Goal: Contribute content: Contribute content

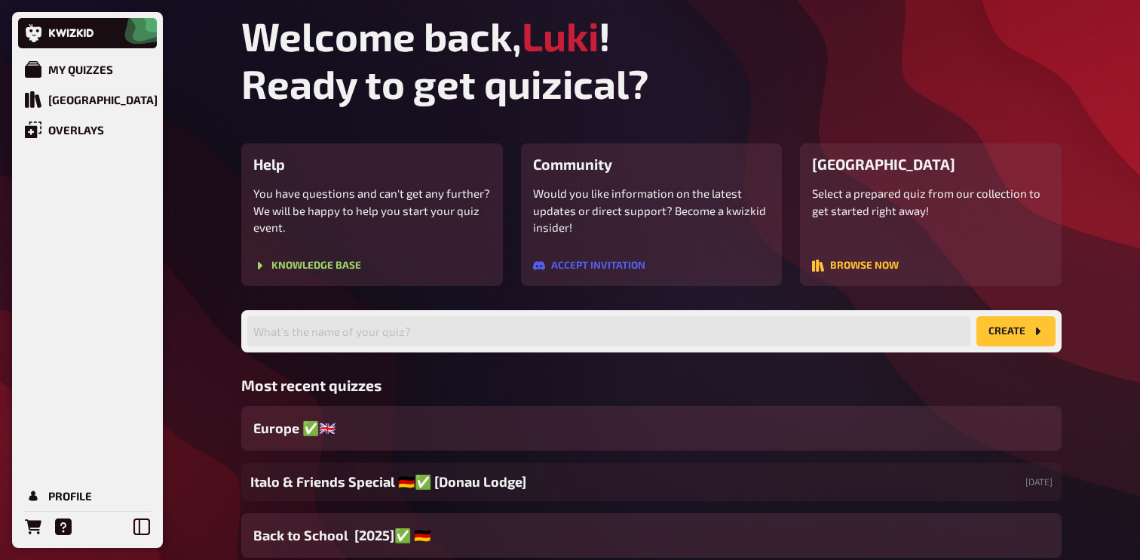
scroll to position [96, 0]
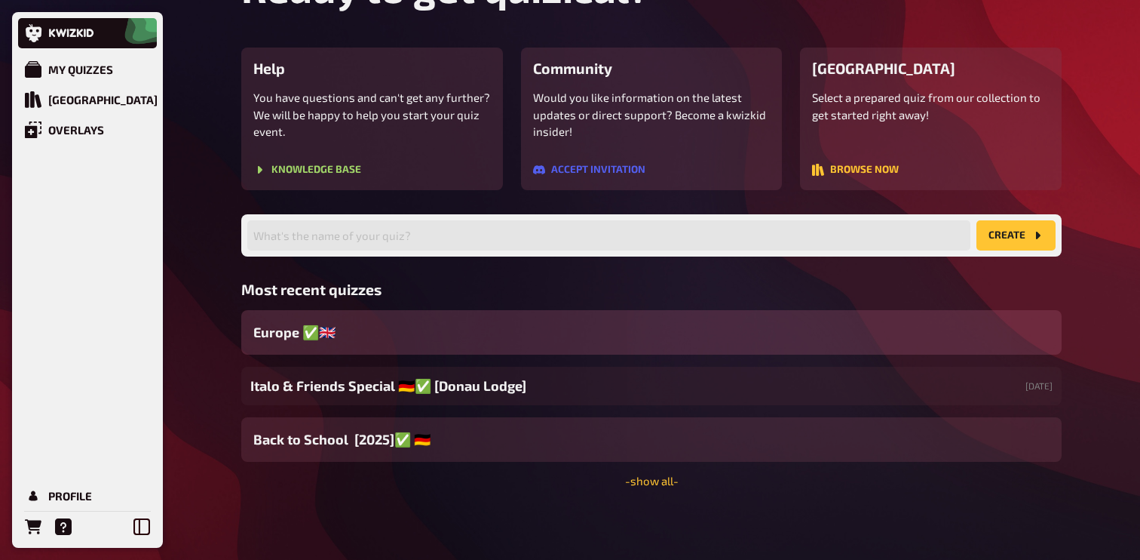
click at [414, 333] on div "Europe ✅​🇬🇧​" at bounding box center [651, 332] width 820 height 44
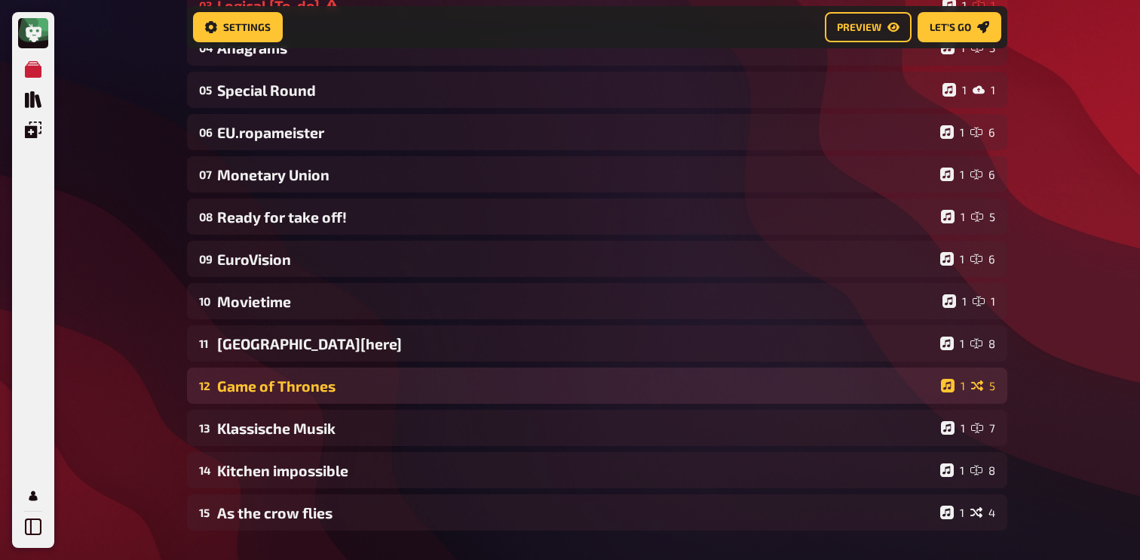
scroll to position [318, 0]
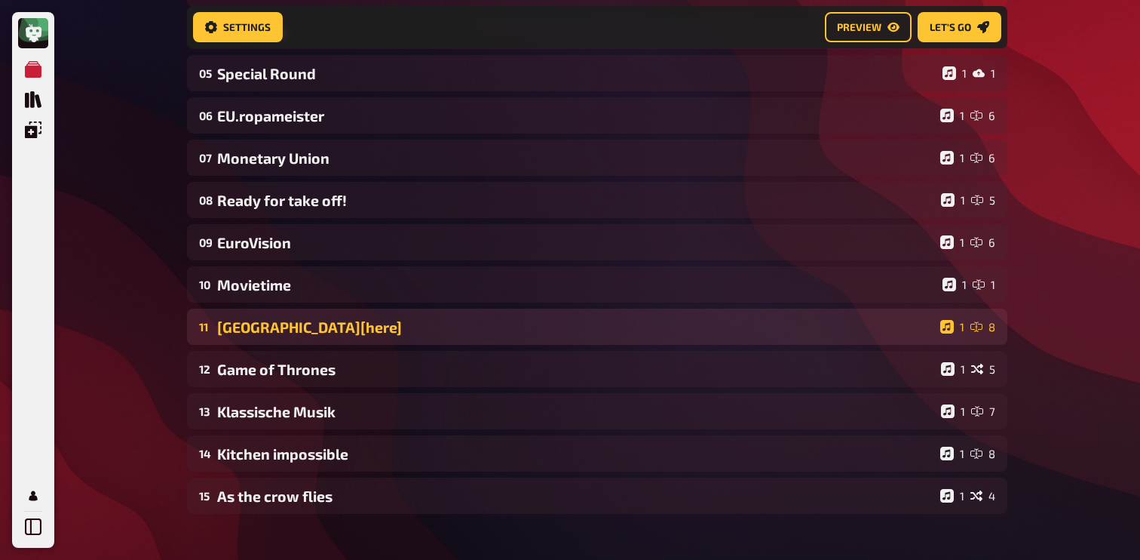
click at [434, 341] on div "11 [GEOGRAPHIC_DATA][here] 1 8" at bounding box center [597, 326] width 820 height 36
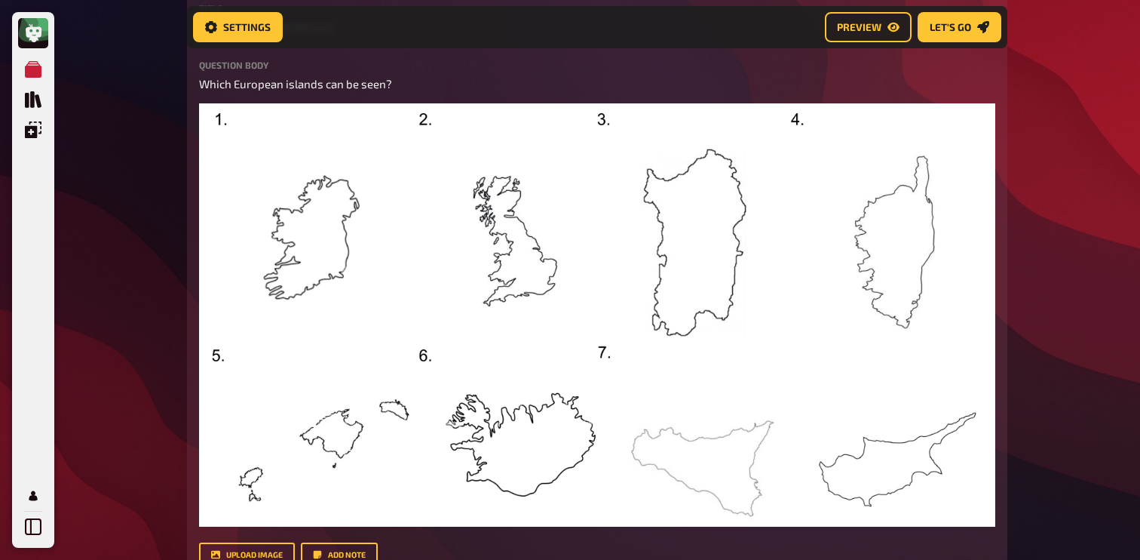
scroll to position [698, 0]
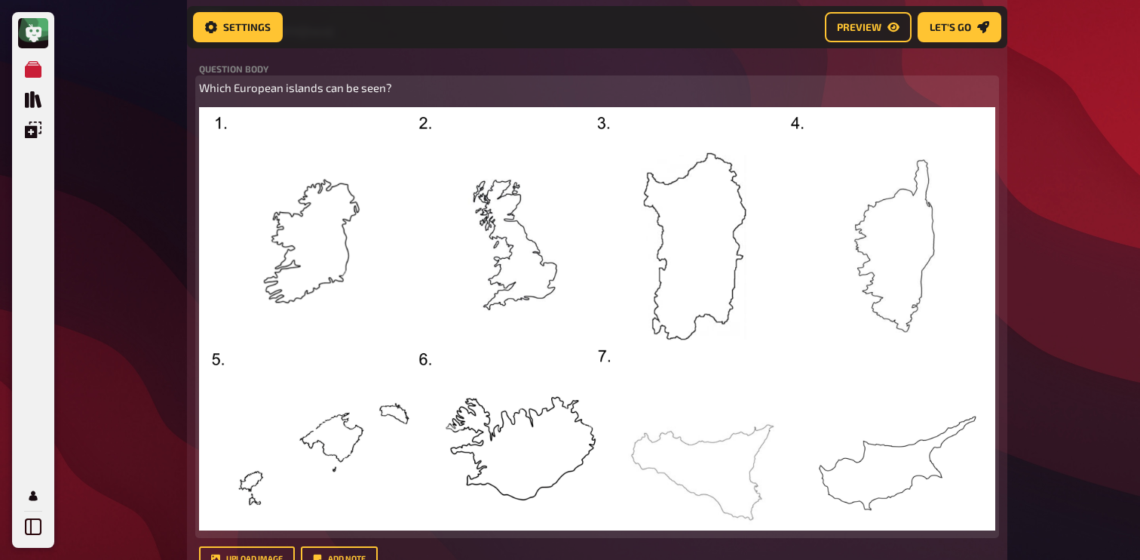
click at [453, 290] on img at bounding box center [597, 318] width 796 height 422
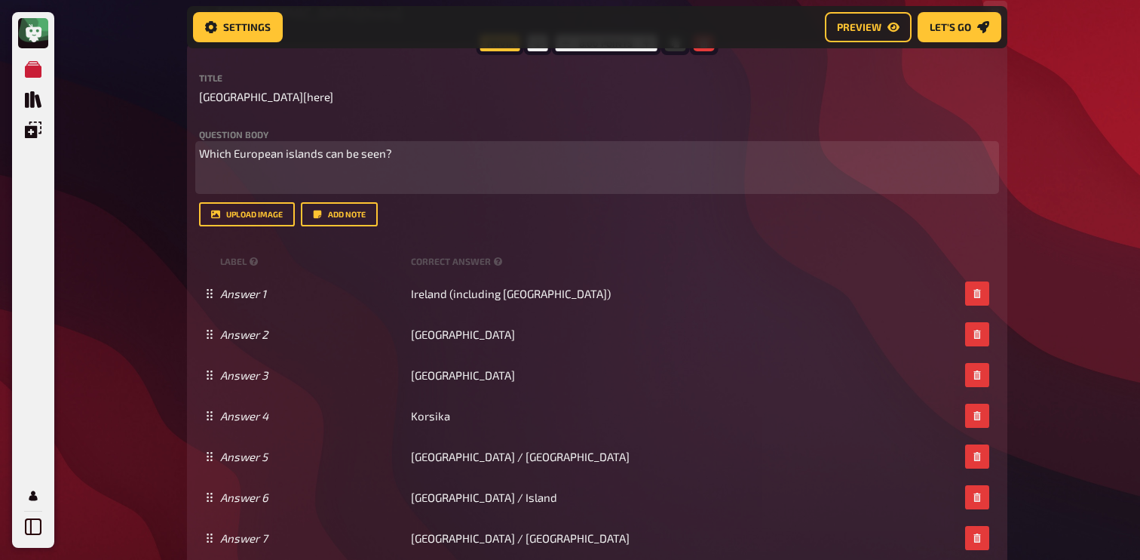
scroll to position [615, 0]
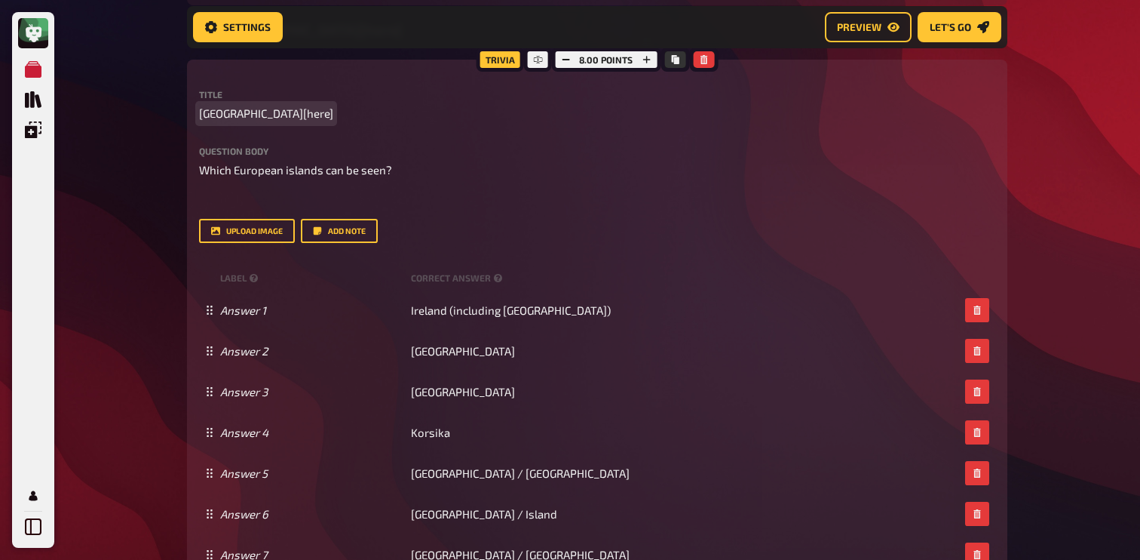
click at [239, 106] on div "Title Shutter Island[here]" at bounding box center [597, 106] width 796 height 32
click at [239, 113] on span "[GEOGRAPHIC_DATA][here]" at bounding box center [266, 113] width 134 height 17
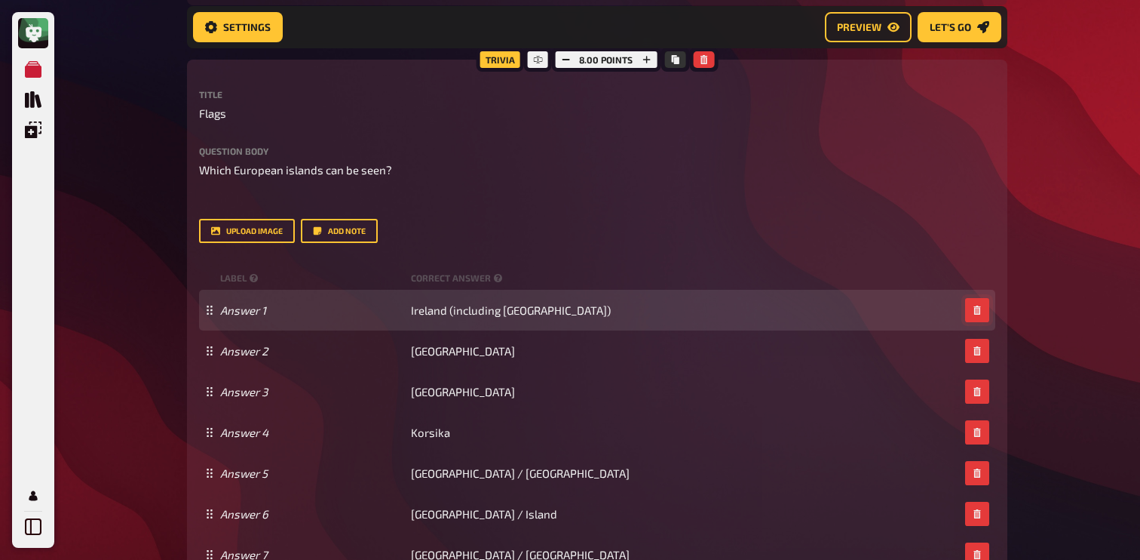
click at [983, 314] on button "button" at bounding box center [977, 310] width 24 height 24
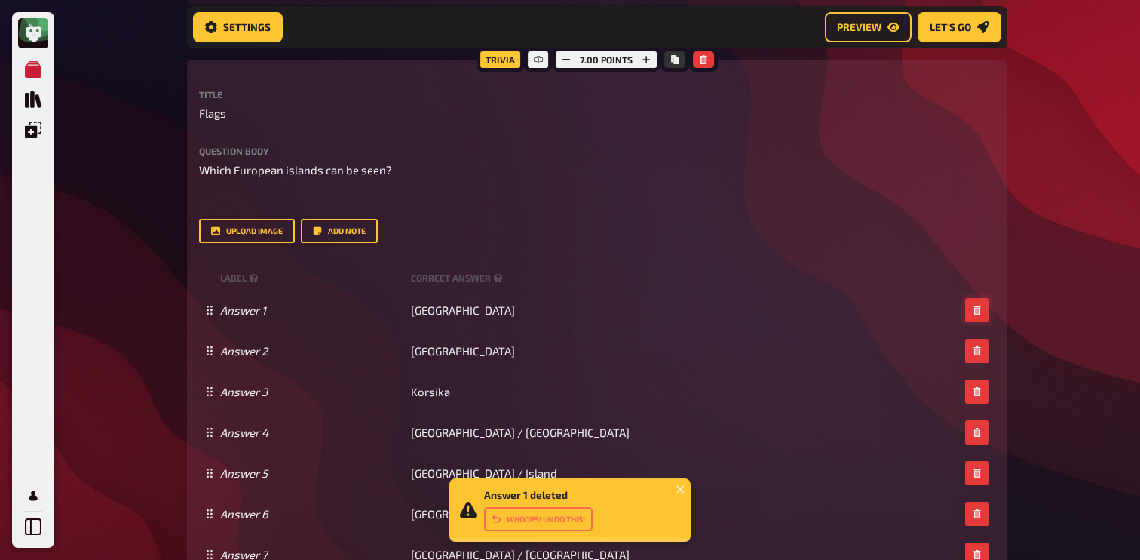
click at [983, 314] on button "button" at bounding box center [977, 310] width 24 height 24
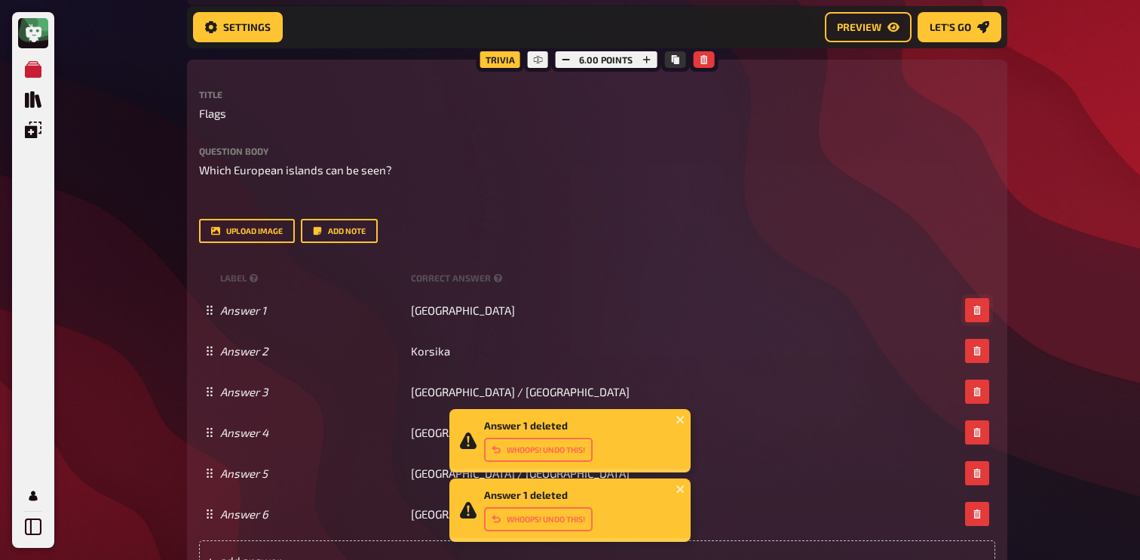
click at [983, 314] on button "button" at bounding box center [977, 310] width 24 height 24
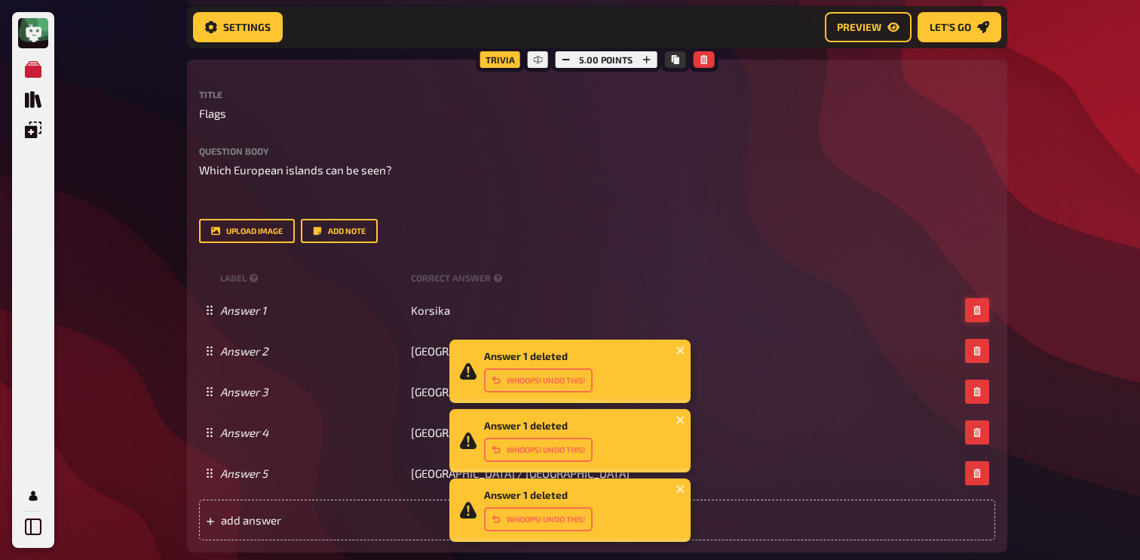
click at [983, 314] on button "button" at bounding box center [977, 310] width 24 height 24
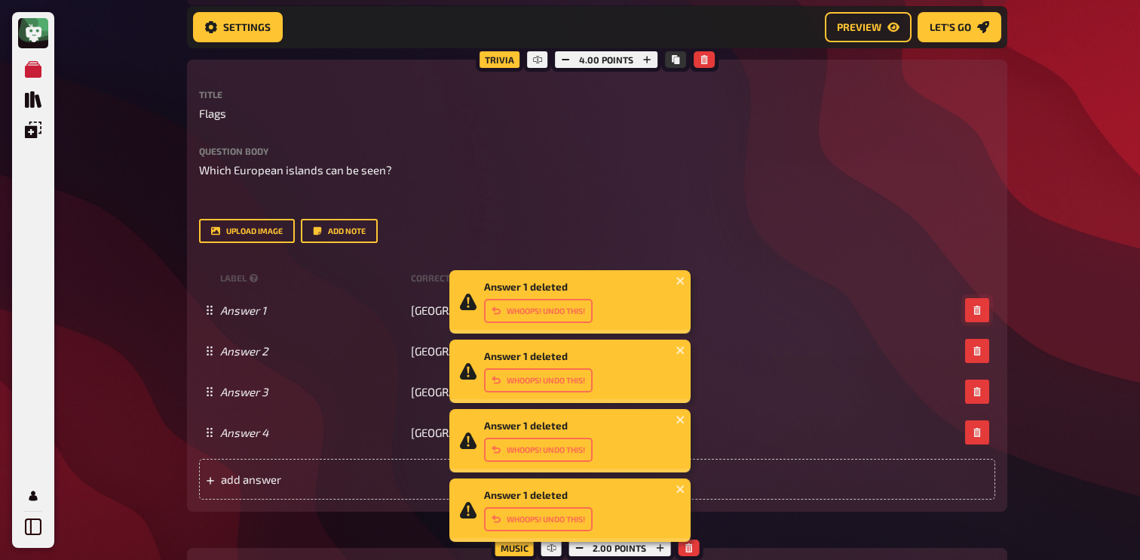
click at [983, 314] on button "button" at bounding box center [977, 310] width 24 height 24
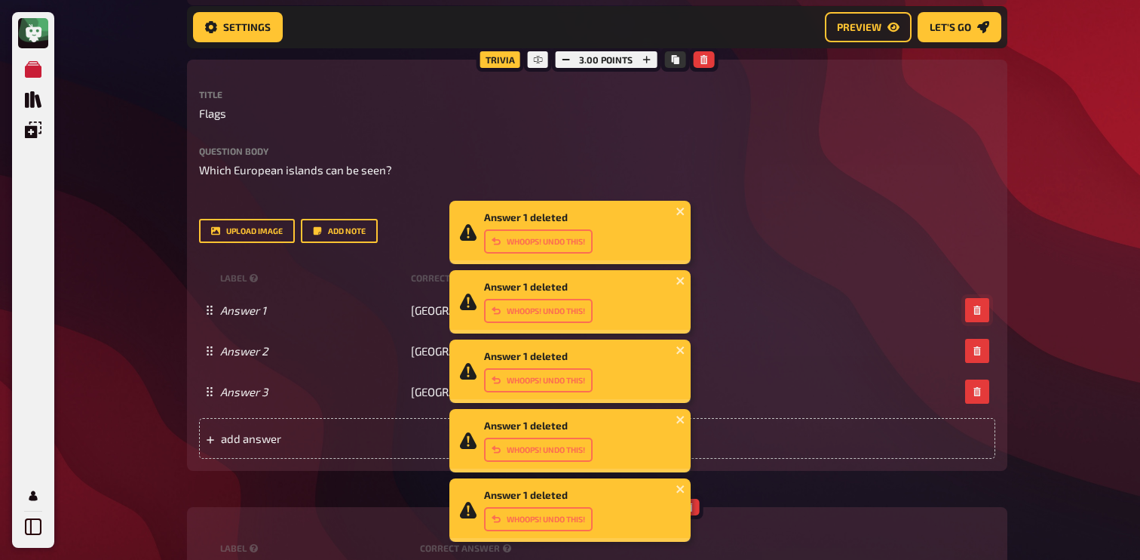
click at [983, 314] on button "button" at bounding box center [977, 310] width 24 height 24
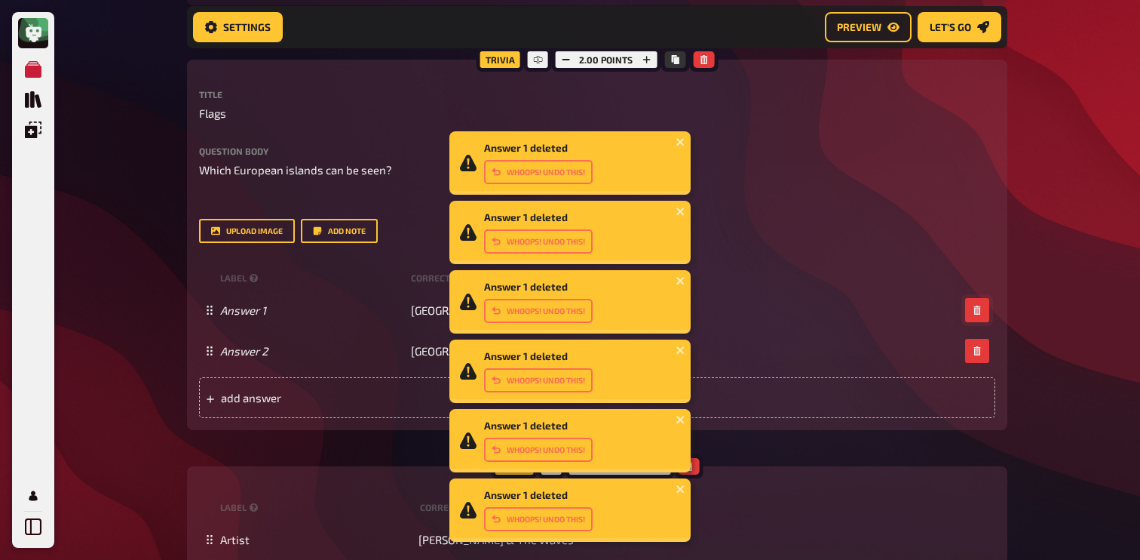
click at [983, 314] on button "button" at bounding box center [977, 310] width 24 height 24
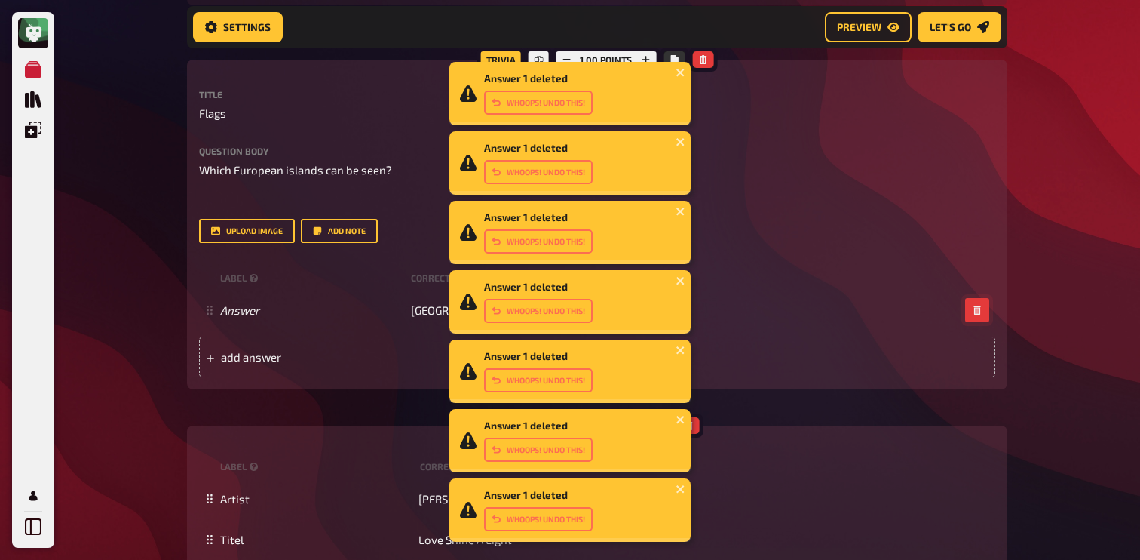
click at [983, 314] on button "button" at bounding box center [977, 310] width 24 height 24
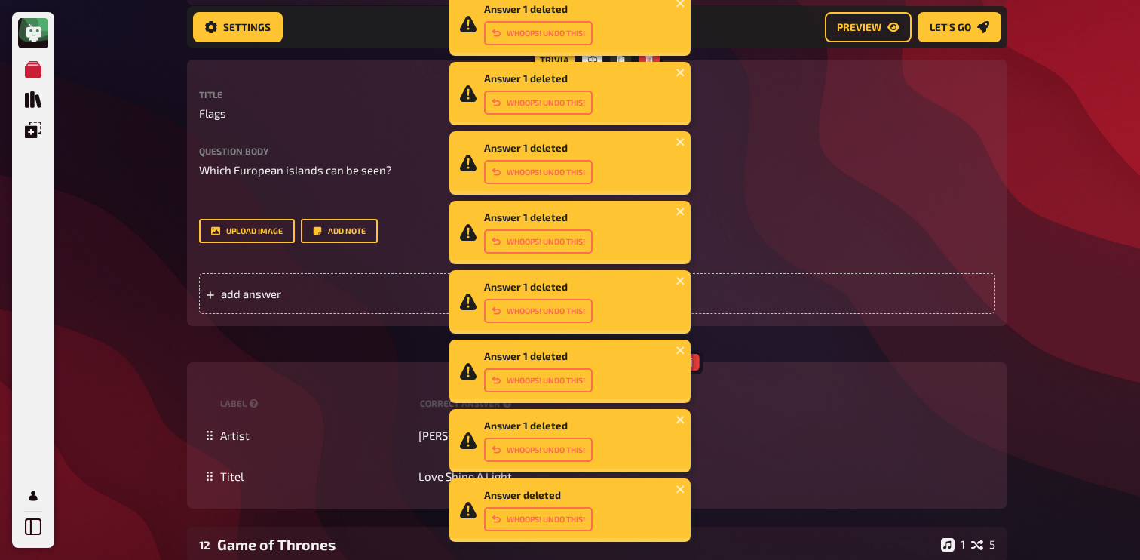
click at [950, 317] on div "Trivia Title Flags Question body Which European islands can be seen? ﻿ Drop her…" at bounding box center [597, 193] width 820 height 266
click at [950, 308] on div "add answer" at bounding box center [597, 293] width 796 height 41
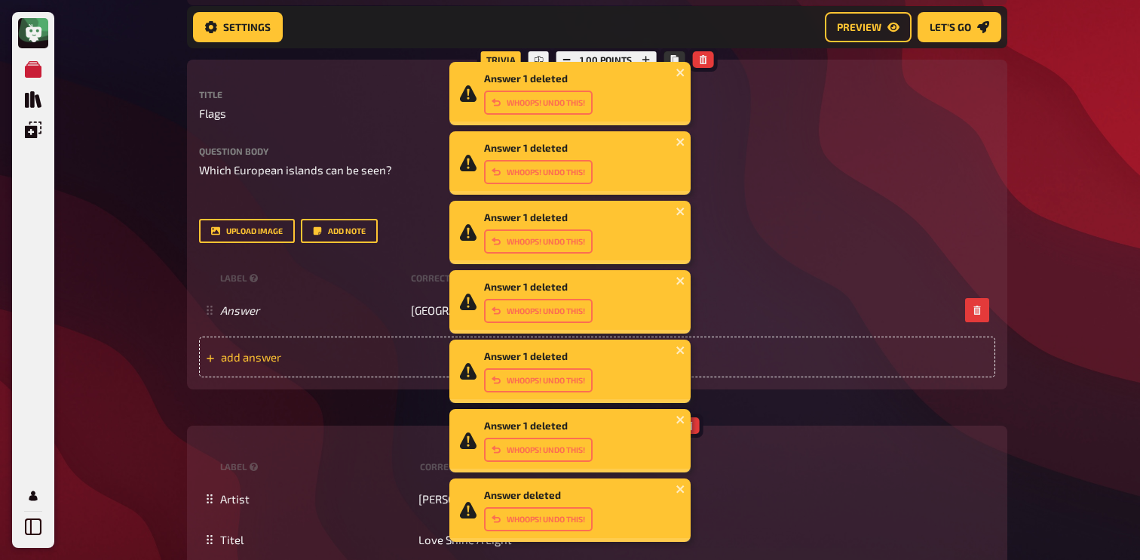
click at [281, 348] on div "add answer" at bounding box center [597, 356] width 796 height 41
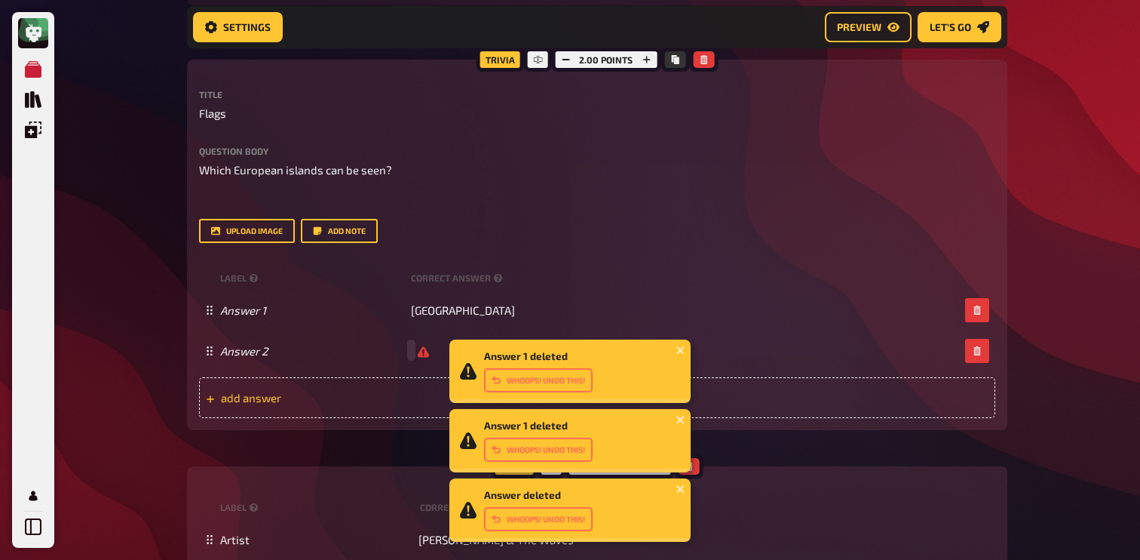
click at [296, 404] on span "add answer" at bounding box center [338, 398] width 235 height 14
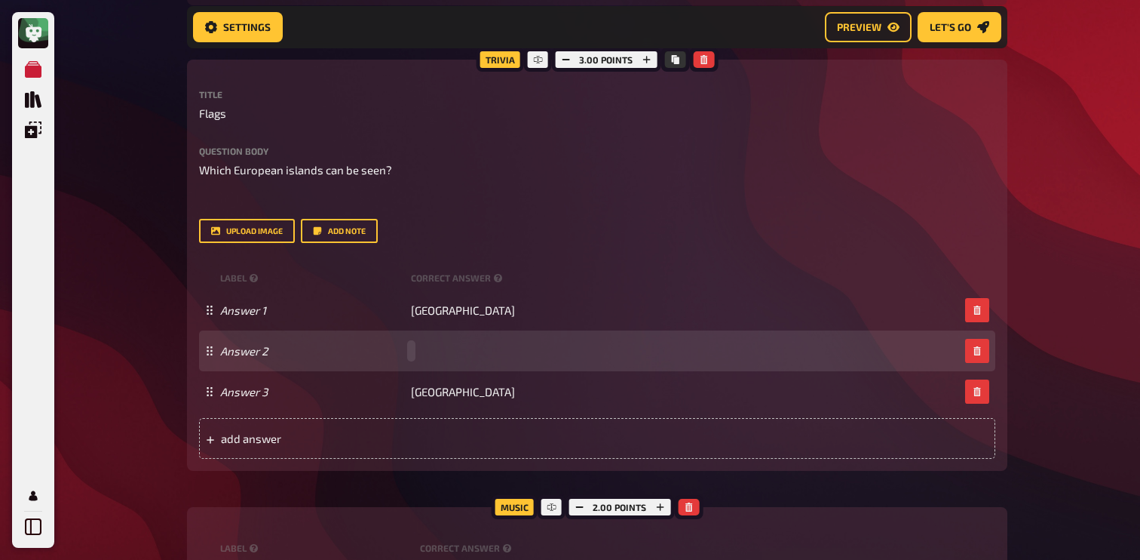
paste span
click at [420, 428] on div "add answer" at bounding box center [597, 438] width 796 height 41
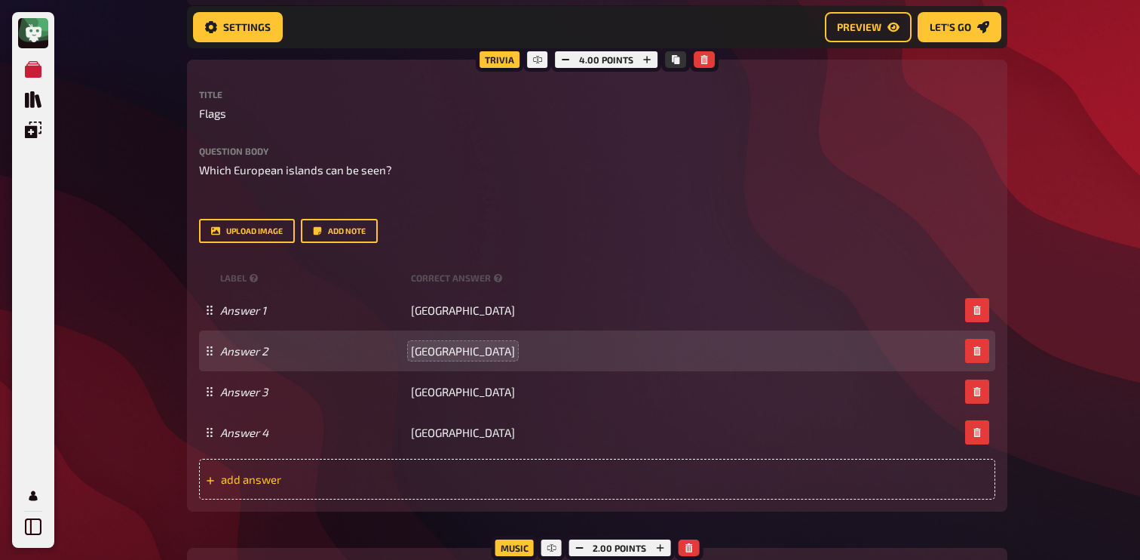
click at [360, 488] on div "add answer" at bounding box center [597, 479] width 796 height 41
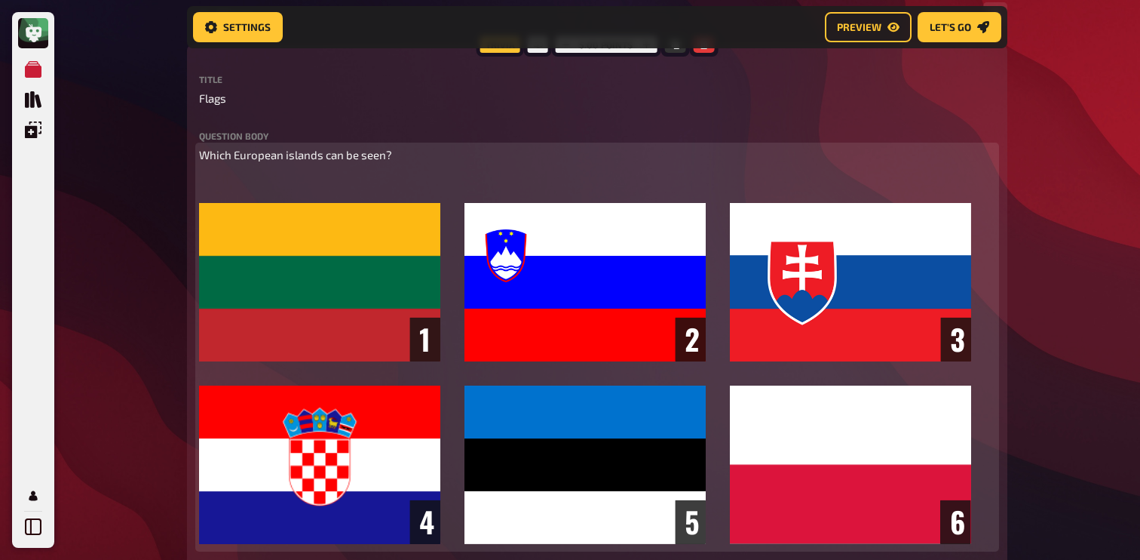
scroll to position [599, 0]
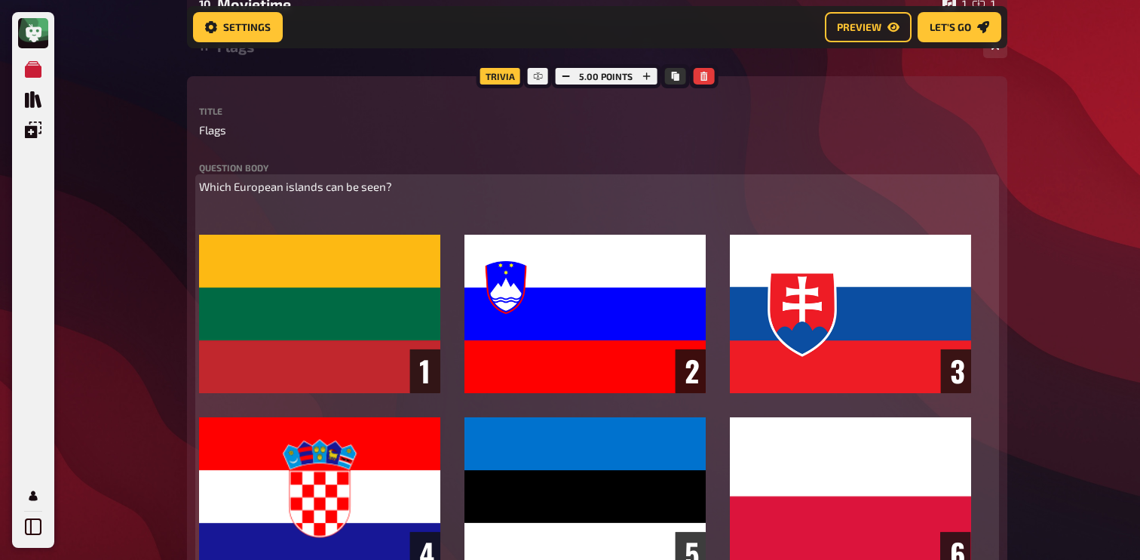
click at [269, 205] on div "Which European islands can be seen? ﻿ ﻿" at bounding box center [597, 379] width 796 height 402
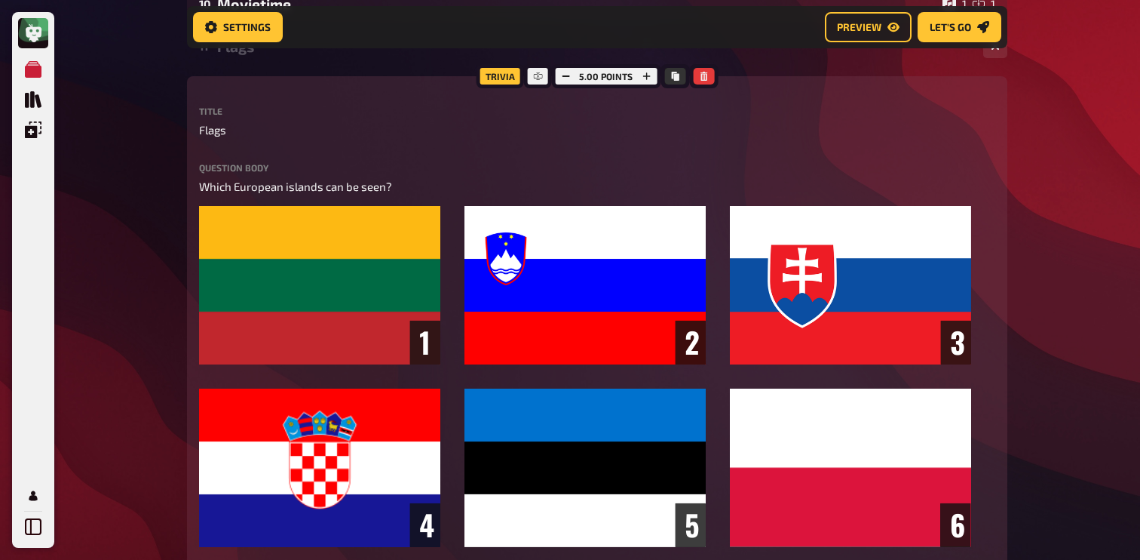
click at [140, 244] on div "My Quizzes Quiz Library Overlays Profile Home My Quizzes Europe ✅​🇬🇧​ Setup Set…" at bounding box center [570, 435] width 1140 height 2069
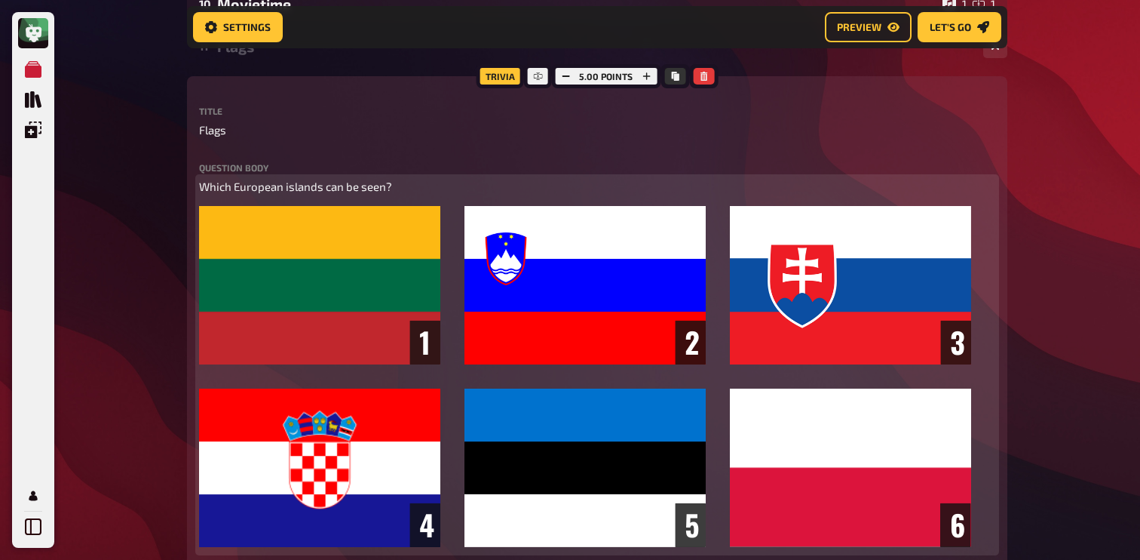
click at [308, 186] on span "Which European islands can be seen?" at bounding box center [295, 186] width 193 height 14
click at [249, 184] on span "Which European flag can be seen?" at bounding box center [286, 186] width 175 height 14
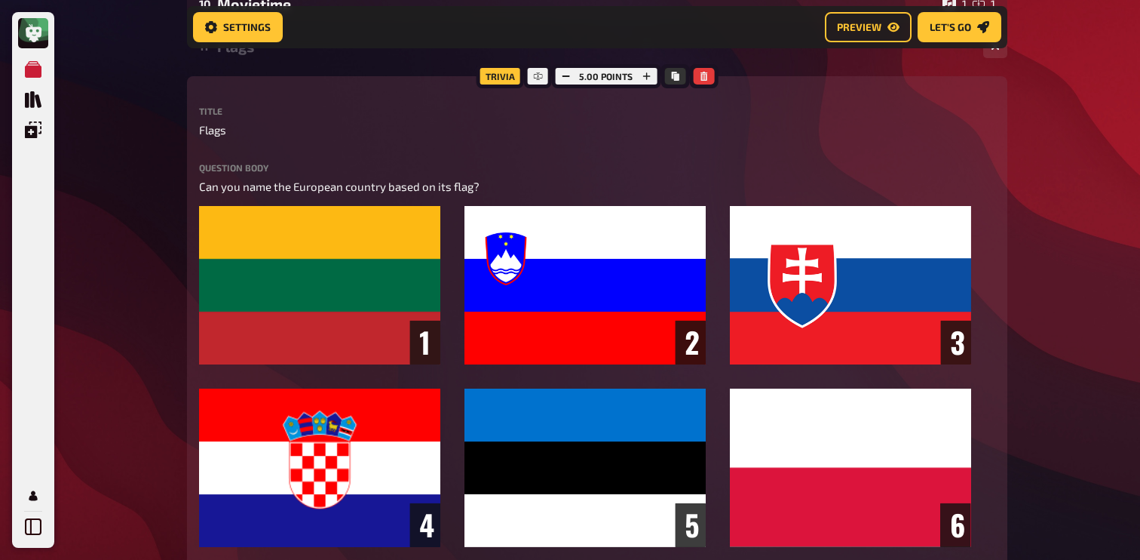
click at [48, 199] on div "My Quizzes Quiz Library Overlays Profile" at bounding box center [33, 297] width 30 height 487
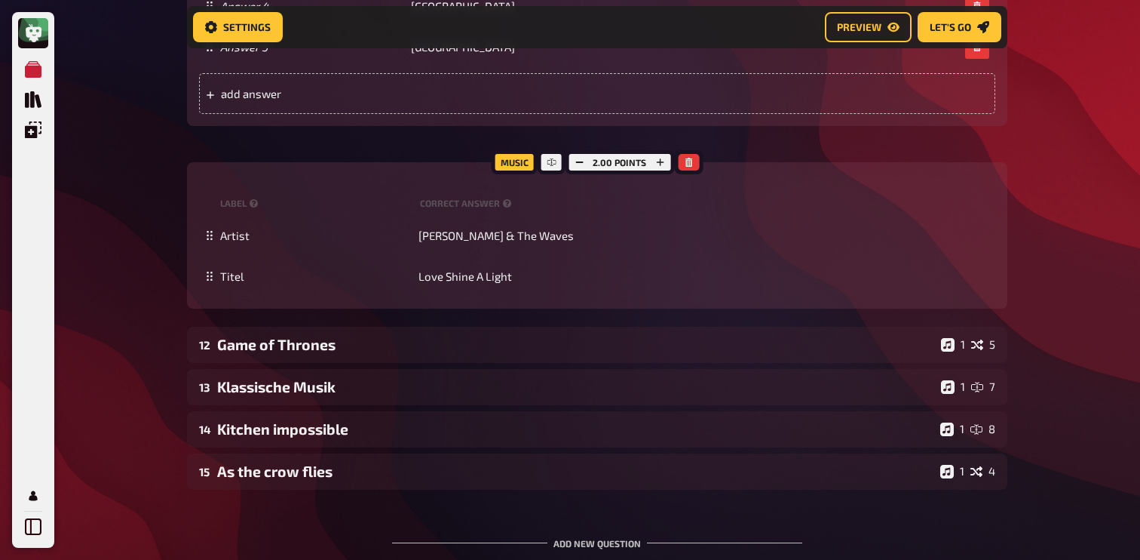
scroll to position [1363, 0]
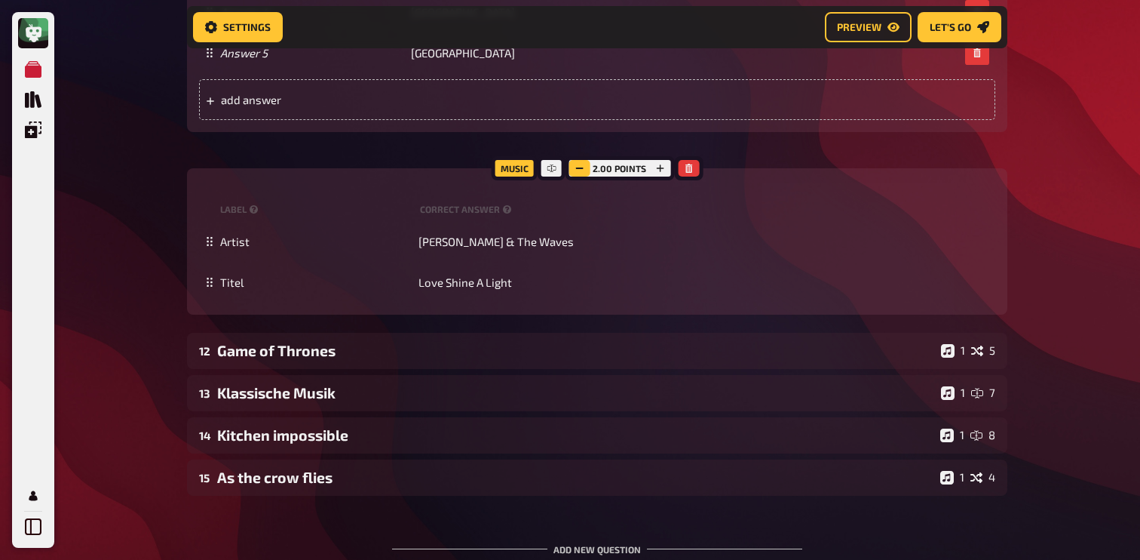
click at [585, 169] on button "button" at bounding box center [579, 168] width 21 height 17
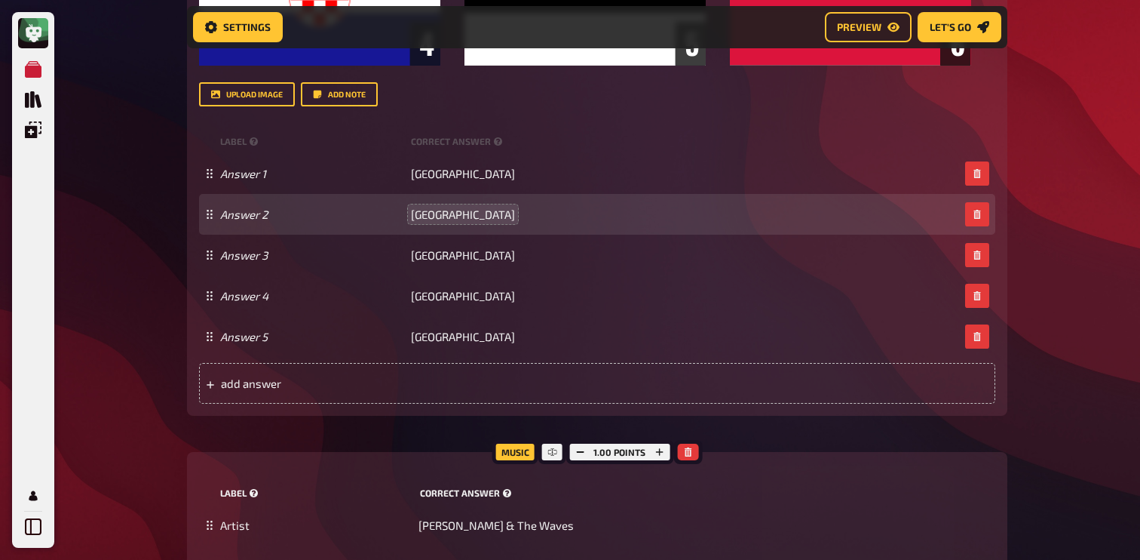
scroll to position [1094, 0]
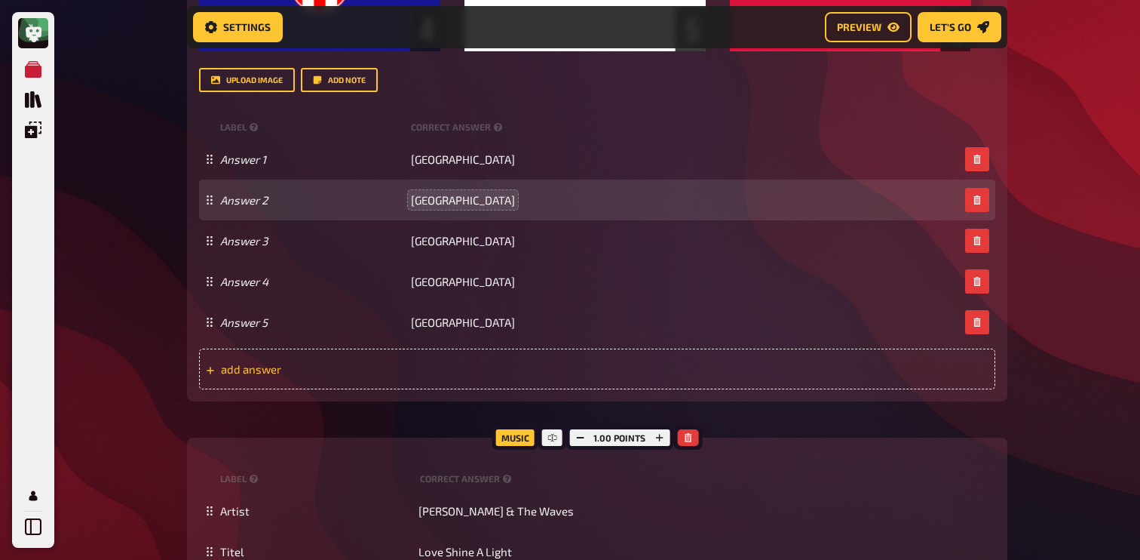
click at [406, 372] on span "add answer" at bounding box center [338, 369] width 235 height 14
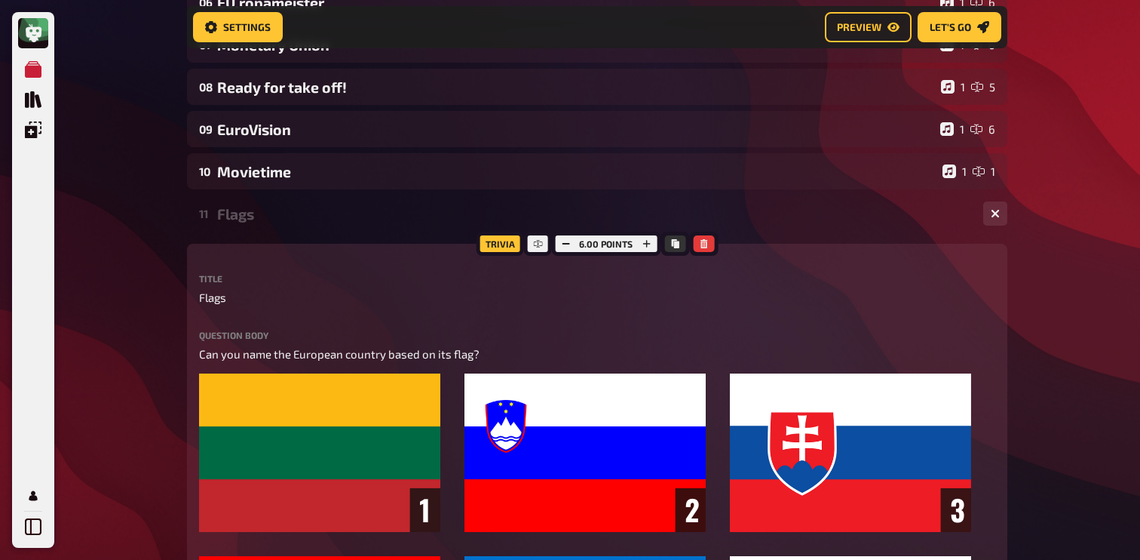
scroll to position [432, 0]
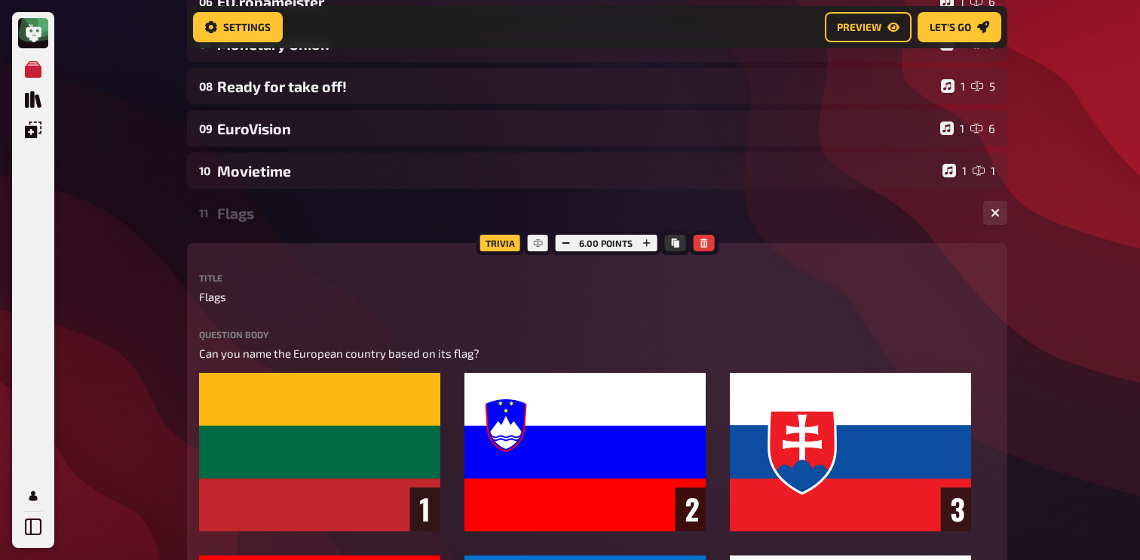
click at [286, 225] on div "11 Flags 1 6" at bounding box center [597, 213] width 820 height 36
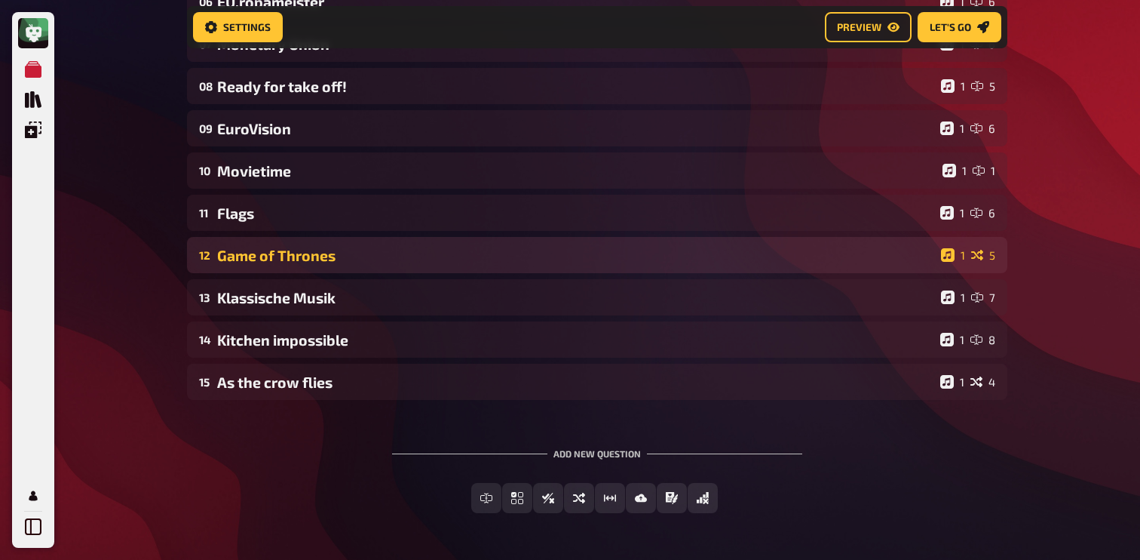
click at [273, 248] on div "Game of Thrones" at bounding box center [576, 255] width 718 height 17
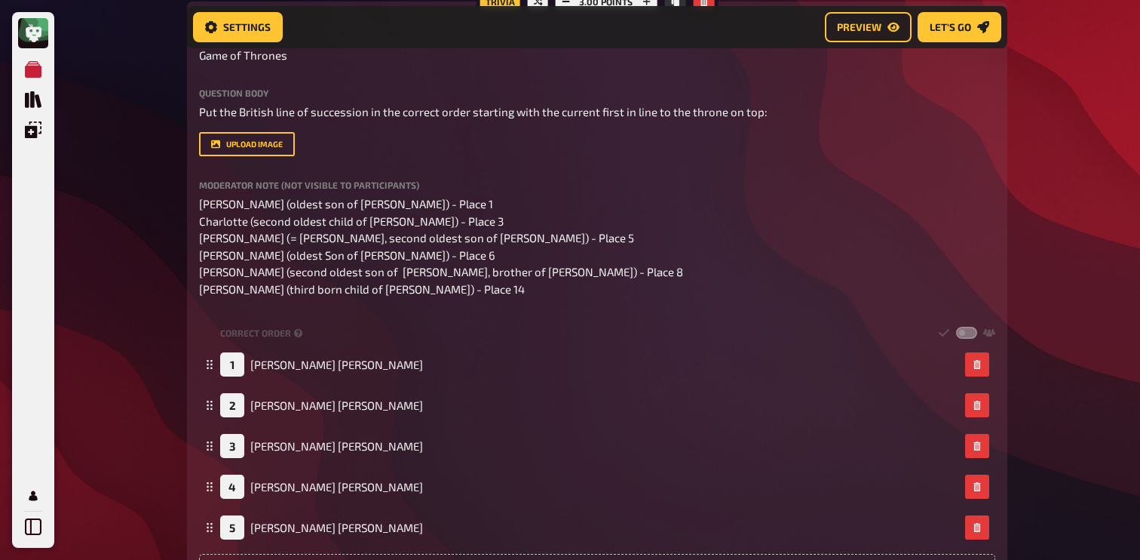
scroll to position [704, 0]
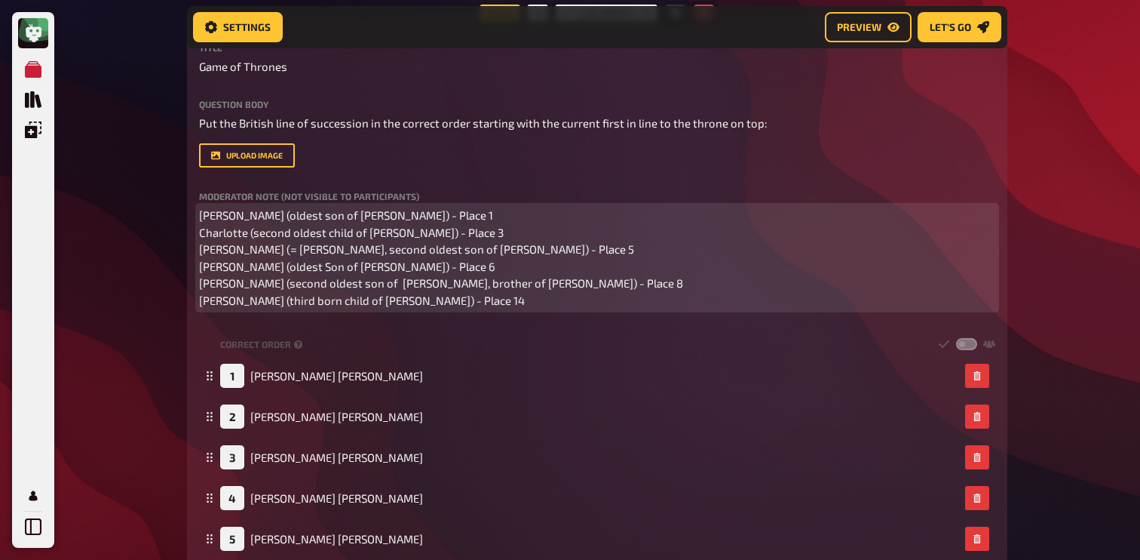
click at [455, 303] on p "[PERSON_NAME] (oldest son of [PERSON_NAME]) - Place 1 Charlotte (second oldest …" at bounding box center [597, 258] width 796 height 102
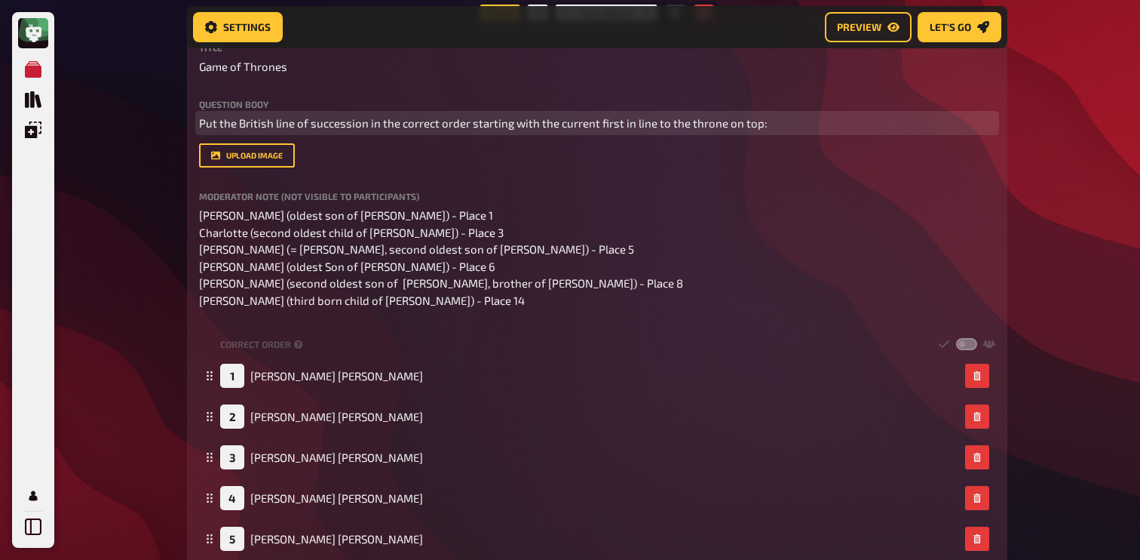
click at [442, 125] on span "Put the British line of succession in the correct order starting with the curre…" at bounding box center [483, 123] width 569 height 14
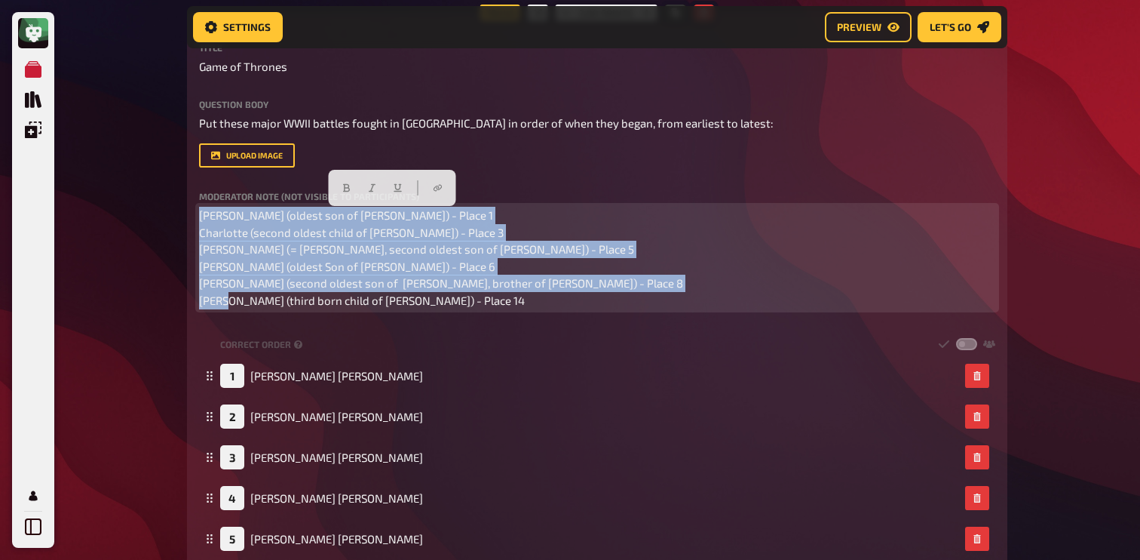
drag, startPoint x: 470, startPoint y: 304, endPoint x: 136, endPoint y: 210, distance: 346.4
click at [136, 210] on div "My Quizzes Quiz Library Overlays Profile Home My Quizzes Europe ✅​🇬🇧​ Setup Set…" at bounding box center [570, 222] width 1140 height 1853
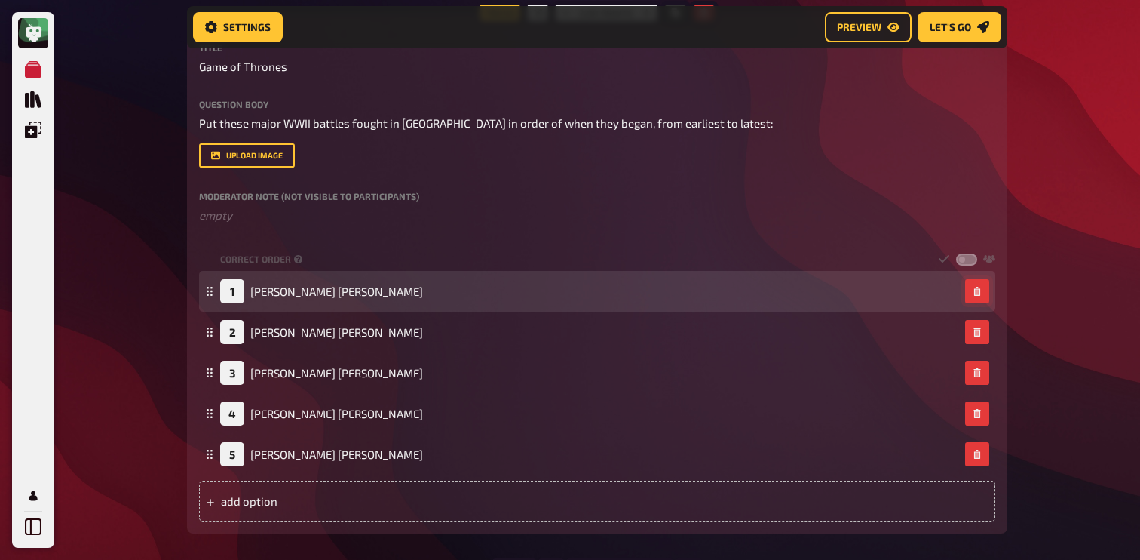
click at [969, 293] on button "button" at bounding box center [977, 291] width 24 height 24
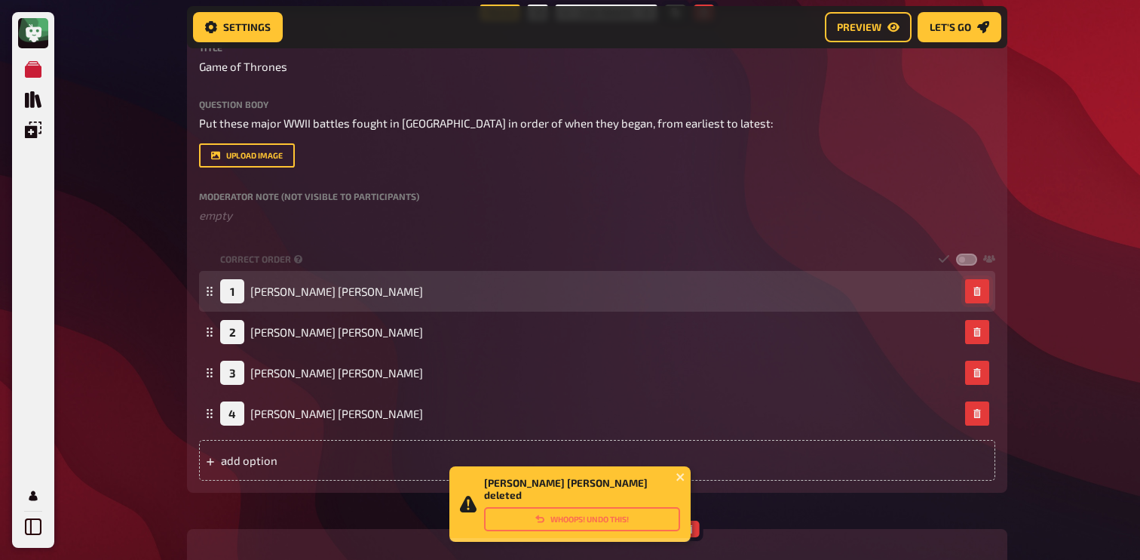
click at [971, 293] on button "button" at bounding box center [977, 291] width 24 height 24
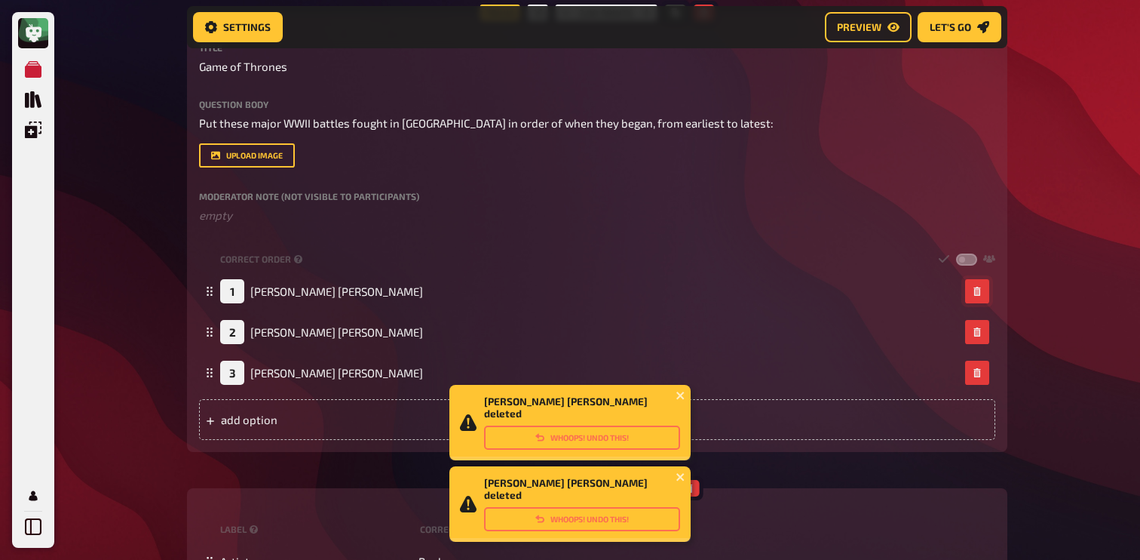
click at [971, 293] on button "button" at bounding box center [977, 291] width 24 height 24
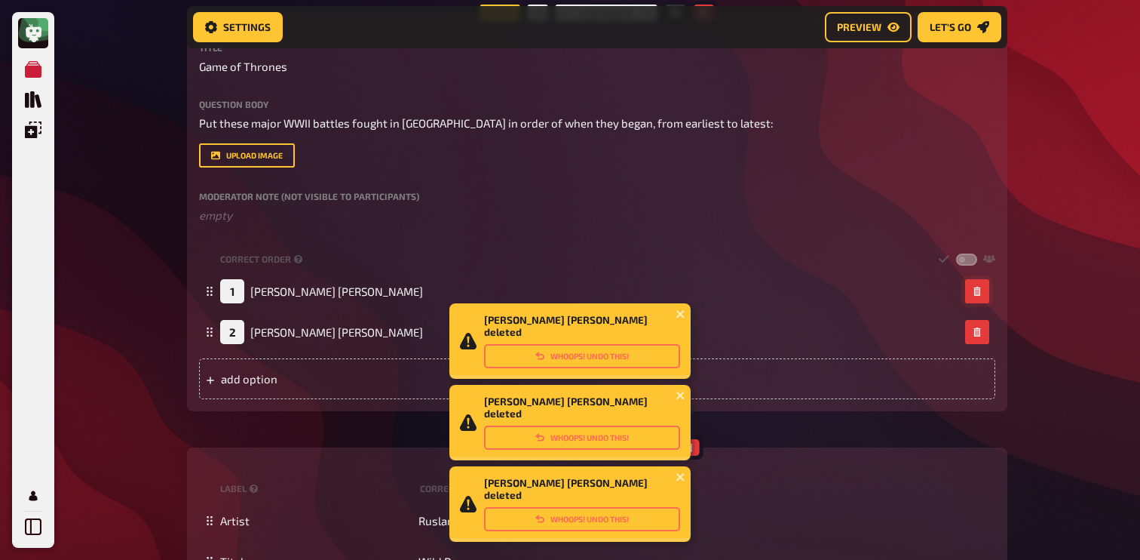
click at [971, 293] on button "button" at bounding box center [977, 291] width 24 height 24
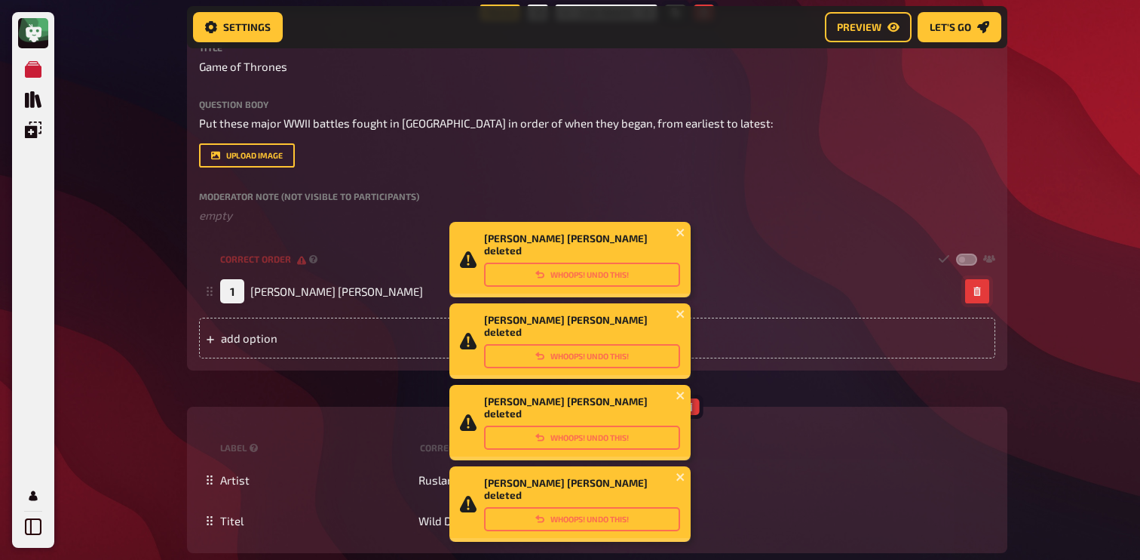
click at [971, 293] on button "button" at bounding box center [977, 291] width 24 height 24
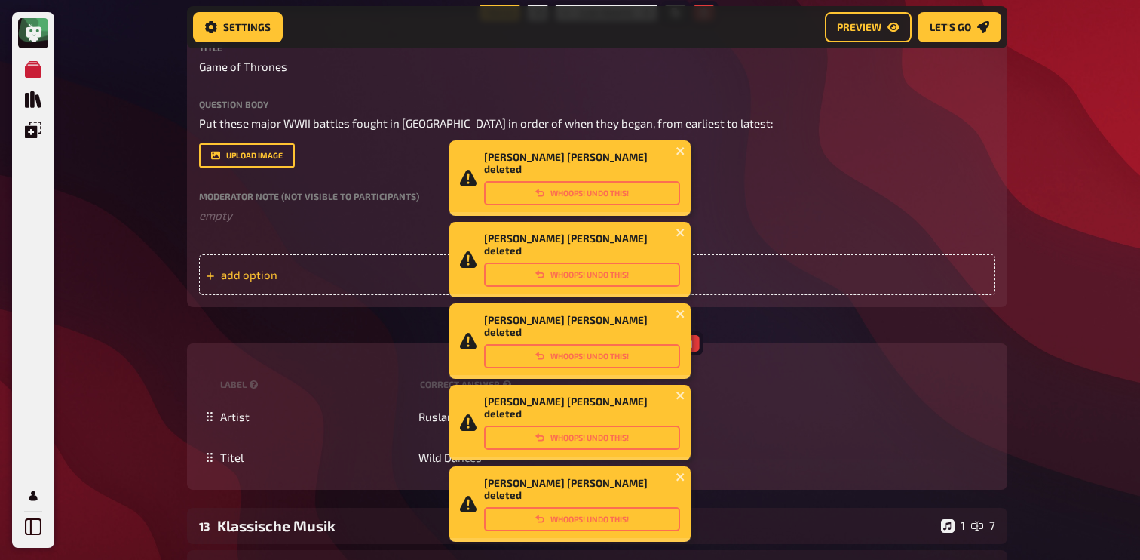
click at [222, 284] on div "add option" at bounding box center [597, 274] width 796 height 41
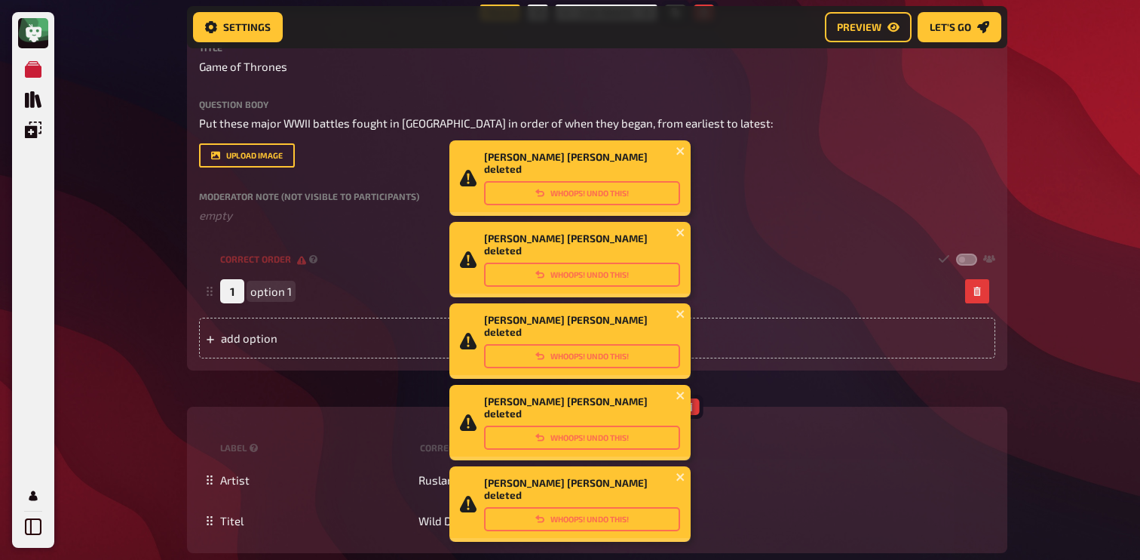
paste span
click at [299, 342] on div "add option" at bounding box center [597, 337] width 796 height 41
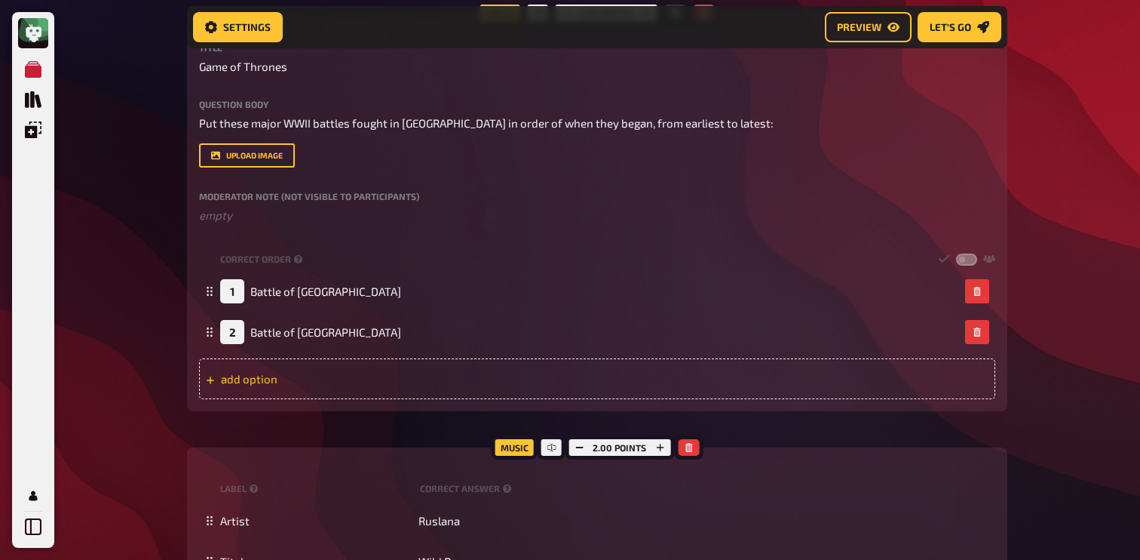
click at [271, 377] on div "add option" at bounding box center [597, 378] width 796 height 41
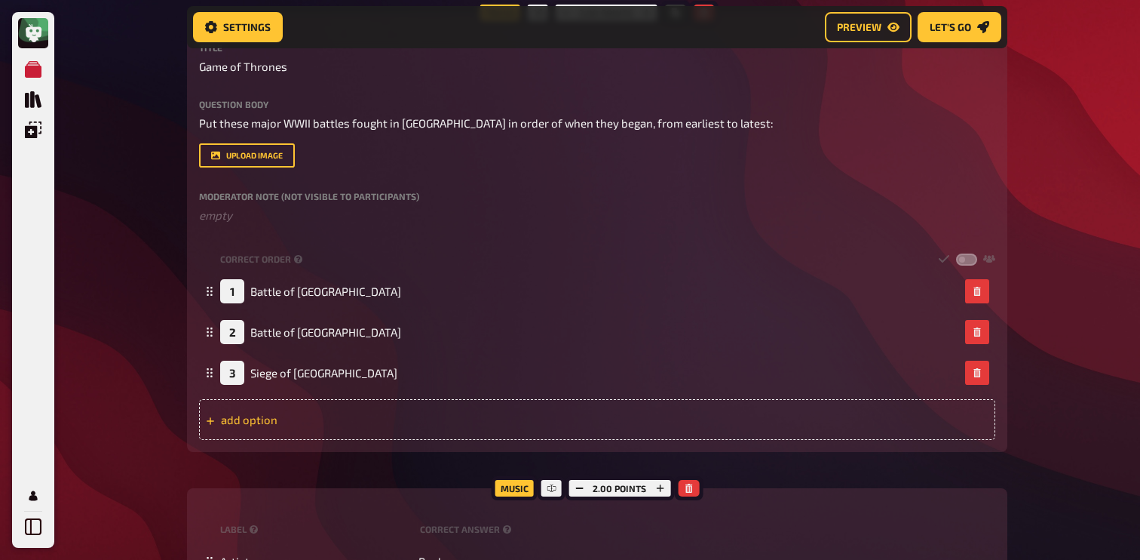
click at [292, 420] on div "add option" at bounding box center [597, 419] width 796 height 41
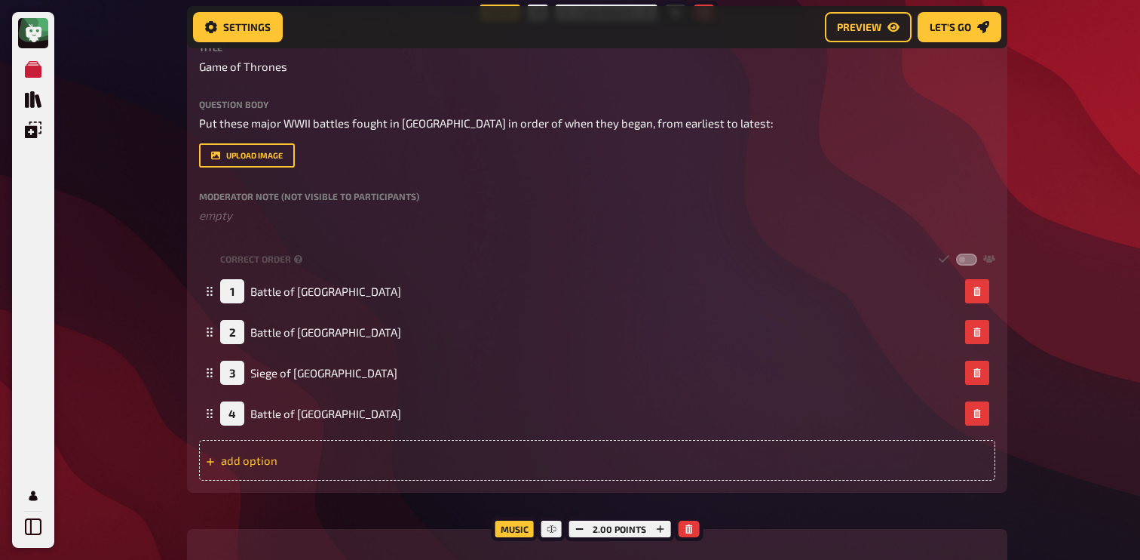
click at [282, 467] on div "add option" at bounding box center [597, 460] width 796 height 41
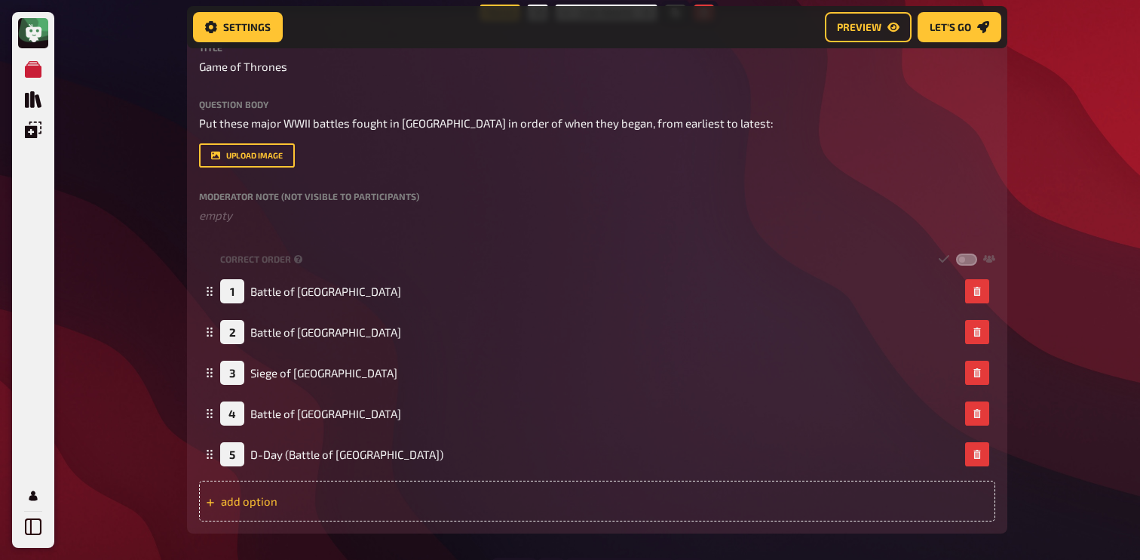
click at [302, 511] on div "add option" at bounding box center [597, 500] width 796 height 41
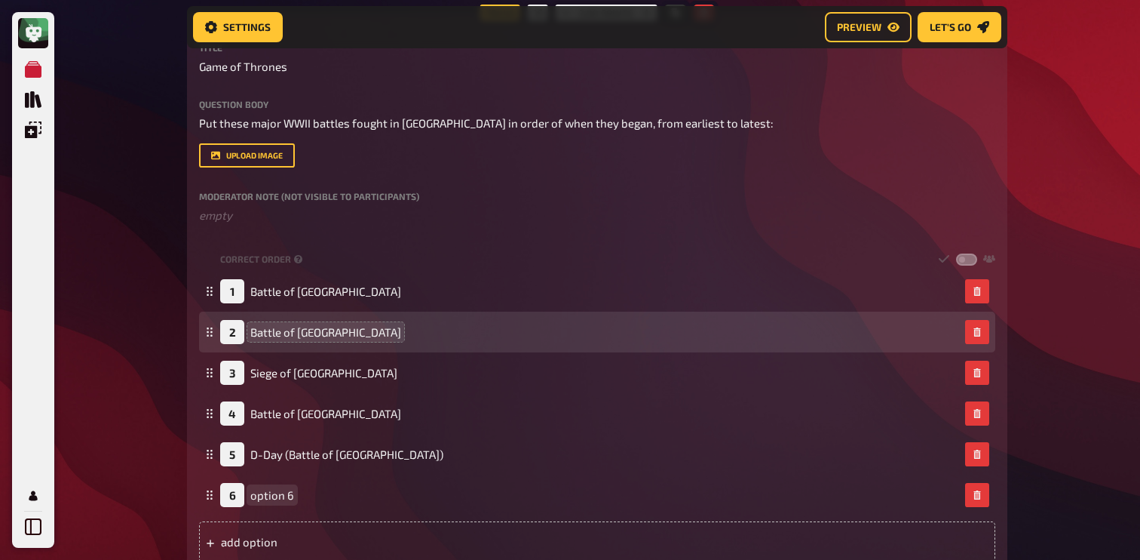
paste span
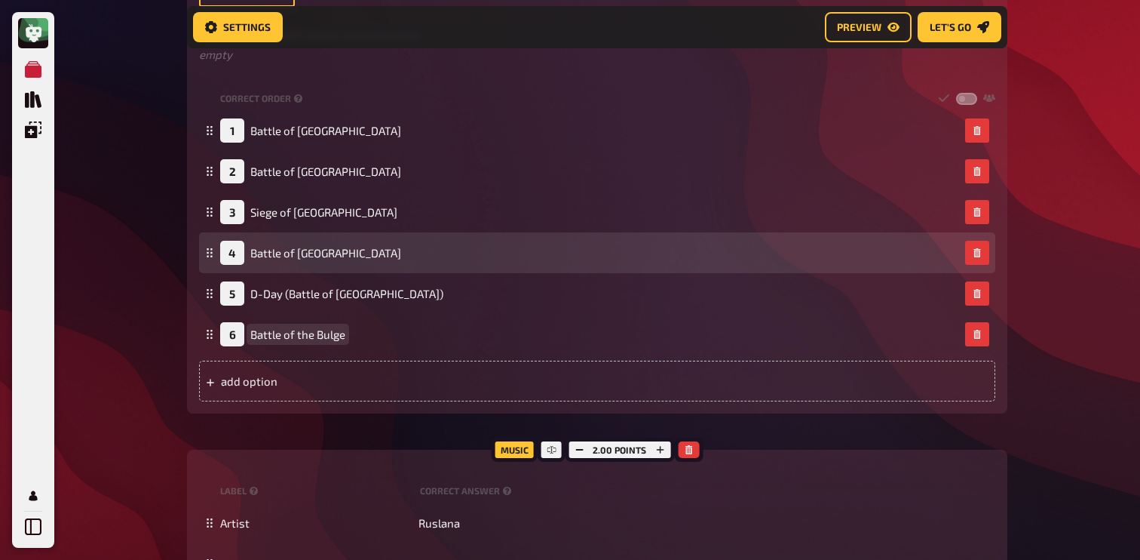
scroll to position [872, 0]
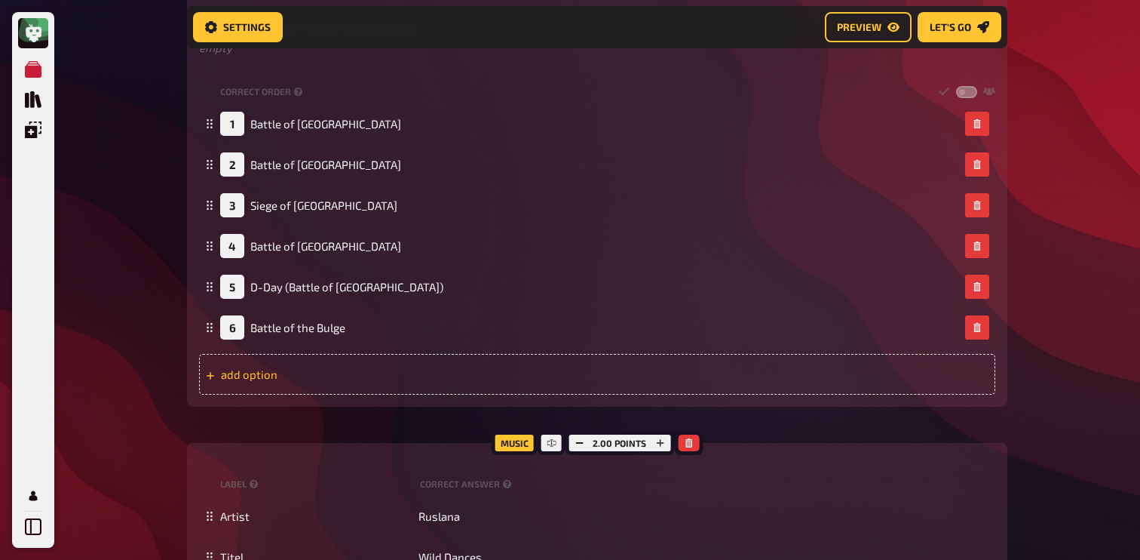
click at [281, 394] on div "add option" at bounding box center [597, 374] width 796 height 41
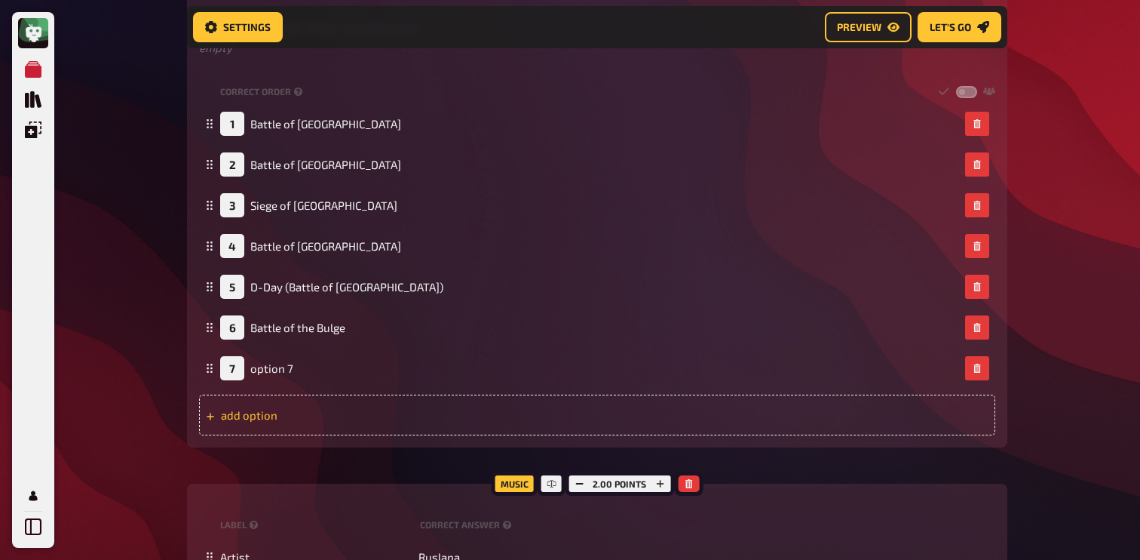
click at [281, 394] on div "Correct order 1 Battle of [GEOGRAPHIC_DATA] 2 Battle of [GEOGRAPHIC_DATA] 3 Sie…" at bounding box center [597, 258] width 796 height 354
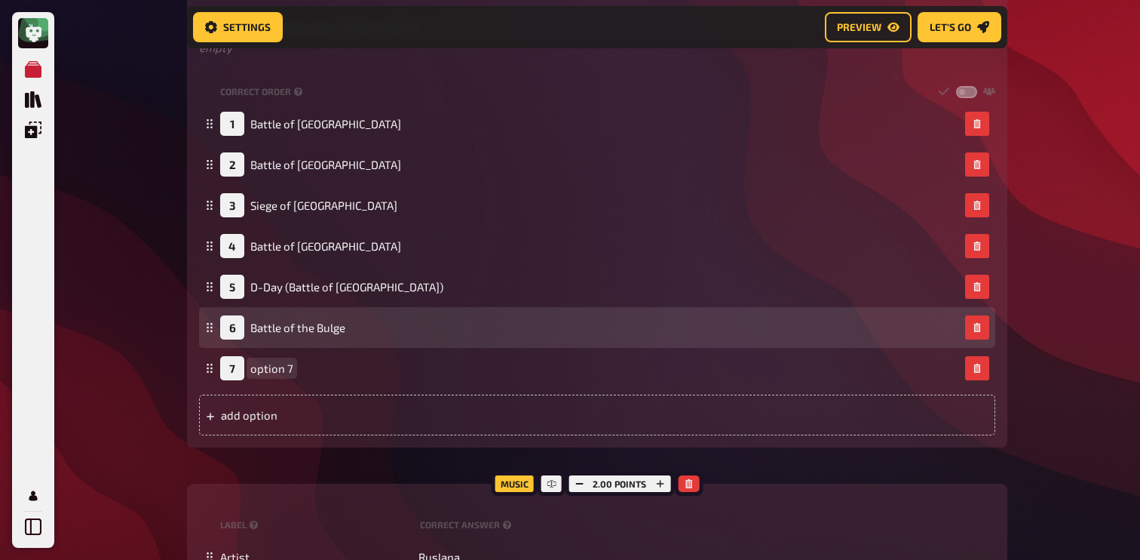
paste span
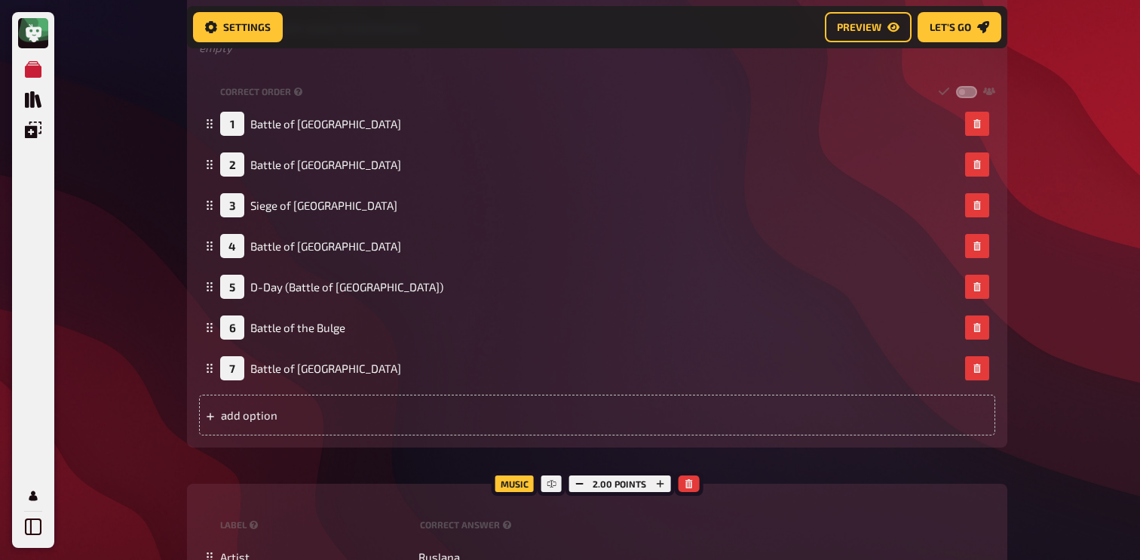
click at [147, 342] on div "My Quizzes Quiz Library Overlays Profile Home My Quizzes Europe ✅​🇬🇧​ Setup Set…" at bounding box center [570, 53] width 1140 height 1850
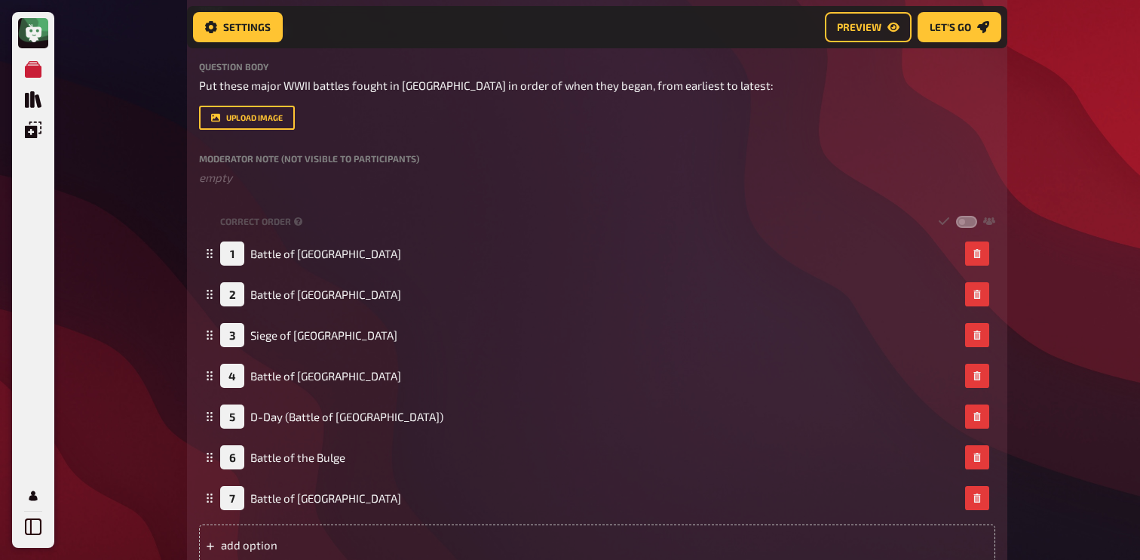
scroll to position [744, 0]
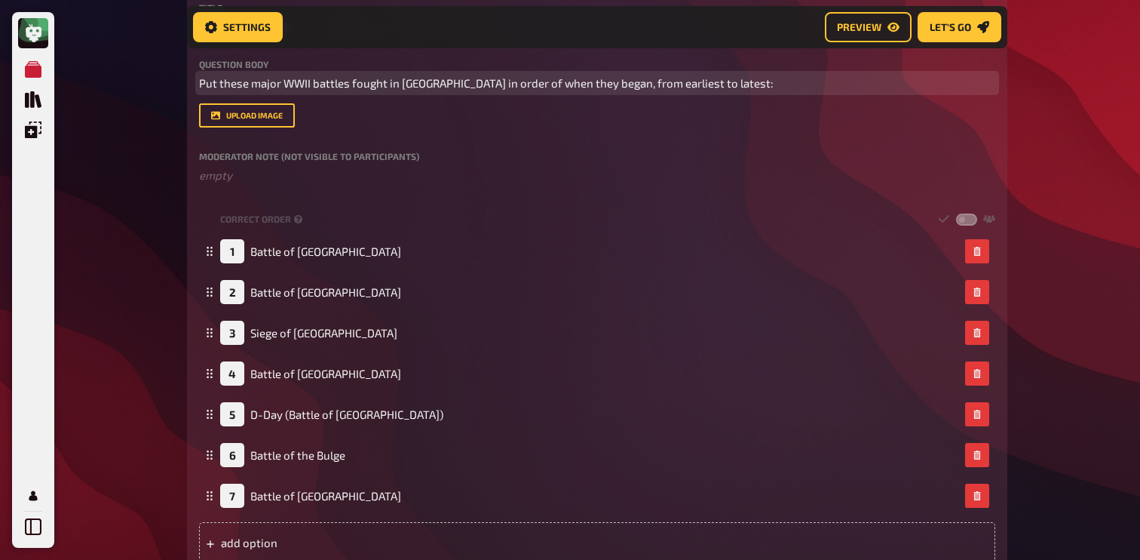
click at [633, 87] on span "Put these major WWII battles fought in [GEOGRAPHIC_DATA] in order of when they …" at bounding box center [486, 83] width 575 height 14
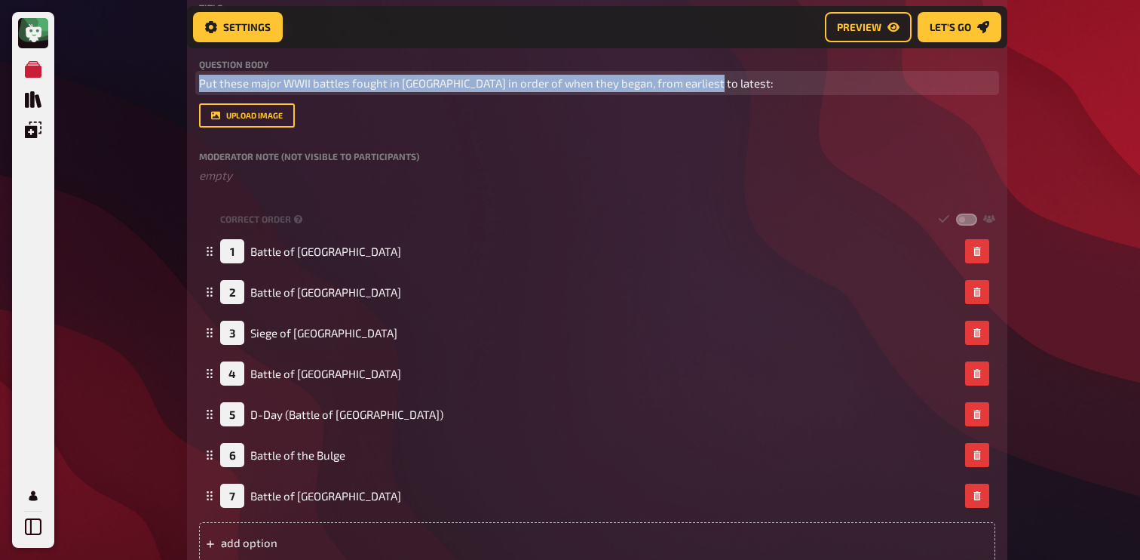
click at [633, 87] on span "Put these major WWII battles fought in [GEOGRAPHIC_DATA] in order of when they …" at bounding box center [486, 83] width 575 height 14
copy span "Put these major WWII battles fought in [GEOGRAPHIC_DATA] in order of when they …"
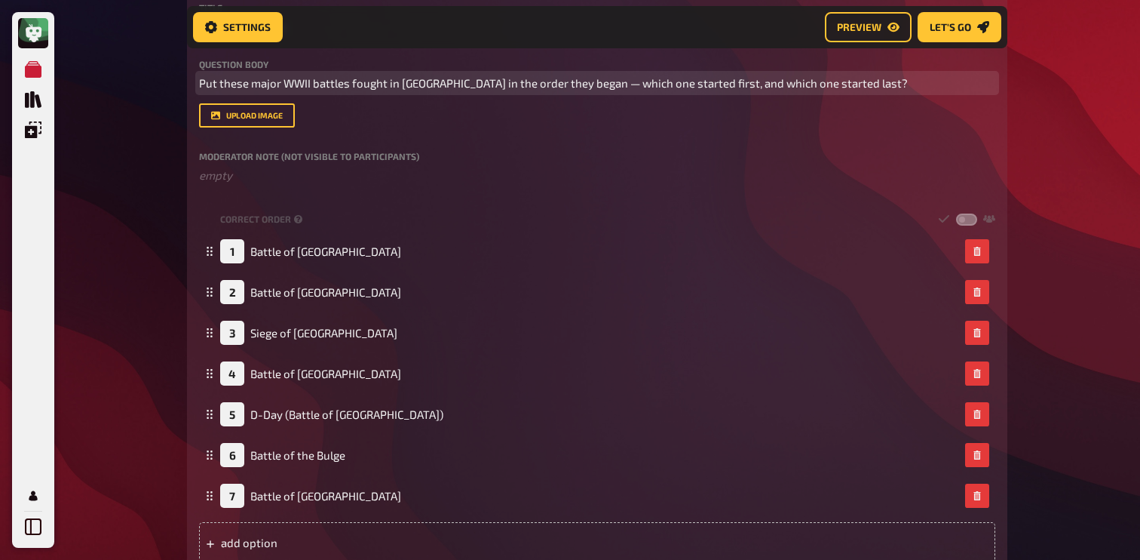
click at [432, 86] on span "Put these major WWII battles fought in [GEOGRAPHIC_DATA] in the order they bega…" at bounding box center [553, 83] width 709 height 14
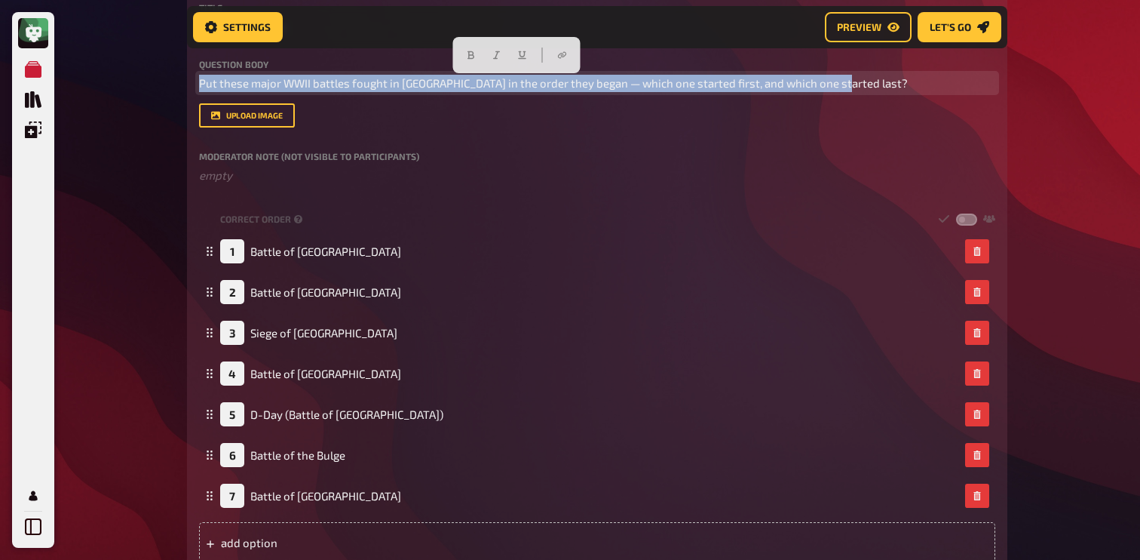
click at [432, 86] on span "Put these major WWII battles fought in [GEOGRAPHIC_DATA] in the order they bega…" at bounding box center [553, 83] width 709 height 14
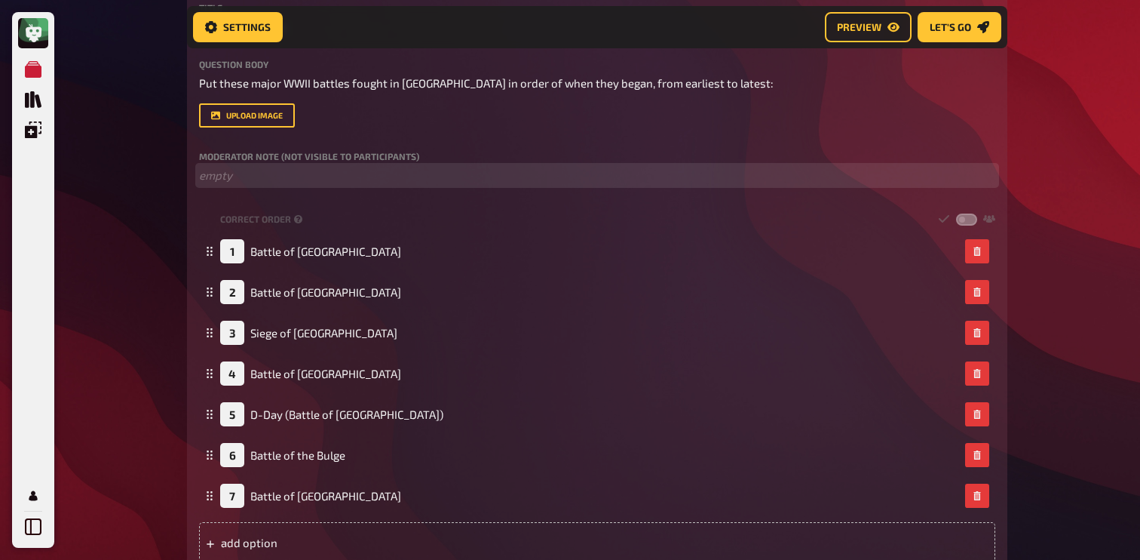
click at [271, 184] on p "﻿ empty" at bounding box center [597, 175] width 796 height 17
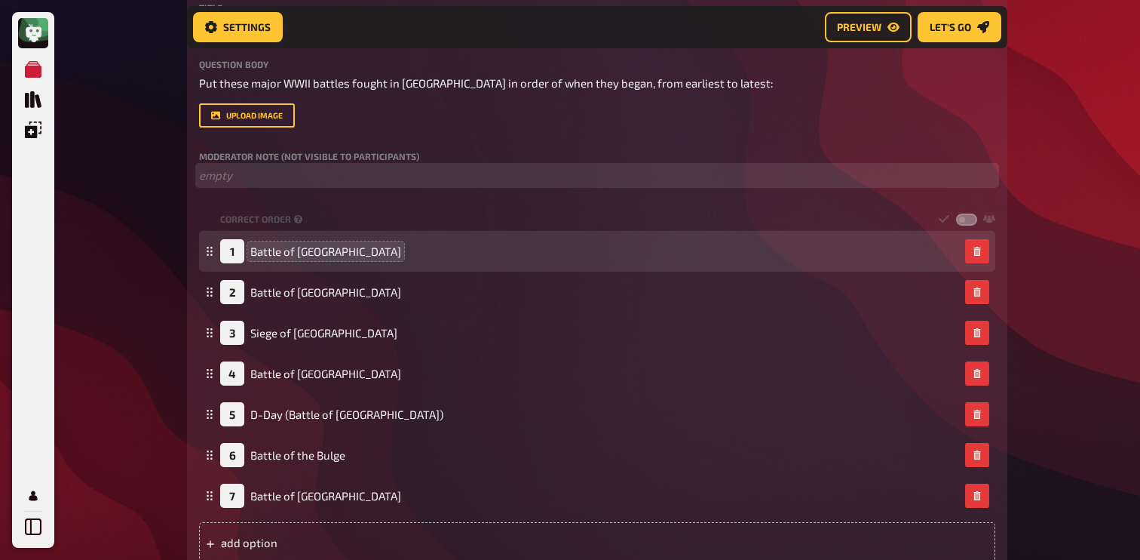
scroll to position [1038, 0]
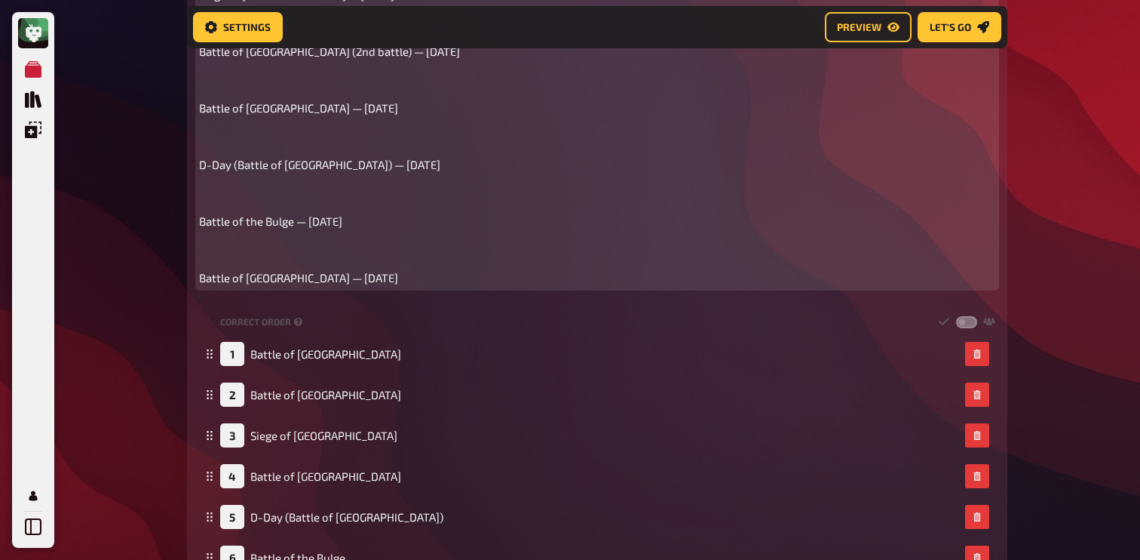
click at [300, 247] on p "﻿" at bounding box center [597, 249] width 796 height 17
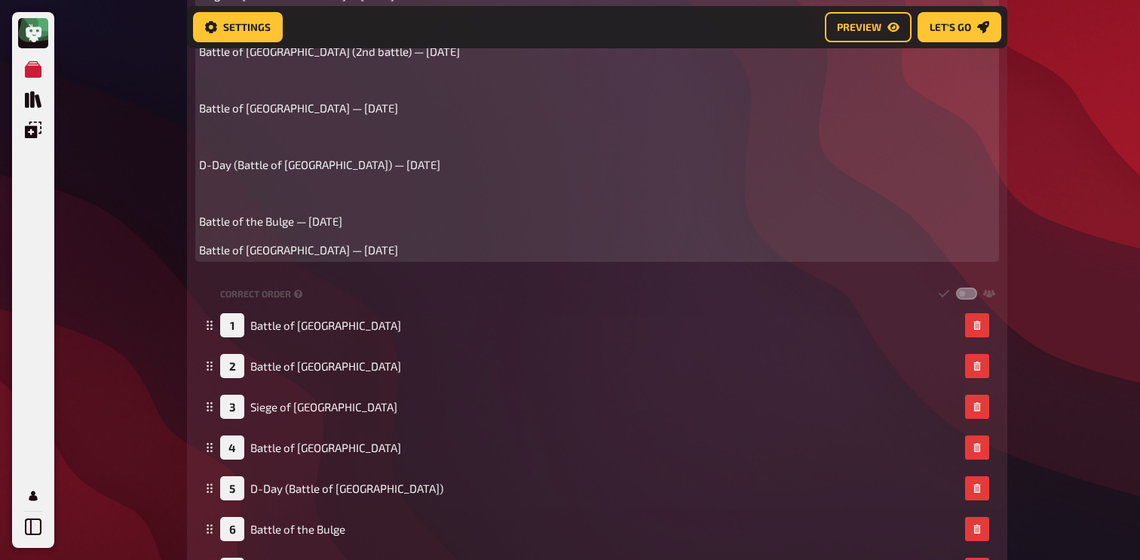
click at [248, 201] on p "﻿" at bounding box center [597, 193] width 796 height 17
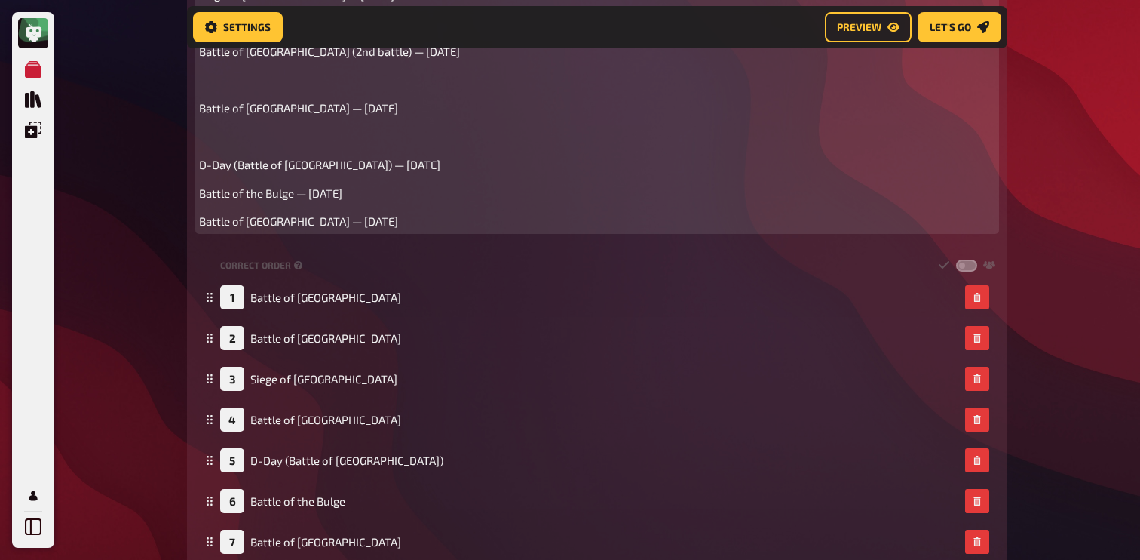
click at [229, 147] on div "Battle of [GEOGRAPHIC_DATA] — [DATE] ﻿ Battle of [GEOGRAPHIC_DATA] — [DATE] ﻿ S…" at bounding box center [597, 51] width 796 height 357
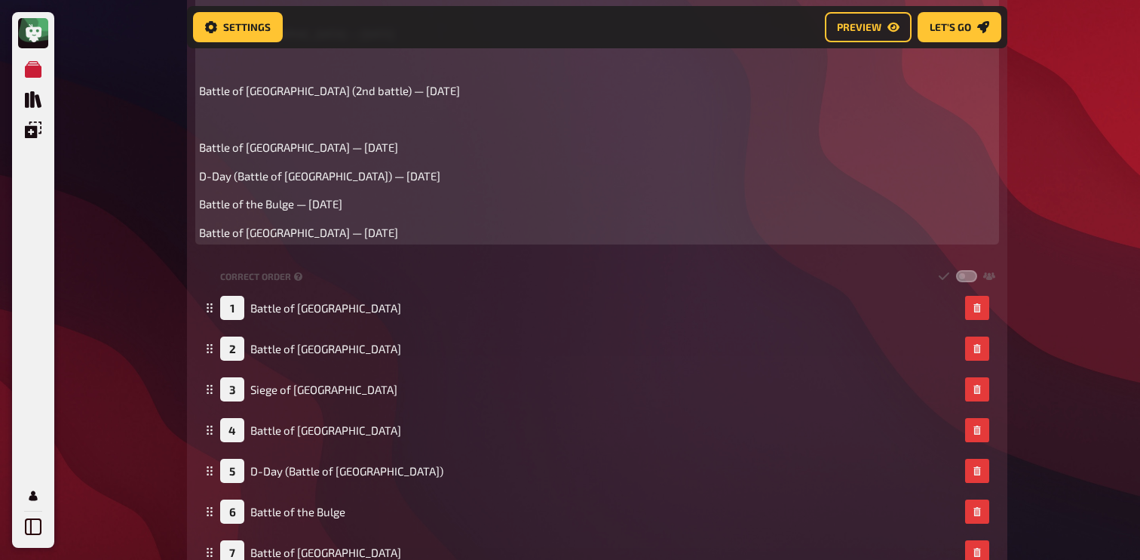
scroll to position [995, 0]
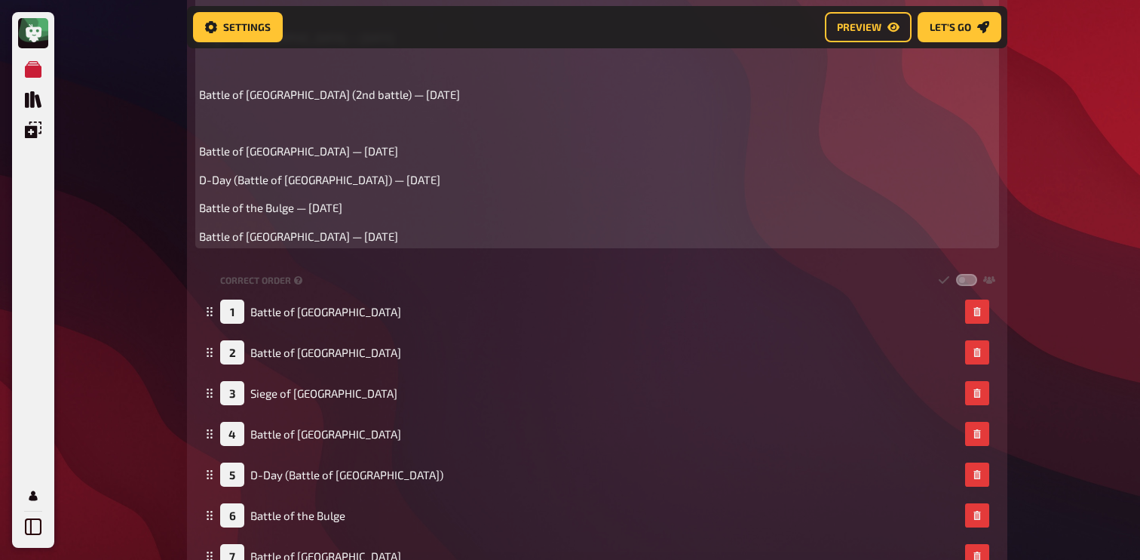
click at [219, 118] on p "﻿" at bounding box center [597, 123] width 796 height 17
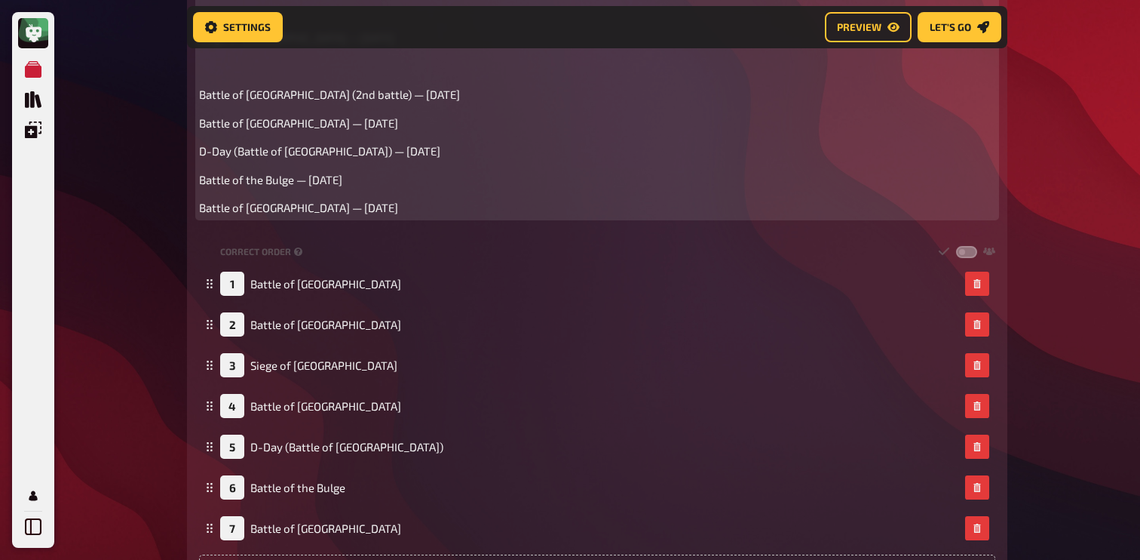
click at [224, 97] on span "Battle of [GEOGRAPHIC_DATA] (2nd battle) — [DATE]" at bounding box center [329, 94] width 261 height 14
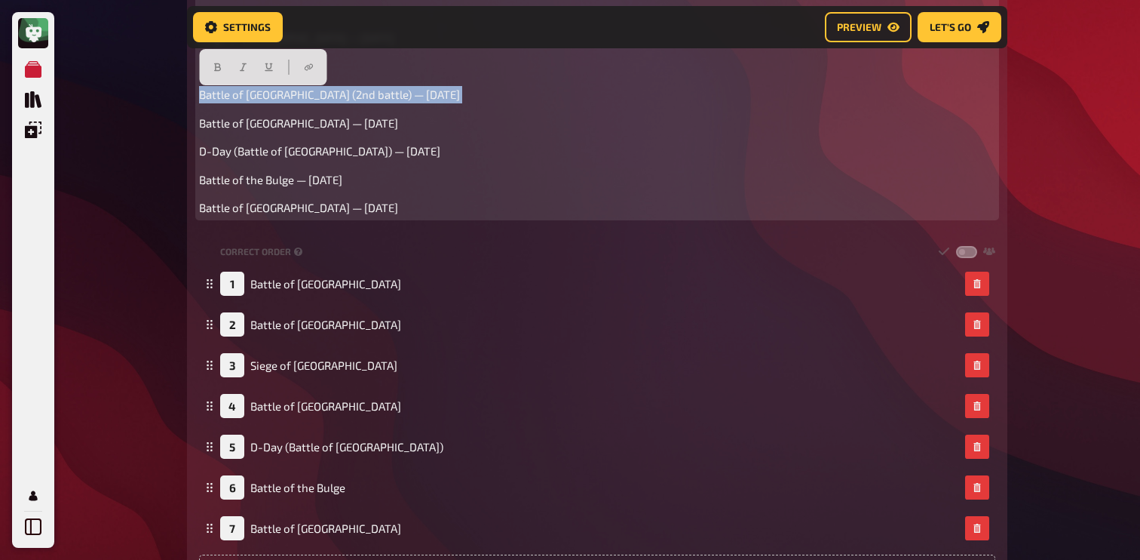
click at [224, 97] on span "Battle of [GEOGRAPHIC_DATA] (2nd battle) — [DATE]" at bounding box center [329, 94] width 261 height 14
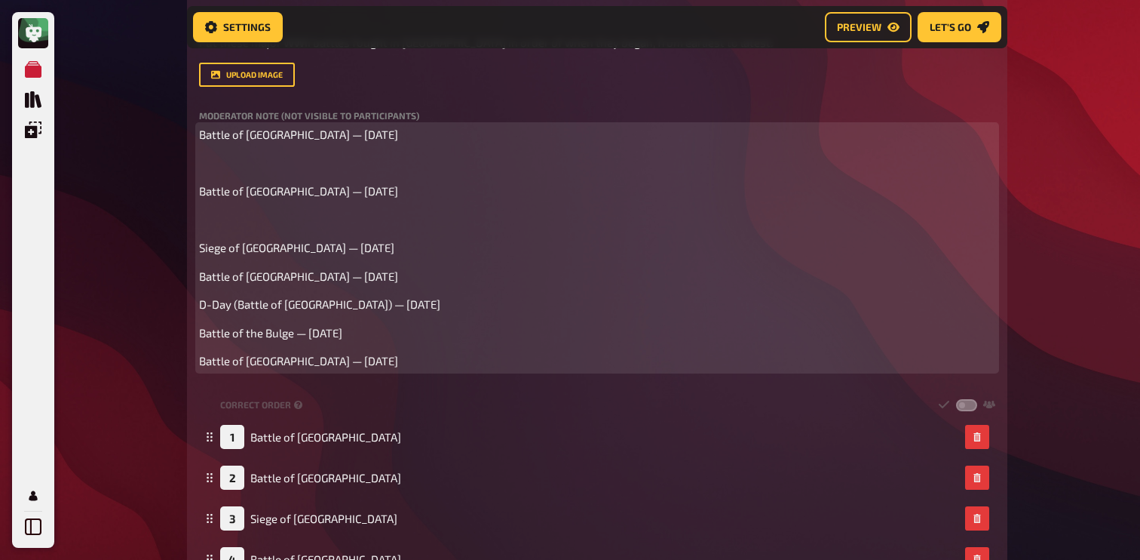
scroll to position [784, 0]
click at [261, 239] on div "Battle of [GEOGRAPHIC_DATA] — [DATE] ﻿ Battle of [GEOGRAPHIC_DATA] — [DATE] ﻿ S…" at bounding box center [597, 249] width 796 height 244
click at [258, 232] on div "Battle of [GEOGRAPHIC_DATA] — [DATE] ﻿ Battle of [GEOGRAPHIC_DATA] — [DATE] ﻿ S…" at bounding box center [597, 249] width 796 height 244
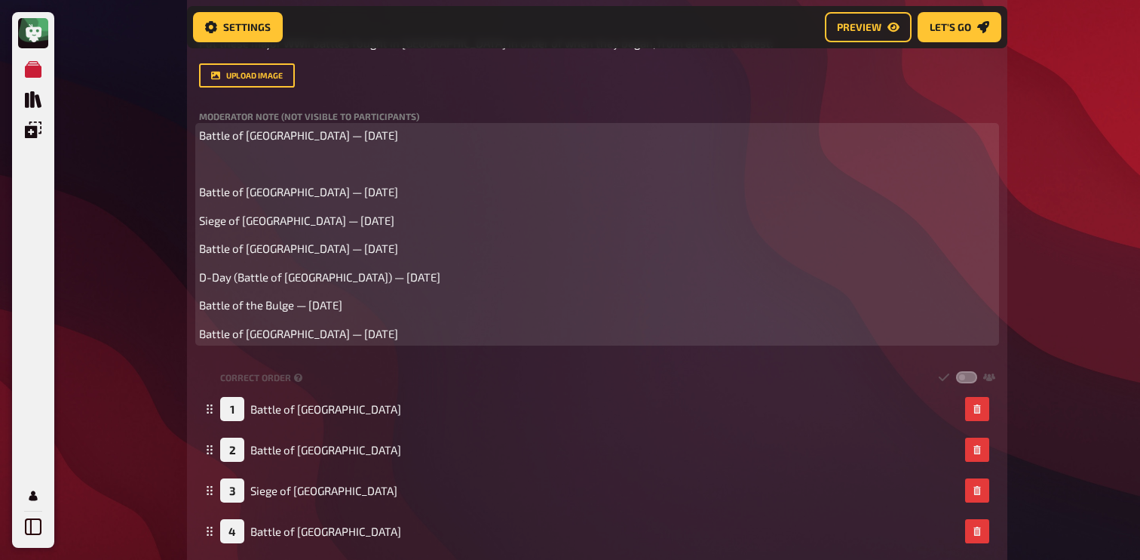
click at [244, 170] on p "﻿" at bounding box center [597, 163] width 796 height 17
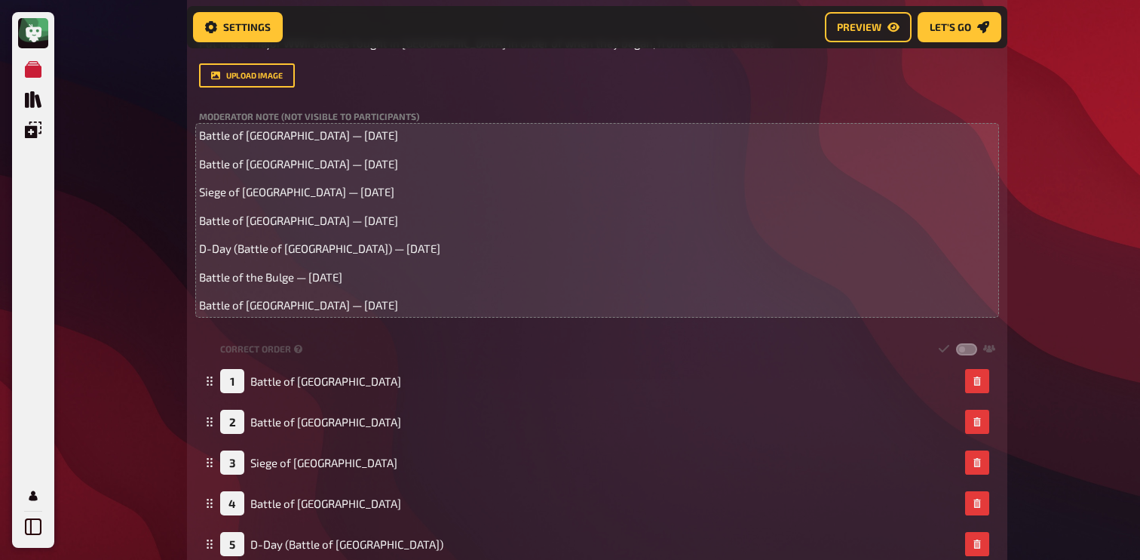
click at [103, 257] on div "My Quizzes Quiz Library Overlays Profile Home My Quizzes Europe ✅​🇬🇧​ Setup Set…" at bounding box center [570, 226] width 1140 height 2020
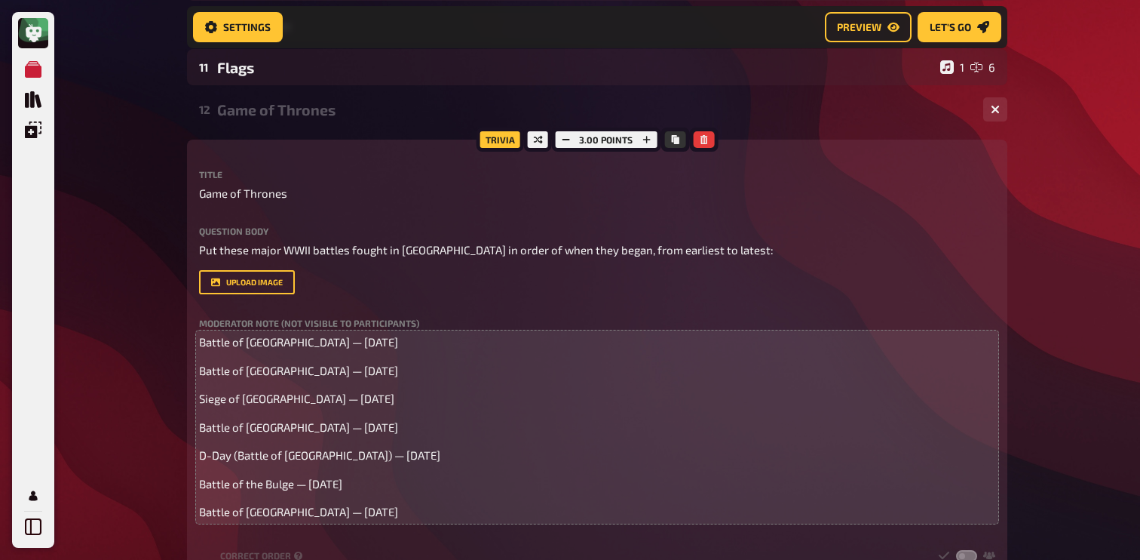
scroll to position [566, 0]
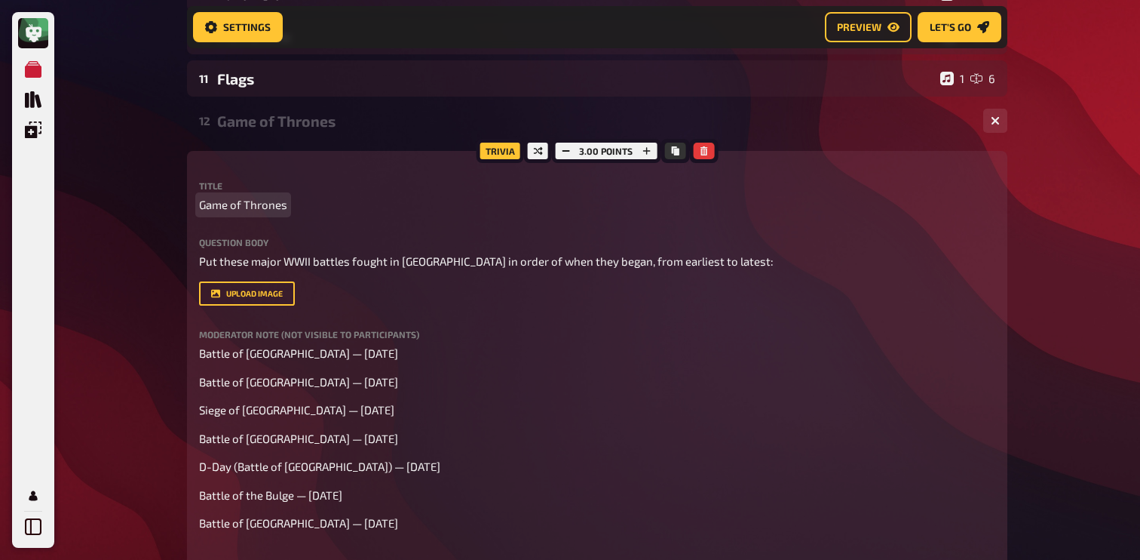
click at [241, 204] on span "Game of Thrones" at bounding box center [243, 204] width 88 height 17
click at [165, 192] on div "My Quizzes Quiz Library Overlays Profile Home My Quizzes Europe ✅​🇬🇧​ Setup Set…" at bounding box center [570, 444] width 1140 height 2020
click at [235, 127] on div "War" at bounding box center [594, 120] width 754 height 17
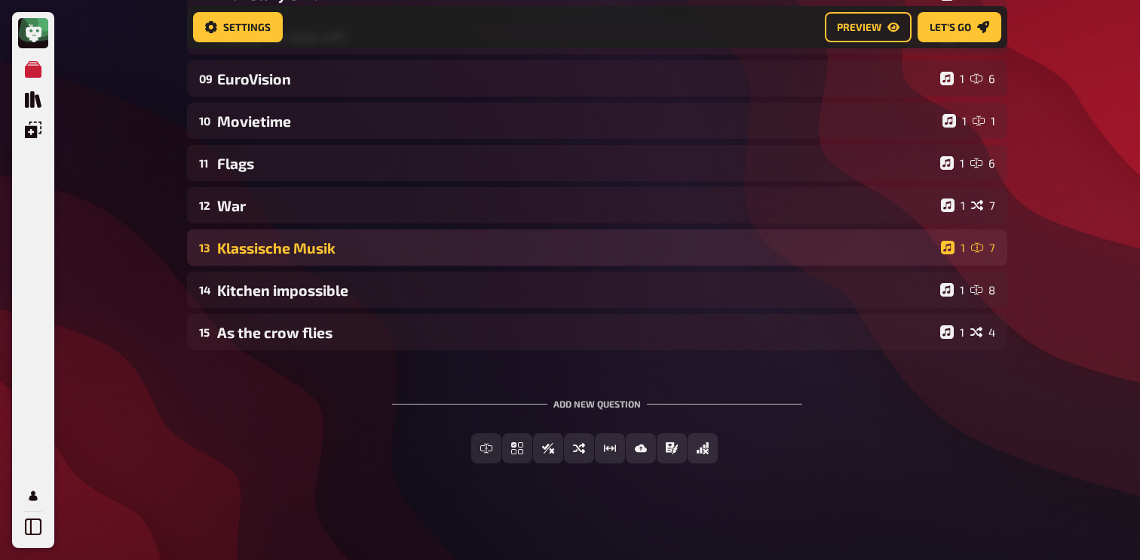
click at [229, 242] on div "Klassische Musik" at bounding box center [576, 247] width 718 height 17
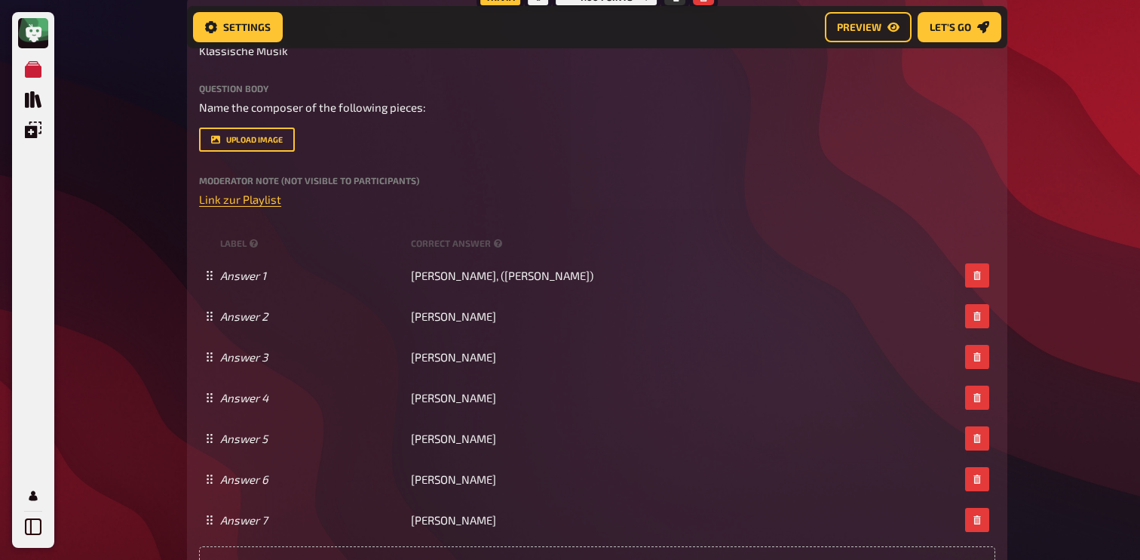
scroll to position [763, 0]
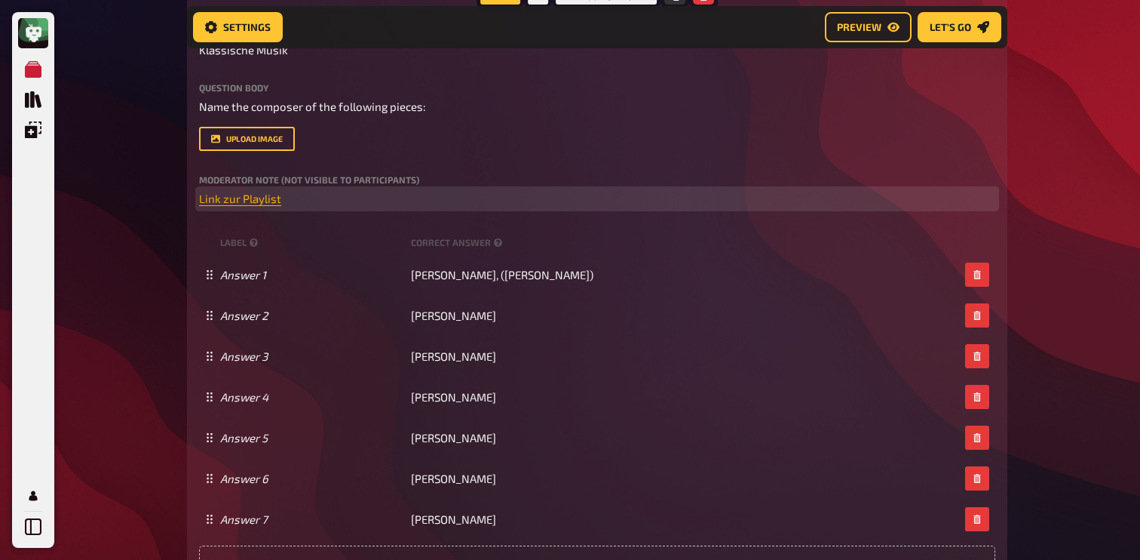
click at [259, 205] on span "Link zur Playlist" at bounding box center [240, 199] width 82 height 14
click at [262, 181] on button "button" at bounding box center [258, 171] width 24 height 24
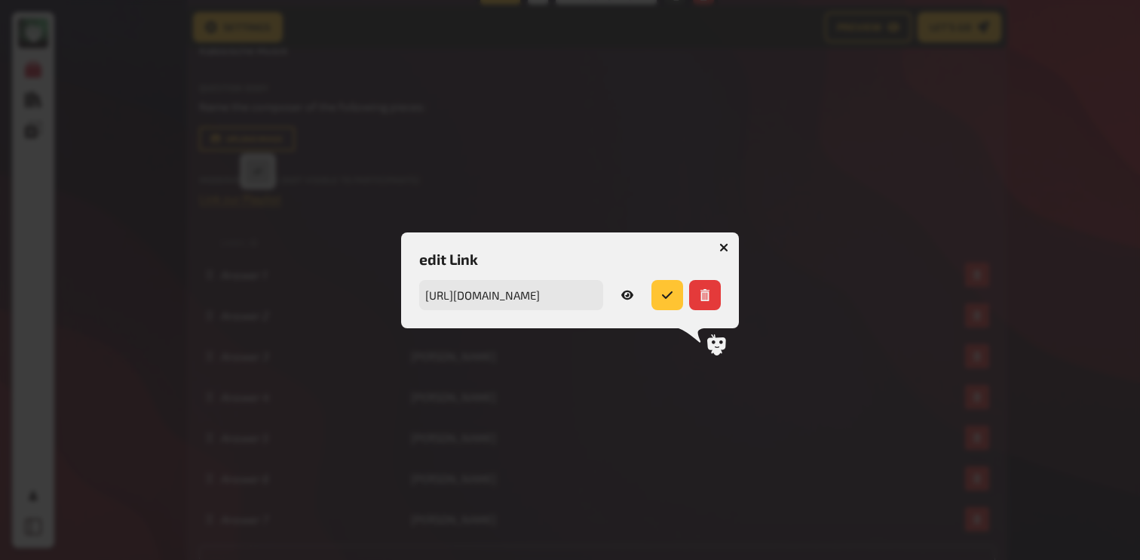
click at [624, 289] on icon "button" at bounding box center [627, 295] width 12 height 12
click at [631, 296] on icon "button" at bounding box center [627, 294] width 12 height 9
click at [722, 250] on icon "button" at bounding box center [723, 247] width 9 height 9
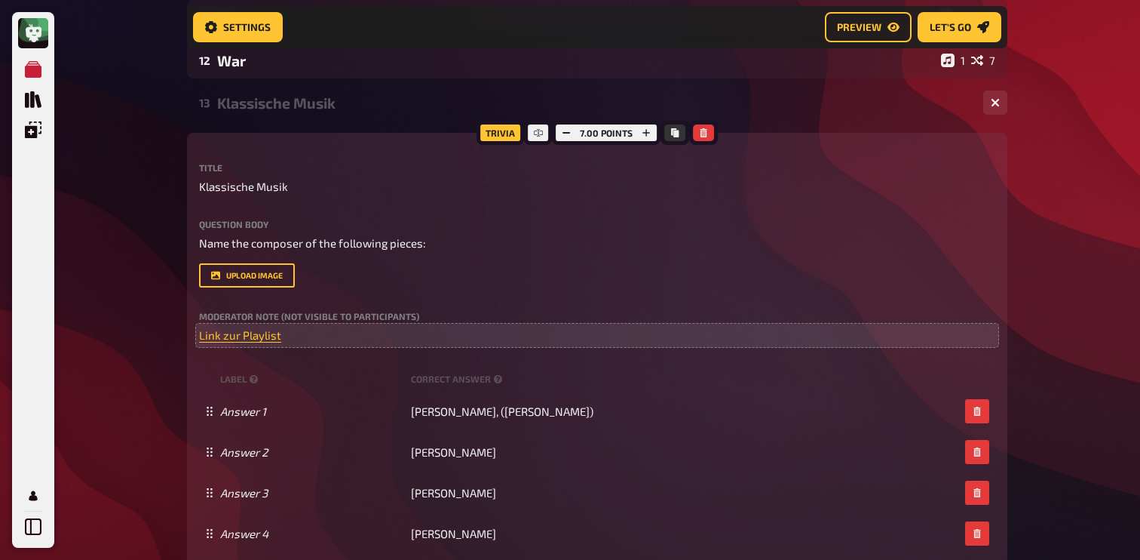
scroll to position [626, 0]
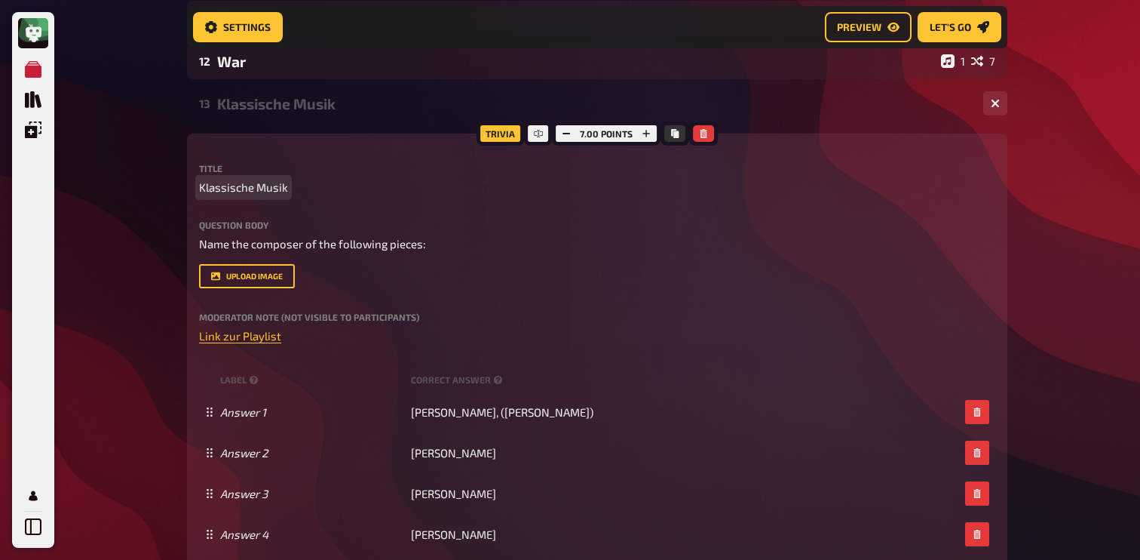
click at [226, 195] on span "Klassische Musik" at bounding box center [243, 187] width 89 height 17
click at [146, 216] on div "My Quizzes Quiz Library Overlays Profile Home My Quizzes Europe ✅​🇬🇧​ Setup Set…" at bounding box center [570, 299] width 1140 height 1850
click at [206, 193] on span "Classic Musik" at bounding box center [234, 187] width 70 height 17
click at [251, 192] on span "Classic Musik" at bounding box center [234, 187] width 70 height 17
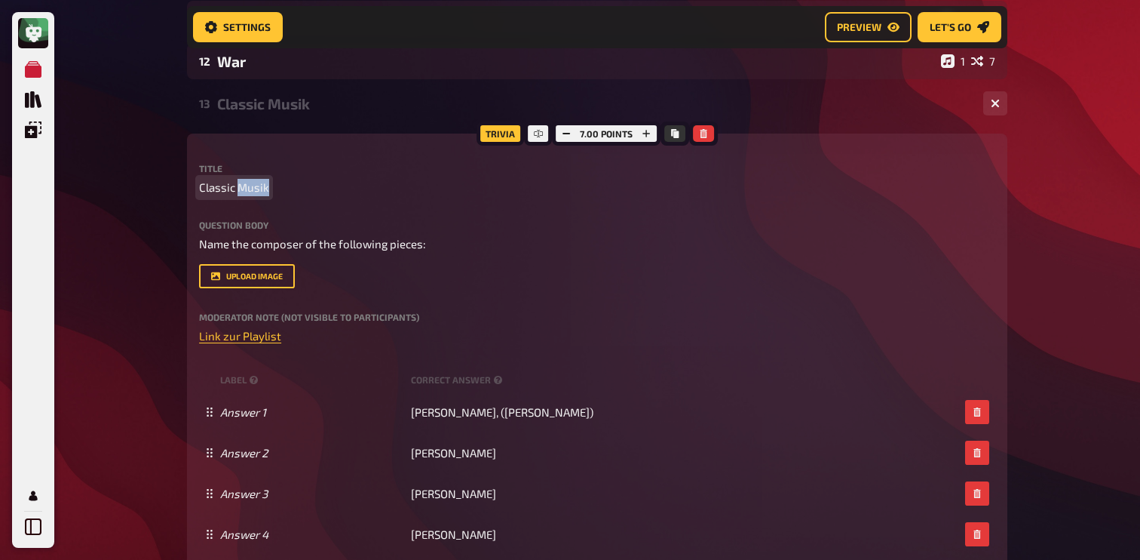
click at [251, 192] on span "Classic Musik" at bounding box center [234, 187] width 70 height 17
click at [119, 211] on div "My Quizzes Quiz Library Overlays Profile Home My Quizzes Europe ✅​🇬🇧​ Setup Set…" at bounding box center [570, 299] width 1140 height 1850
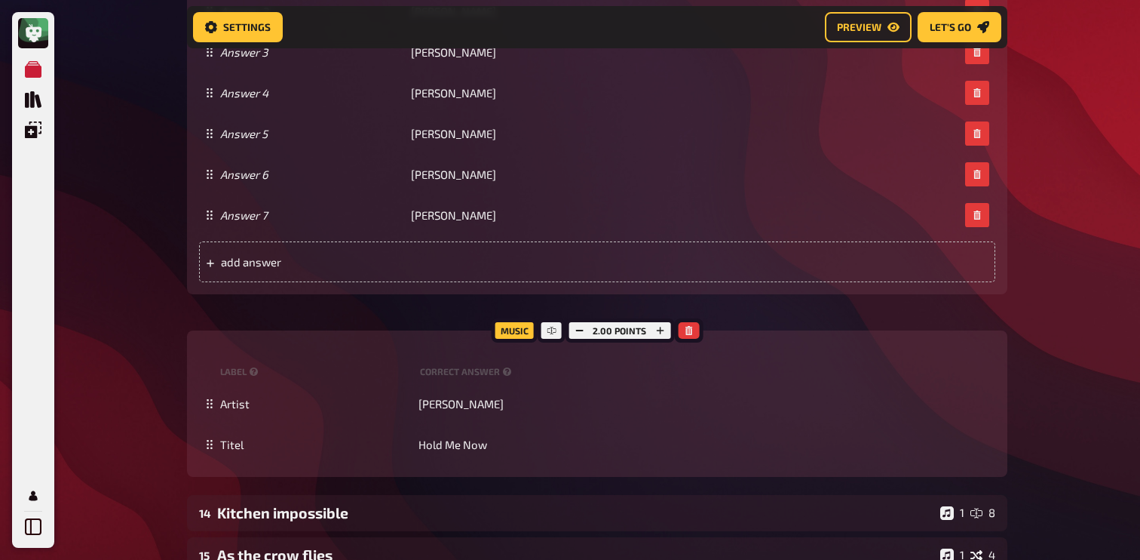
scroll to position [1085, 0]
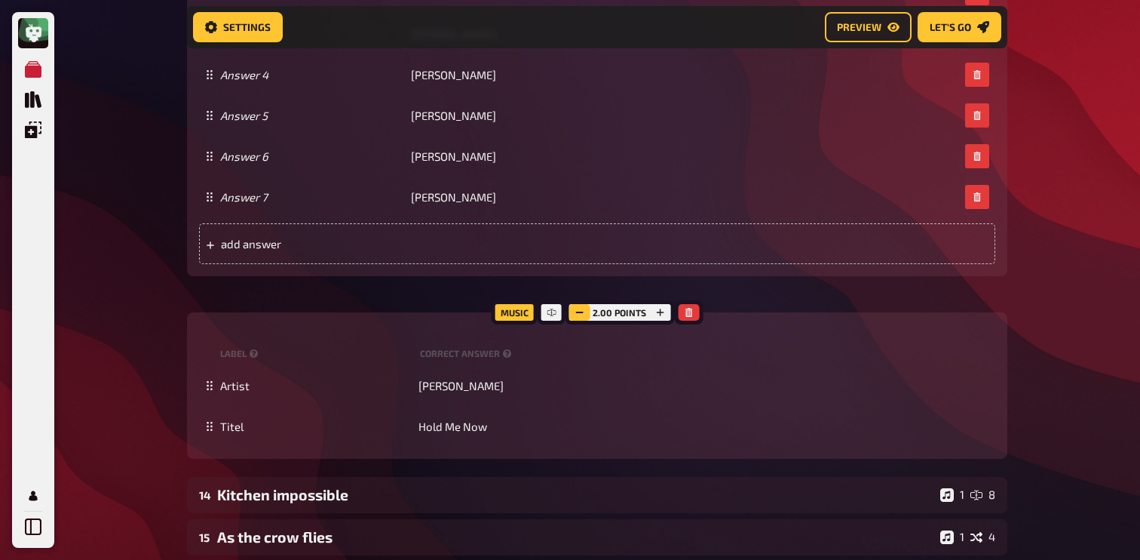
click at [579, 317] on icon "button" at bounding box center [579, 312] width 9 height 9
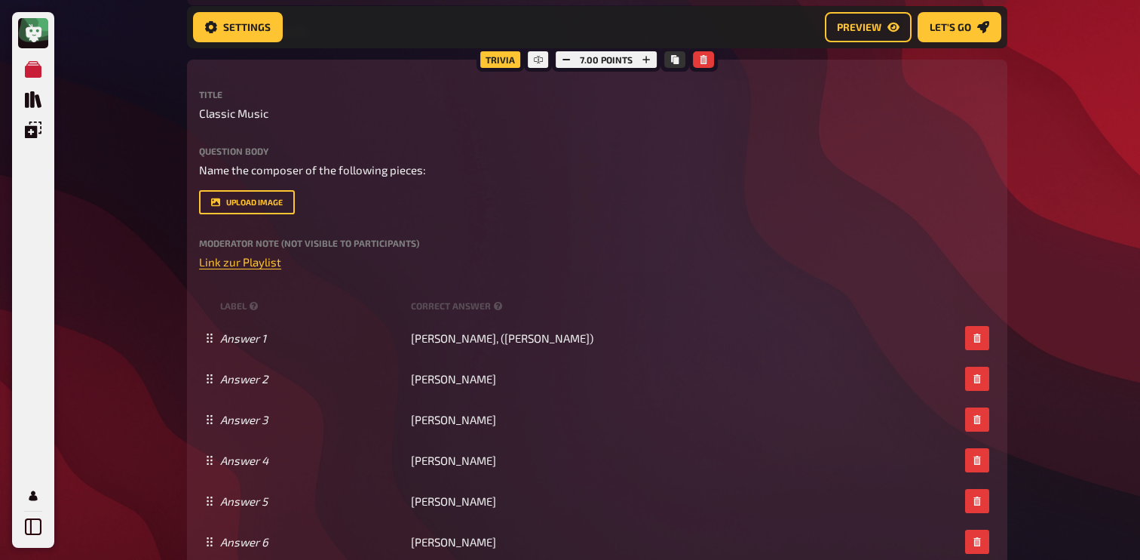
scroll to position [481, 0]
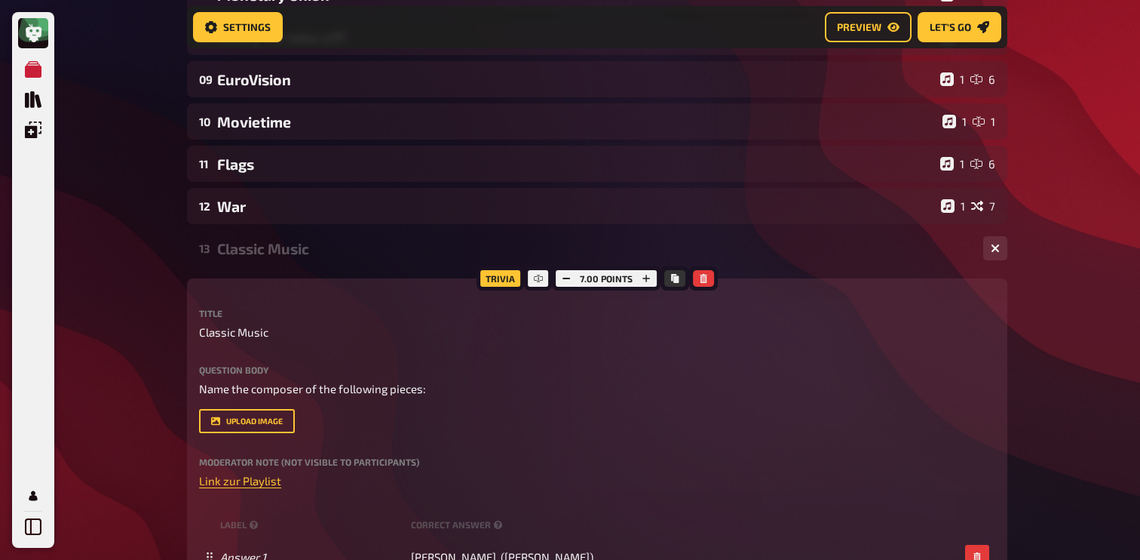
click at [361, 235] on div "13 Classic Music 1 7" at bounding box center [597, 248] width 820 height 36
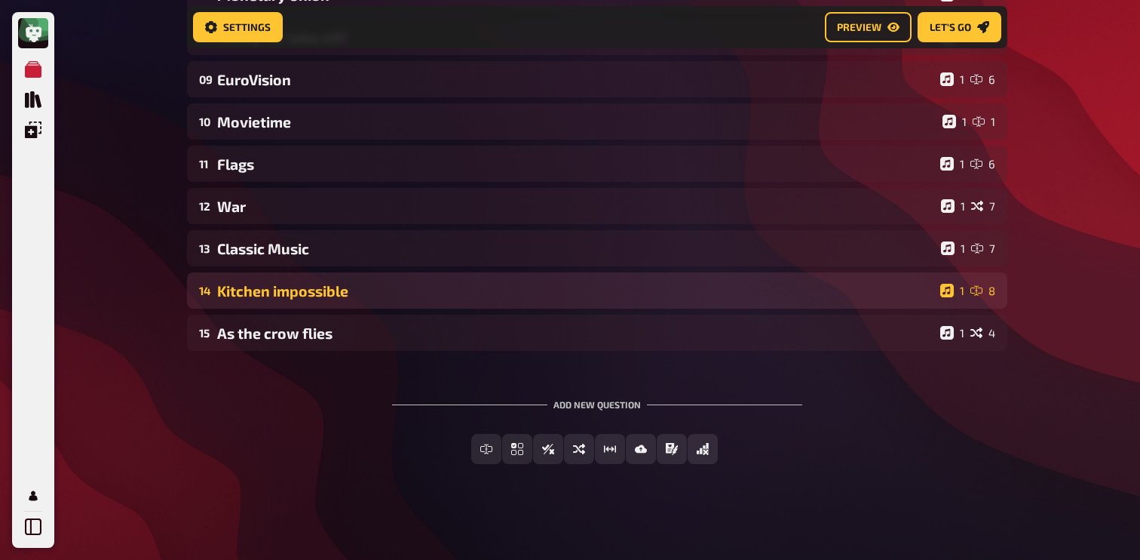
click at [322, 295] on div "Kitchen impossible" at bounding box center [575, 290] width 717 height 17
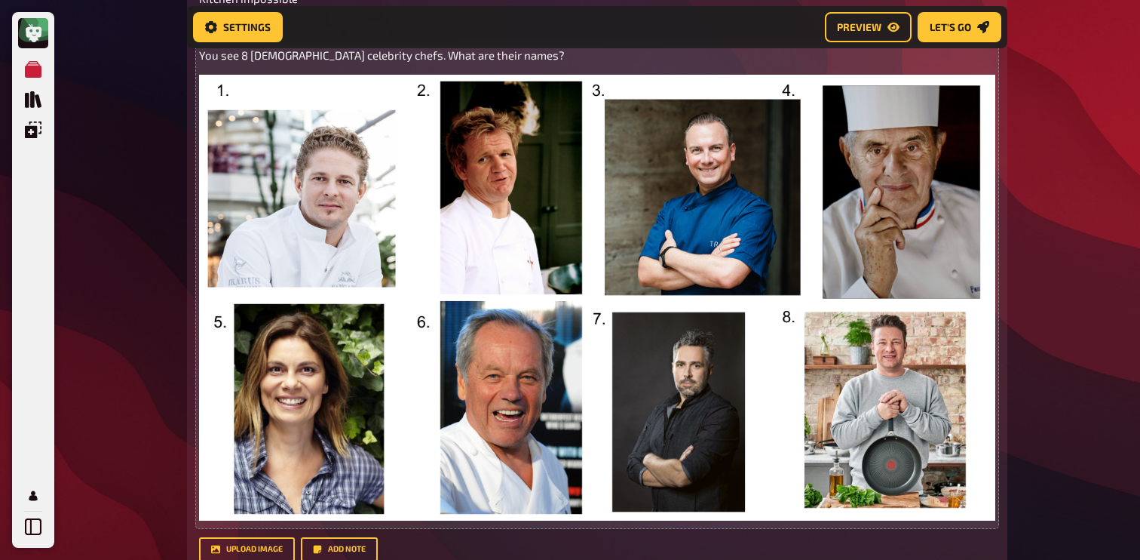
scroll to position [856, 0]
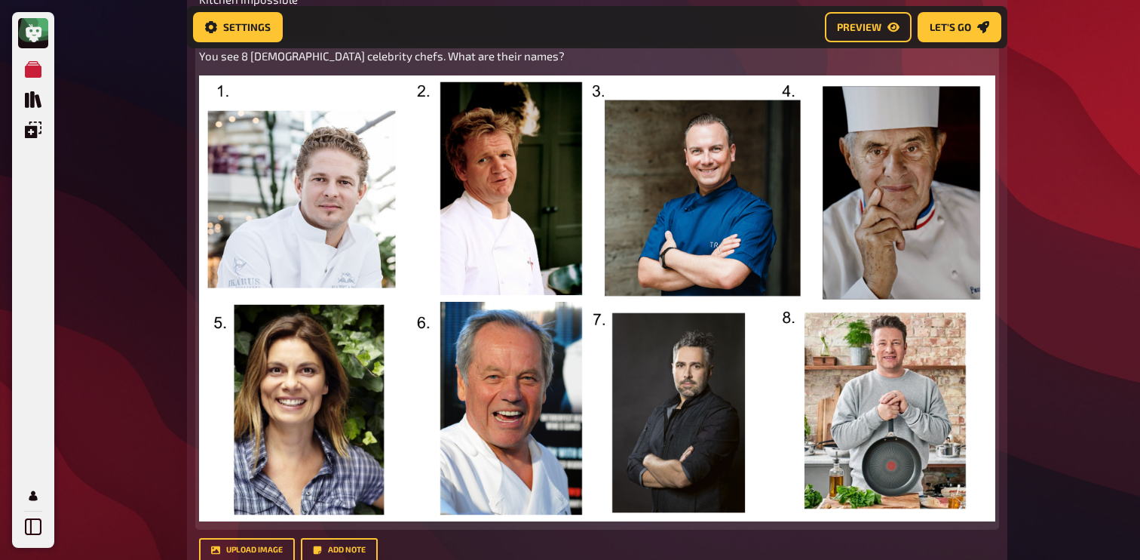
click at [494, 323] on img at bounding box center [597, 298] width 796 height 446
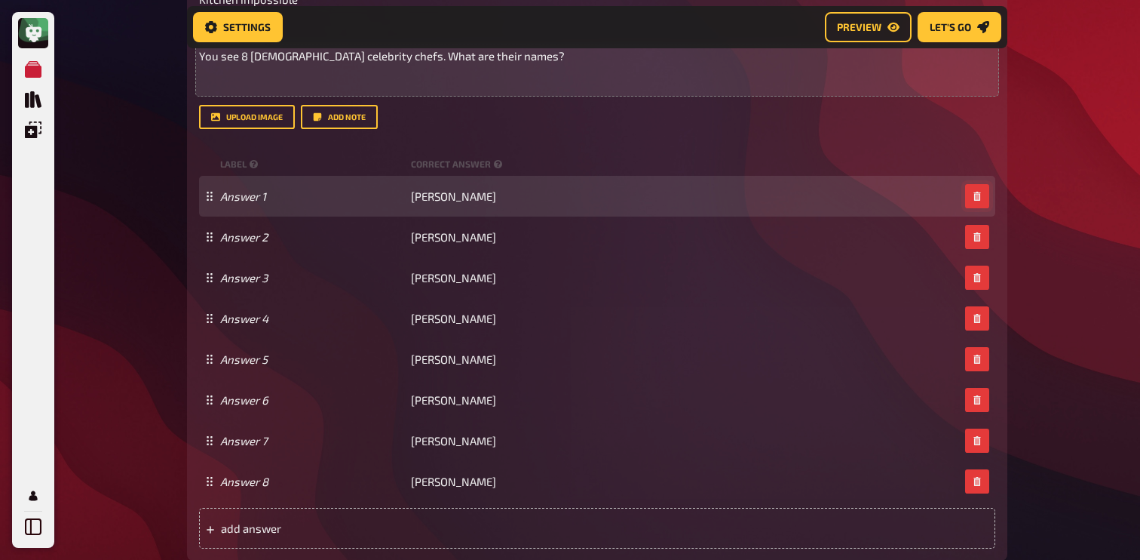
click at [975, 191] on button "button" at bounding box center [977, 196] width 24 height 24
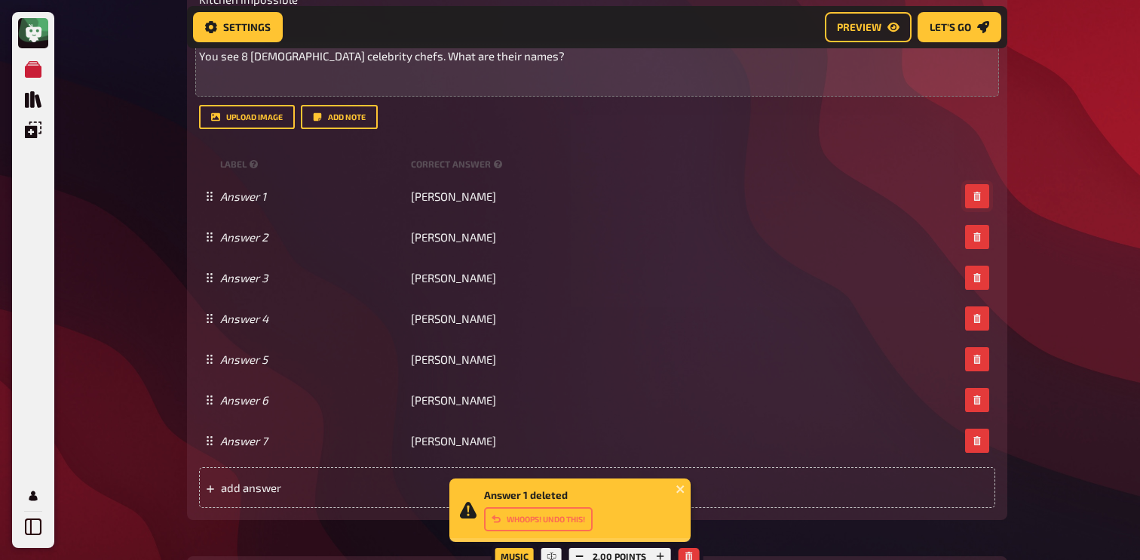
click at [975, 191] on button "button" at bounding box center [977, 196] width 24 height 24
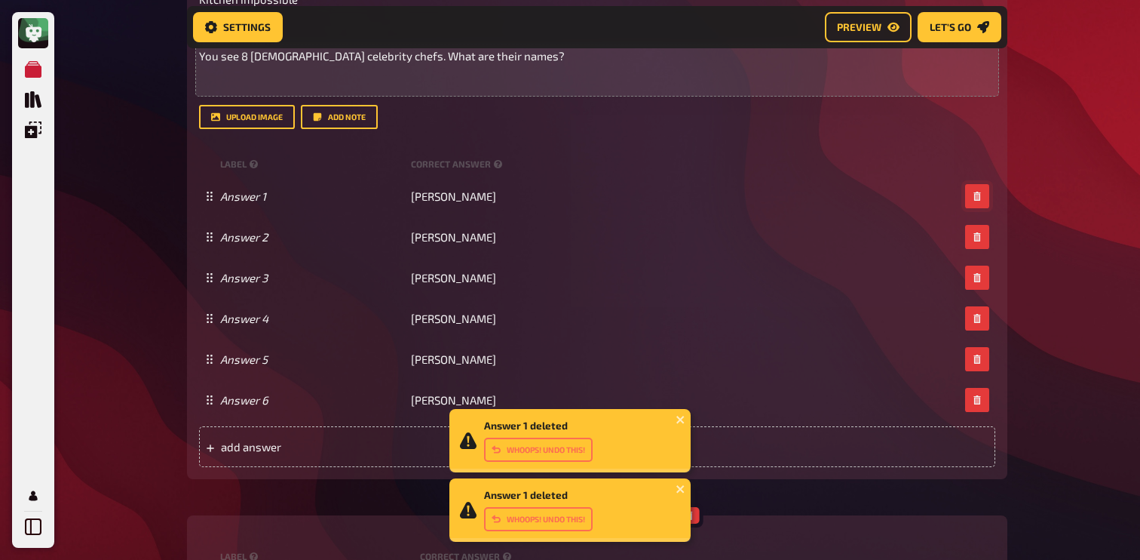
click at [975, 191] on button "button" at bounding box center [977, 196] width 24 height 24
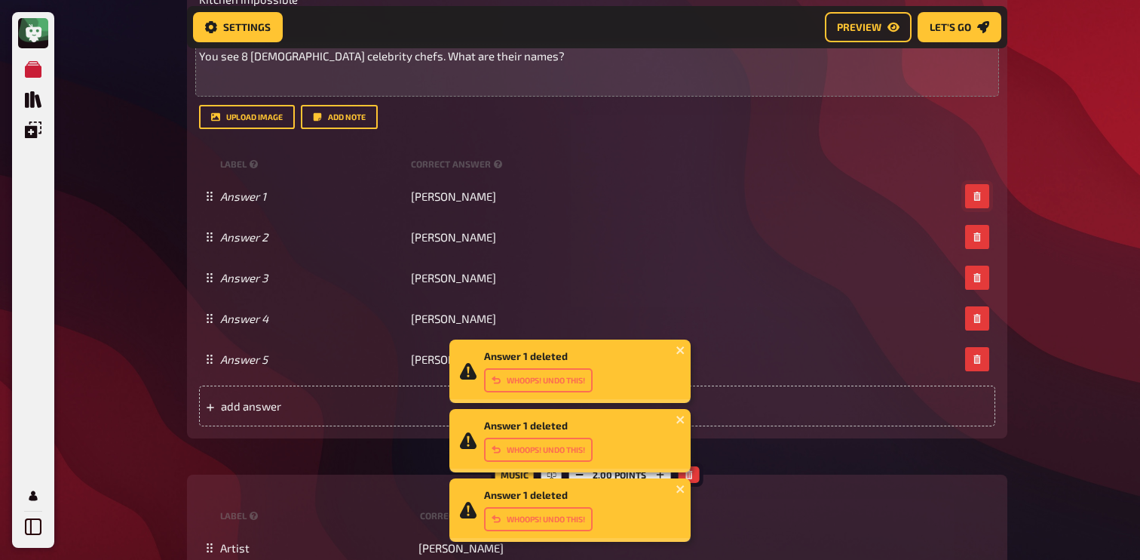
click at [975, 191] on button "button" at bounding box center [977, 196] width 24 height 24
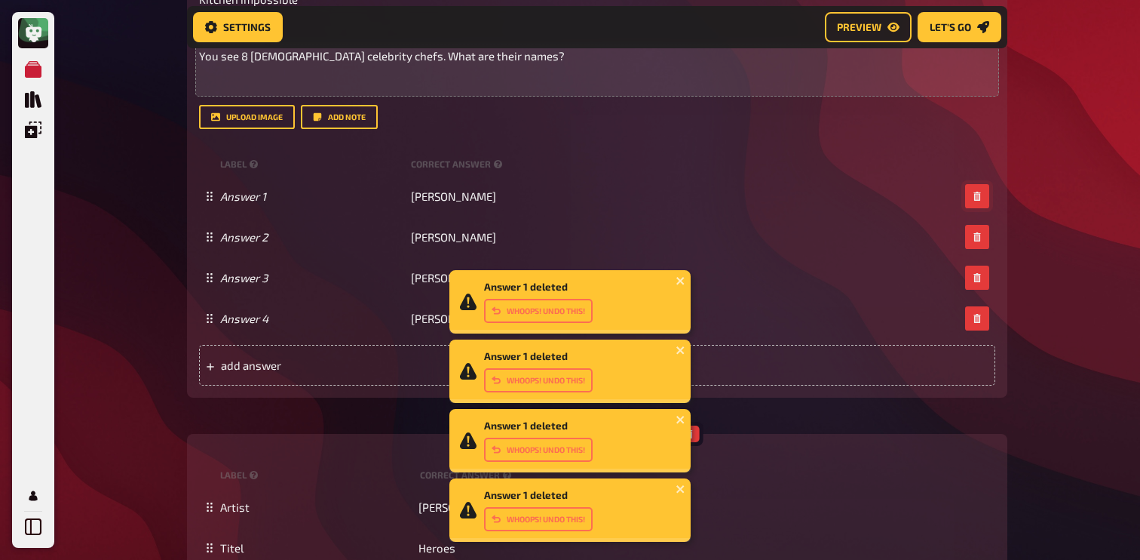
click at [975, 191] on button "button" at bounding box center [977, 196] width 24 height 24
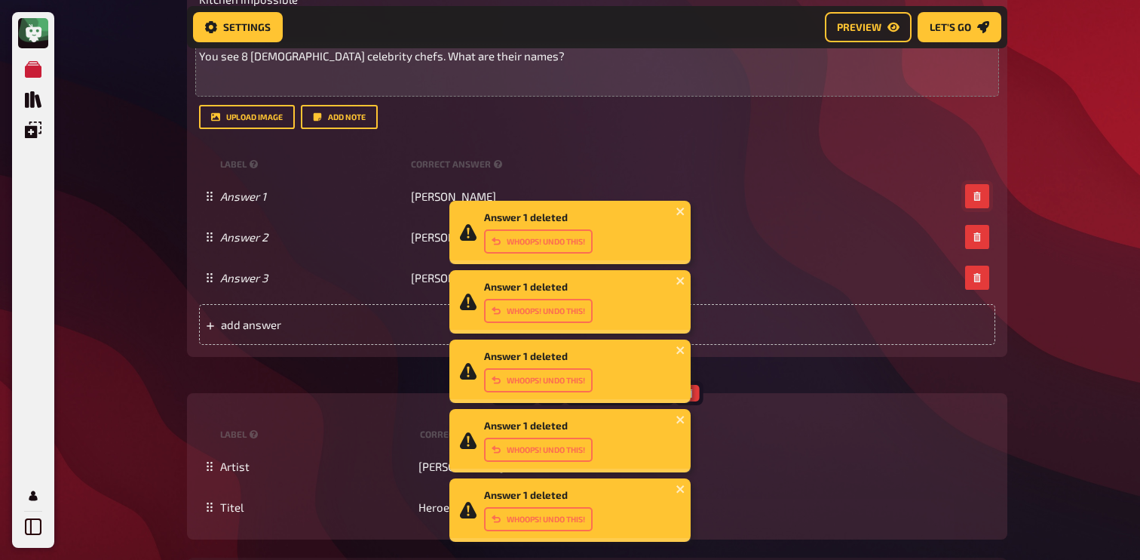
click at [975, 191] on button "button" at bounding box center [977, 196] width 24 height 24
click at [975, 225] on button "button" at bounding box center [977, 237] width 24 height 24
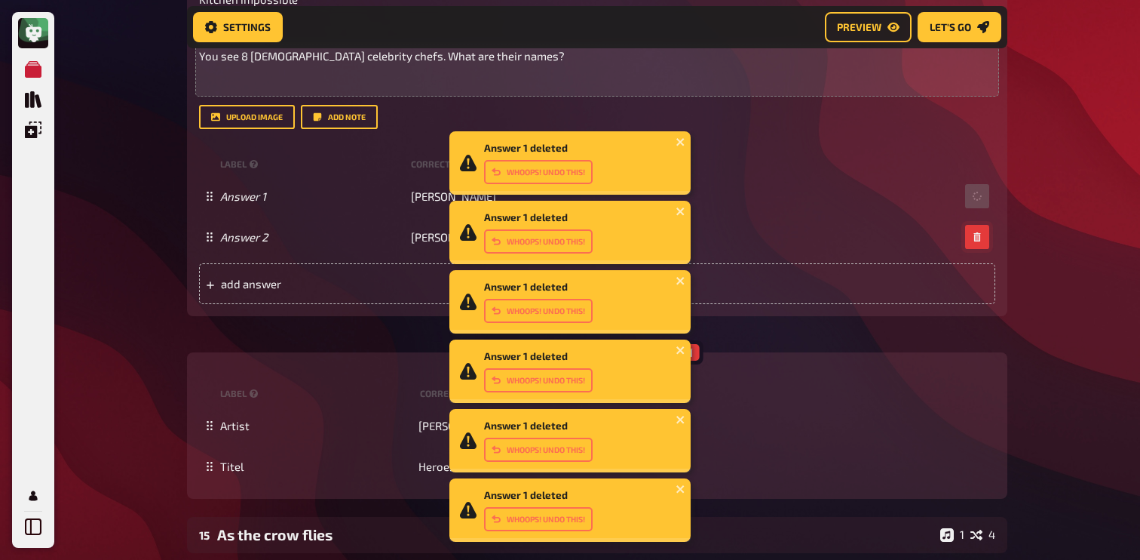
click at [975, 225] on button "button" at bounding box center [977, 237] width 24 height 24
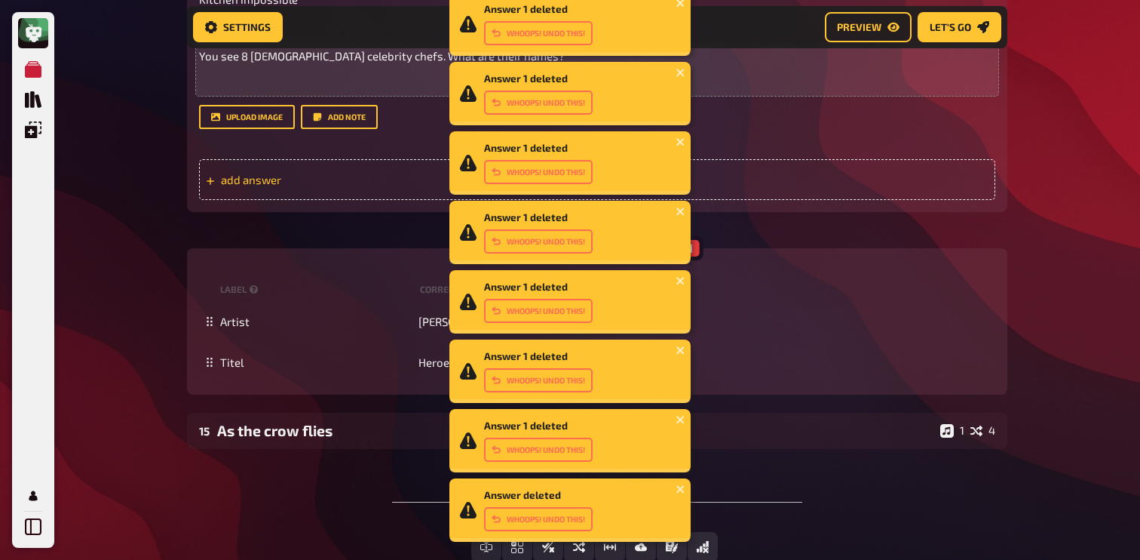
click at [958, 187] on div "add answer" at bounding box center [597, 179] width 796 height 41
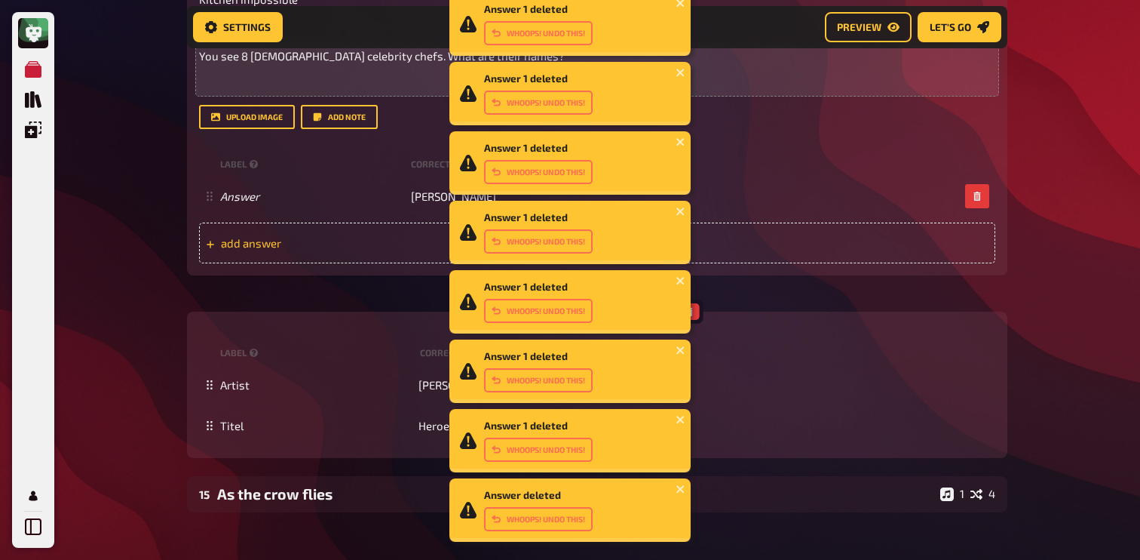
click at [304, 241] on span "add answer" at bounding box center [338, 243] width 235 height 14
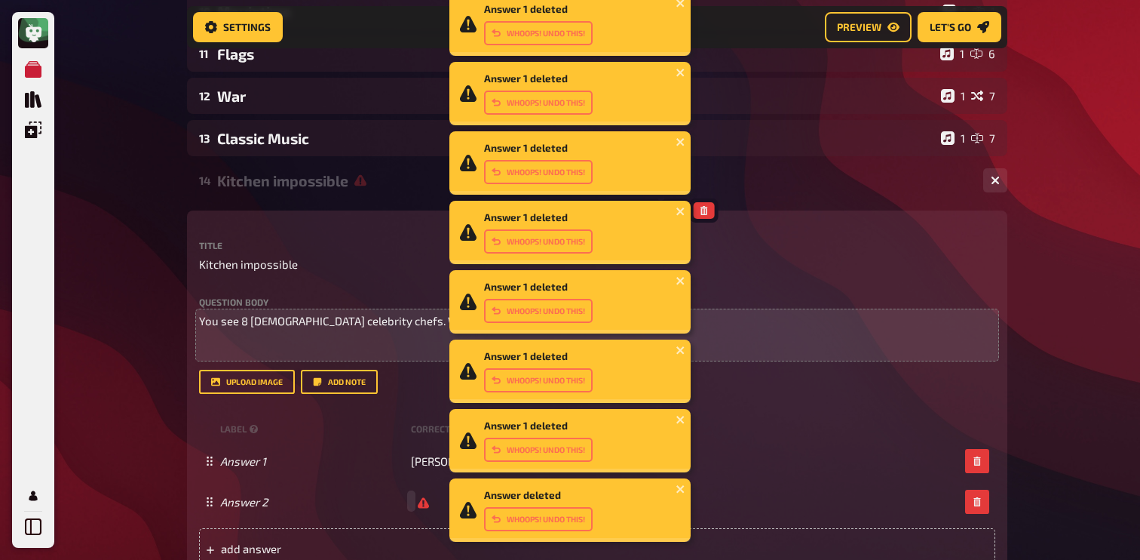
scroll to position [638, 0]
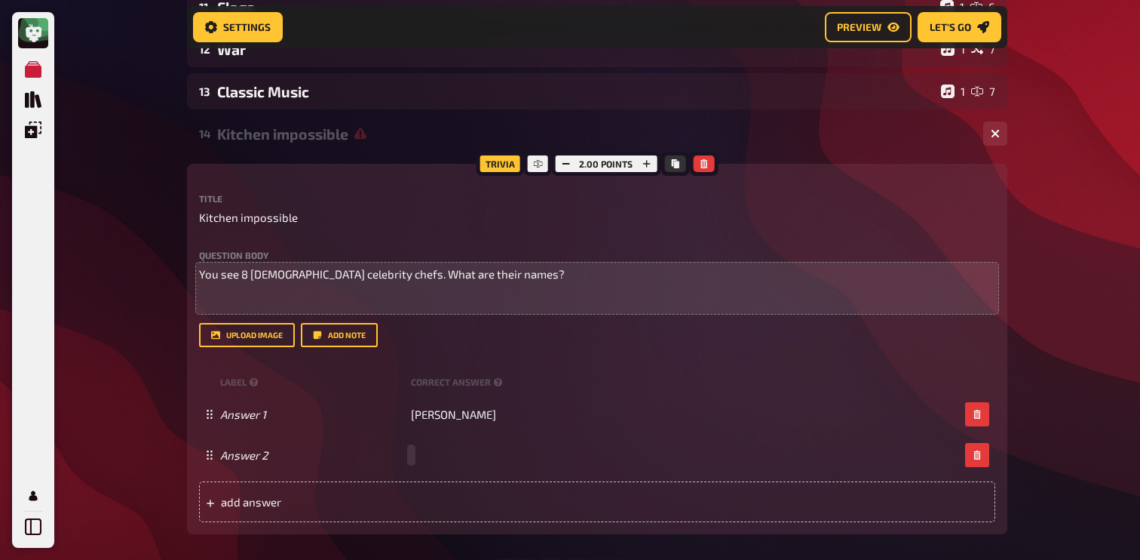
paste span
click at [496, 503] on div "add answer" at bounding box center [597, 501] width 796 height 41
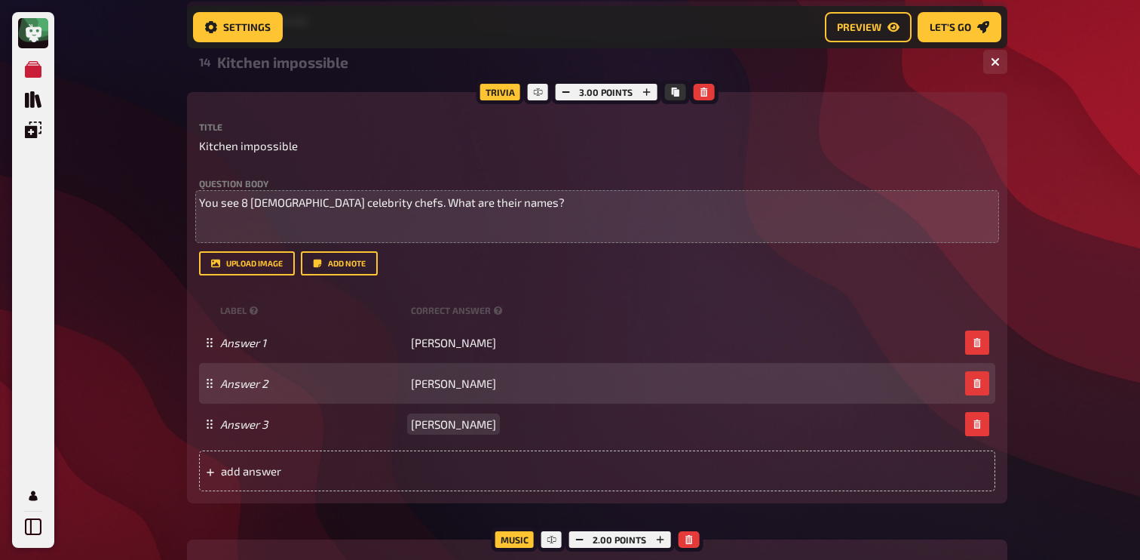
scroll to position [729, 0]
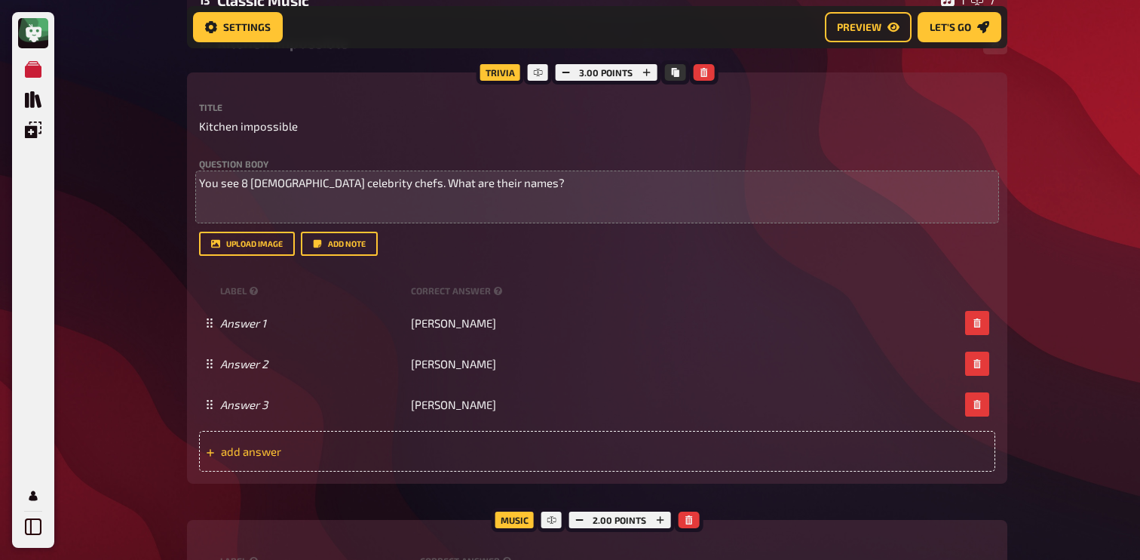
click at [360, 446] on span "add answer" at bounding box center [338, 451] width 235 height 14
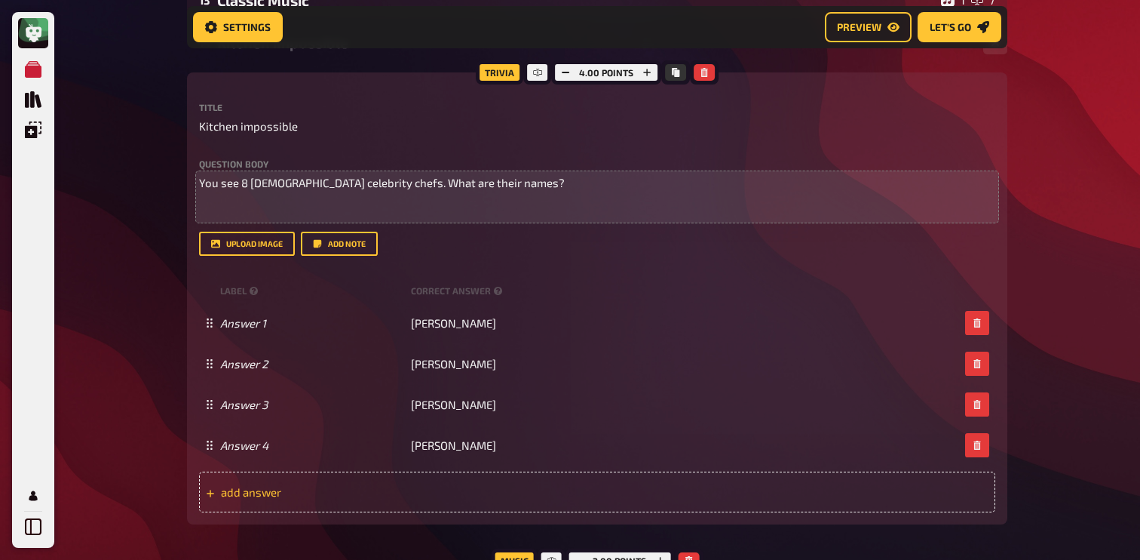
click at [373, 484] on div "add answer" at bounding box center [597, 491] width 796 height 41
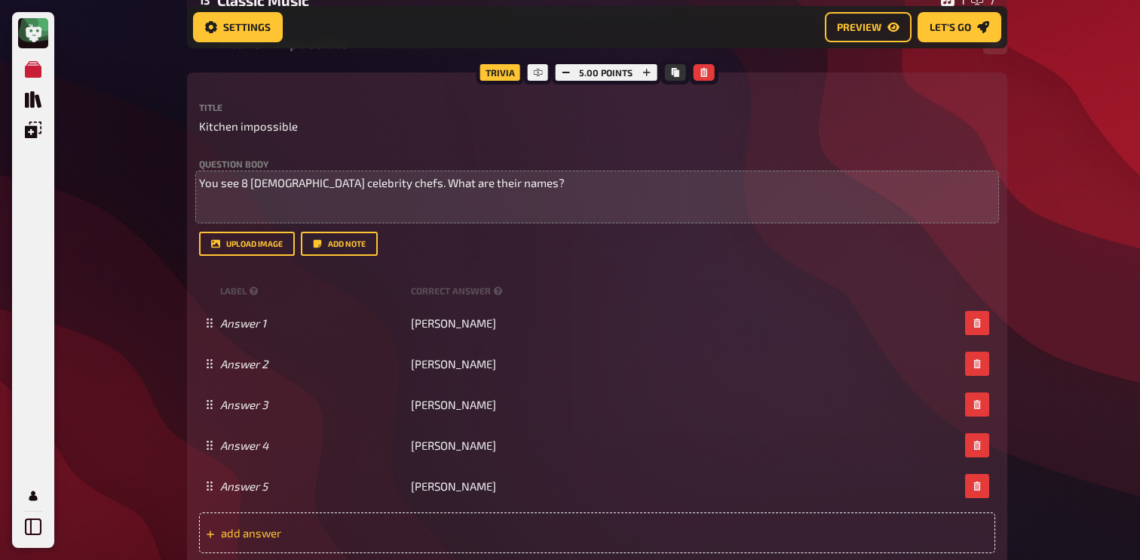
click at [408, 545] on div "add answer" at bounding box center [597, 532] width 796 height 41
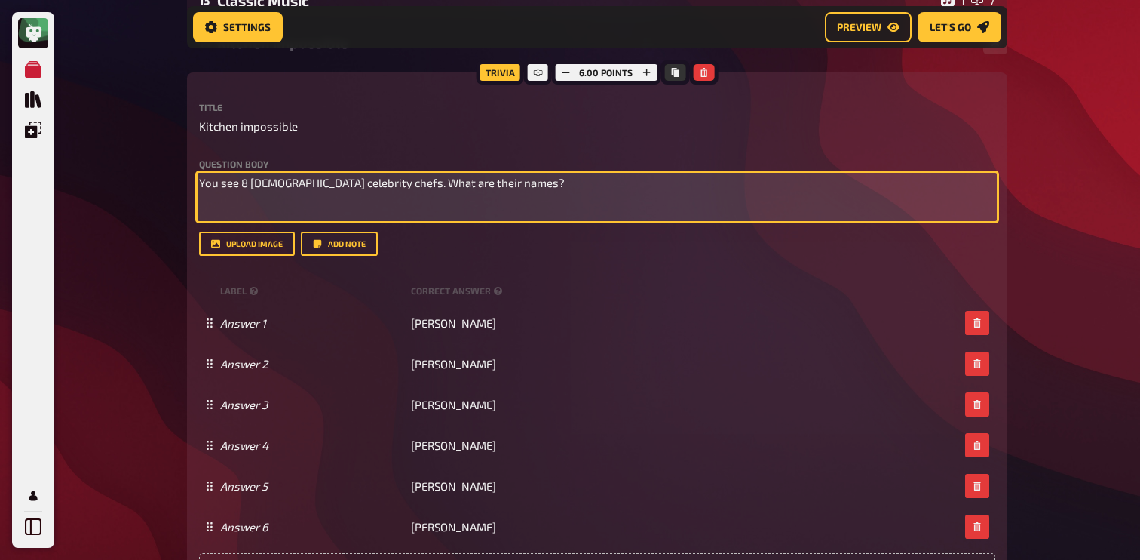
scroll to position [1209, 0]
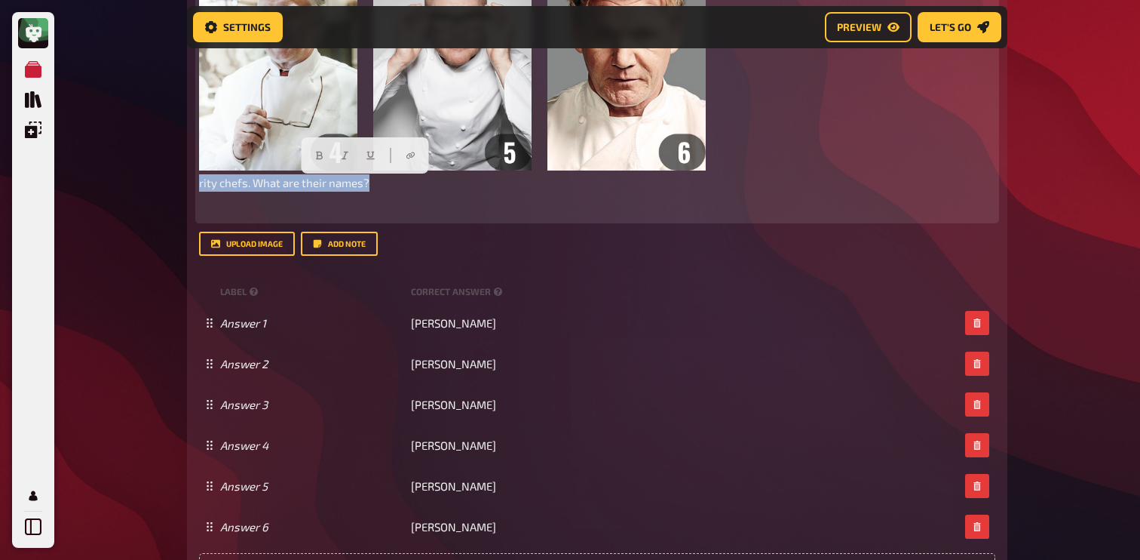
drag, startPoint x: 406, startPoint y: 187, endPoint x: 158, endPoint y: 187, distance: 248.1
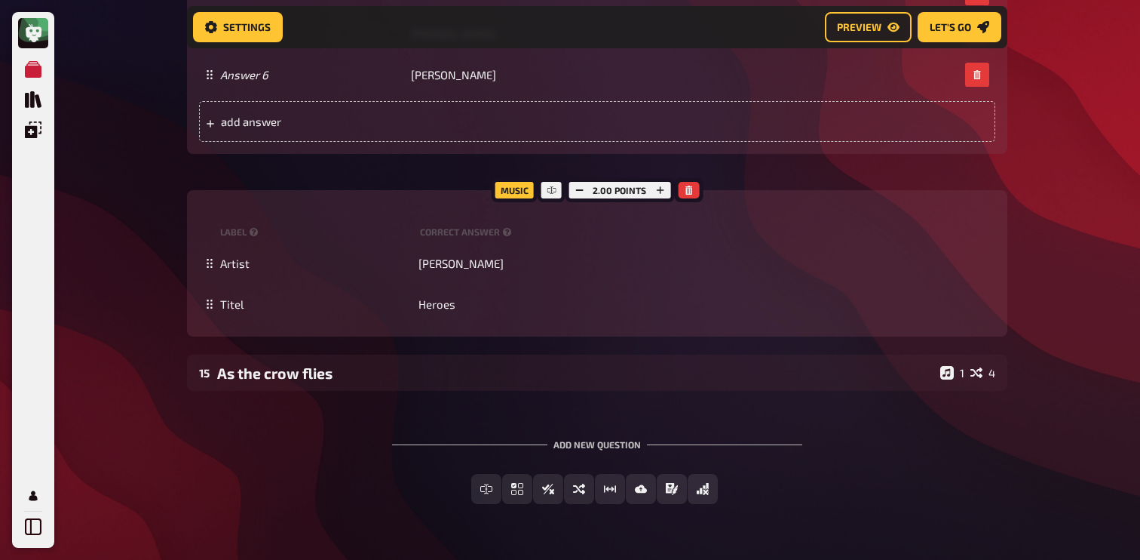
scroll to position [757, 0]
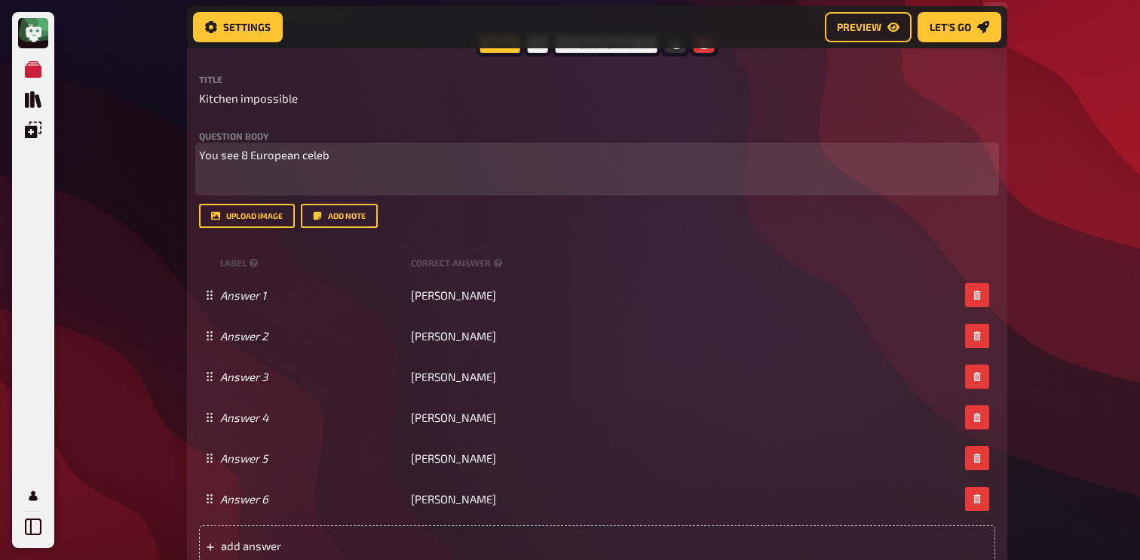
click at [210, 186] on p "﻿" at bounding box center [597, 182] width 796 height 17
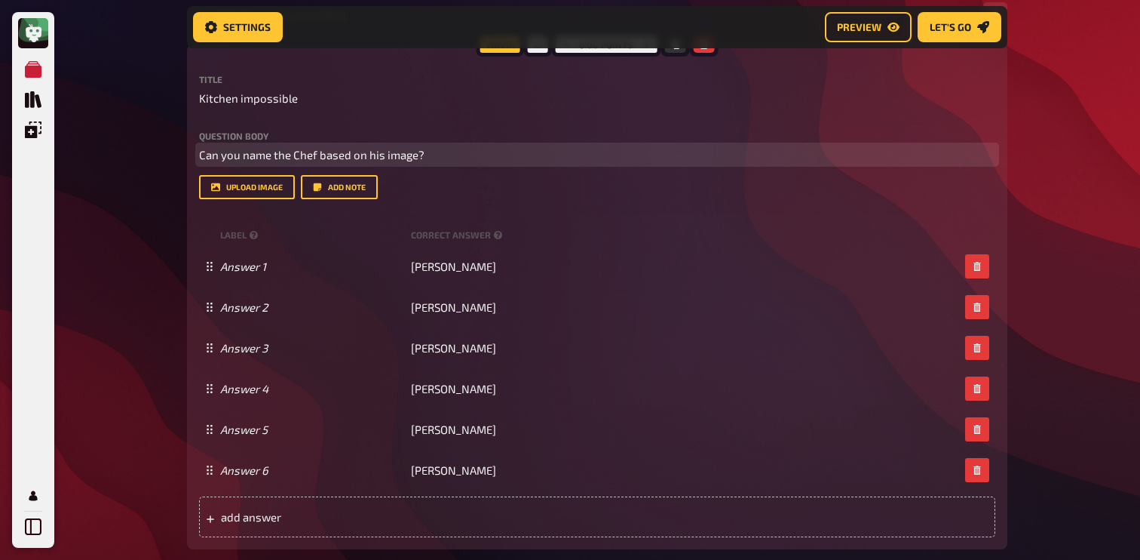
click at [294, 159] on span "Can you name the Chef based on his image?" at bounding box center [311, 155] width 225 height 14
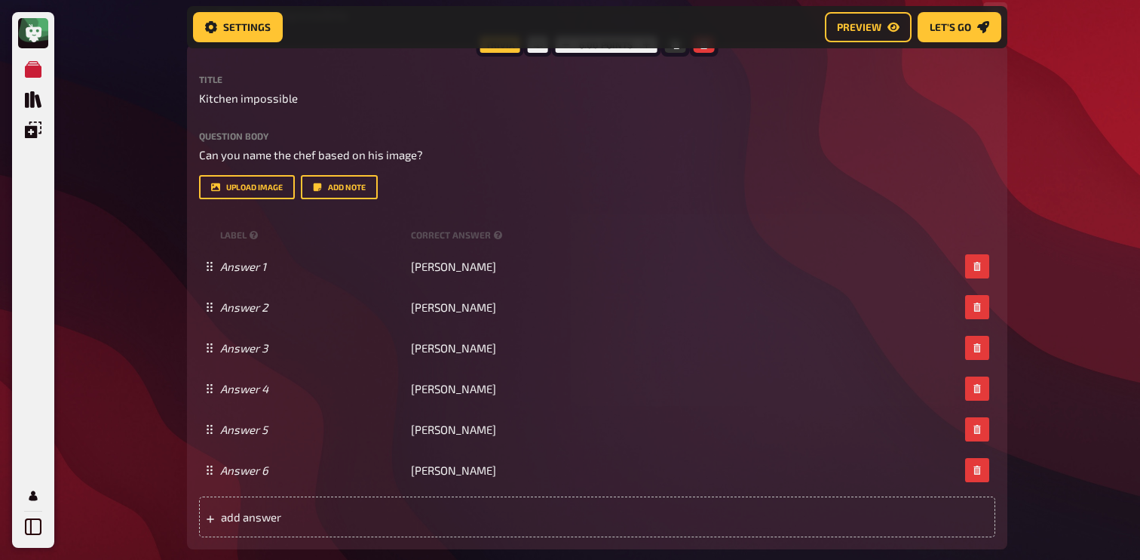
click at [438, 145] on div "Question body Can you name the chef based on his image? Drop here to upload" at bounding box center [597, 147] width 796 height 32
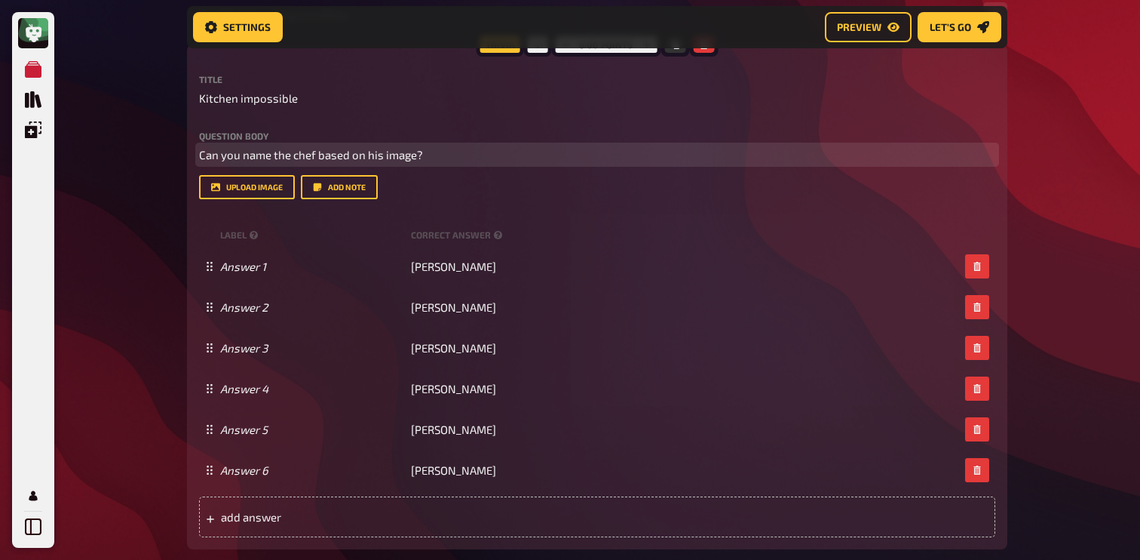
click at [437, 153] on p "Can you name the chef based on his image?" at bounding box center [597, 154] width 796 height 17
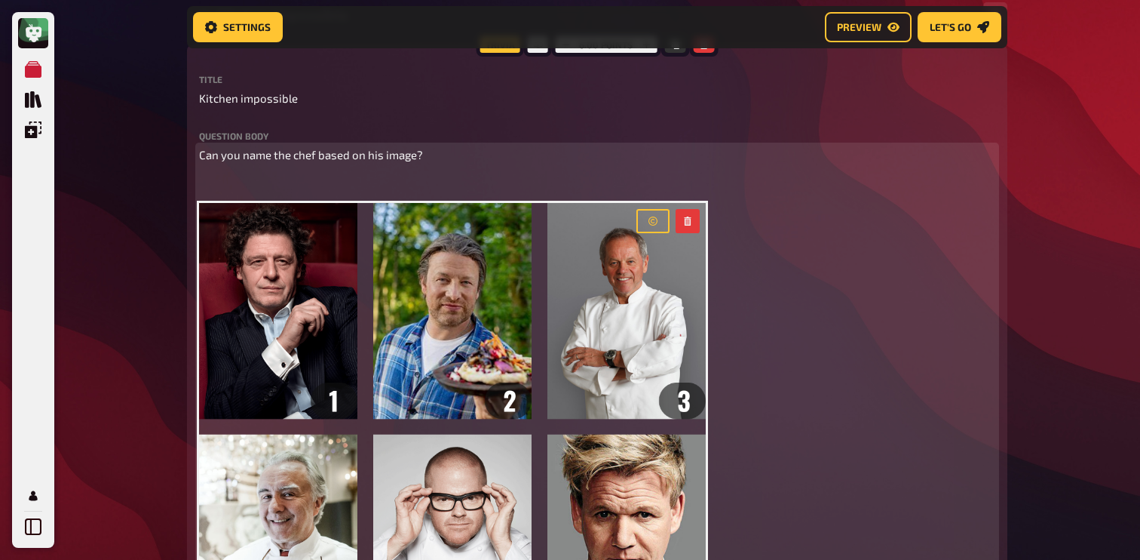
click at [217, 192] on p "﻿" at bounding box center [597, 182] width 796 height 17
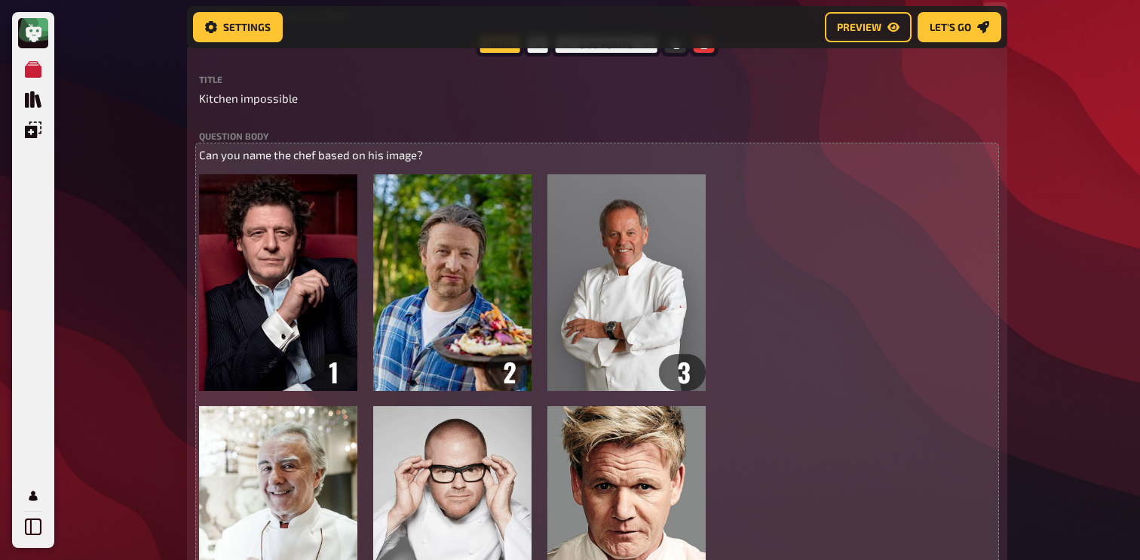
click at [107, 220] on div "My Quizzes Quiz Library Overlays Profile Home My Quizzes Europe ✅​🇬🇧​ Setup Set…" at bounding box center [570, 351] width 1140 height 2216
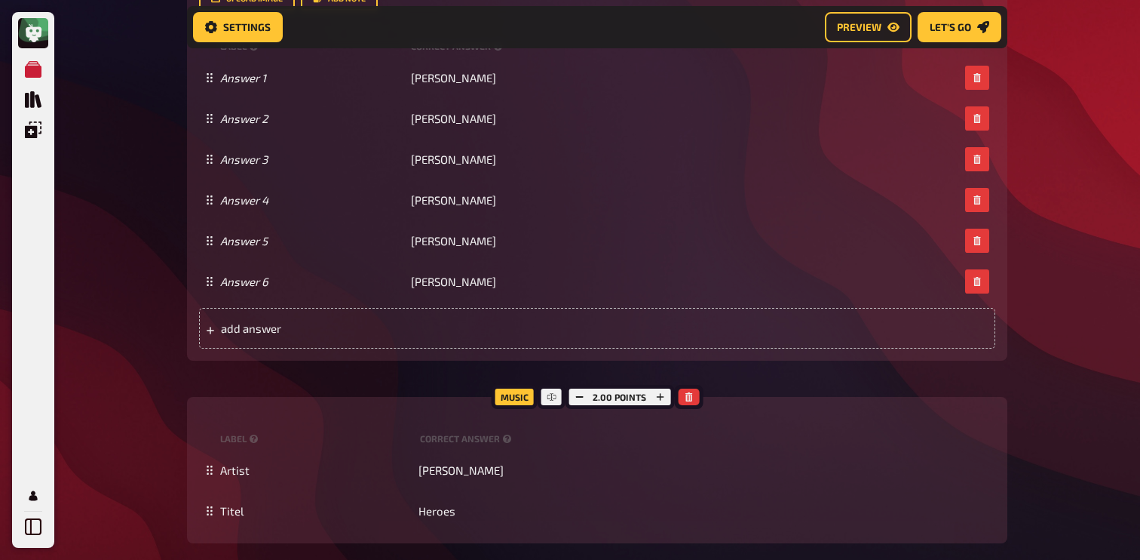
scroll to position [1426, 0]
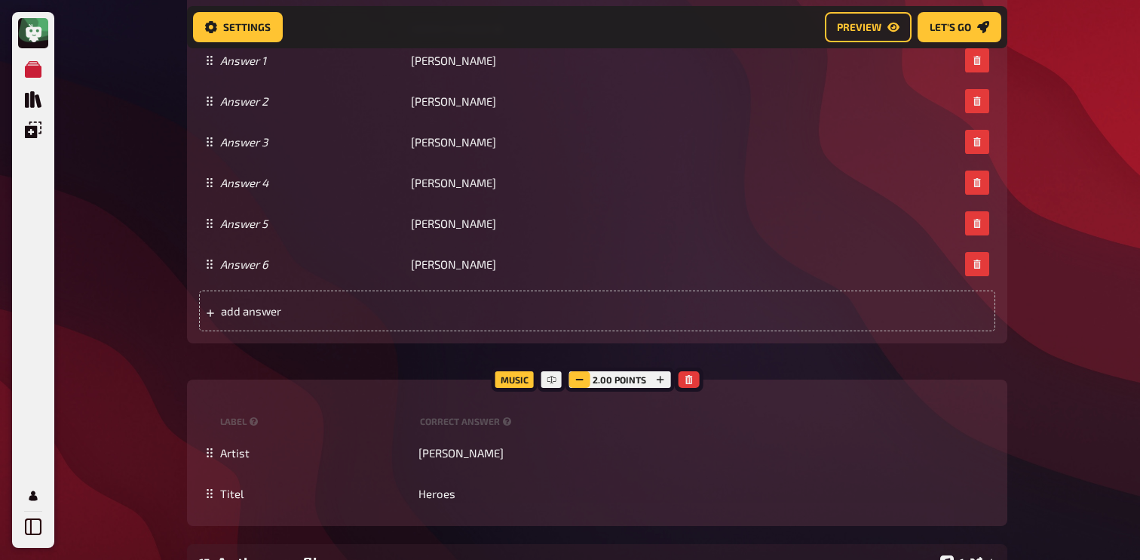
click at [576, 374] on button "button" at bounding box center [579, 379] width 21 height 17
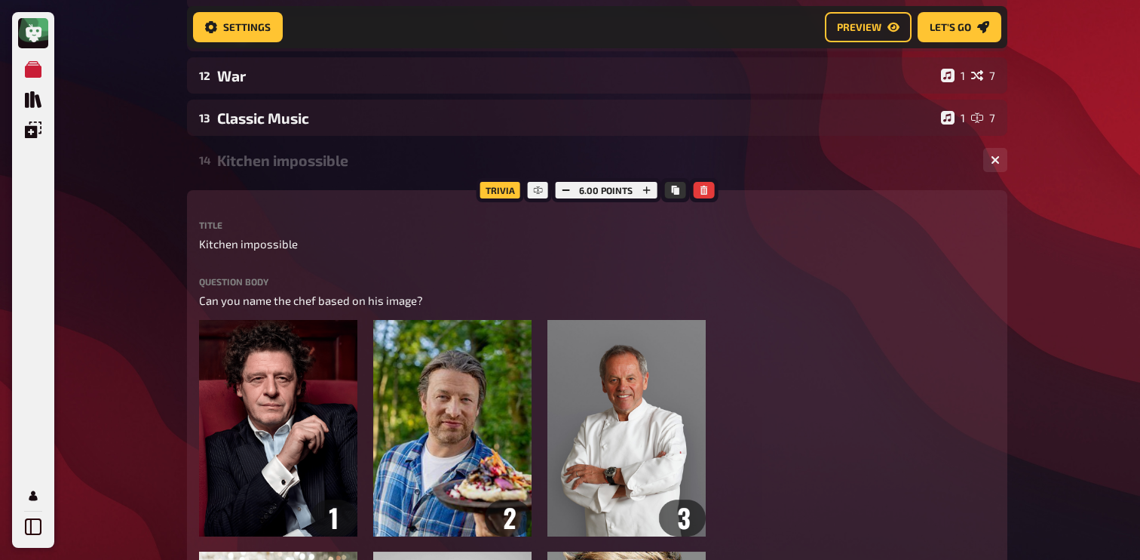
click at [338, 175] on div "14 Kitchen impossible 1 6" at bounding box center [597, 160] width 820 height 36
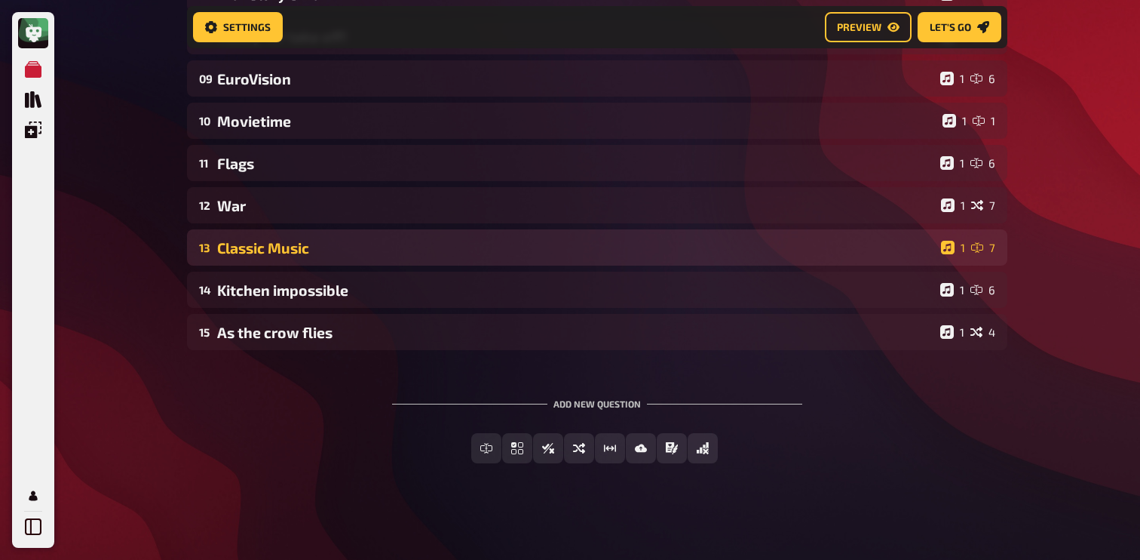
scroll to position [484, 0]
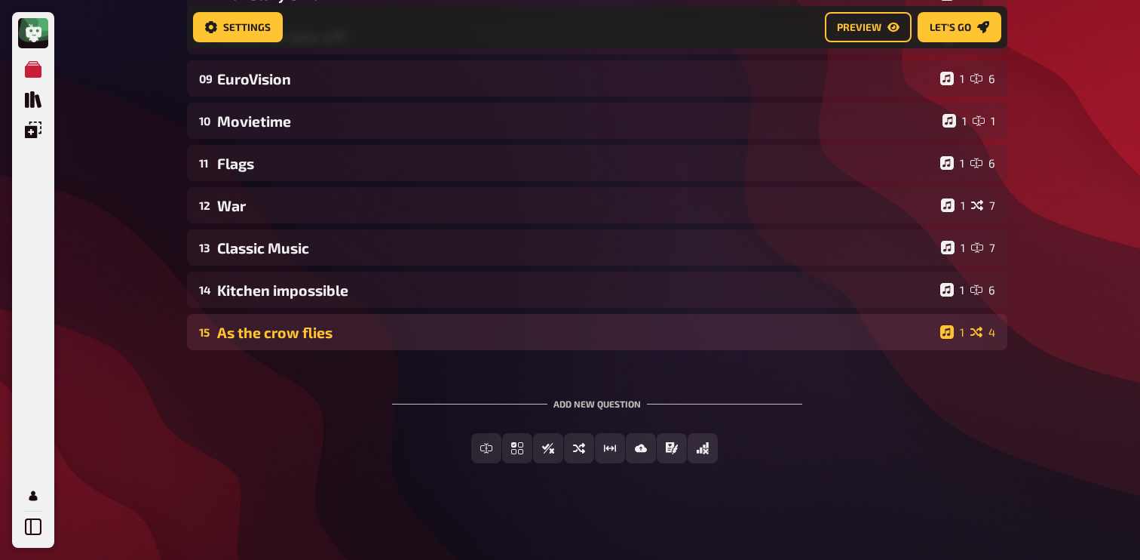
click at [295, 331] on div "As the crow flies" at bounding box center [575, 332] width 717 height 17
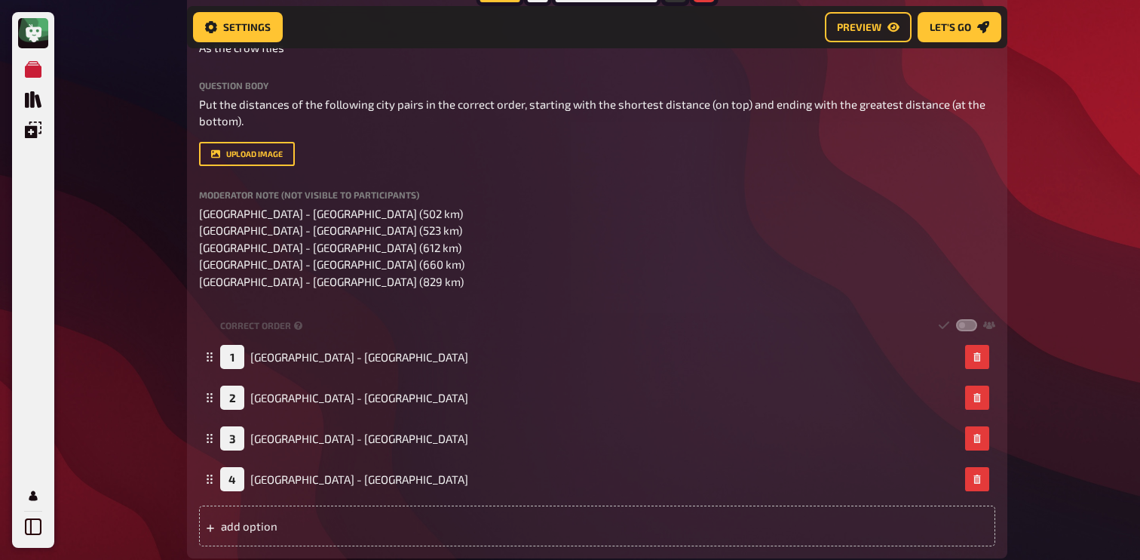
scroll to position [853, 0]
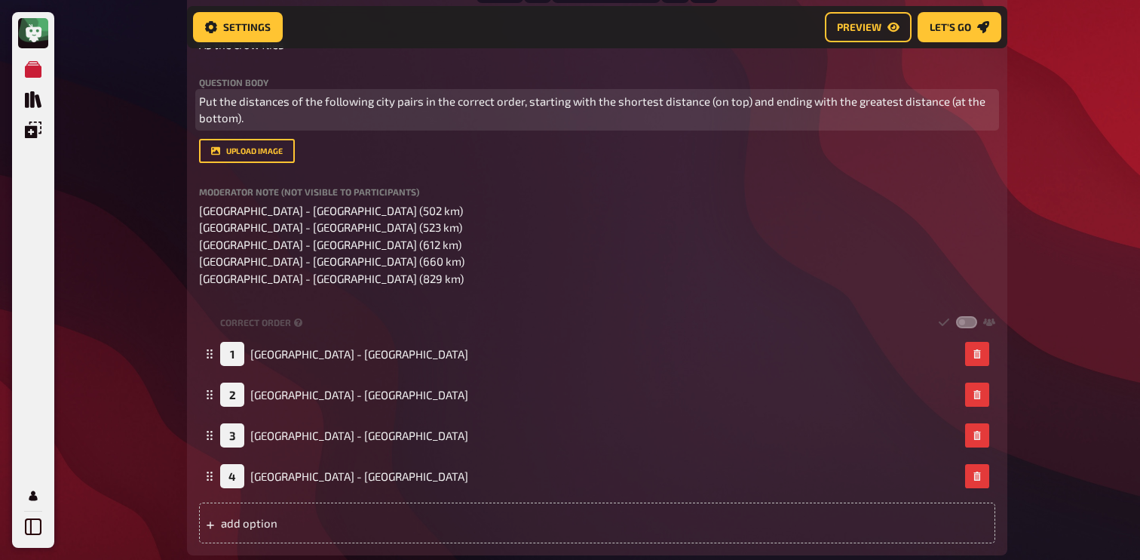
click at [319, 97] on span "Put the distances of the following city pairs in the correct order, starting wi…" at bounding box center [593, 109] width 789 height 31
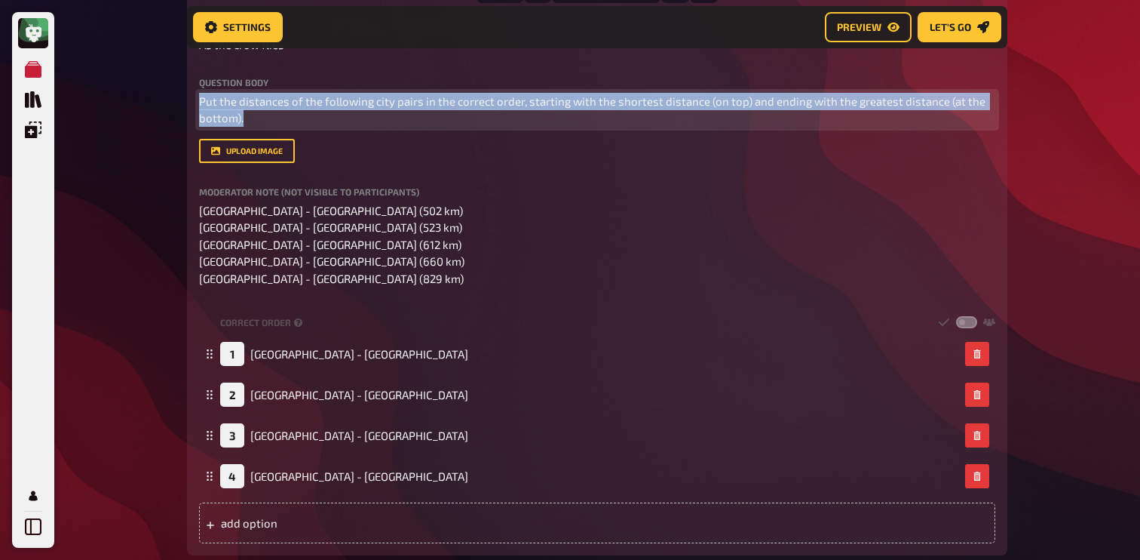
click at [319, 97] on span "Put the distances of the following city pairs in the correct order, starting wi…" at bounding box center [593, 109] width 789 height 31
copy span "Put the distances of the following city pairs in the correct order, starting wi…"
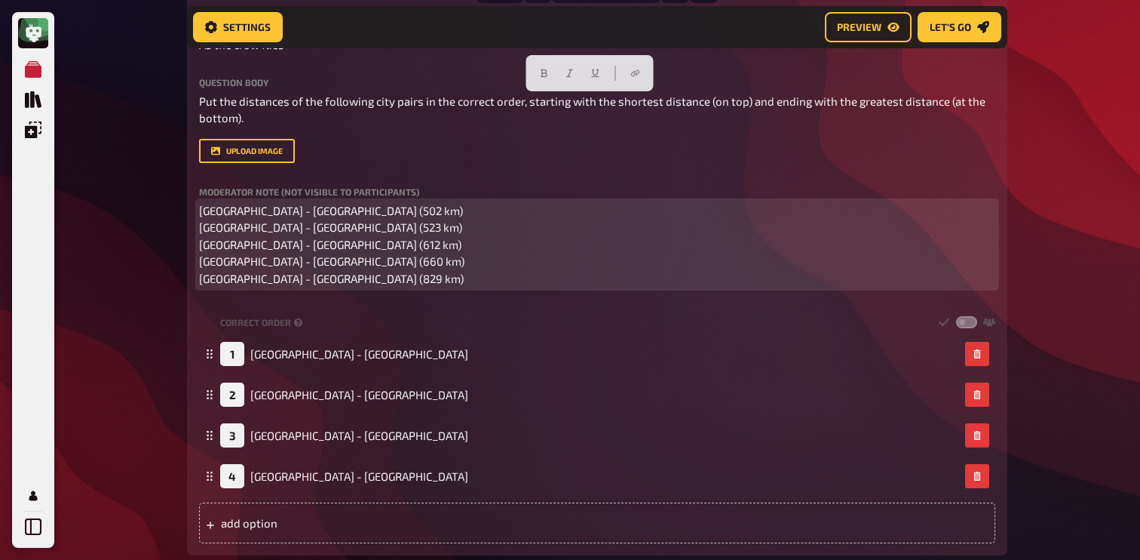
click at [340, 274] on span "[GEOGRAPHIC_DATA] - [GEOGRAPHIC_DATA] (502 km) [GEOGRAPHIC_DATA] - [GEOGRAPHIC_…" at bounding box center [331, 244] width 265 height 81
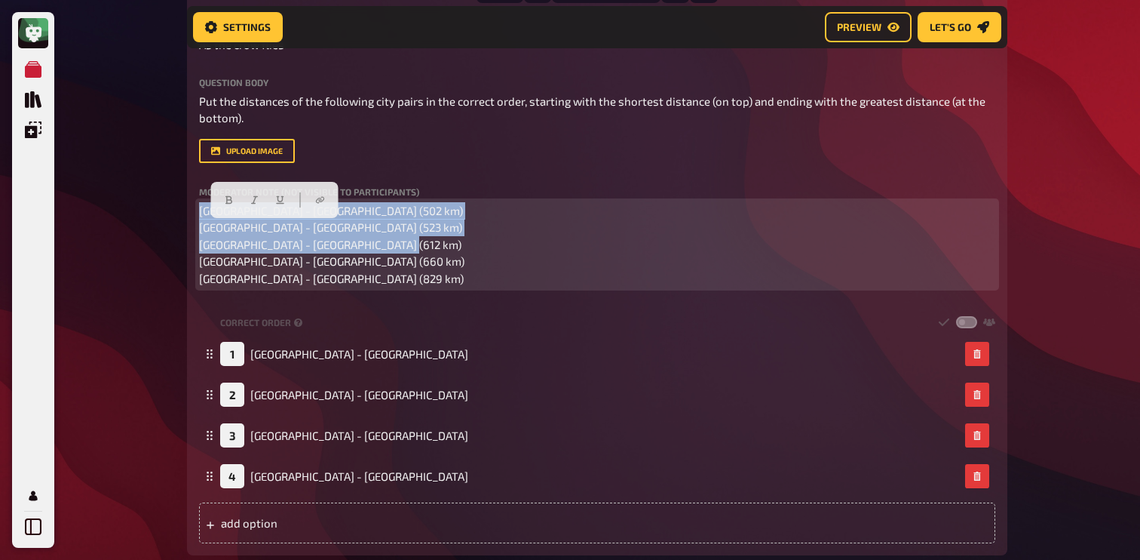
drag, startPoint x: 355, startPoint y: 279, endPoint x: 190, endPoint y: 211, distance: 178.6
click at [190, 211] on div "Trivia 3.00 points Title As the crow flies Question body Put the distances of t…" at bounding box center [597, 273] width 820 height 564
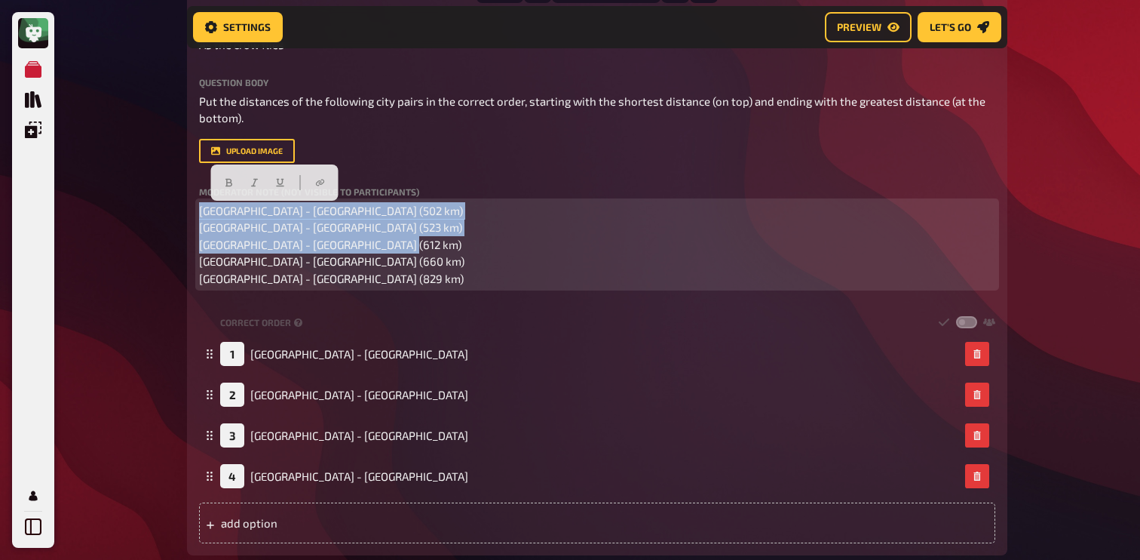
copy span "[GEOGRAPHIC_DATA] - [GEOGRAPHIC_DATA] (502 km) [GEOGRAPHIC_DATA] - [GEOGRAPHIC_…"
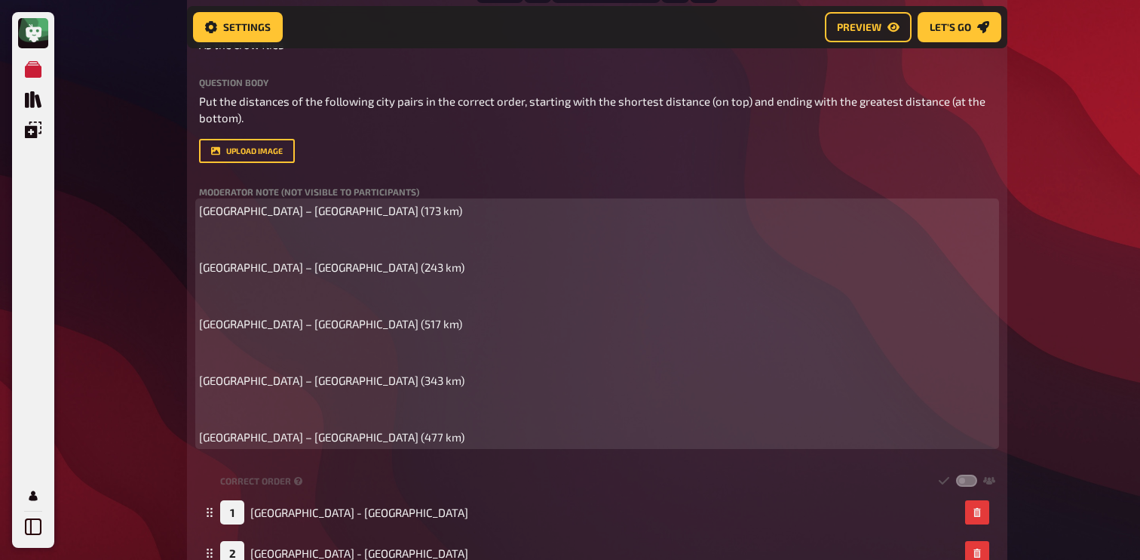
click at [221, 411] on p "﻿" at bounding box center [597, 408] width 796 height 17
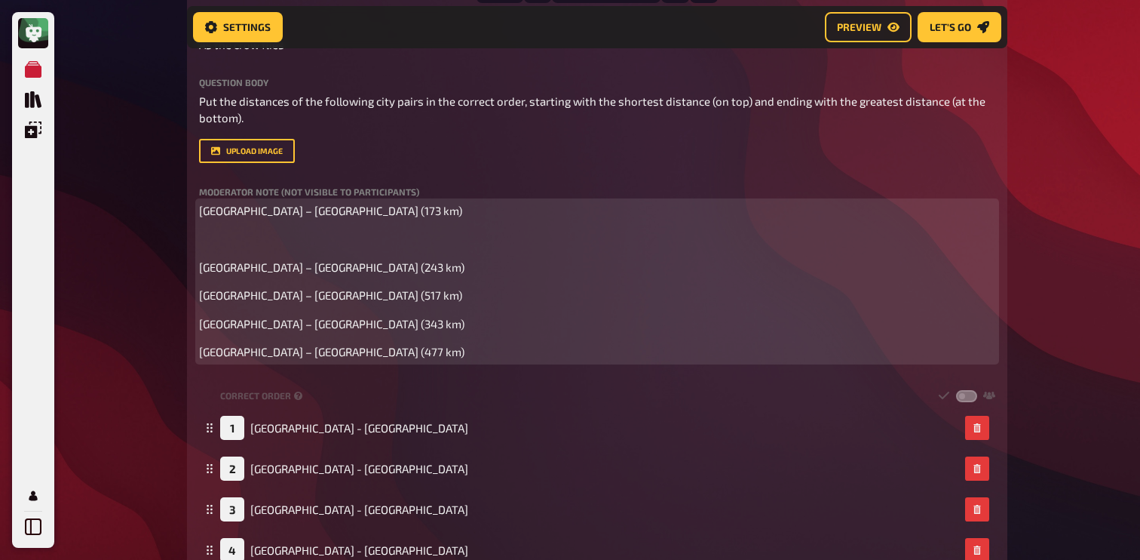
click at [199, 244] on span "﻿" at bounding box center [199, 239] width 0 height 14
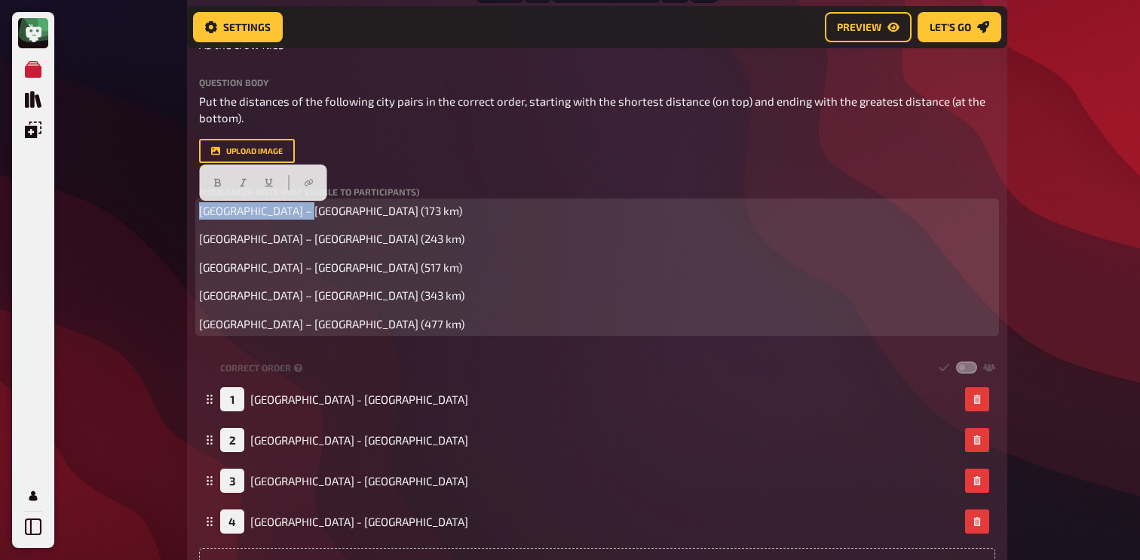
drag, startPoint x: 201, startPoint y: 212, endPoint x: 315, endPoint y: 213, distance: 114.6
click at [315, 213] on span "[GEOGRAPHIC_DATA] – [GEOGRAPHIC_DATA] (173 km)" at bounding box center [330, 211] width 263 height 14
copy span "[GEOGRAPHIC_DATA] – [GEOGRAPHIC_DATA]"
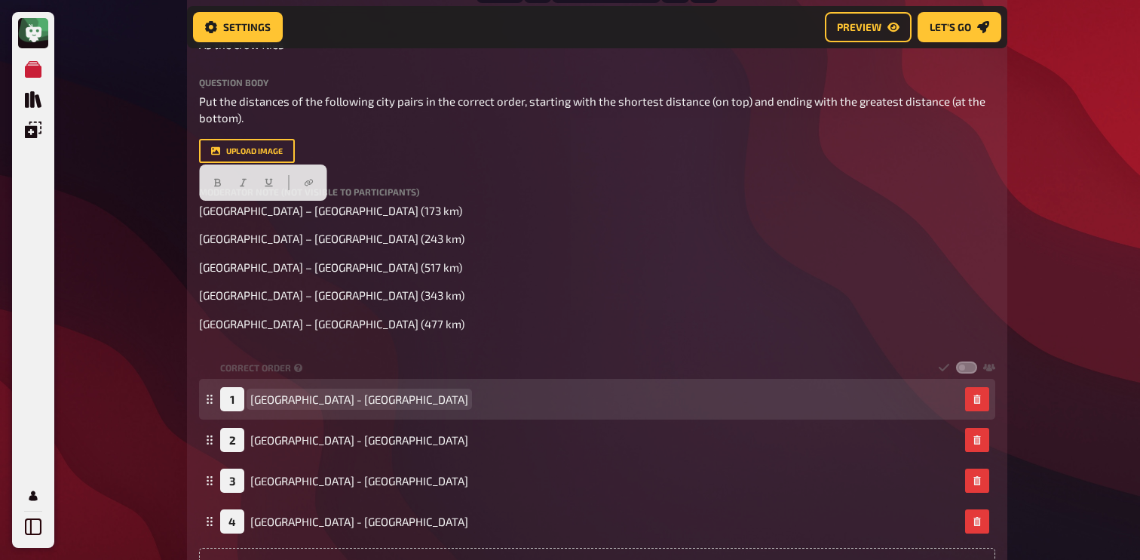
click at [292, 403] on span "[GEOGRAPHIC_DATA] - [GEOGRAPHIC_DATA]" at bounding box center [359, 399] width 218 height 14
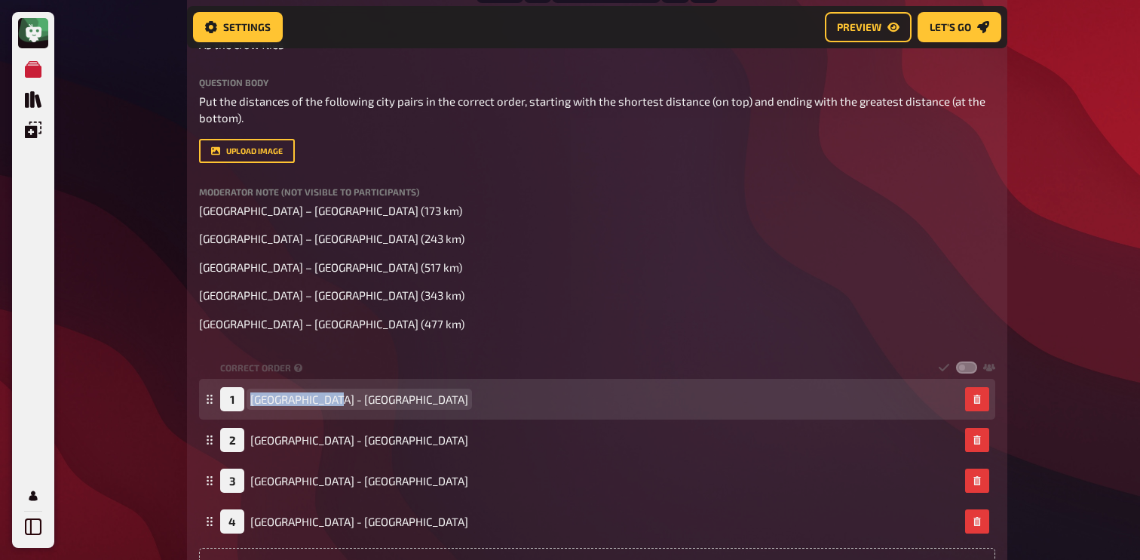
click at [292, 403] on span "[GEOGRAPHIC_DATA] - [GEOGRAPHIC_DATA]" at bounding box center [359, 399] width 218 height 14
paste span
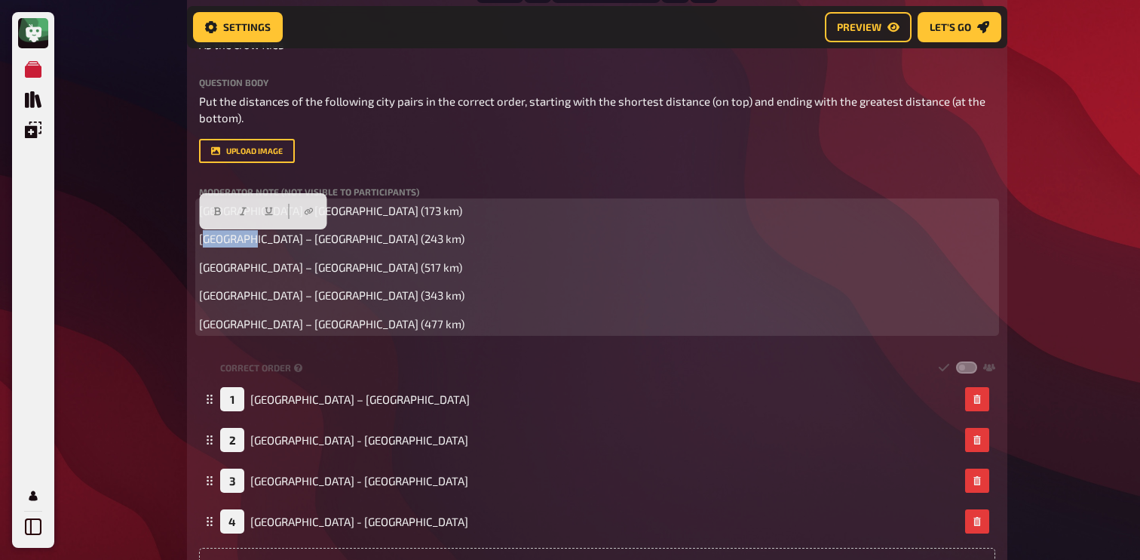
drag, startPoint x: 204, startPoint y: 241, endPoint x: 251, endPoint y: 240, distance: 47.5
click at [251, 240] on span "[GEOGRAPHIC_DATA] – [GEOGRAPHIC_DATA] (243 km)" at bounding box center [331, 239] width 265 height 14
drag, startPoint x: 200, startPoint y: 240, endPoint x: 296, endPoint y: 242, distance: 95.8
click at [296, 242] on span "[GEOGRAPHIC_DATA] – [GEOGRAPHIC_DATA] (243 km)" at bounding box center [331, 239] width 265 height 14
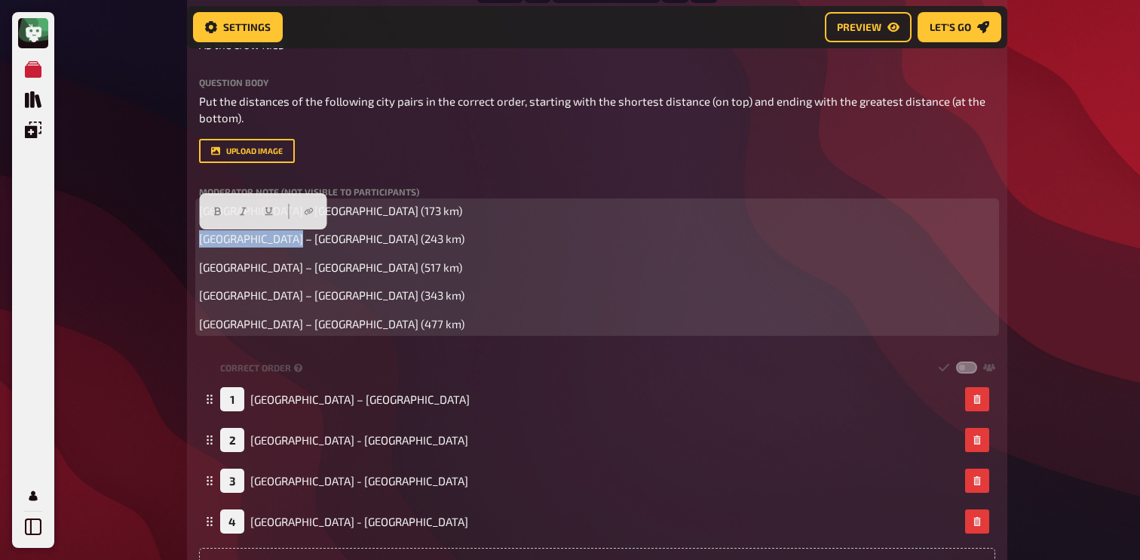
copy span "[GEOGRAPHIC_DATA] – [GEOGRAPHIC_DATA]"
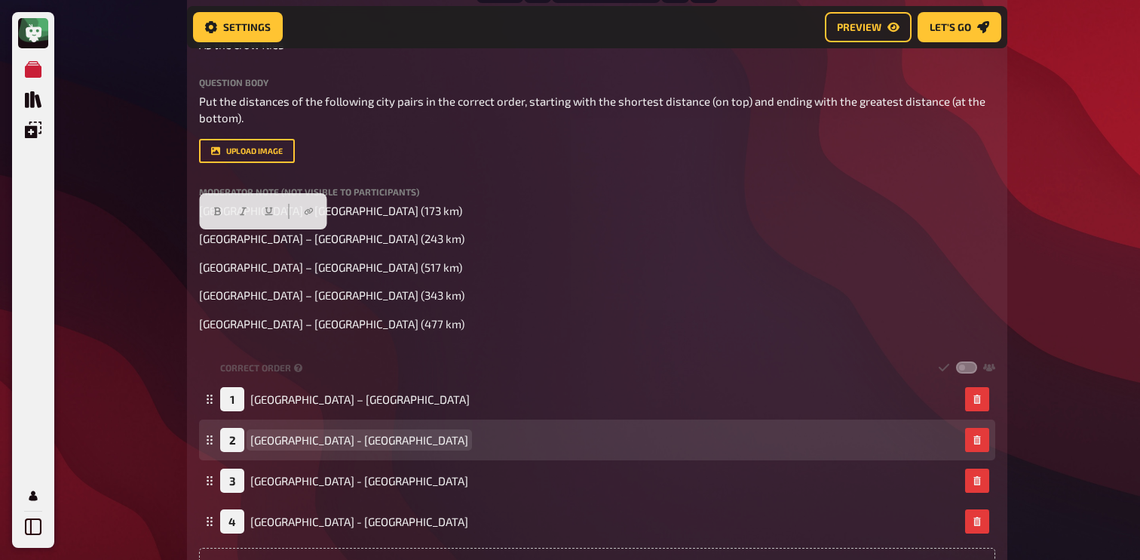
click at [272, 446] on span "[GEOGRAPHIC_DATA] - [GEOGRAPHIC_DATA]" at bounding box center [359, 440] width 218 height 14
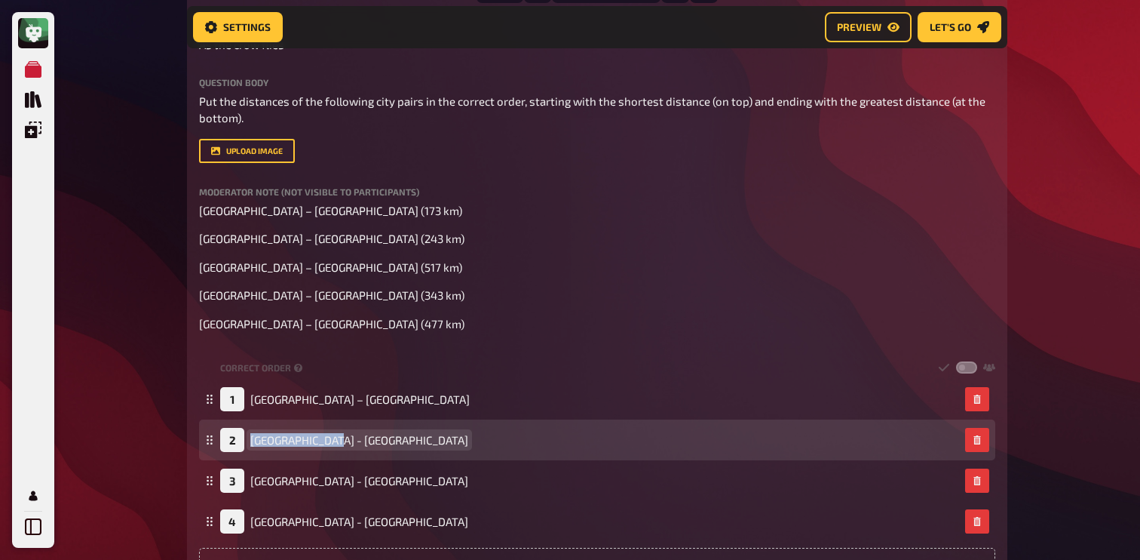
click at [272, 446] on span "[GEOGRAPHIC_DATA] - [GEOGRAPHIC_DATA]" at bounding box center [359, 440] width 218 height 14
paste span
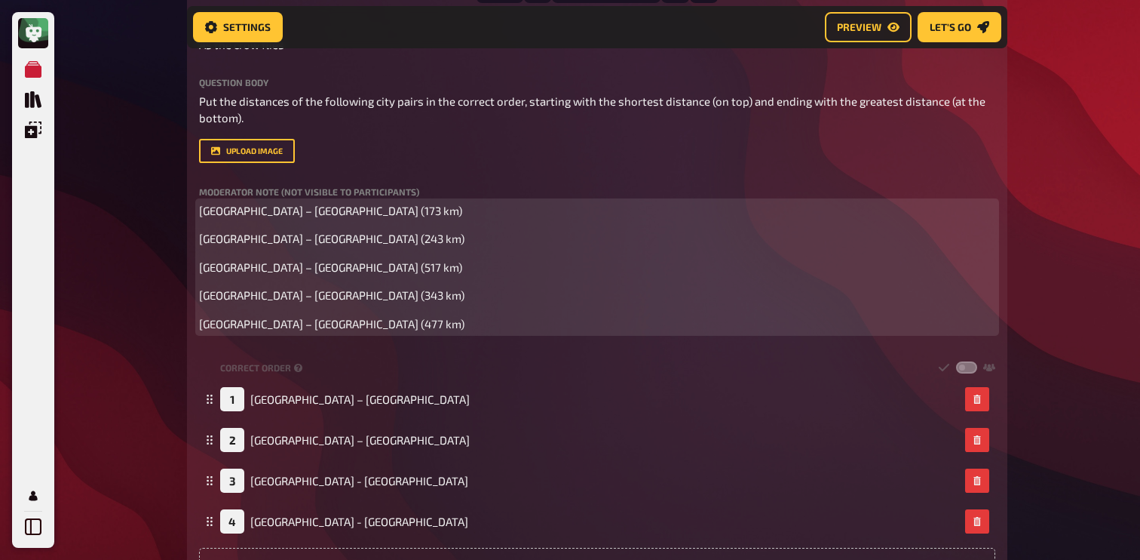
click at [214, 273] on span "[GEOGRAPHIC_DATA] – [GEOGRAPHIC_DATA] (517 km)" at bounding box center [330, 267] width 263 height 14
drag, startPoint x: 201, startPoint y: 269, endPoint x: 259, endPoint y: 271, distance: 58.8
click at [259, 271] on span "[GEOGRAPHIC_DATA] – [GEOGRAPHIC_DATA] (517 km)" at bounding box center [330, 267] width 263 height 14
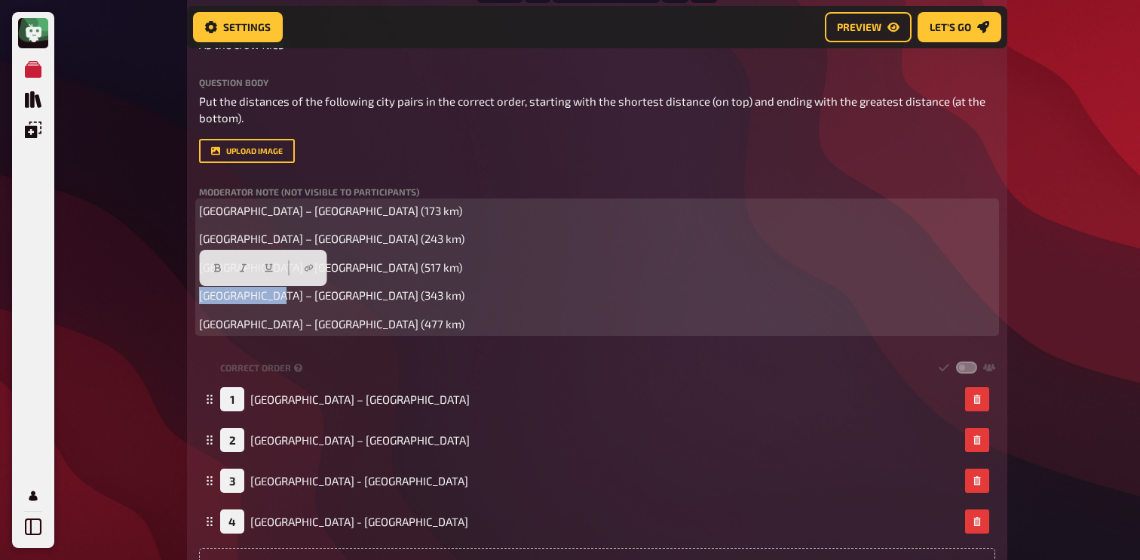
drag, startPoint x: 199, startPoint y: 296, endPoint x: 275, endPoint y: 299, distance: 75.5
click at [275, 299] on span "[GEOGRAPHIC_DATA] – [GEOGRAPHIC_DATA] (343 km)" at bounding box center [331, 295] width 265 height 14
copy span "[GEOGRAPHIC_DATA] – [GEOGRAPHIC_DATA]"
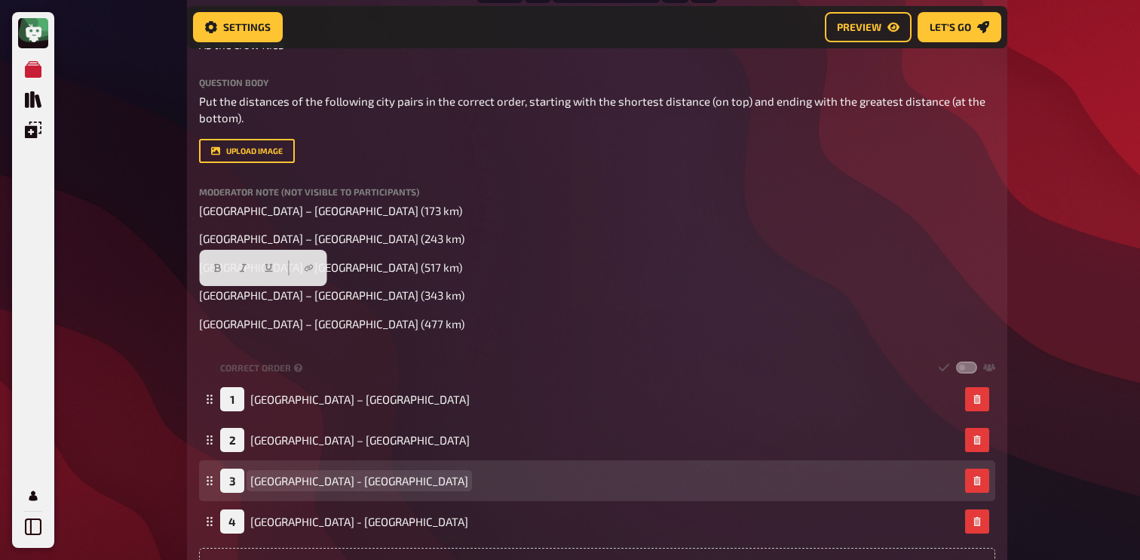
click at [312, 481] on span "[GEOGRAPHIC_DATA] - [GEOGRAPHIC_DATA]" at bounding box center [359, 481] width 218 height 14
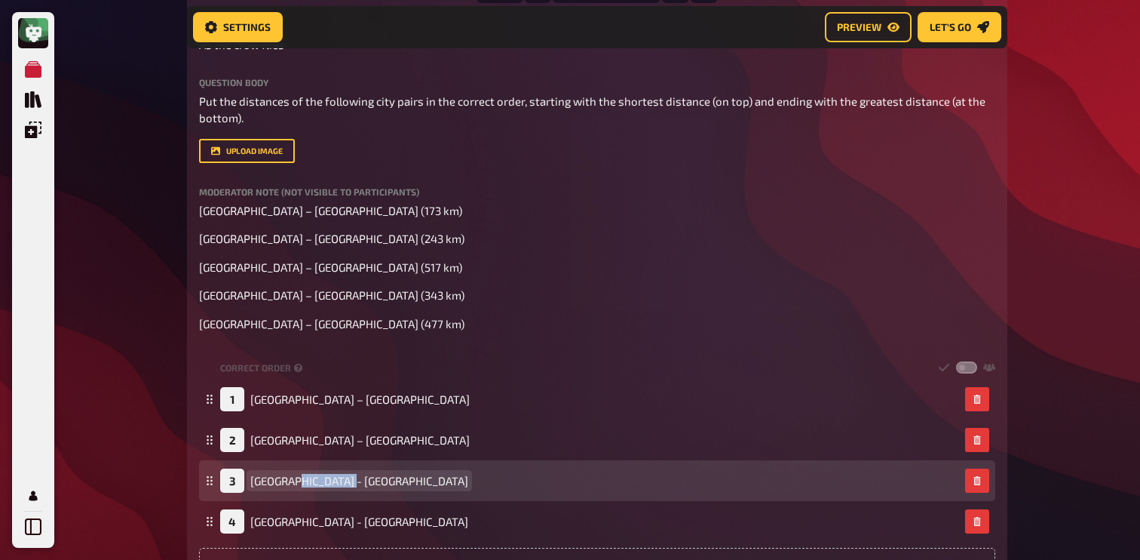
click at [312, 481] on span "[GEOGRAPHIC_DATA] - [GEOGRAPHIC_DATA]" at bounding box center [359, 481] width 218 height 14
paste span
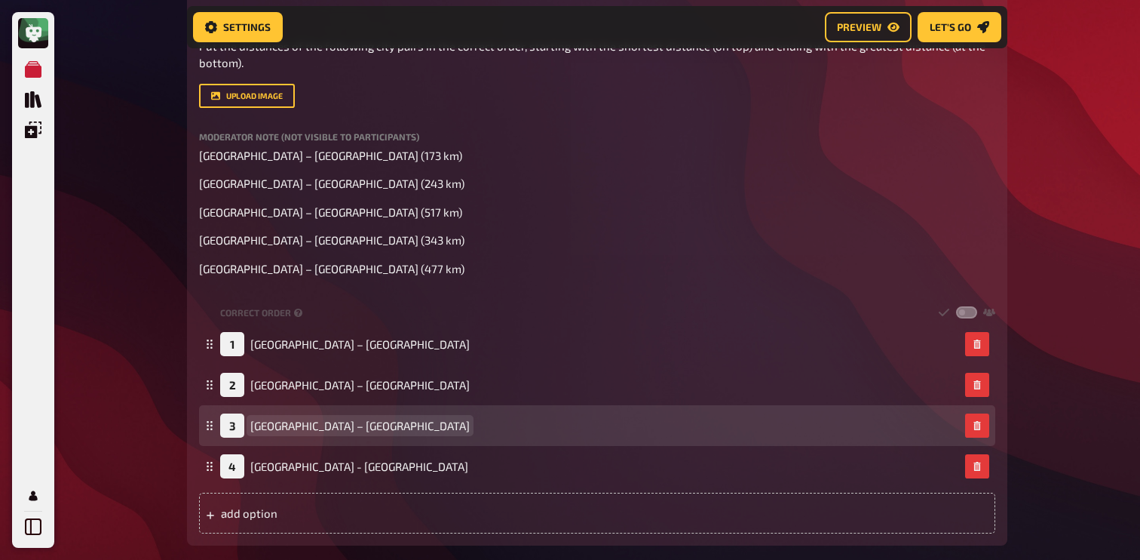
scroll to position [932, 0]
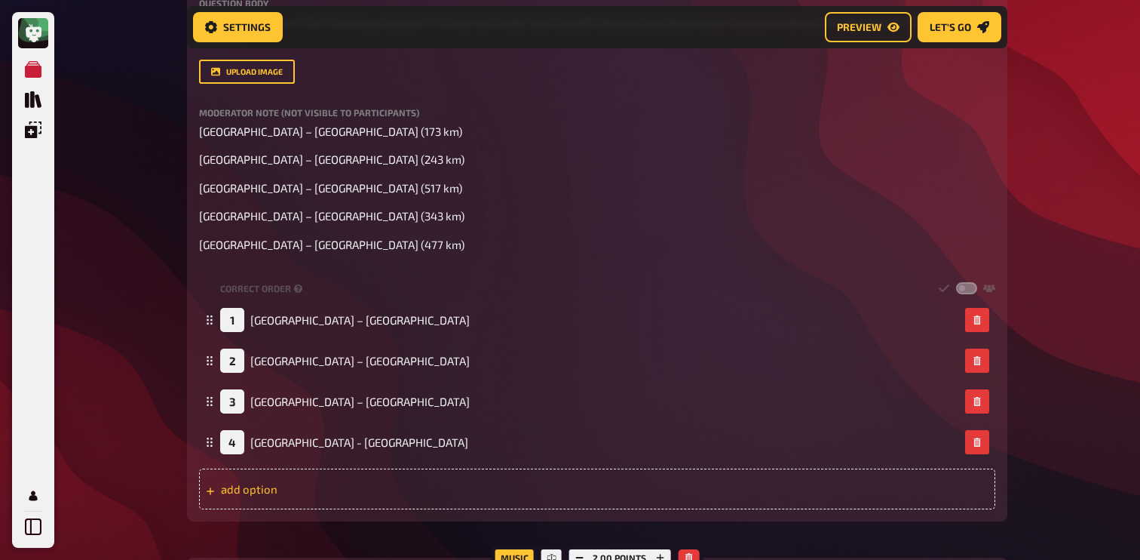
click at [299, 495] on div "add option" at bounding box center [597, 488] width 796 height 41
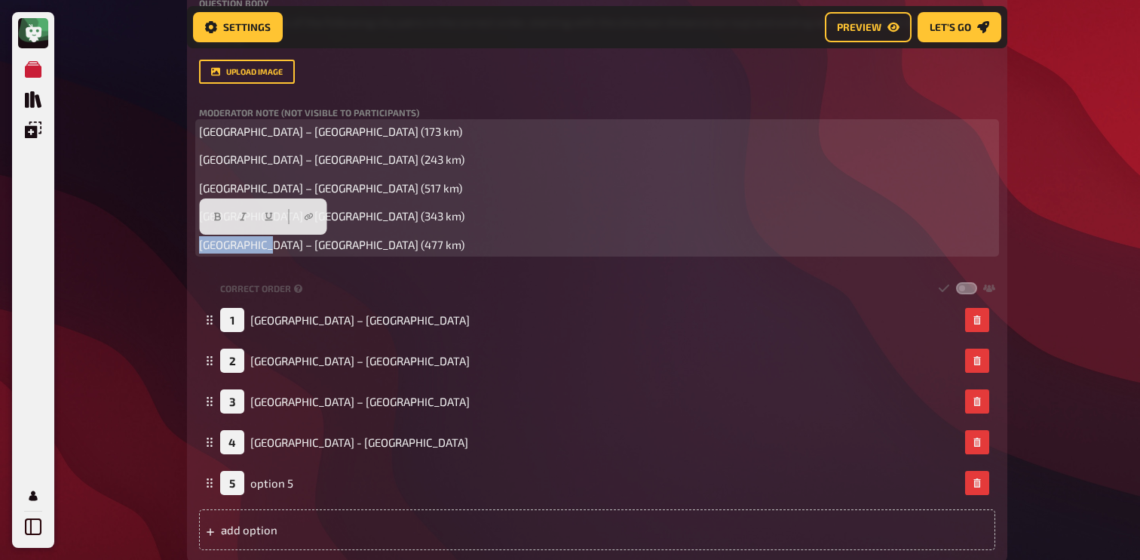
drag, startPoint x: 199, startPoint y: 244, endPoint x: 268, endPoint y: 247, distance: 68.7
click at [268, 247] on span "[GEOGRAPHIC_DATA] – [GEOGRAPHIC_DATA] (477 km)" at bounding box center [331, 245] width 265 height 14
copy span "[GEOGRAPHIC_DATA] – [GEOGRAPHIC_DATA]"
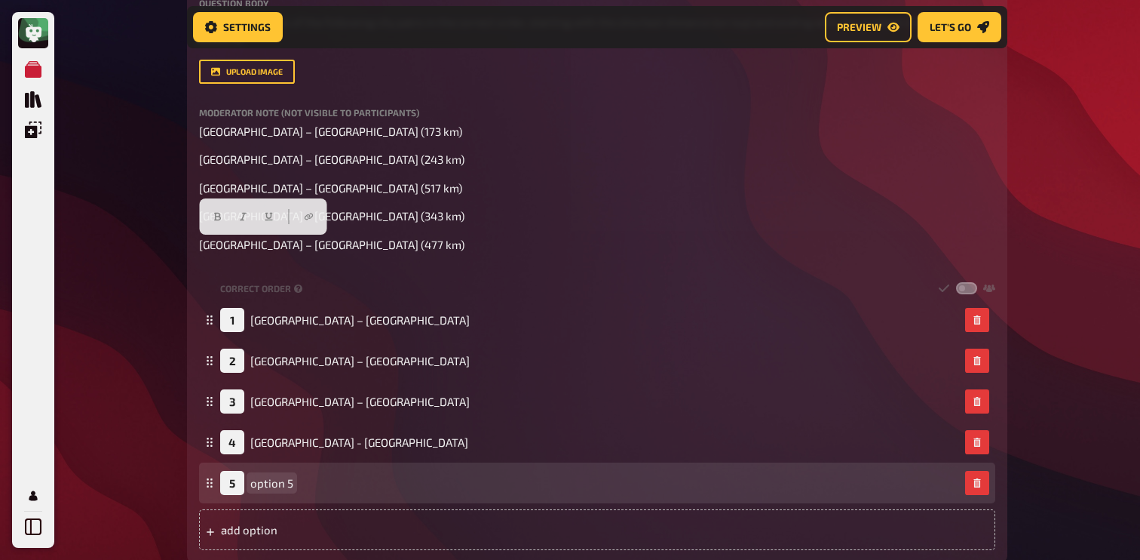
click at [275, 486] on span "option 5" at bounding box center [271, 483] width 43 height 14
paste span
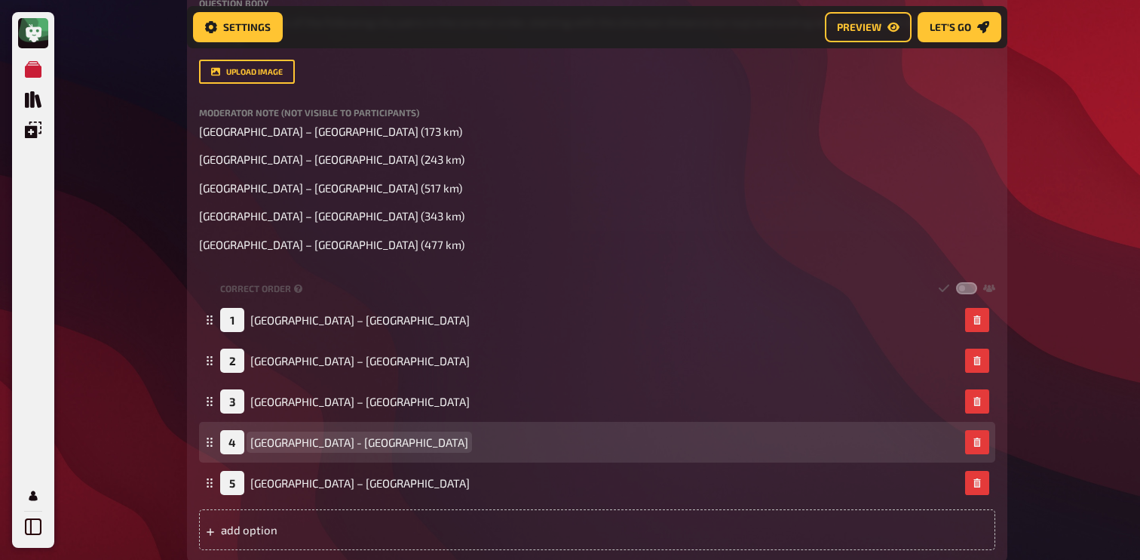
click at [308, 448] on span "[GEOGRAPHIC_DATA] - [GEOGRAPHIC_DATA]" at bounding box center [359, 442] width 218 height 14
paste span
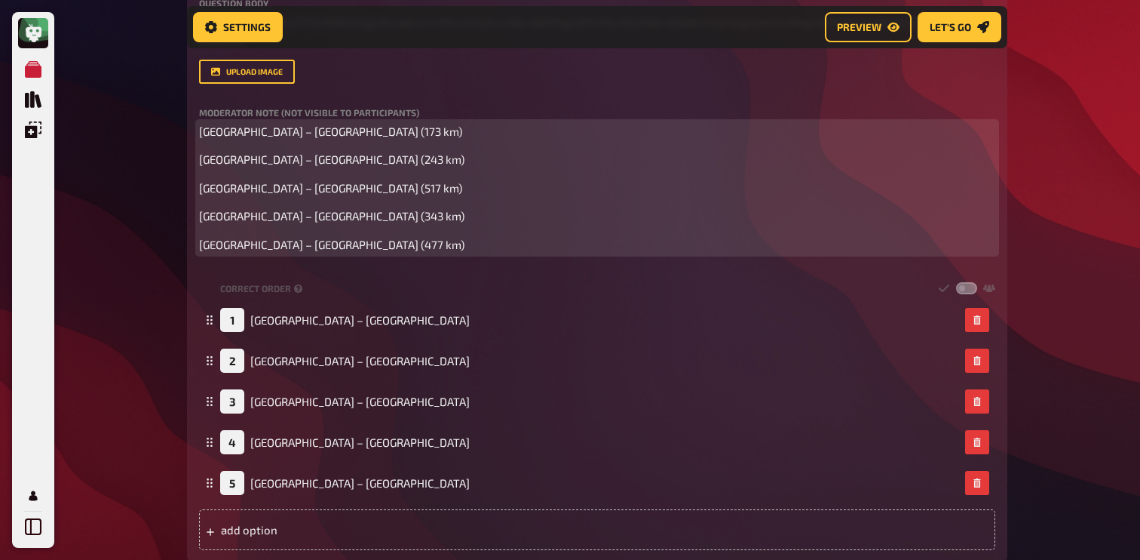
click at [262, 203] on div "[GEOGRAPHIC_DATA] – [GEOGRAPHIC_DATA] (173 km) [GEOGRAPHIC_DATA] – [GEOGRAPHIC_…" at bounding box center [597, 188] width 796 height 130
drag, startPoint x: 199, startPoint y: 189, endPoint x: 259, endPoint y: 189, distance: 60.3
click at [234, 189] on span "[GEOGRAPHIC_DATA] – [GEOGRAPHIC_DATA] (517 km)" at bounding box center [330, 188] width 263 height 14
click at [259, 189] on span "[GEOGRAPHIC_DATA] – [GEOGRAPHIC_DATA] (517 km)" at bounding box center [330, 188] width 263 height 14
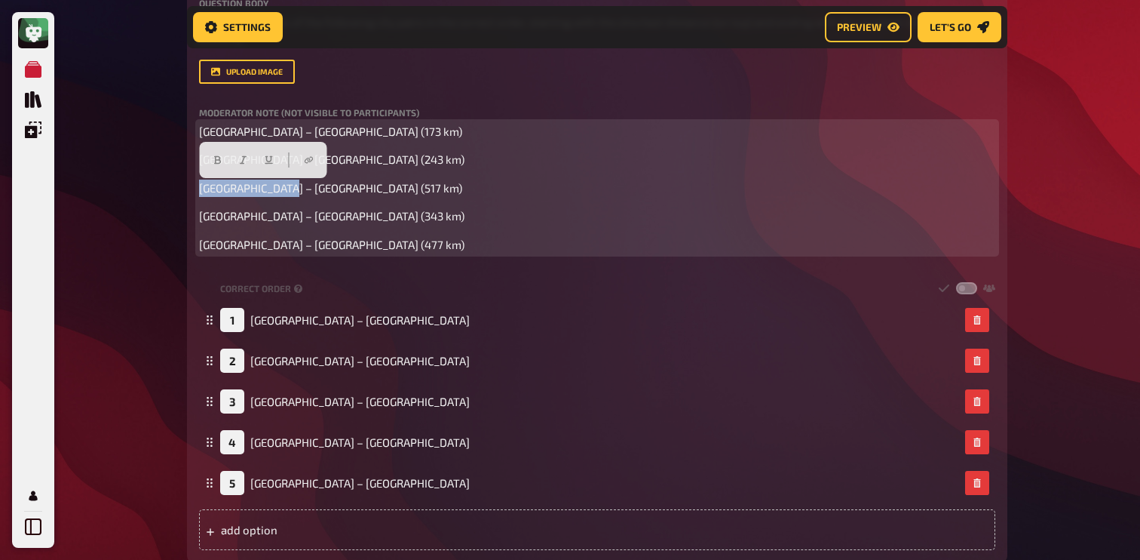
drag, startPoint x: 285, startPoint y: 192, endPoint x: 198, endPoint y: 188, distance: 86.8
click at [199, 188] on span "[GEOGRAPHIC_DATA] – [GEOGRAPHIC_DATA] (517 km)" at bounding box center [330, 188] width 263 height 14
copy span "[GEOGRAPHIC_DATA] – [GEOGRAPHIC_DATA]"
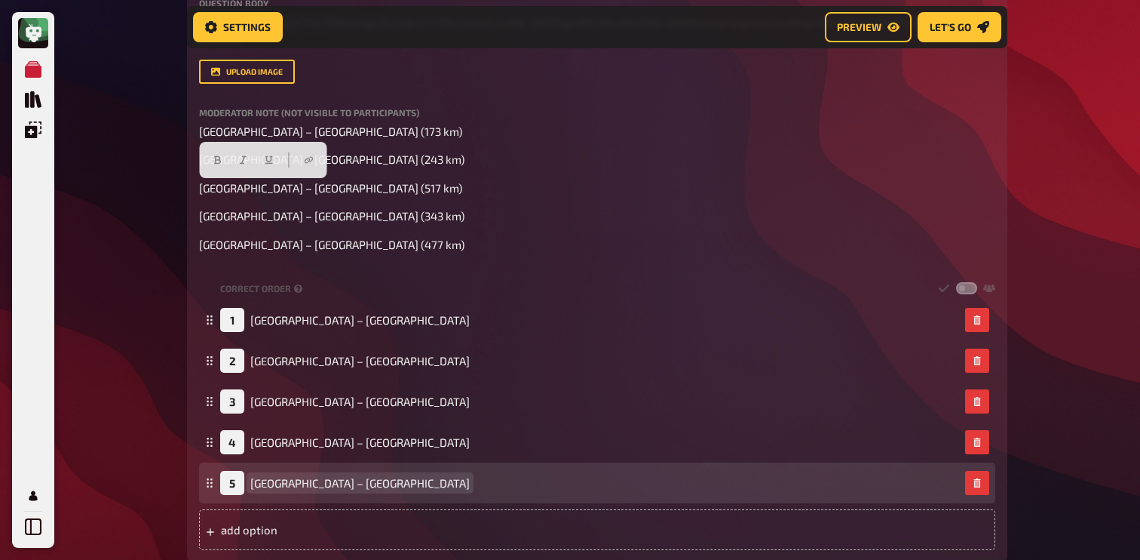
click at [274, 486] on span "[GEOGRAPHIC_DATA] – [GEOGRAPHIC_DATA]" at bounding box center [359, 483] width 219 height 14
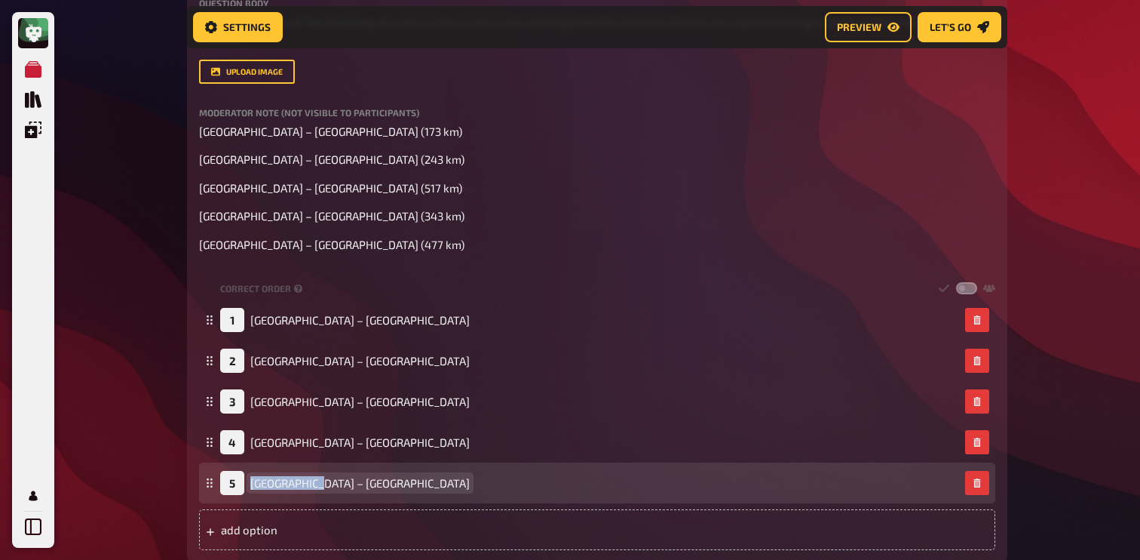
click at [274, 486] on span "[GEOGRAPHIC_DATA] – [GEOGRAPHIC_DATA]" at bounding box center [359, 483] width 219 height 14
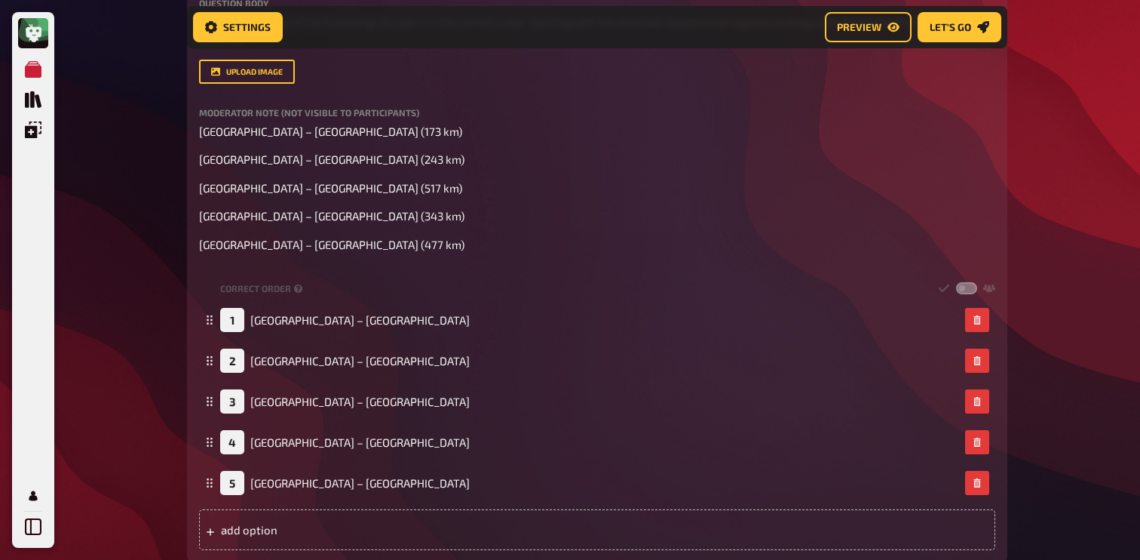
click at [143, 346] on div "My Quizzes Quiz Library Overlays Profile Home My Quizzes Europe ✅​🇬🇧​ Setup Set…" at bounding box center [570, 17] width 1140 height 1898
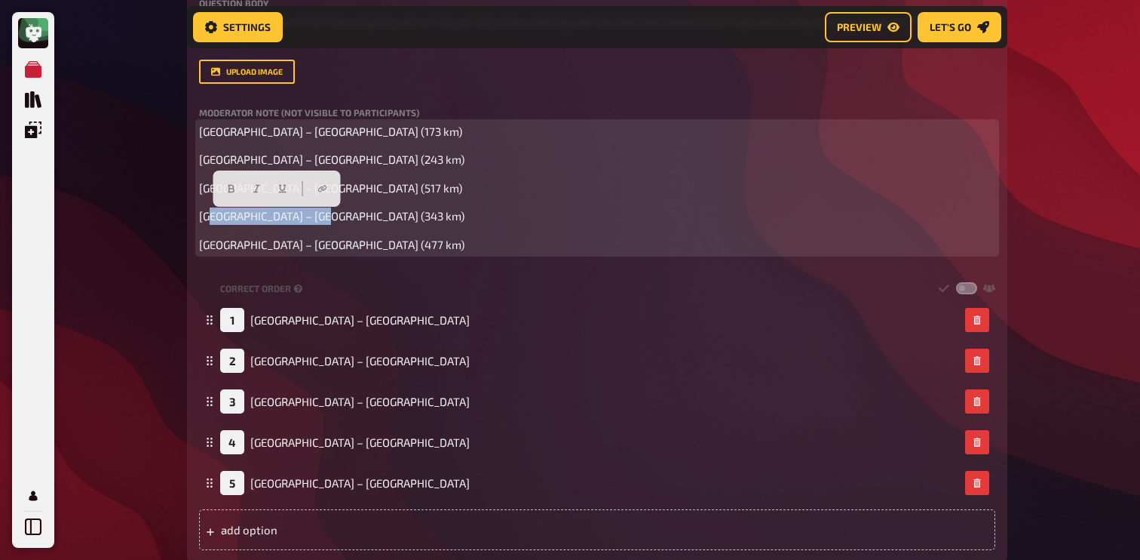
drag, startPoint x: 340, startPoint y: 221, endPoint x: 210, endPoint y: 221, distance: 130.5
click at [210, 221] on p "[GEOGRAPHIC_DATA] – [GEOGRAPHIC_DATA] (343 km)" at bounding box center [597, 215] width 796 height 17
copy span "ndon – [GEOGRAPHIC_DATA] (343 km)"
click at [394, 195] on p "[GEOGRAPHIC_DATA] – [GEOGRAPHIC_DATA] (517 km)" at bounding box center [597, 187] width 796 height 17
drag, startPoint x: 339, startPoint y: 225, endPoint x: 204, endPoint y: 220, distance: 134.3
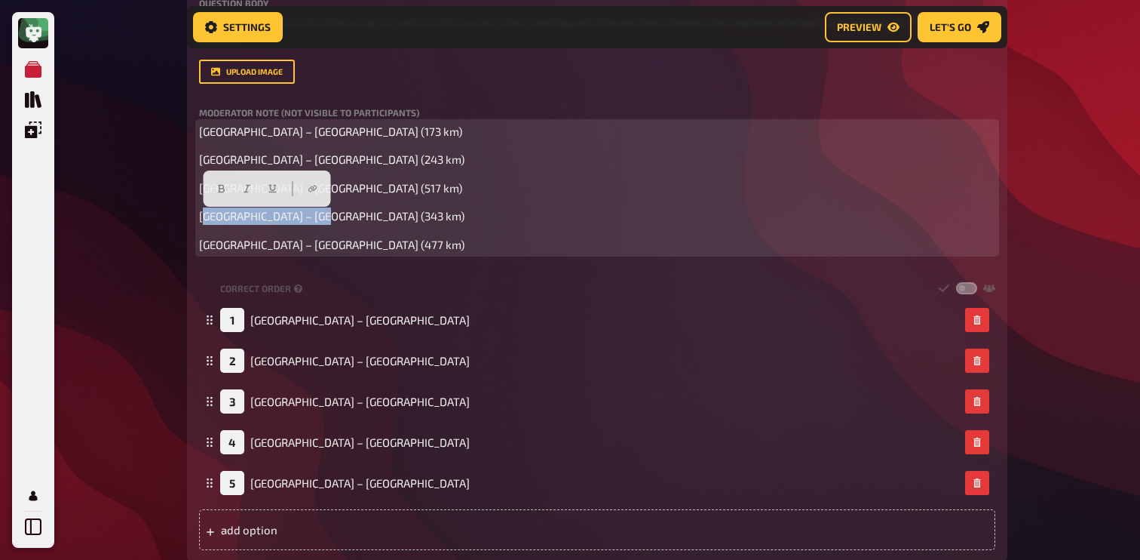
click at [204, 220] on p "[GEOGRAPHIC_DATA] – [GEOGRAPHIC_DATA] (343 km)" at bounding box center [597, 215] width 796 height 17
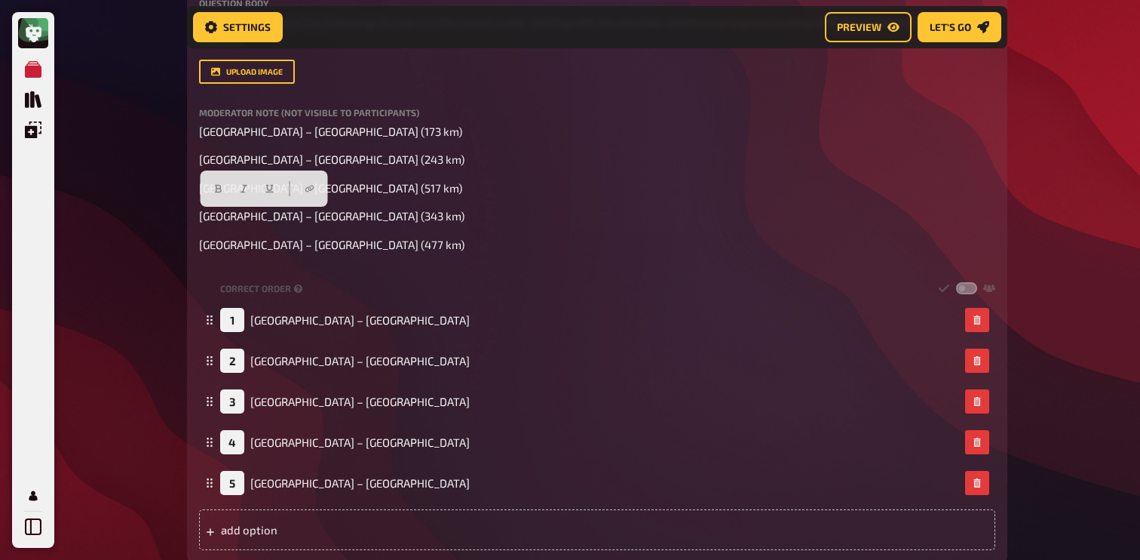
click at [198, 219] on div "Trivia 3.00 points Title As the crow flies Question body Put the distances of t…" at bounding box center [597, 237] width 820 height 650
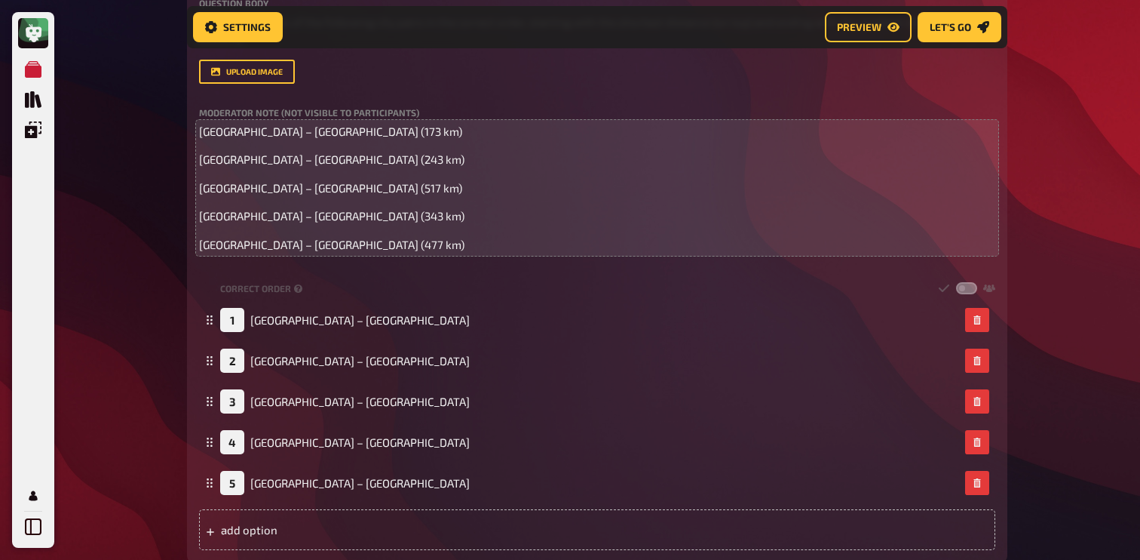
drag, startPoint x: 198, startPoint y: 219, endPoint x: 325, endPoint y: 219, distance: 126.7
click at [325, 219] on div "Trivia 3.00 points Title As the crow flies Question body Put the distances of t…" at bounding box center [597, 237] width 820 height 650
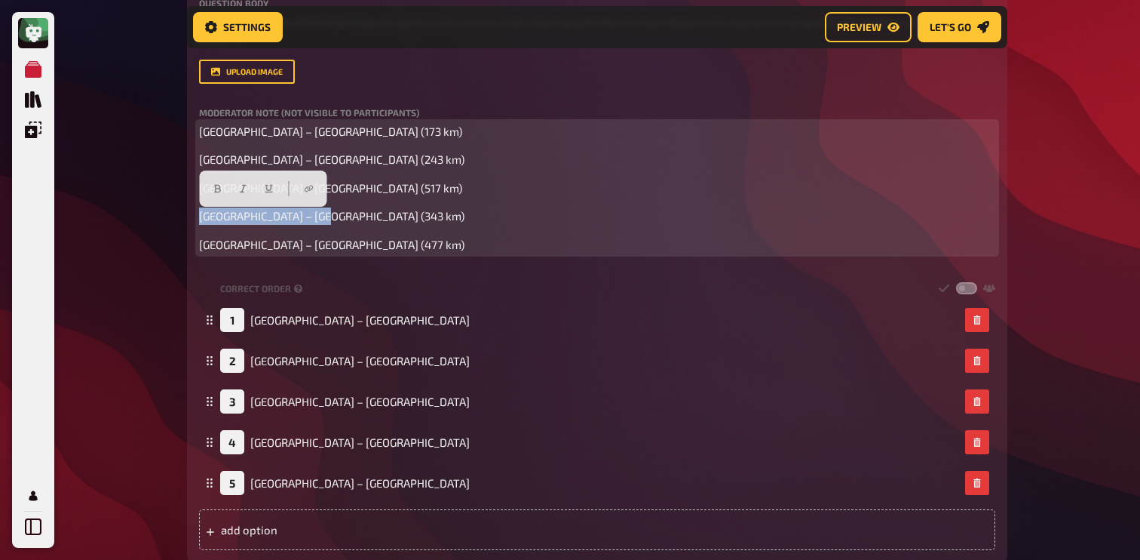
drag, startPoint x: 329, startPoint y: 219, endPoint x: 179, endPoint y: 219, distance: 149.3
click at [179, 219] on div "Home My Quizzes Europe ✅​🇬🇧​ Setup Setup Edit Content Quiz Lobby Hosting undefi…" at bounding box center [597, 17] width 845 height 1898
copy span "[GEOGRAPHIC_DATA] – [GEOGRAPHIC_DATA] (343 km)"
click at [398, 156] on p "[GEOGRAPHIC_DATA] – [GEOGRAPHIC_DATA] (243 km)" at bounding box center [597, 159] width 796 height 17
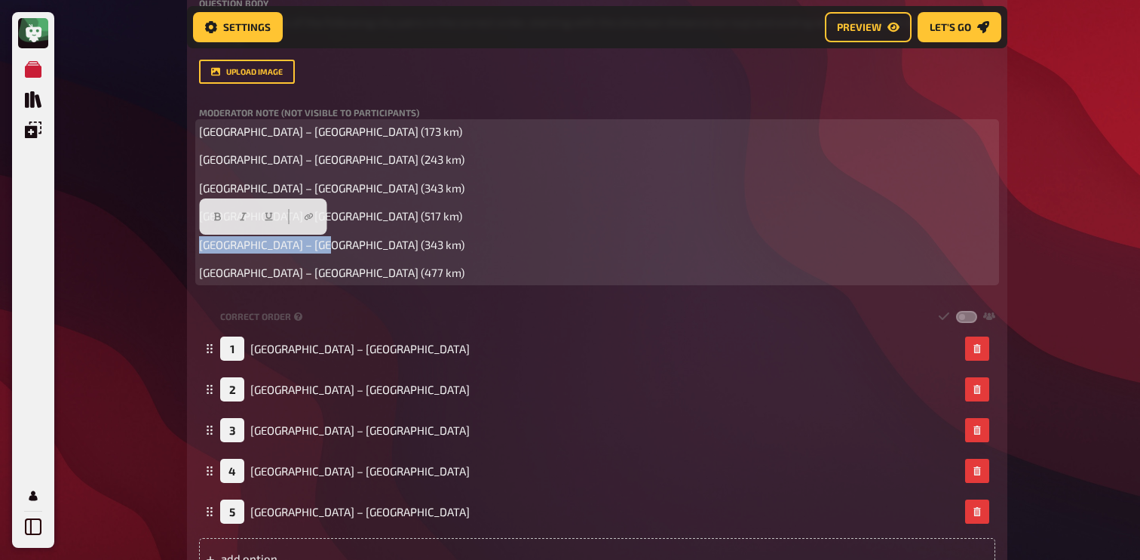
drag, startPoint x: 342, startPoint y: 254, endPoint x: 186, endPoint y: 251, distance: 156.1
click at [186, 251] on div "Home My Quizzes Europe ✅​🇬🇧​ Setup Setup Edit Content Quiz Lobby Hosting undefi…" at bounding box center [597, 31] width 845 height 1927
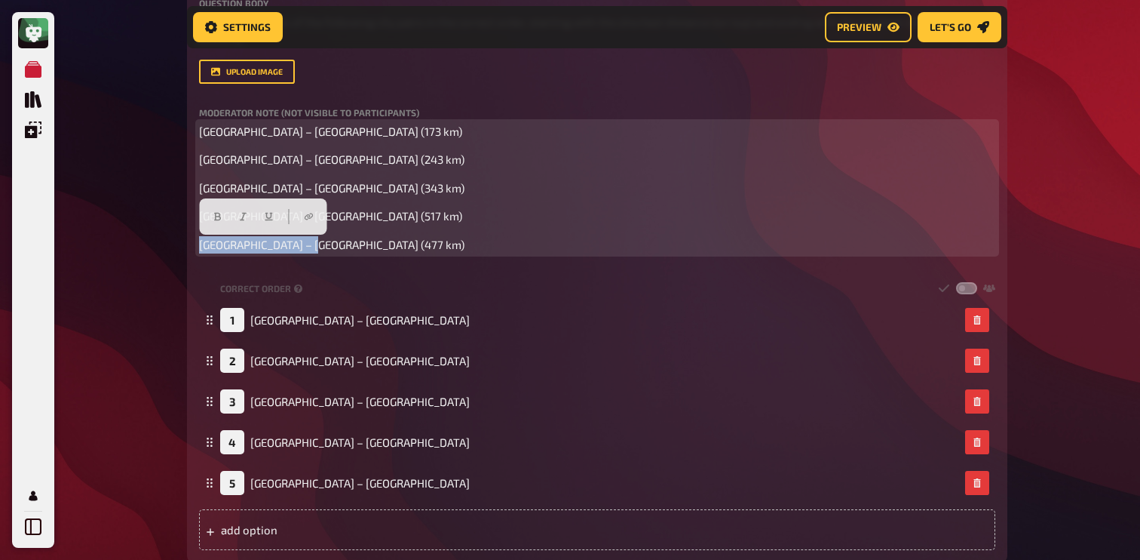
drag, startPoint x: 322, startPoint y: 244, endPoint x: 171, endPoint y: 244, distance: 150.8
click at [171, 244] on div "My Quizzes Quiz Library Overlays Profile Home My Quizzes Europe ✅​🇬🇧​ Setup Set…" at bounding box center [570, 17] width 1140 height 1898
click at [365, 187] on p "[GEOGRAPHIC_DATA] – [GEOGRAPHIC_DATA] (343 km)" at bounding box center [597, 187] width 796 height 17
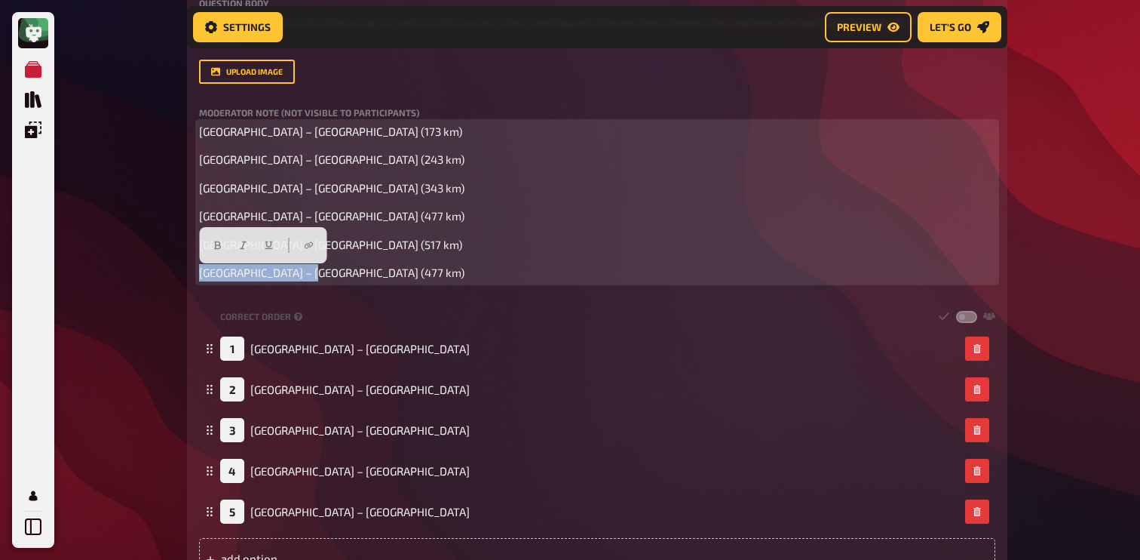
drag, startPoint x: 340, startPoint y: 276, endPoint x: 114, endPoint y: 276, distance: 226.2
click at [114, 276] on div "My Quizzes Quiz Library Overlays Profile Home My Quizzes Europe ✅​🇬🇧​ Setup Set…" at bounding box center [570, 31] width 1140 height 1927
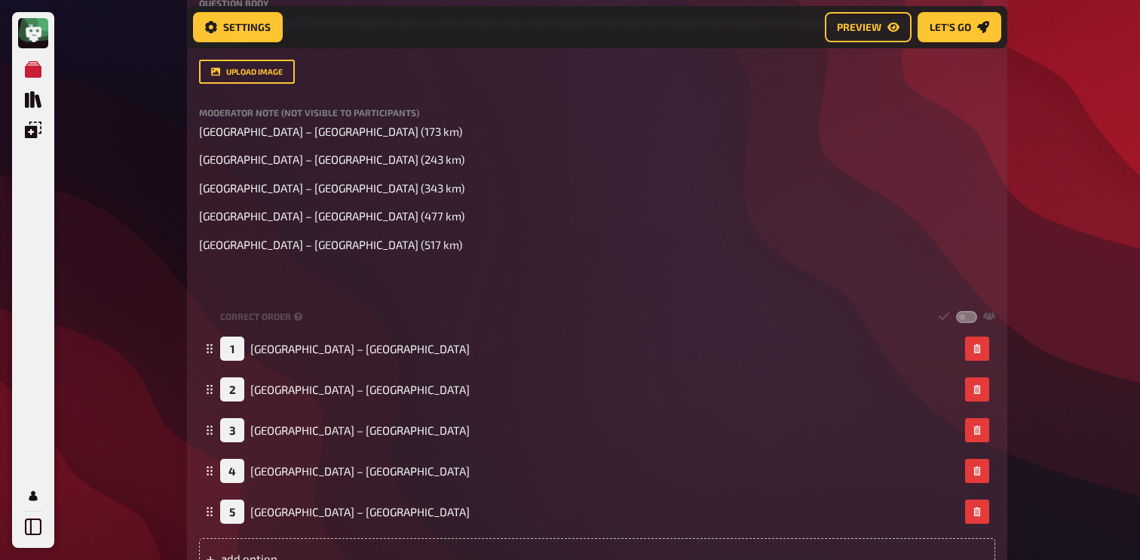
click at [114, 276] on div "My Quizzes Quiz Library Overlays Profile Home My Quizzes Europe ✅​🇬🇧​ Setup Set…" at bounding box center [570, 31] width 1140 height 1927
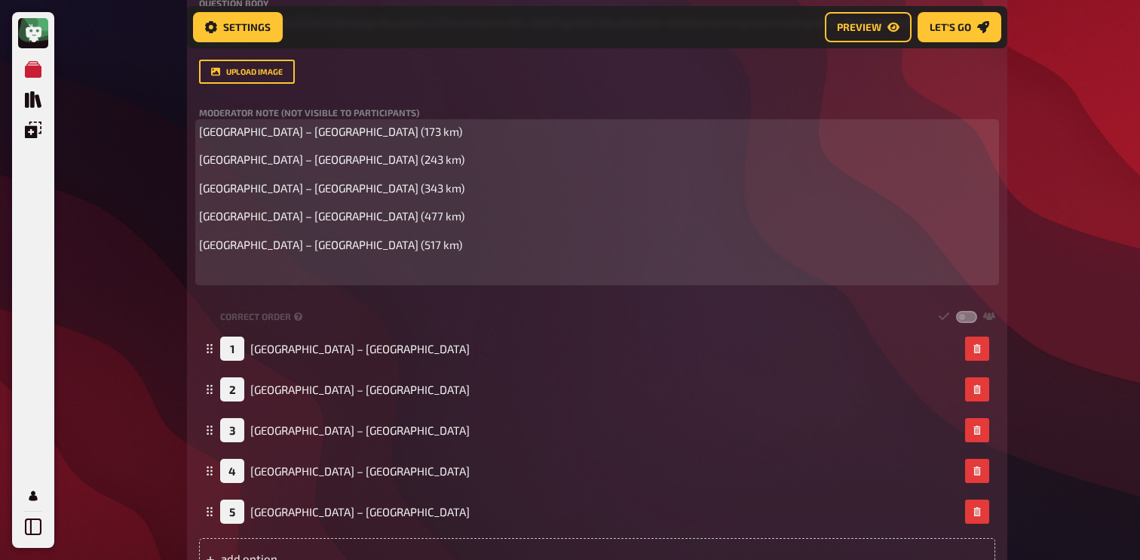
click at [238, 276] on p "﻿" at bounding box center [597, 272] width 796 height 17
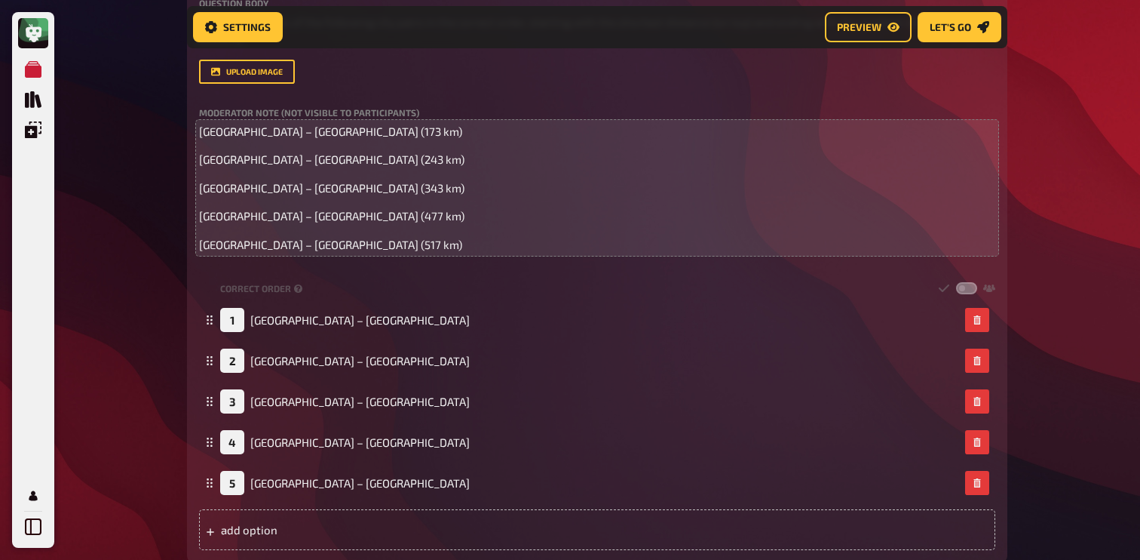
click at [118, 354] on div "My Quizzes Quiz Library Overlays Profile Home My Quizzes Europe ✅​🇬🇧​ Setup Set…" at bounding box center [570, 17] width 1140 height 1898
click at [128, 273] on div "My Quizzes Quiz Library Overlays Profile Home My Quizzes Europe ✅​🇬🇧​ Setup Set…" at bounding box center [570, 17] width 1140 height 1898
drag, startPoint x: 201, startPoint y: 161, endPoint x: 296, endPoint y: 155, distance: 96.0
click at [296, 155] on span "[GEOGRAPHIC_DATA] – [GEOGRAPHIC_DATA] (243 km)" at bounding box center [331, 159] width 265 height 14
click at [349, 192] on p "[GEOGRAPHIC_DATA] – [GEOGRAPHIC_DATA] (343 km)" at bounding box center [597, 187] width 796 height 17
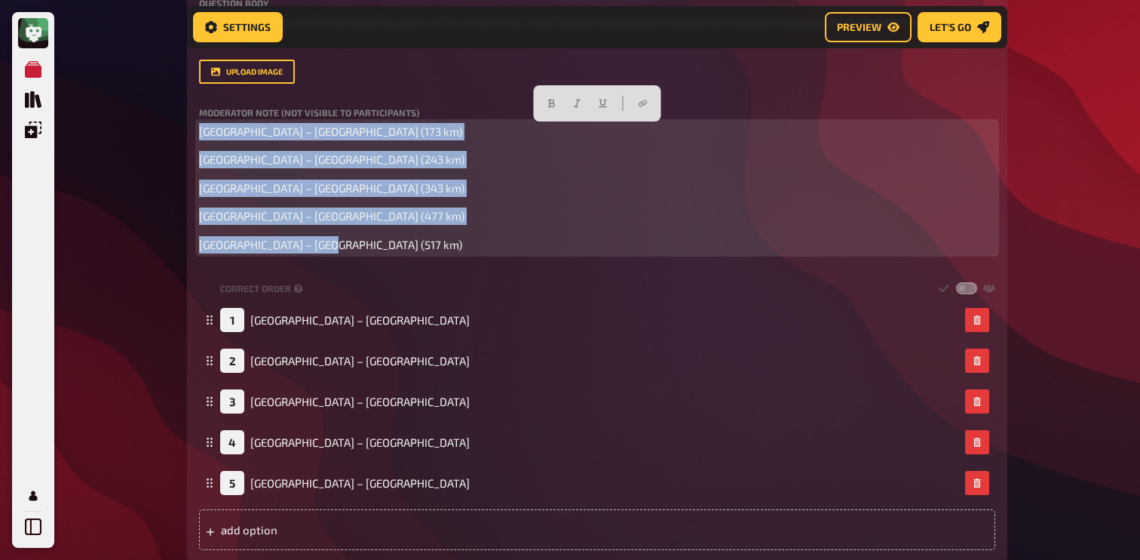
drag, startPoint x: 339, startPoint y: 246, endPoint x: 206, endPoint y: 115, distance: 186.7
click at [206, 115] on div "Moderator Note (not visible to participants) [GEOGRAPHIC_DATA] – [GEOGRAPHIC_DA…" at bounding box center [597, 181] width 796 height 146
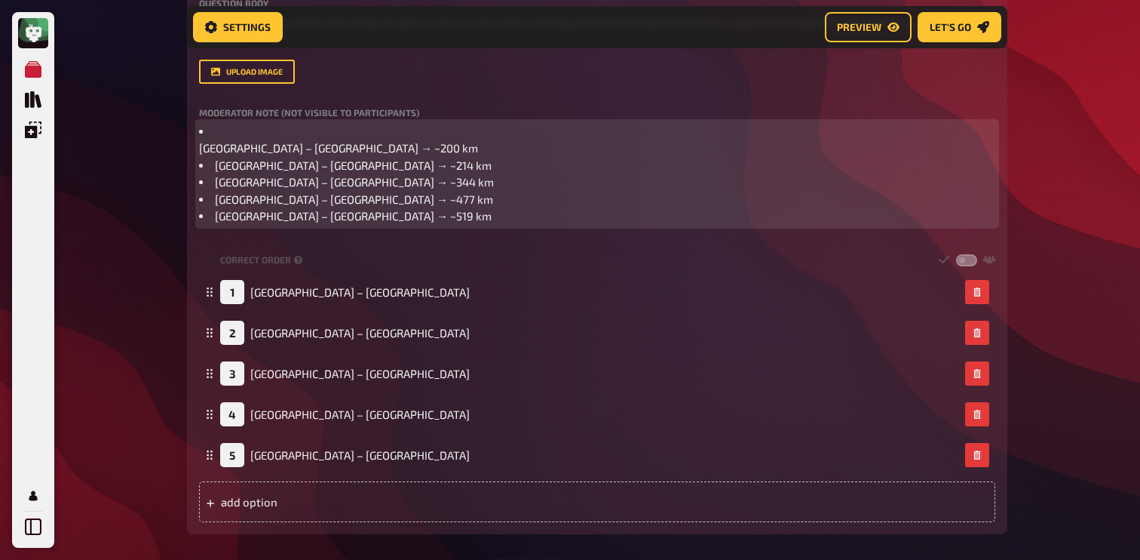
click at [215, 222] on span "[GEOGRAPHIC_DATA] – [GEOGRAPHIC_DATA] → ~519 km" at bounding box center [353, 216] width 277 height 14
click at [200, 223] on span "[GEOGRAPHIC_DATA] – [GEOGRAPHIC_DATA] → ~477 km [GEOGRAPHIC_DATA] – [GEOGRAPHIC…" at bounding box center [346, 207] width 294 height 31
click at [201, 222] on span "[GEOGRAPHIC_DATA] – [GEOGRAPHIC_DATA] → ~344 km [GEOGRAPHIC_DATA] – [GEOGRAPHIC…" at bounding box center [346, 199] width 295 height 48
click at [202, 197] on span "[GEOGRAPHIC_DATA] – [GEOGRAPHIC_DATA] → ~214 km [GEOGRAPHIC_DATA] – [GEOGRAPHIC…" at bounding box center [345, 190] width 293 height 65
click at [201, 179] on span "[GEOGRAPHIC_DATA] – [GEOGRAPHIC_DATA] → ~214 km [GEOGRAPHIC_DATA] – [GEOGRAPHIC…" at bounding box center [345, 190] width 293 height 65
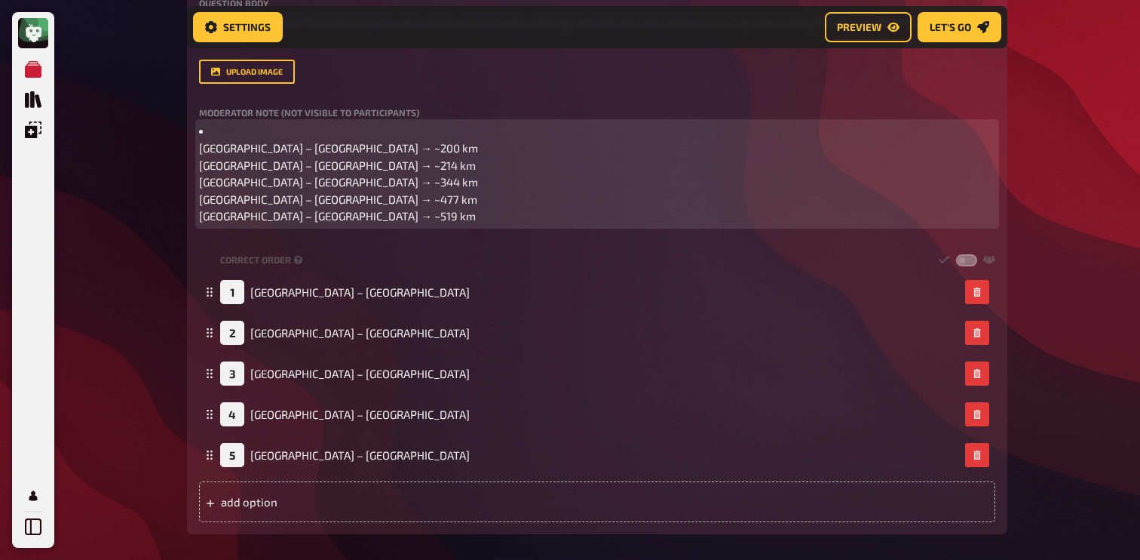
click at [201, 151] on span "[GEOGRAPHIC_DATA] – [GEOGRAPHIC_DATA] → ~200 km" at bounding box center [338, 148] width 279 height 14
click at [203, 130] on li "[GEOGRAPHIC_DATA] – [GEOGRAPHIC_DATA] → ~200 km" at bounding box center [597, 140] width 796 height 34
click at [204, 131] on li "[GEOGRAPHIC_DATA] – [GEOGRAPHIC_DATA] → ~200 km" at bounding box center [597, 140] width 796 height 34
click at [223, 138] on li "[GEOGRAPHIC_DATA] – [GEOGRAPHIC_DATA] → ~200 km" at bounding box center [597, 140] width 796 height 34
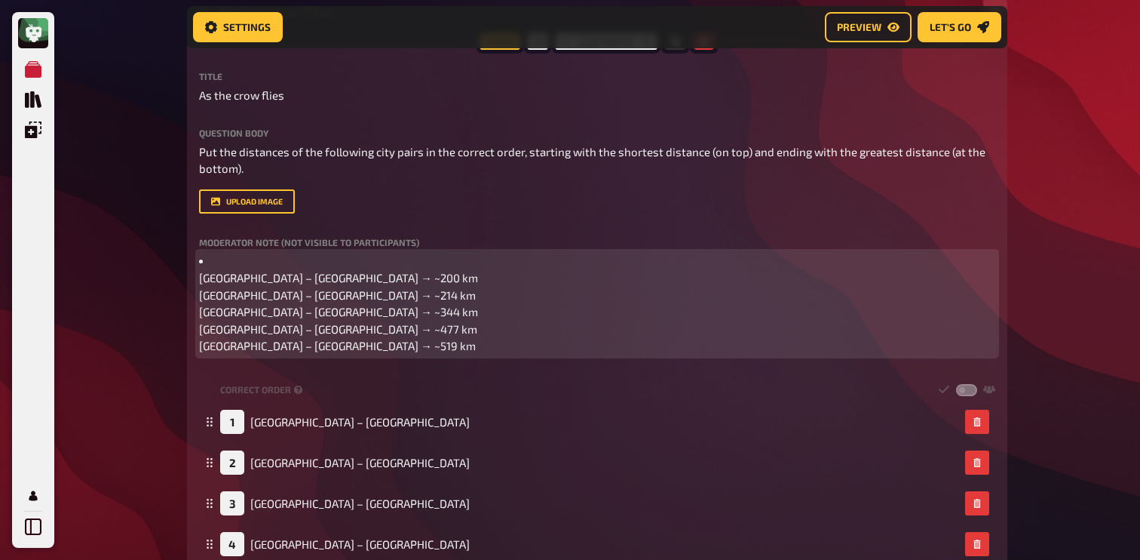
scroll to position [654, 0]
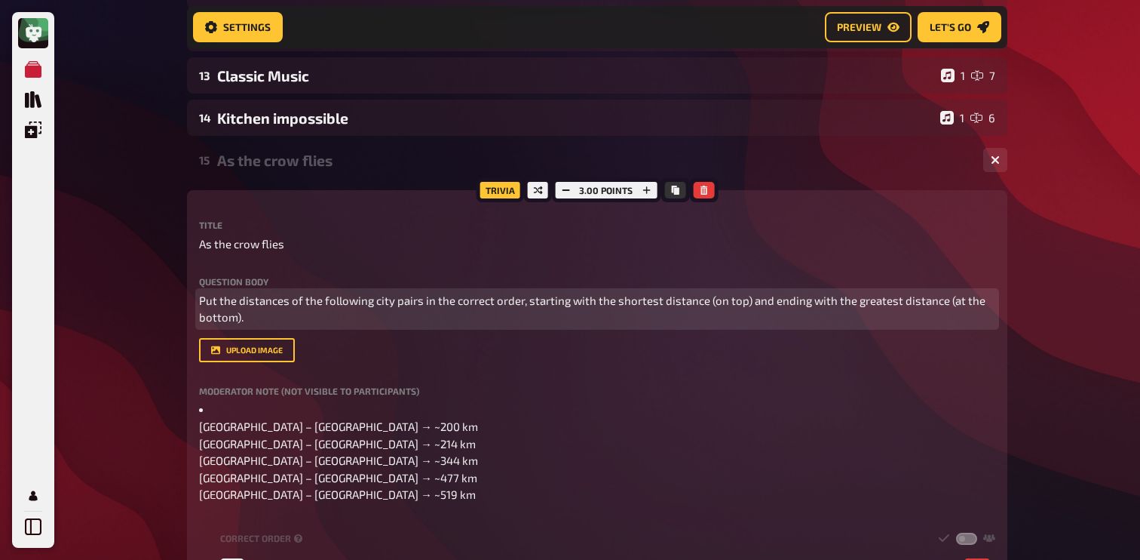
click at [288, 303] on span "Put the distances of the following city pairs in the correct order, starting wi…" at bounding box center [593, 308] width 789 height 31
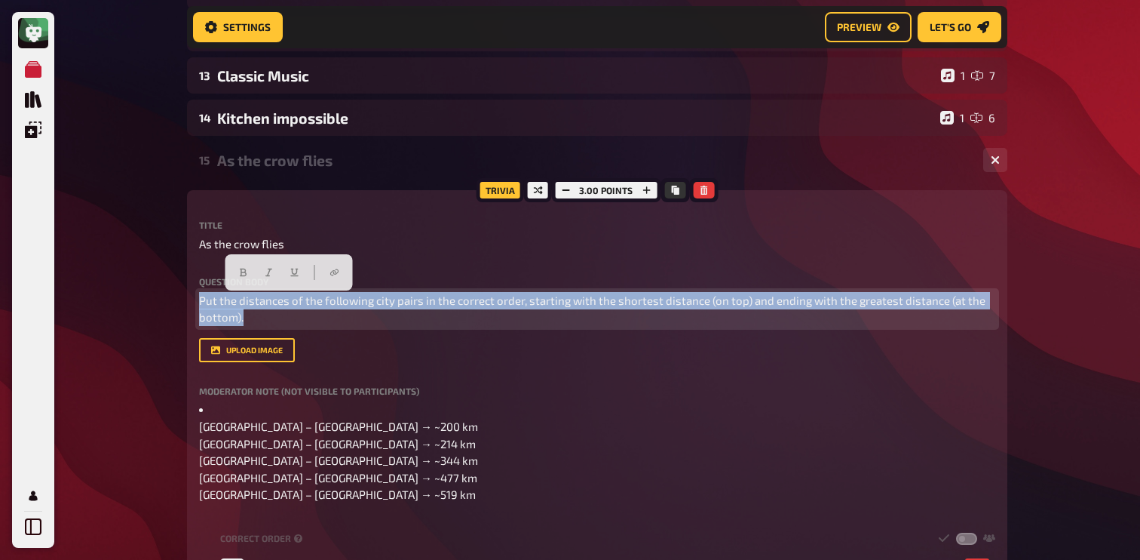
click at [288, 303] on span "Put the distances of the following city pairs in the correct order, starting wi…" at bounding box center [593, 308] width 789 height 31
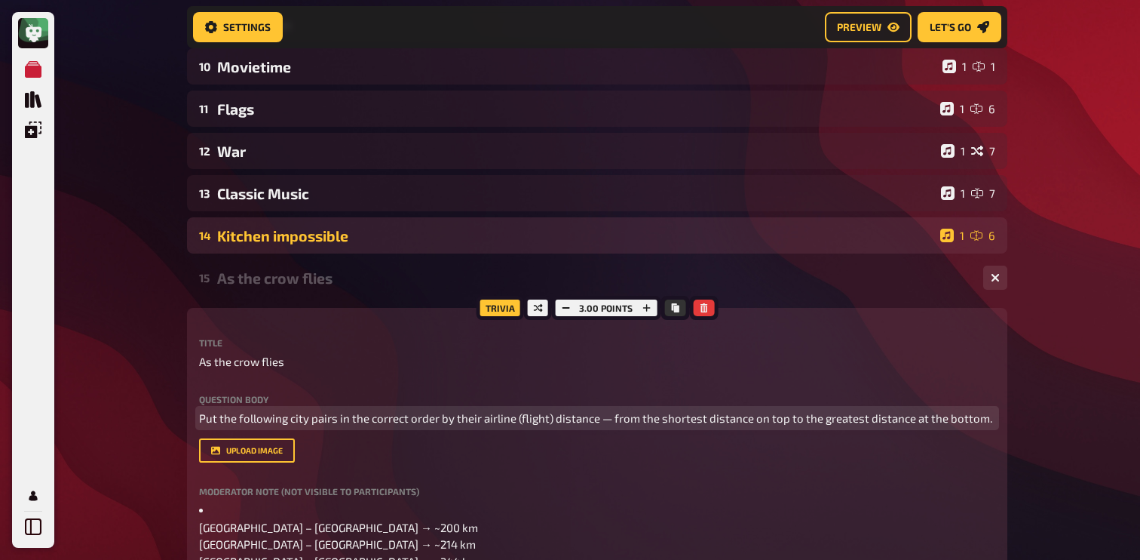
scroll to position [484, 0]
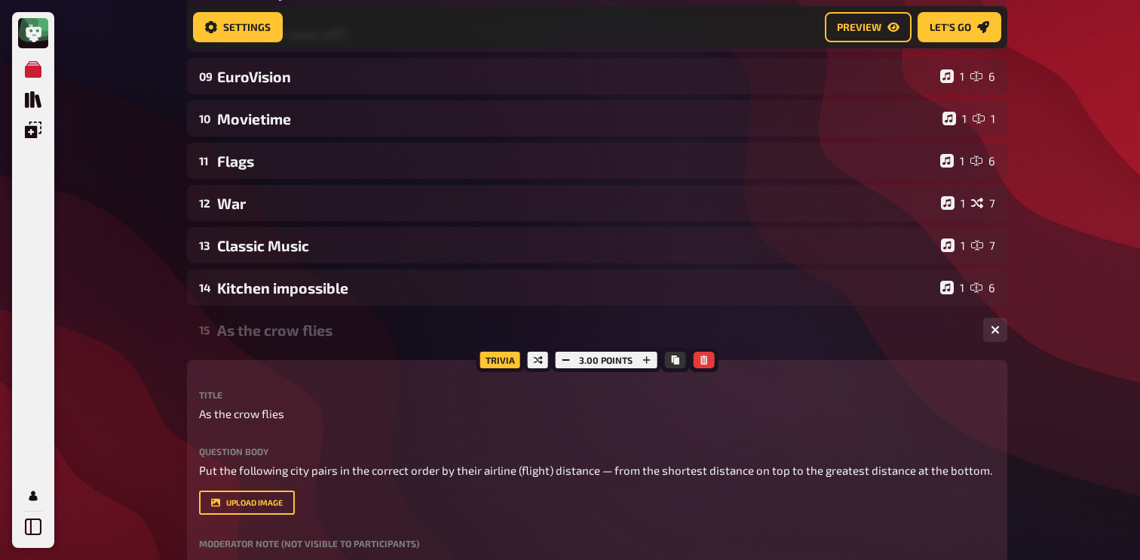
click at [262, 323] on div "As the crow flies" at bounding box center [594, 329] width 754 height 17
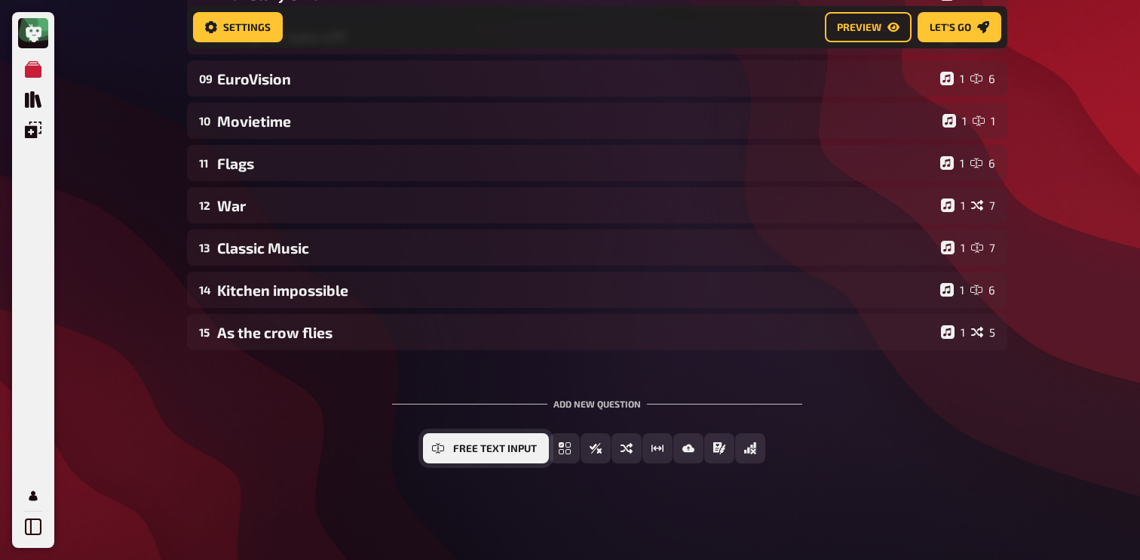
click at [487, 449] on span "Free Text Input" at bounding box center [495, 448] width 84 height 11
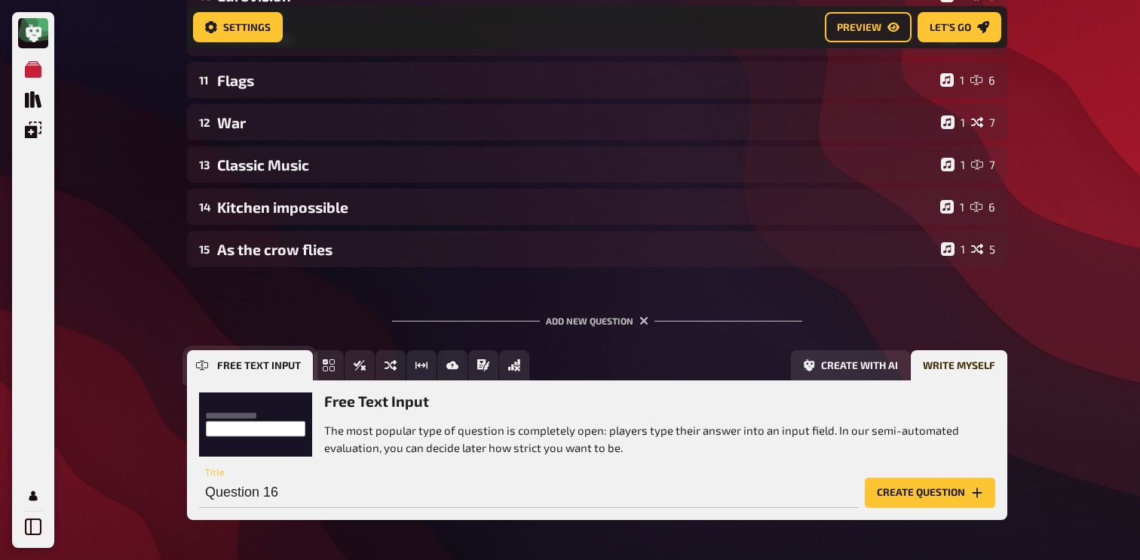
scroll to position [624, 0]
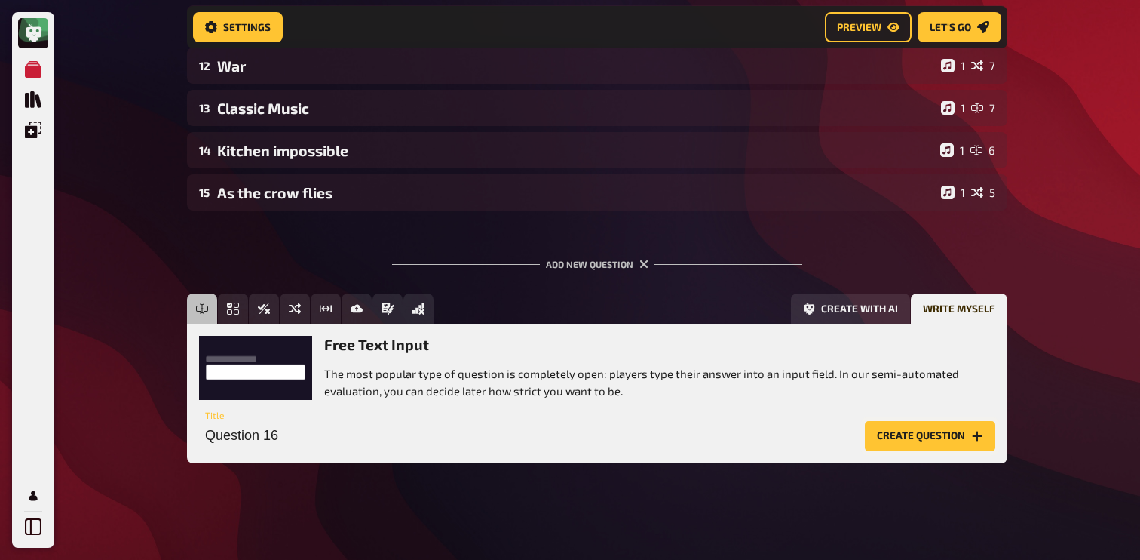
click at [903, 438] on button "Create question" at bounding box center [930, 436] width 130 height 30
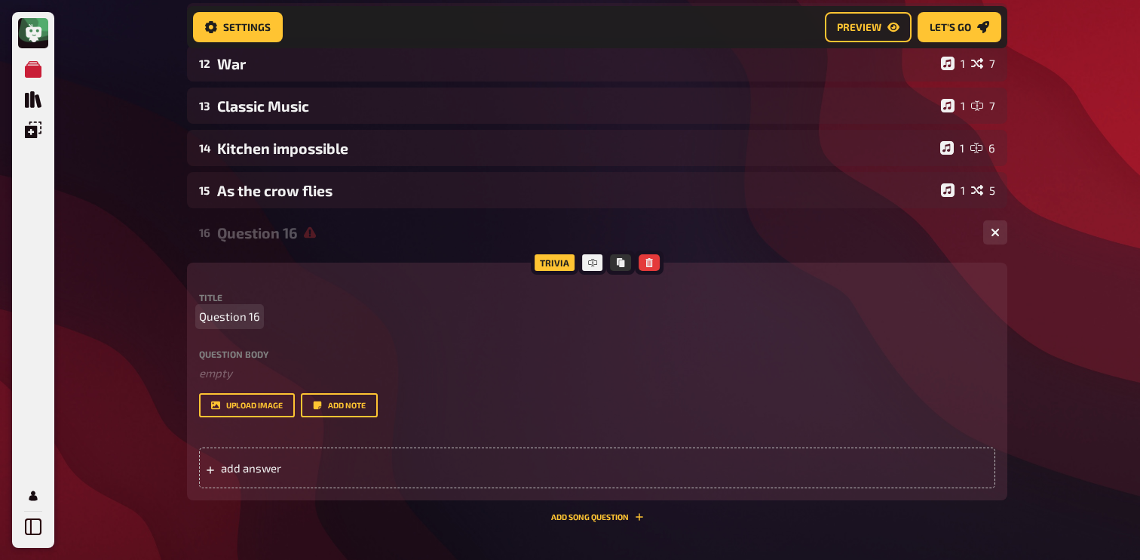
click at [250, 309] on div "Title Question 16" at bounding box center [597, 309] width 796 height 32
click at [243, 314] on span "Question 16" at bounding box center [229, 316] width 61 height 17
click at [269, 365] on div "Question body ﻿ empty Drop here to upload" at bounding box center [597, 365] width 796 height 32
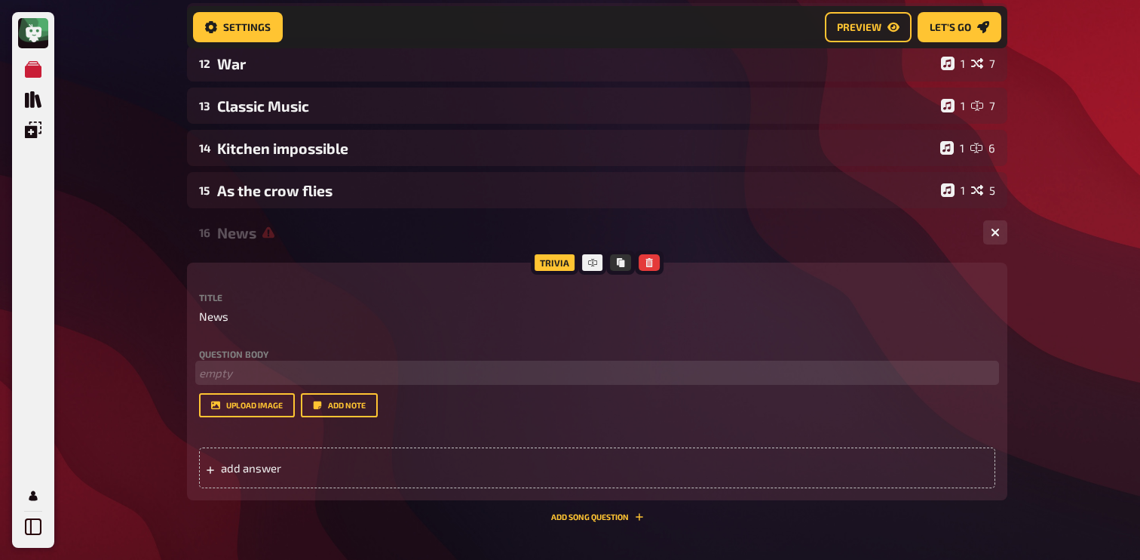
click at [303, 373] on p "﻿ empty" at bounding box center [597, 372] width 796 height 17
click at [447, 375] on span "A corruption scandal is currently rocking Greece. Which animals are at the cent…" at bounding box center [588, 373] width 779 height 14
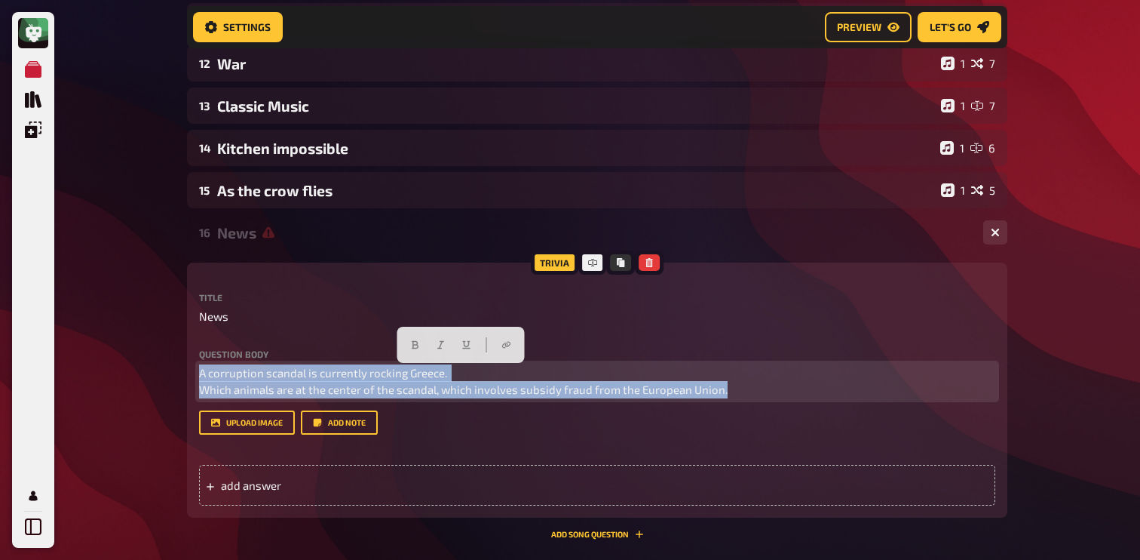
drag, startPoint x: 728, startPoint y: 394, endPoint x: 173, endPoint y: 373, distance: 555.5
click at [172, 372] on div "My Quizzes Quiz Library Overlays Profile Home My Quizzes Europe ✅​🇬🇧​ Setup Set…" at bounding box center [570, 68] width 1140 height 1384
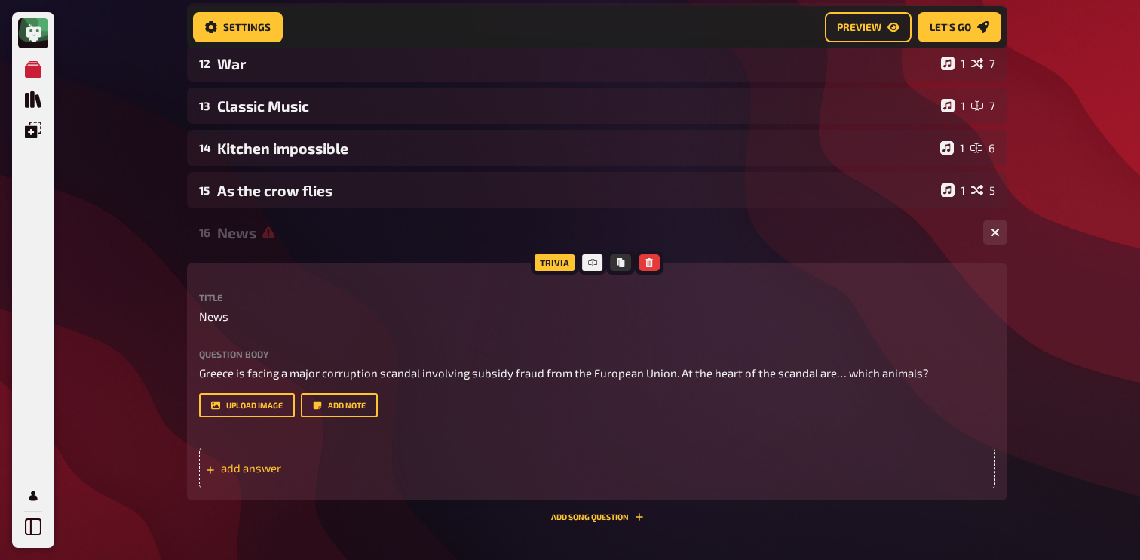
click at [277, 464] on span "add answer" at bounding box center [338, 468] width 235 height 14
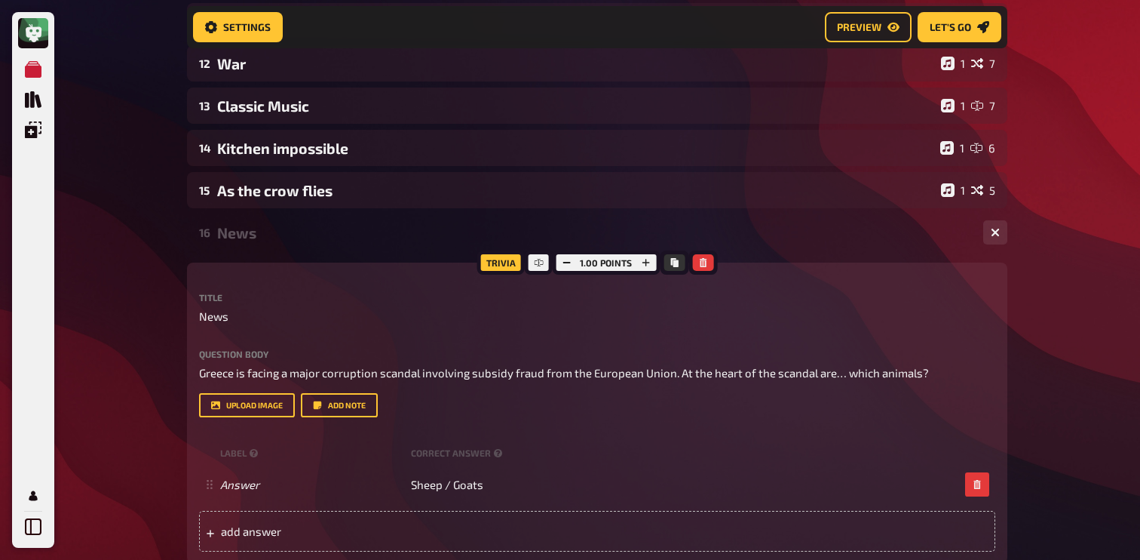
click at [122, 419] on div "My Quizzes Quiz Library Overlays Profile Home My Quizzes Europe ✅​🇬🇧​ Setup Set…" at bounding box center [570, 91] width 1140 height 1430
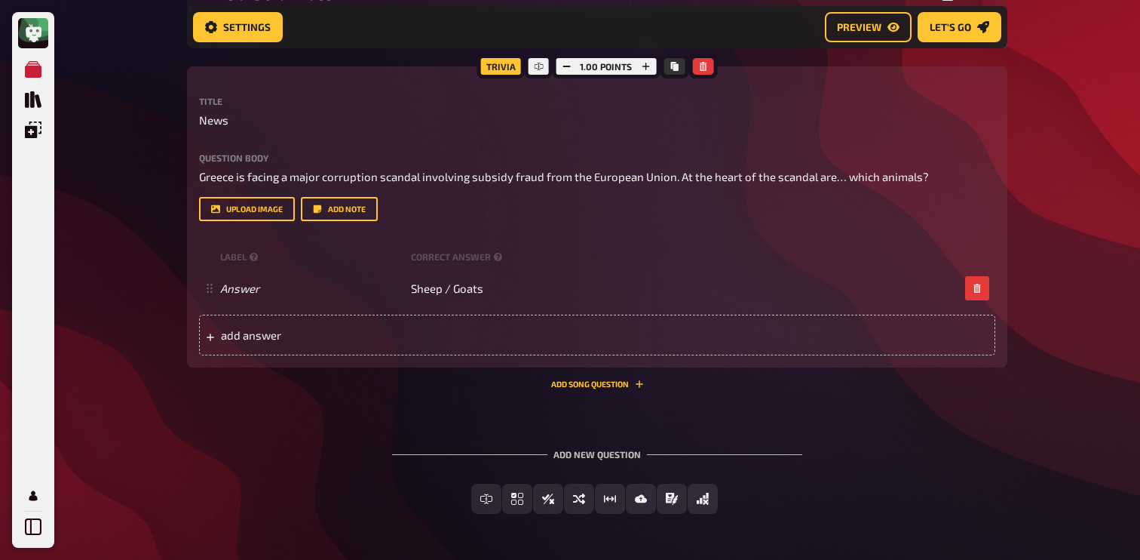
scroll to position [844, 0]
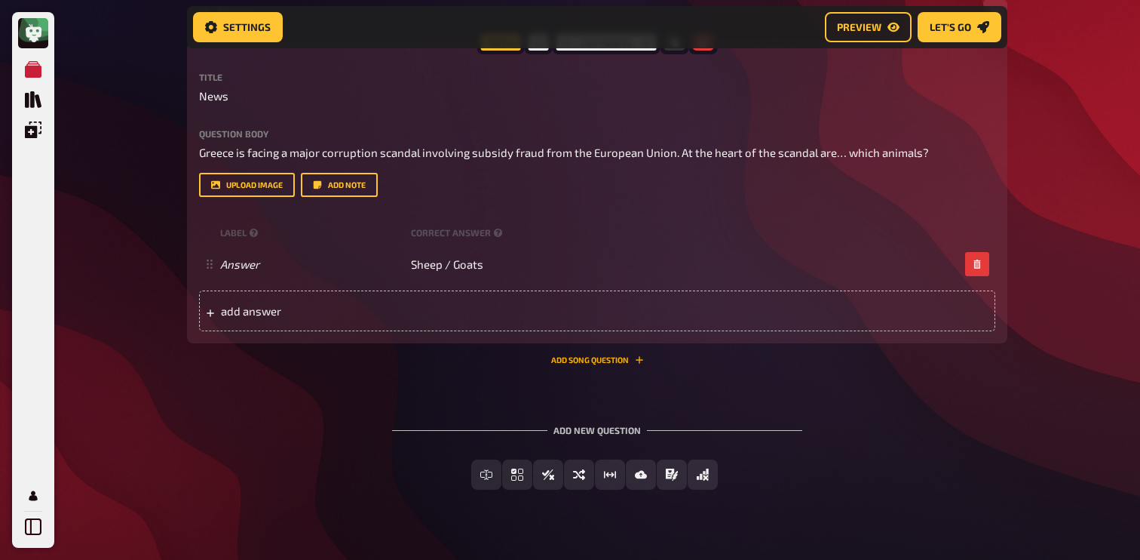
click at [578, 364] on button "Add Song question" at bounding box center [597, 359] width 93 height 9
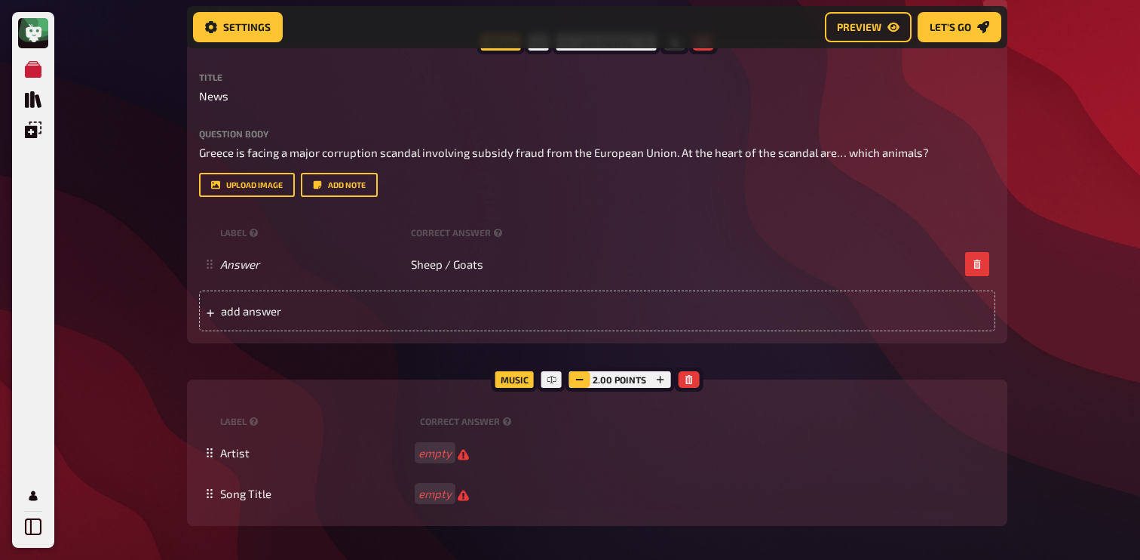
click at [583, 384] on icon "button" at bounding box center [579, 379] width 9 height 9
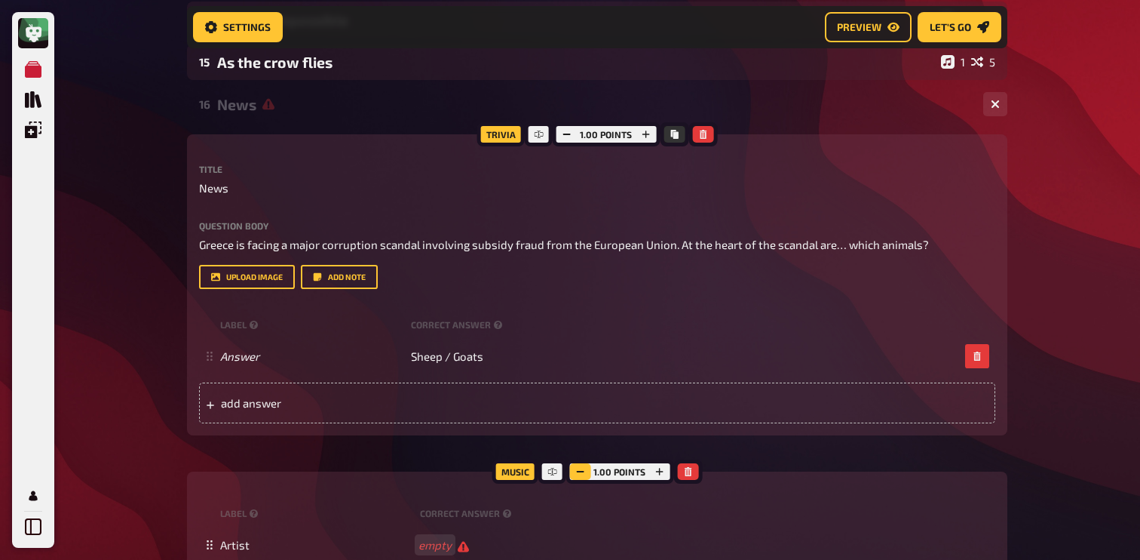
scroll to position [733, 0]
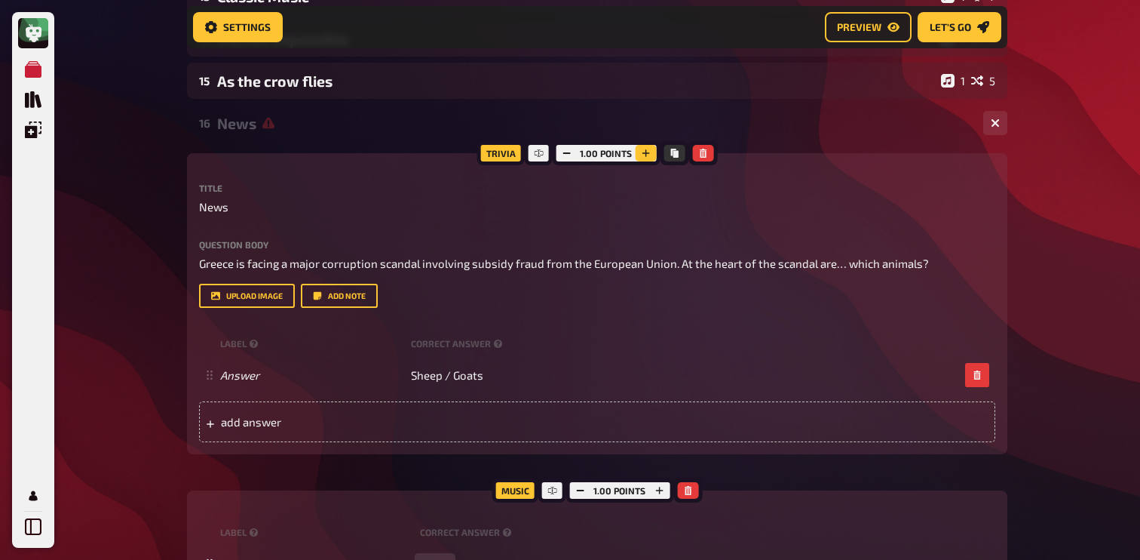
click at [646, 155] on icon "button" at bounding box center [645, 153] width 9 height 9
click at [646, 155] on icon "button" at bounding box center [647, 153] width 8 height 8
click at [385, 130] on div "News" at bounding box center [594, 123] width 754 height 17
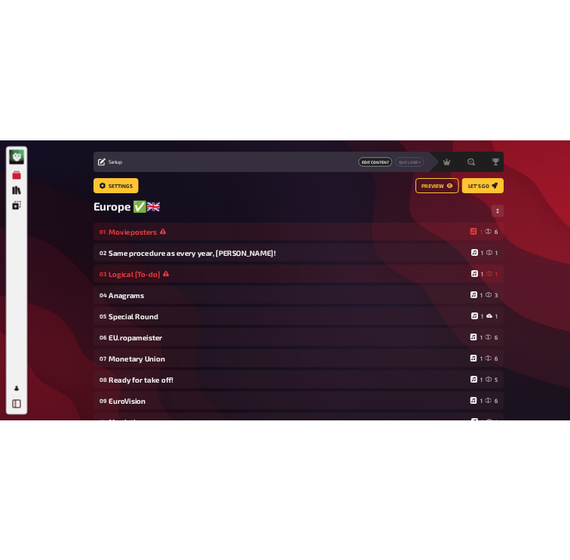
scroll to position [0, 0]
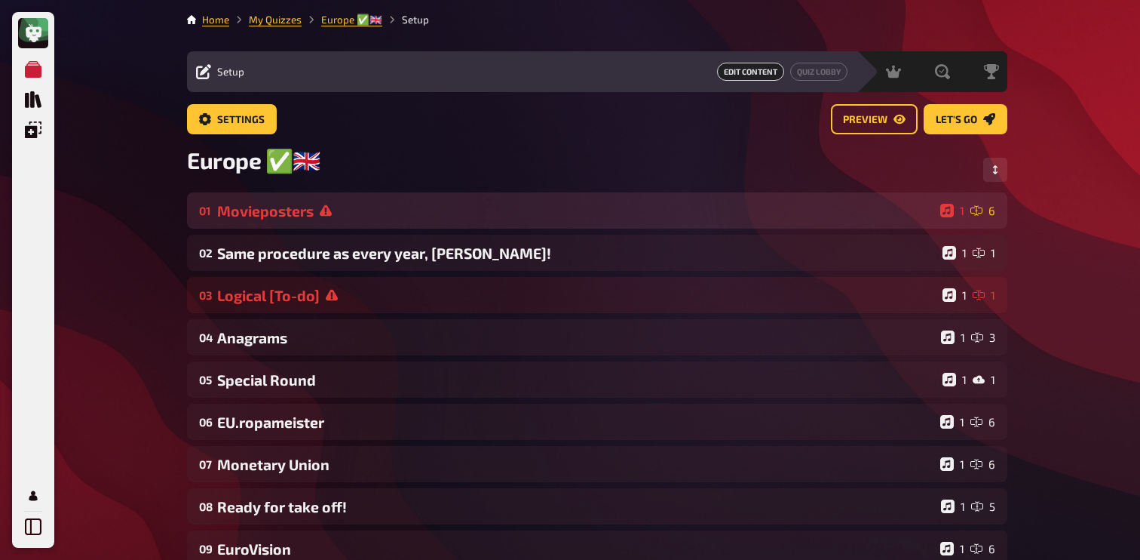
click at [348, 203] on div "Movieposters" at bounding box center [575, 210] width 717 height 17
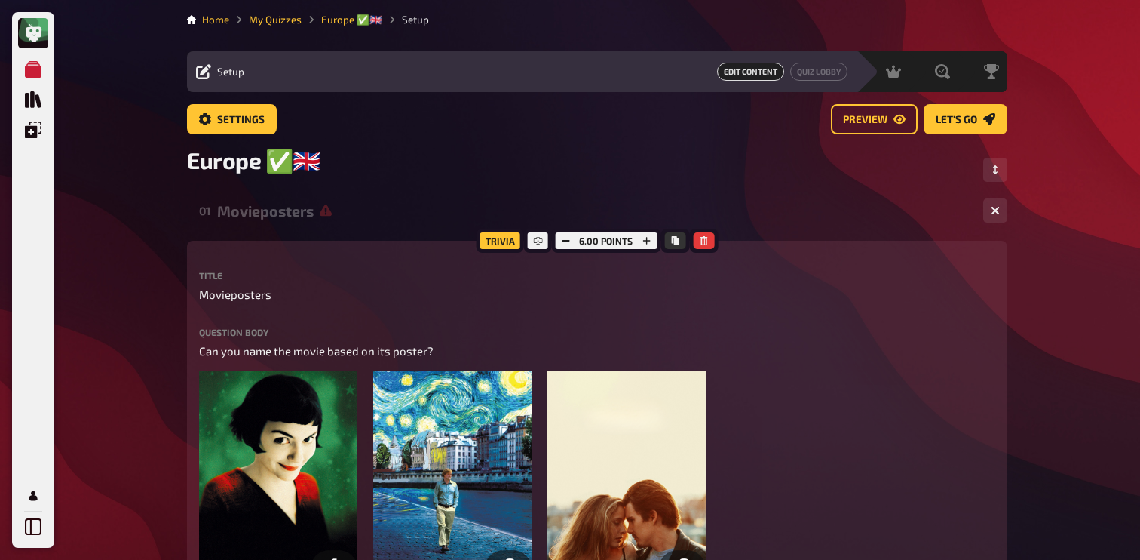
click at [345, 215] on div "Movieposters" at bounding box center [594, 210] width 754 height 17
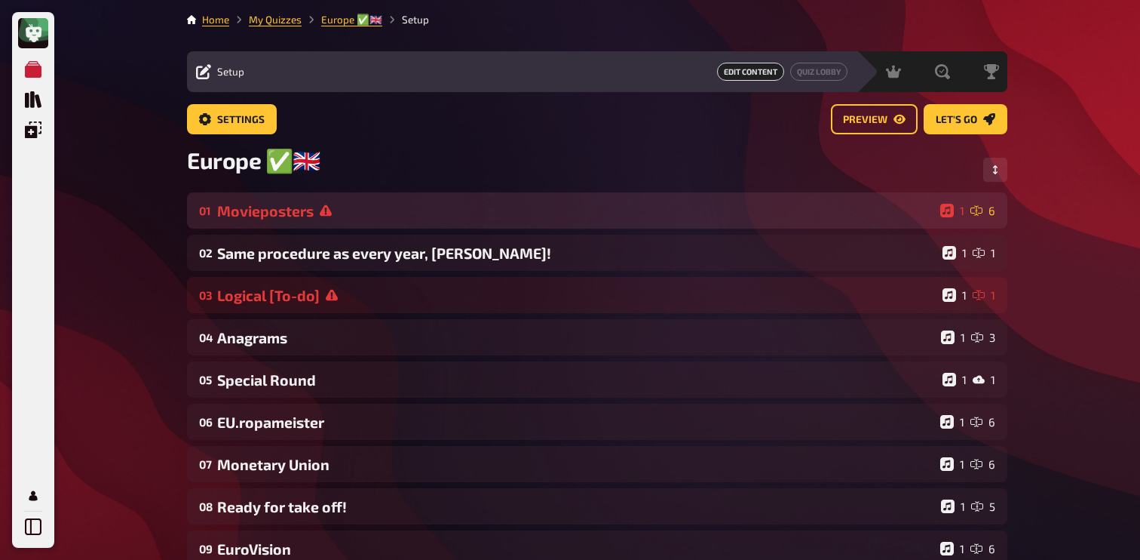
click at [345, 215] on div "Movieposters" at bounding box center [575, 210] width 717 height 17
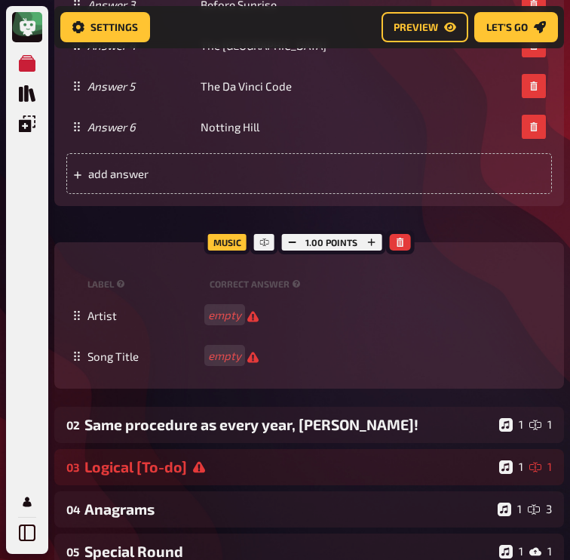
scroll to position [998, 0]
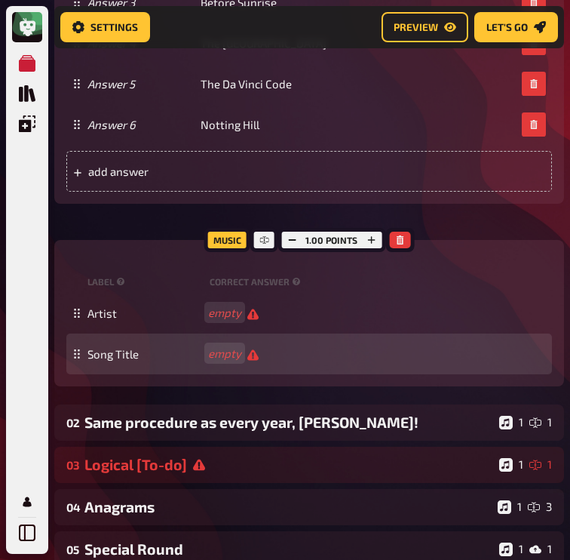
click at [237, 363] on div "Song Title empty" at bounding box center [309, 353] width 486 height 41
paste span
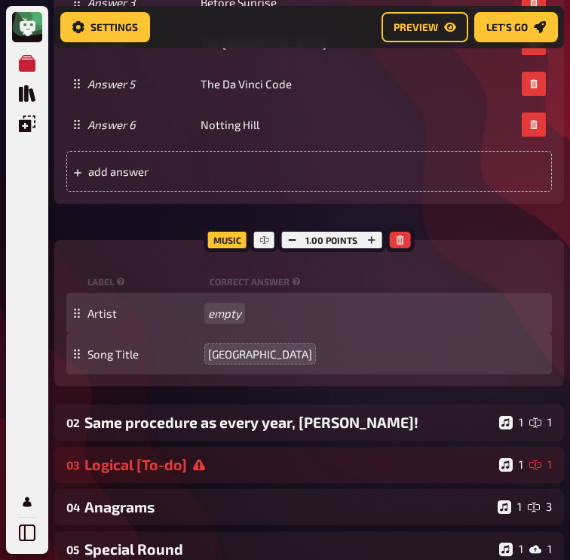
paste span
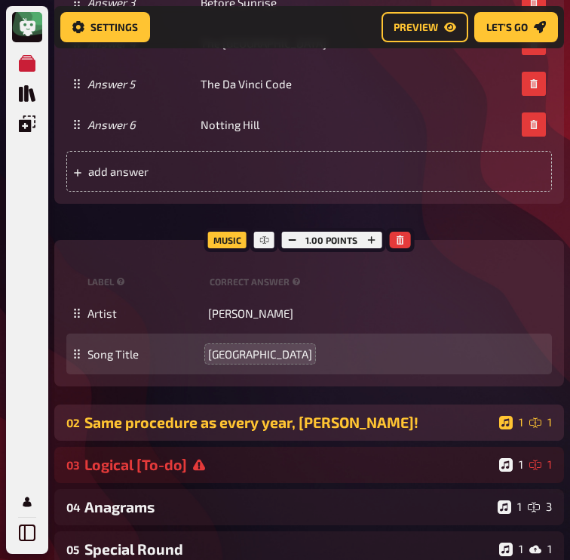
click at [212, 432] on div "02 Same procedure as every year, [PERSON_NAME]! 1 1" at bounding box center [309, 422] width 510 height 36
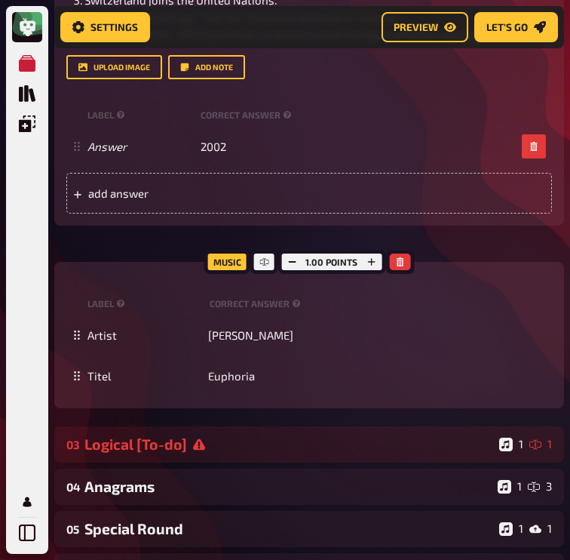
scroll to position [1628, 0]
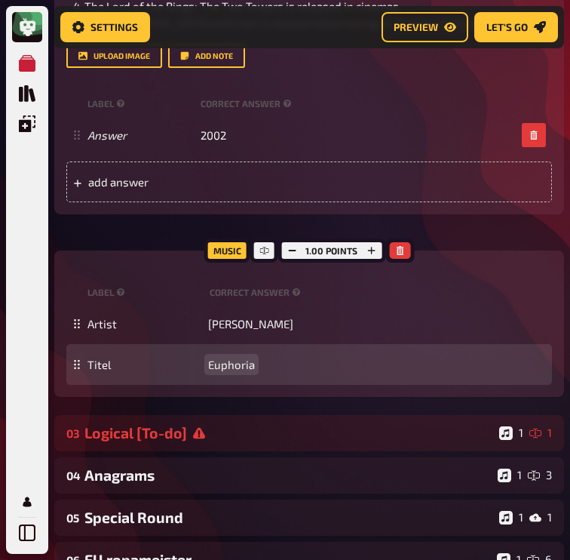
click at [219, 373] on div "Titel Euphoria" at bounding box center [309, 364] width 486 height 41
click at [219, 385] on div "Titel Euphoria" at bounding box center [309, 364] width 486 height 41
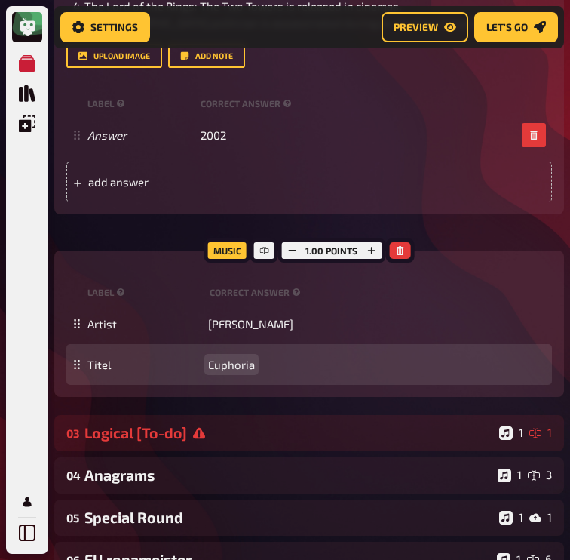
click at [233, 371] on span "Euphoria" at bounding box center [231, 364] width 47 height 14
paste span
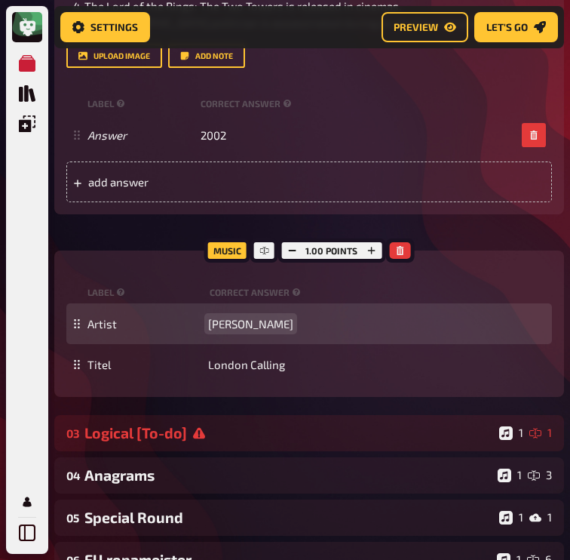
click at [217, 330] on span "[PERSON_NAME]" at bounding box center [250, 324] width 85 height 14
paste span
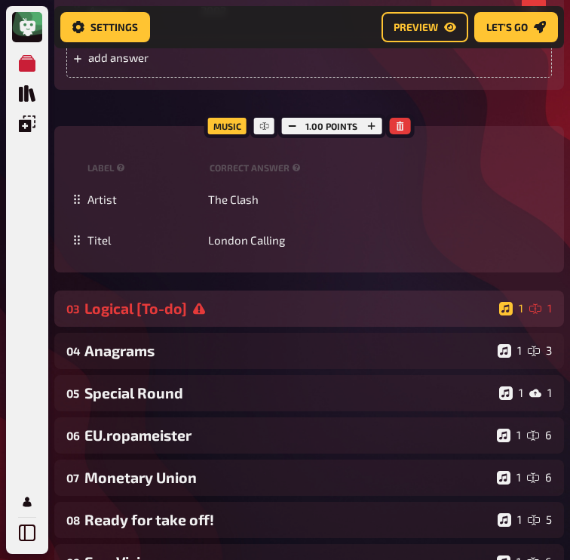
click at [215, 317] on div "Logical [To-do]" at bounding box center [288, 307] width 409 height 17
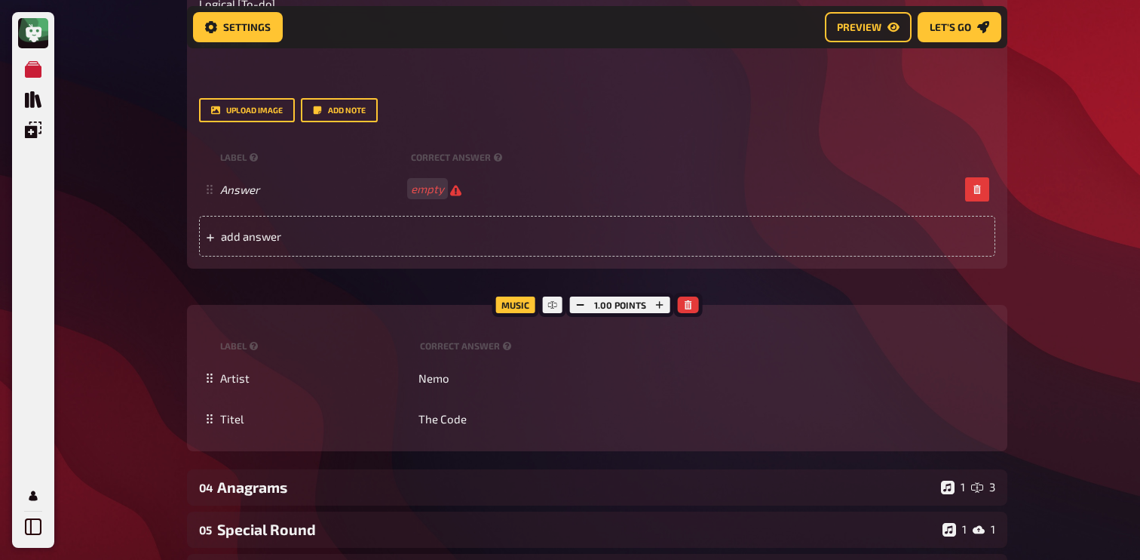
scroll to position [2882, 0]
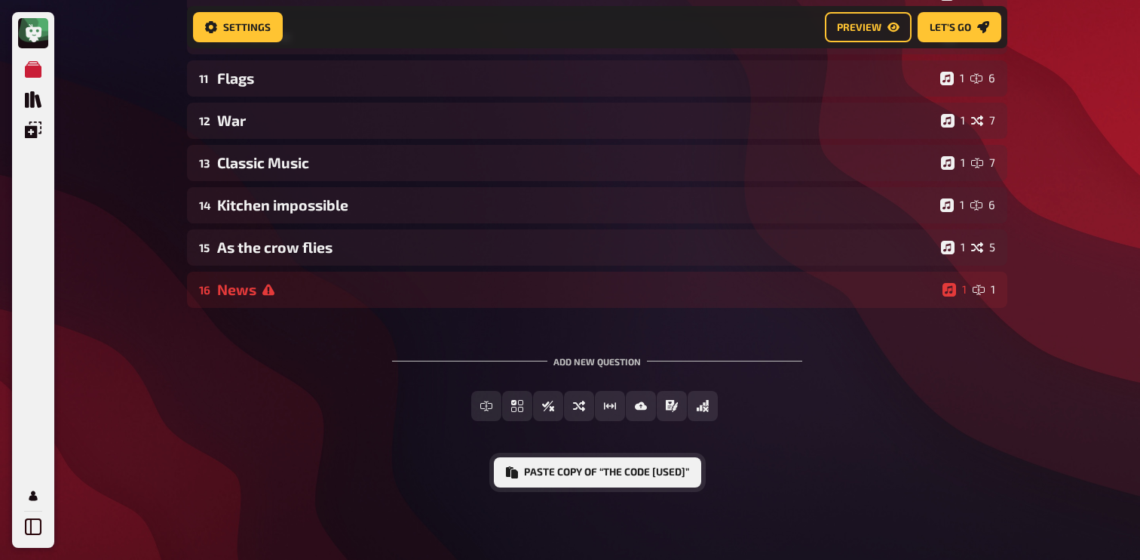
click at [640, 477] on button "Paste copy of “The Code [used]”" at bounding box center [597, 472] width 207 height 30
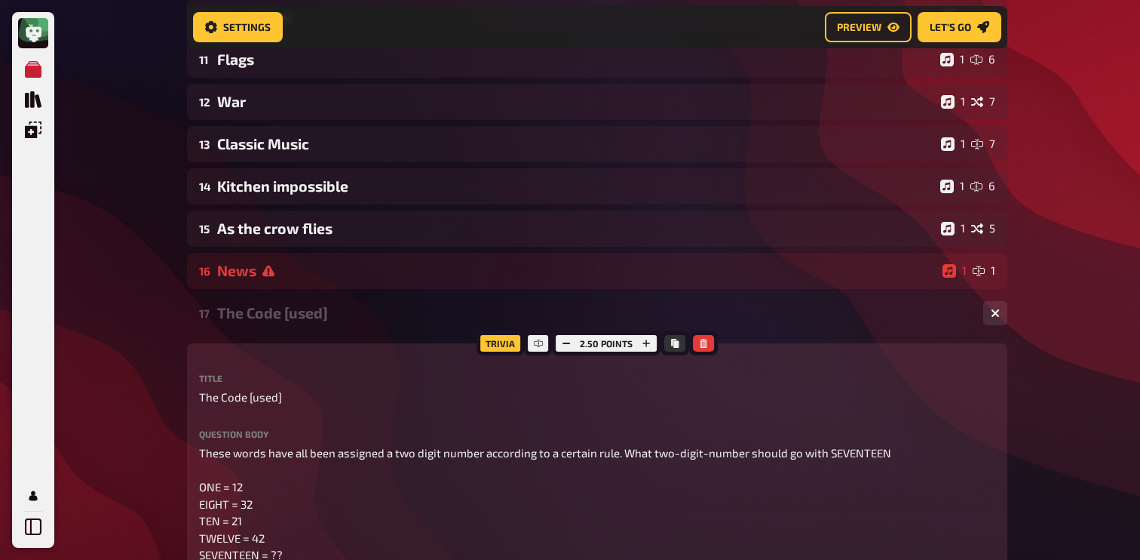
click at [306, 321] on div "The Code [used]" at bounding box center [594, 312] width 754 height 17
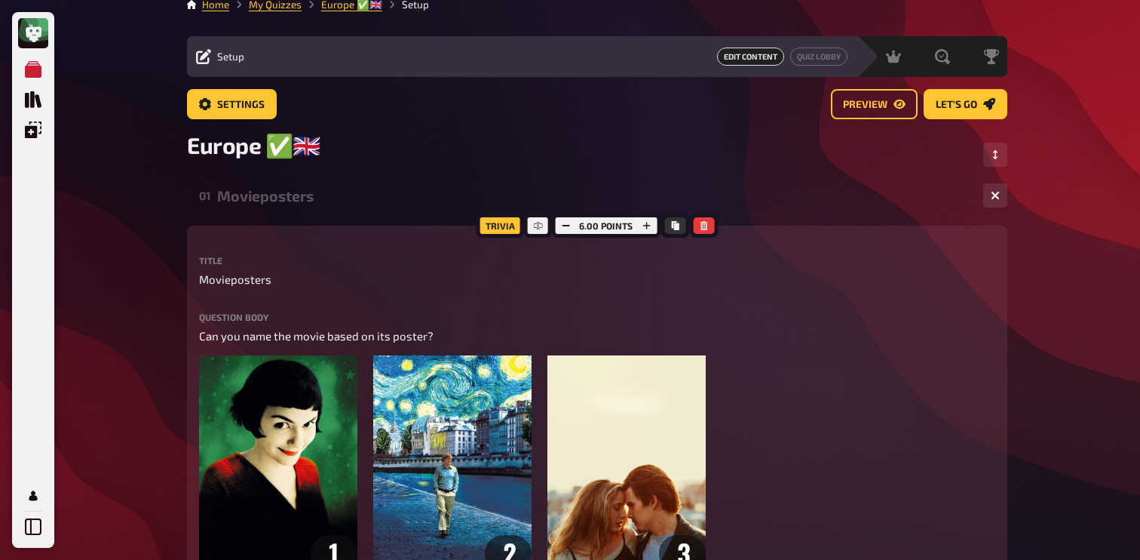
scroll to position [0, 0]
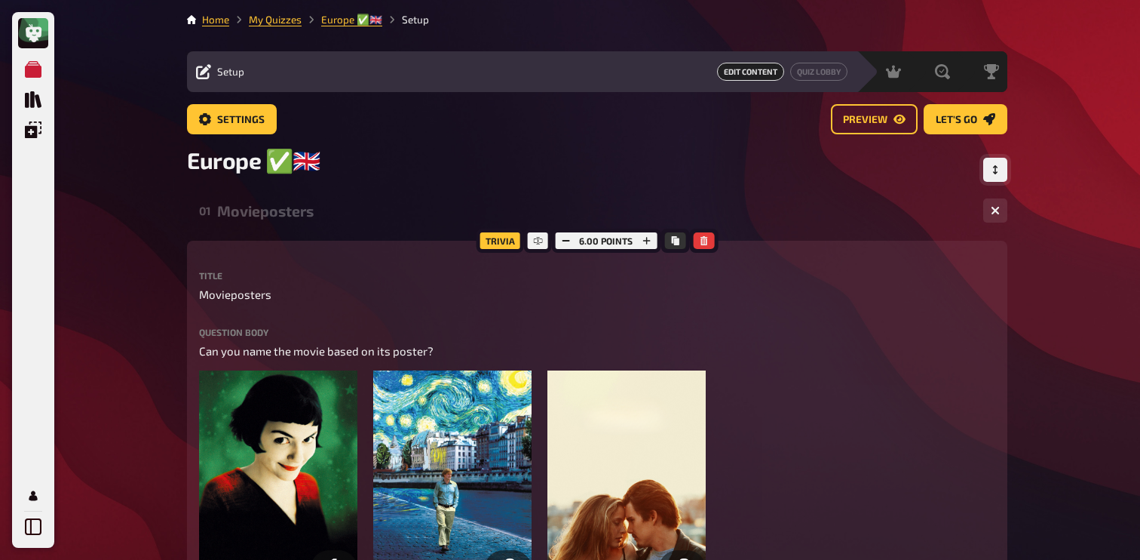
click at [997, 181] on button "Change Order" at bounding box center [995, 170] width 24 height 24
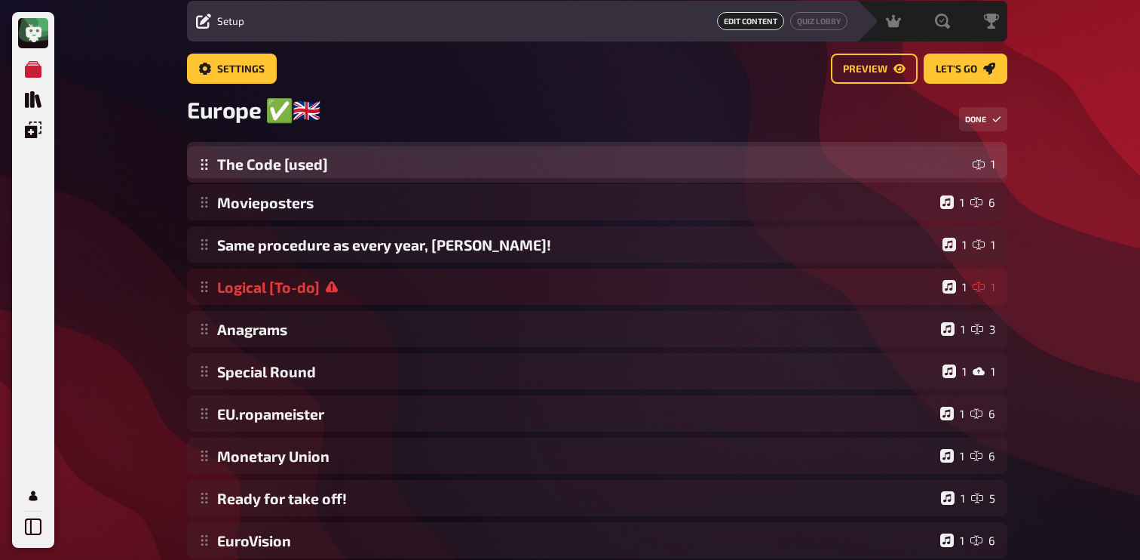
scroll to position [48, 0]
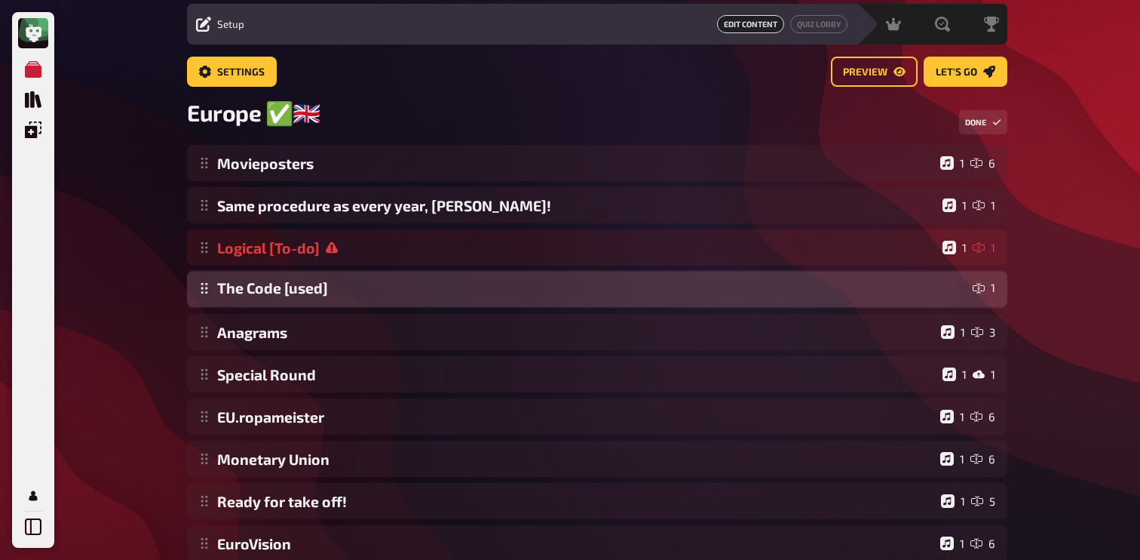
drag, startPoint x: 209, startPoint y: 480, endPoint x: 378, endPoint y: 300, distance: 246.5
click at [378, 300] on div "Movieposters 1 6 Same procedure as every year, [PERSON_NAME]! 1 1 Logical [To-d…" at bounding box center [597, 501] width 820 height 712
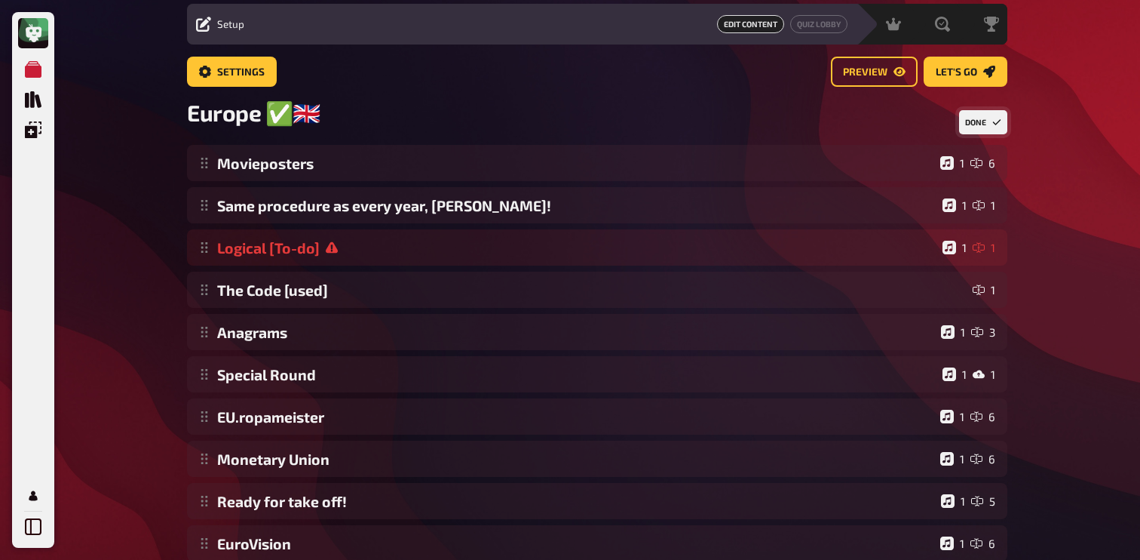
click at [974, 117] on button "Done" at bounding box center [983, 122] width 48 height 24
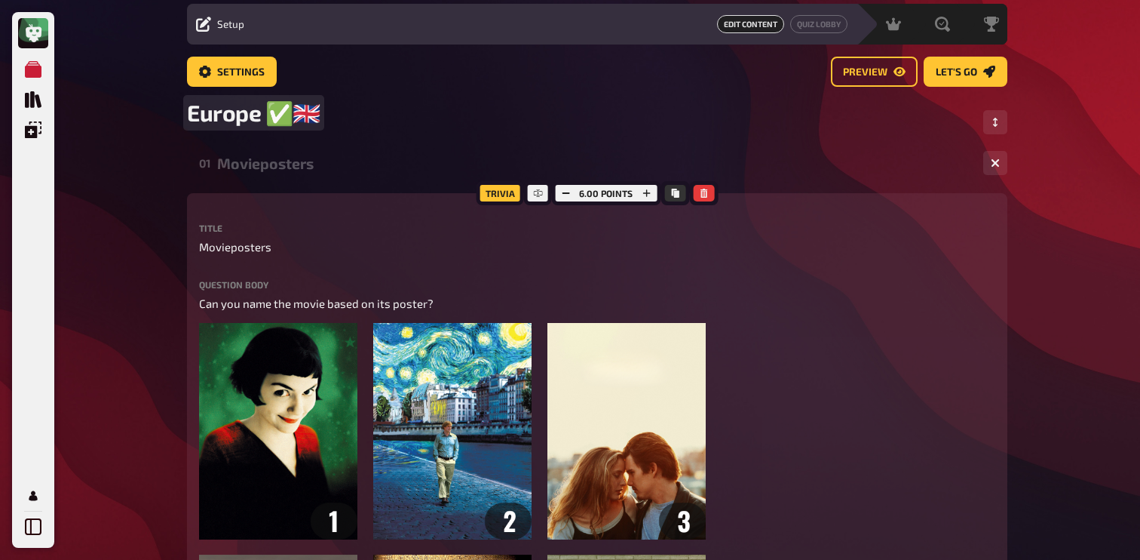
click at [282, 143] on div "Europe ✅​🇬🇧​" at bounding box center [597, 122] width 820 height 46
click at [280, 169] on div "Movieposters" at bounding box center [594, 163] width 754 height 17
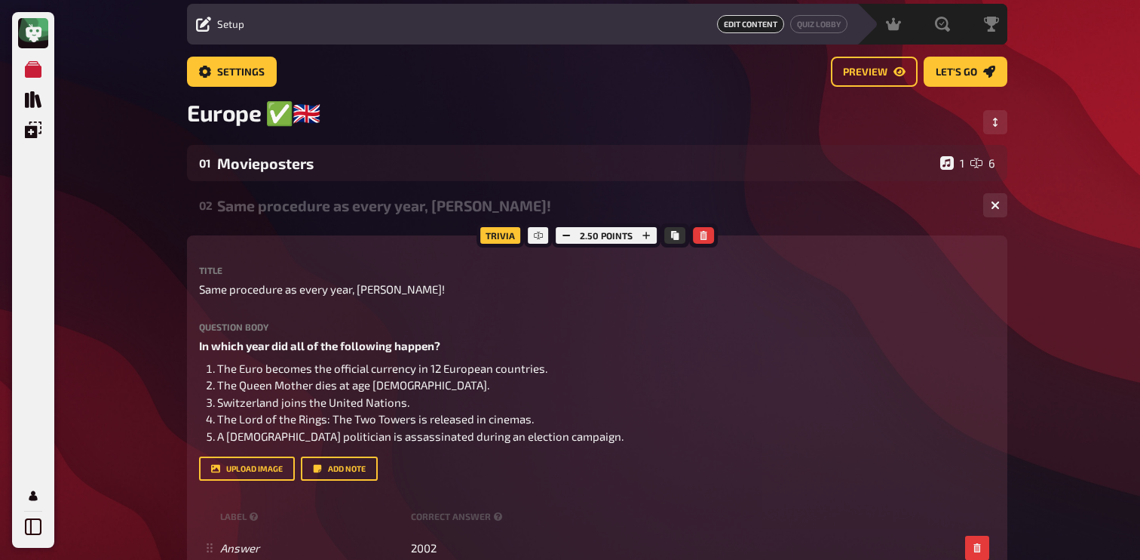
click at [305, 207] on div "Same procedure as every year, [PERSON_NAME]!" at bounding box center [594, 205] width 754 height 17
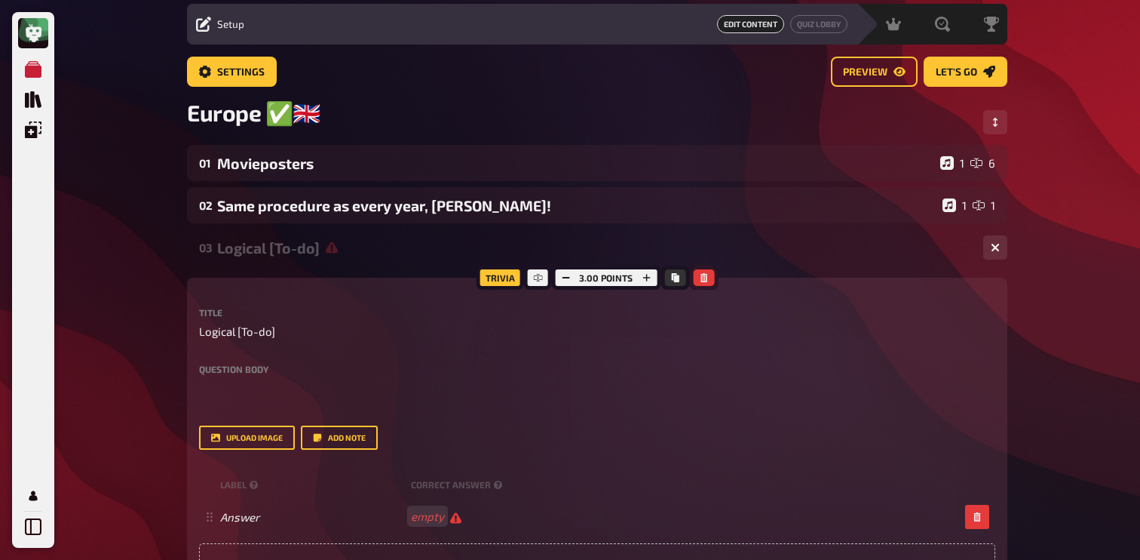
click at [697, 275] on button "button" at bounding box center [703, 277] width 21 height 17
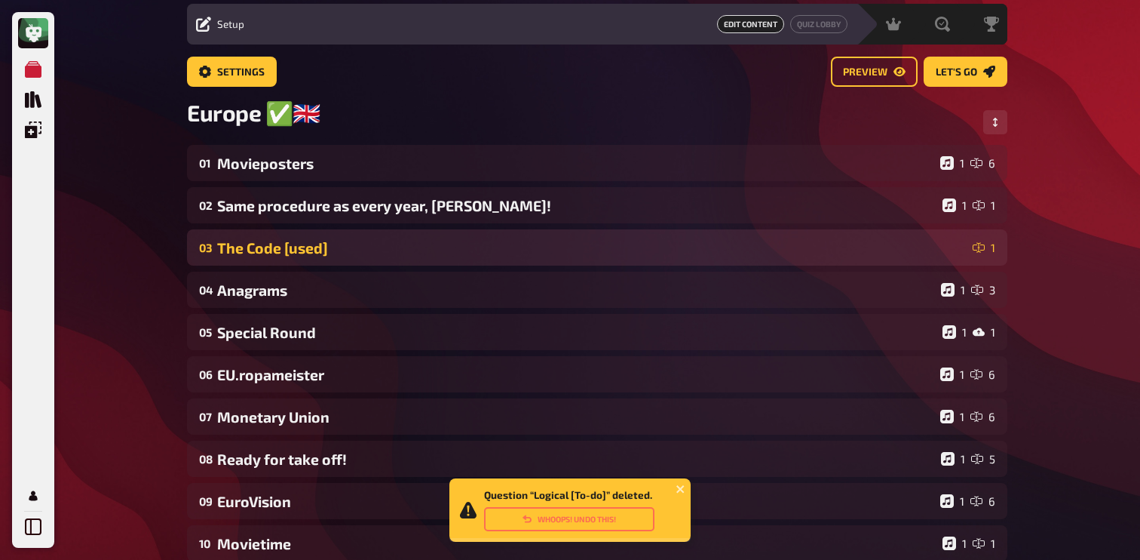
click at [385, 245] on div "The Code [used]" at bounding box center [592, 247] width 750 height 17
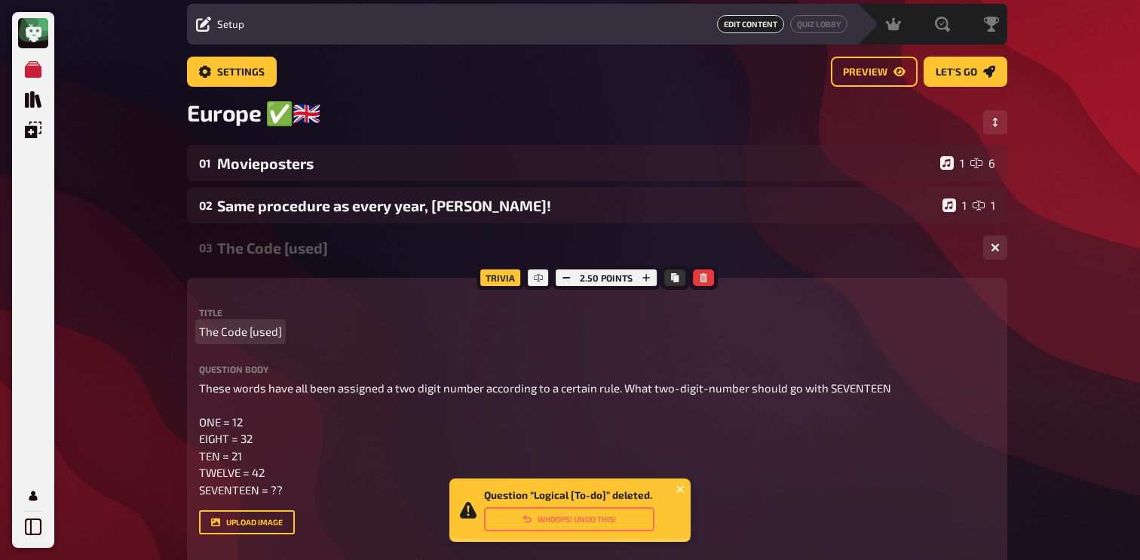
click at [261, 335] on span "The Code [used]" at bounding box center [240, 331] width 83 height 17
click at [255, 250] on div "Logical" at bounding box center [594, 247] width 754 height 17
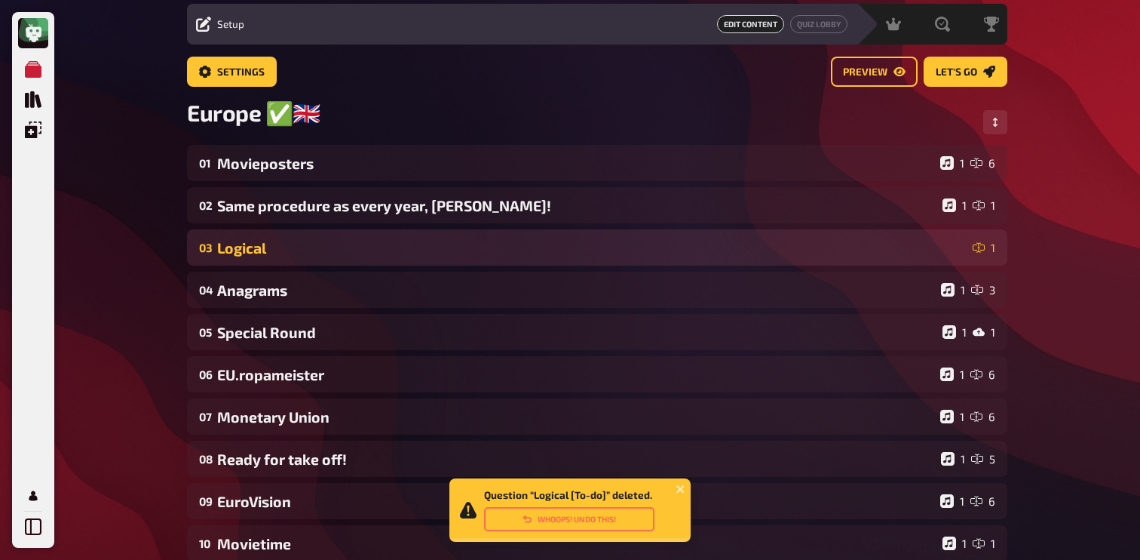
click at [255, 250] on div "Logical" at bounding box center [592, 247] width 750 height 17
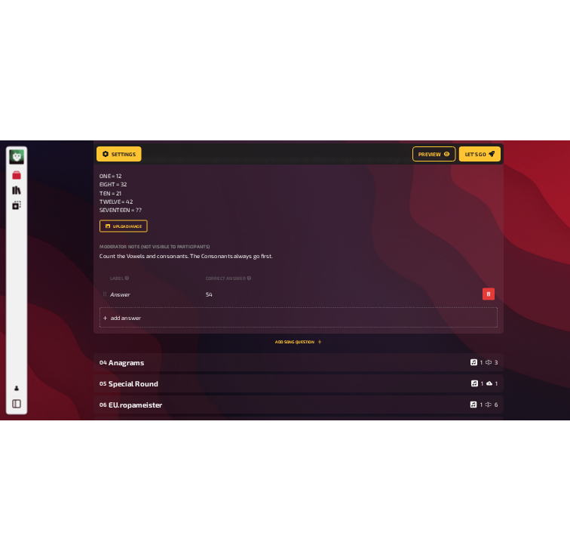
scroll to position [398, 0]
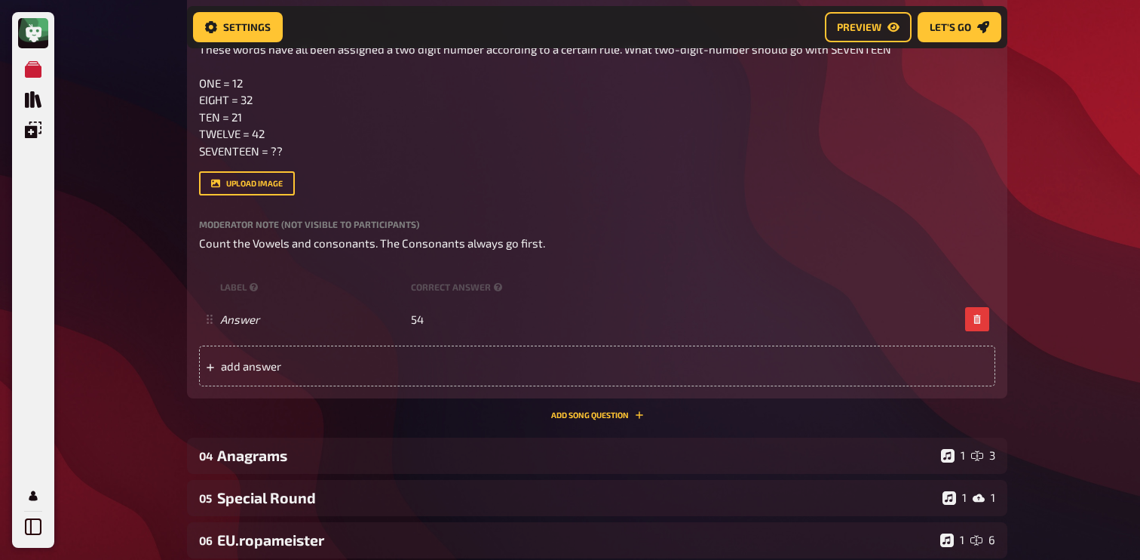
click at [577, 409] on div "Trivia 2.50 points Title Logical Question body These words have all been assign…" at bounding box center [597, 179] width 820 height 480
click at [577, 414] on button "Add Song question" at bounding box center [597, 414] width 93 height 9
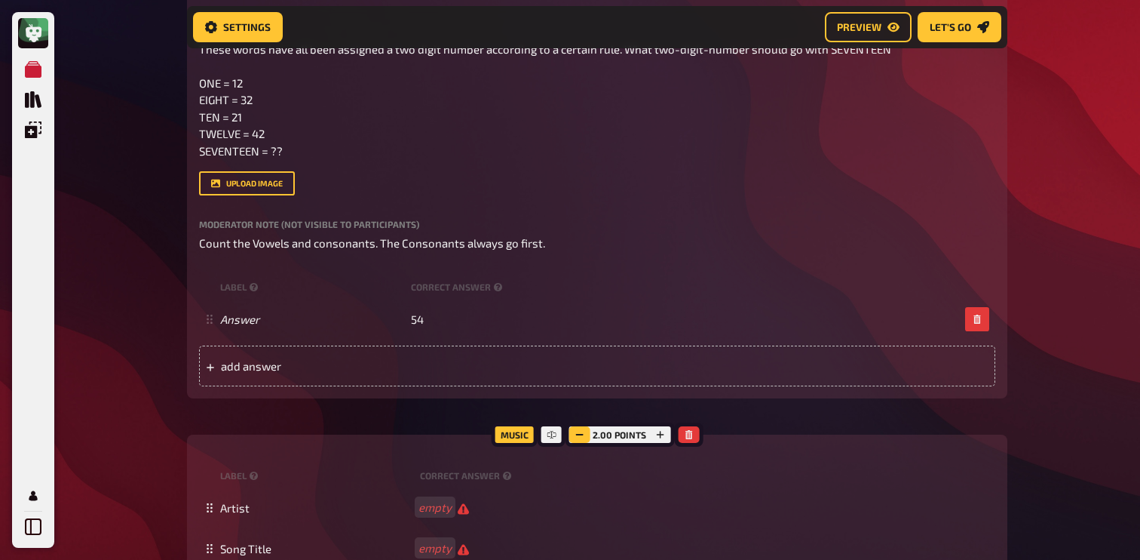
click at [578, 439] on icon "button" at bounding box center [579, 434] width 9 height 9
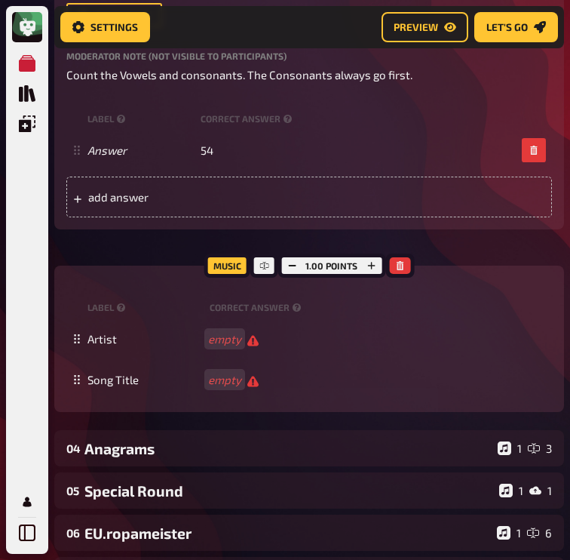
scroll to position [669, 0]
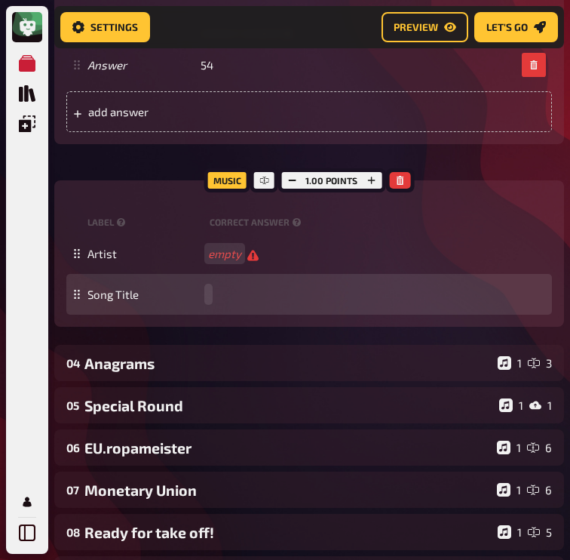
paste span
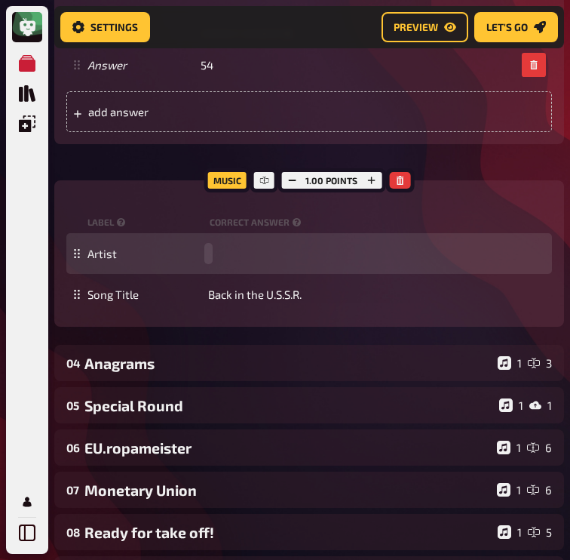
paste span
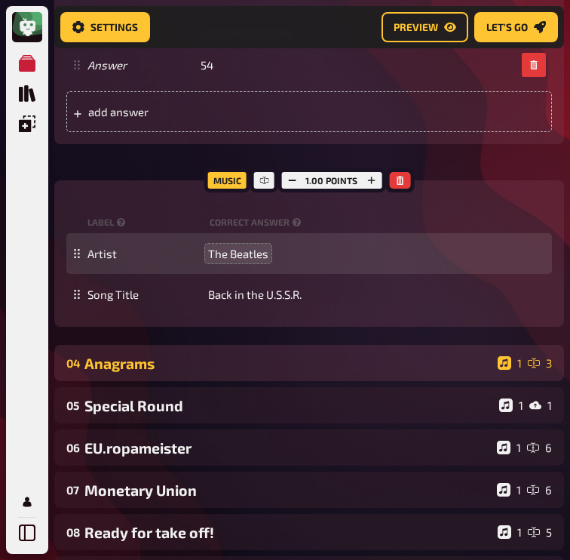
click at [210, 363] on div "Anagrams" at bounding box center [287, 362] width 407 height 17
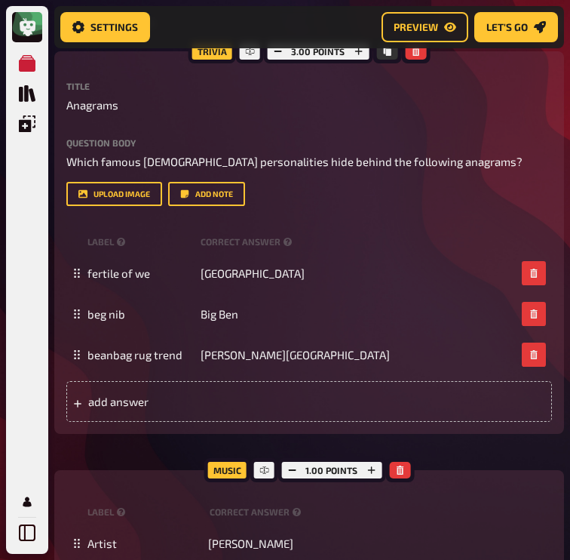
scroll to position [1017, 0]
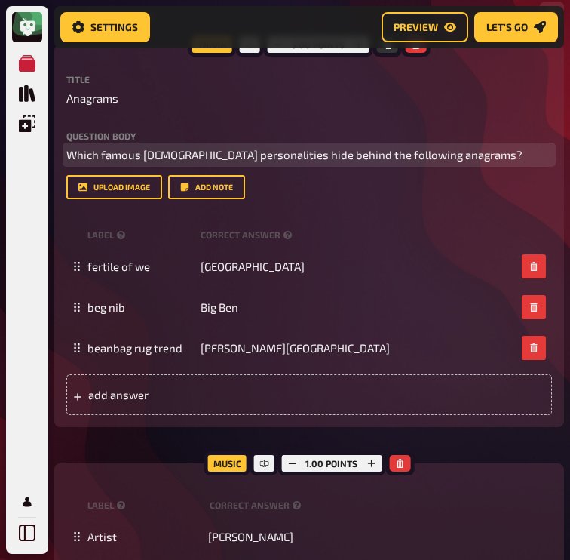
click at [235, 160] on span "Which famous [DEMOGRAPHIC_DATA] personalities hide behind the following anagram…" at bounding box center [294, 155] width 456 height 14
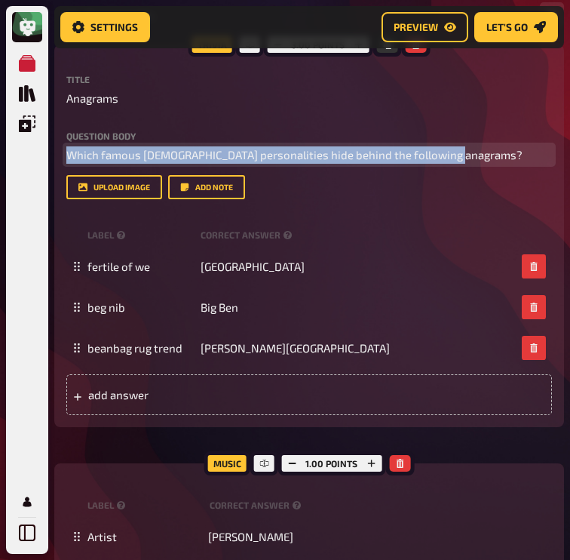
click at [235, 160] on span "Which famous [DEMOGRAPHIC_DATA] personalities hide behind the following anagram…" at bounding box center [294, 155] width 456 height 14
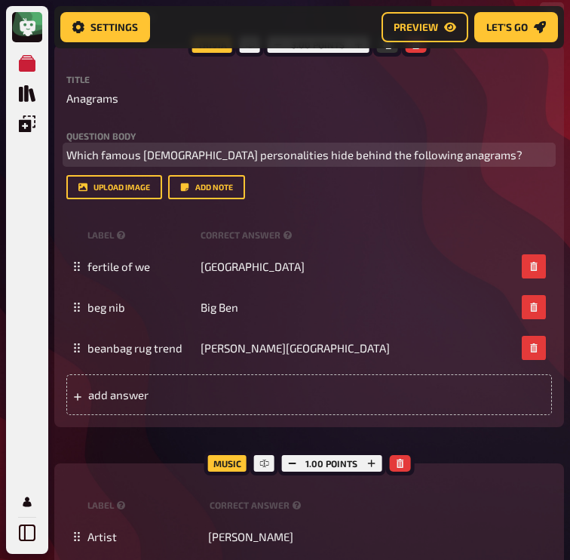
click at [321, 156] on span "Which famous [DEMOGRAPHIC_DATA] personalities hide behind the following anagram…" at bounding box center [294, 155] width 456 height 14
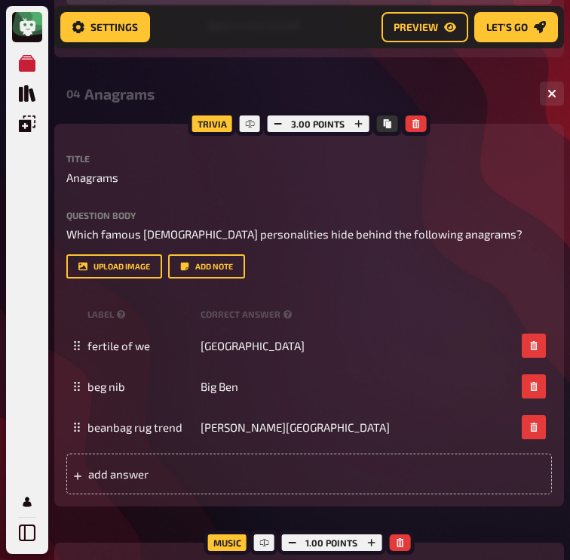
scroll to position [0, 0]
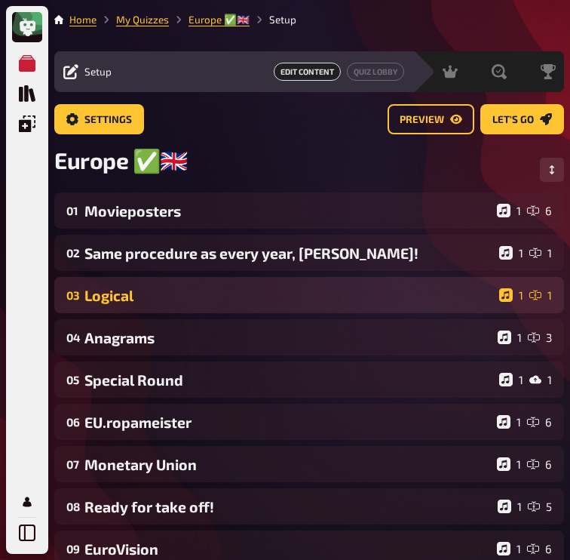
click at [198, 299] on div "Logical" at bounding box center [288, 295] width 409 height 17
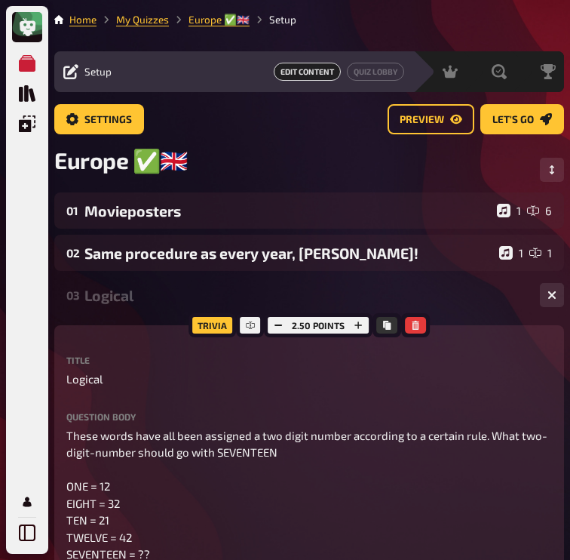
click at [198, 298] on div "Logical" at bounding box center [305, 295] width 443 height 17
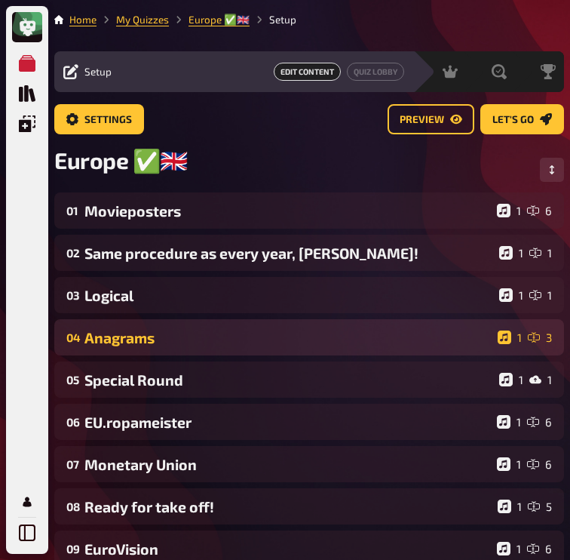
click at [186, 341] on div "Anagrams" at bounding box center [287, 337] width 407 height 17
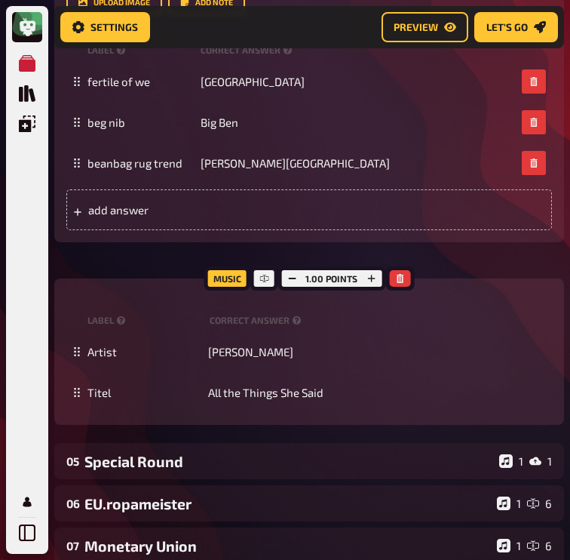
scroll to position [524, 0]
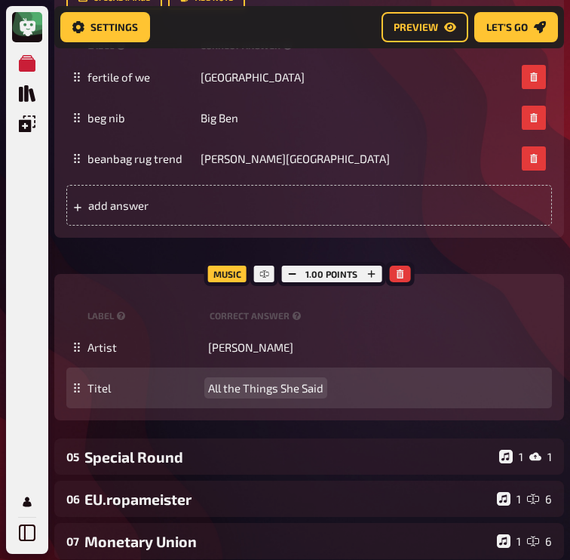
click at [238, 394] on span "All the Things She Said" at bounding box center [265, 388] width 115 height 14
paste span
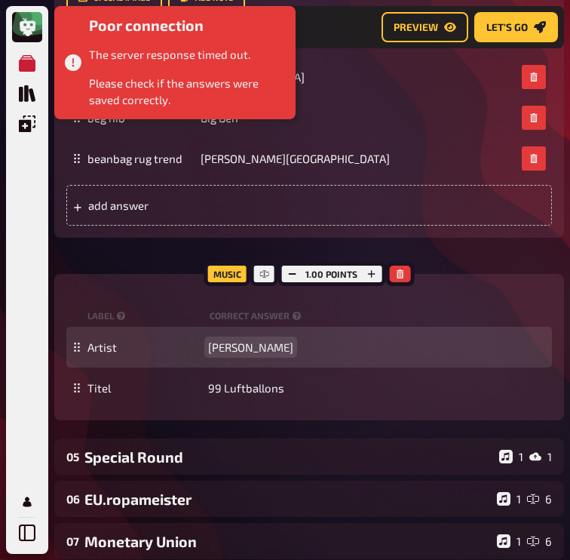
click at [223, 349] on span "[PERSON_NAME]" at bounding box center [250, 347] width 85 height 14
paste span
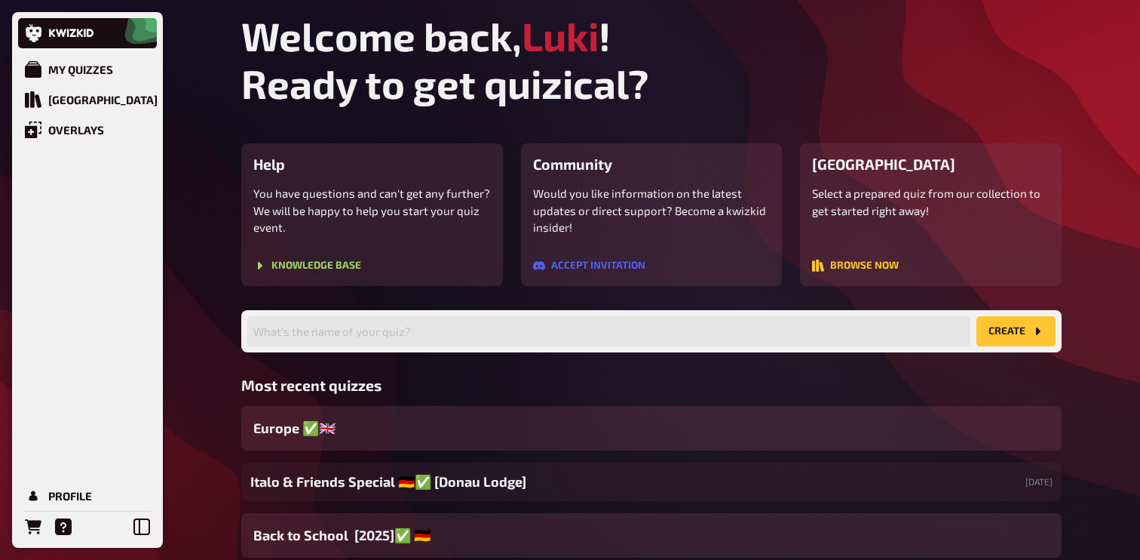
scroll to position [96, 0]
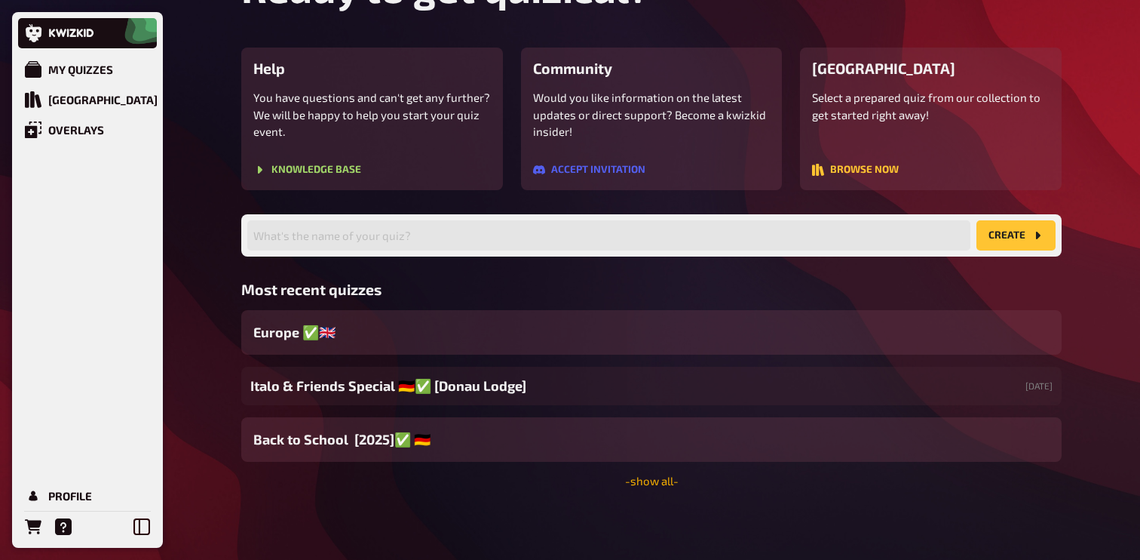
click at [636, 477] on link "- show all -" at bounding box center [652, 481] width 54 height 14
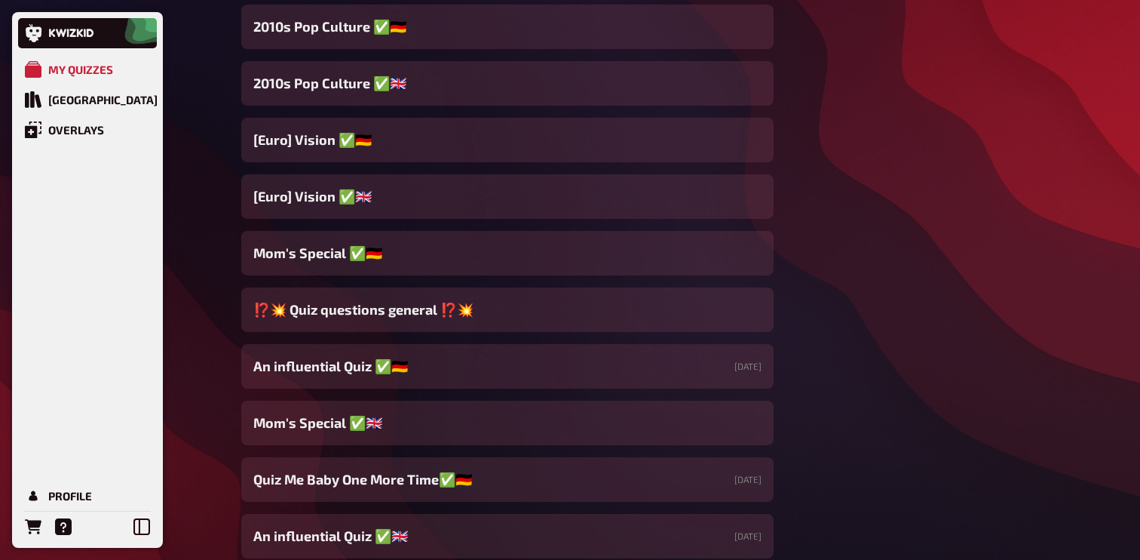
scroll to position [1811, 0]
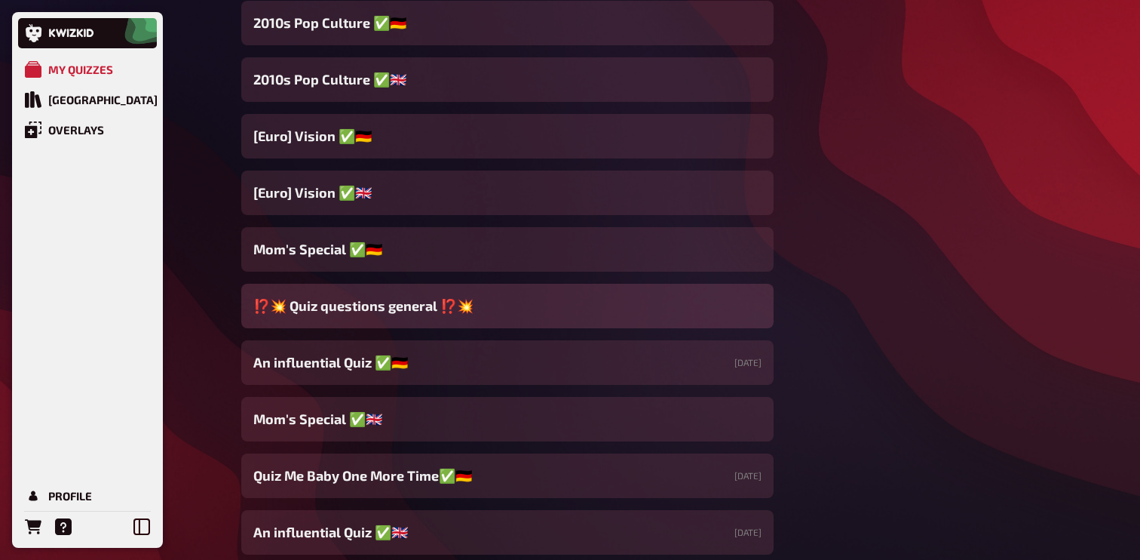
click at [501, 302] on div "⁉️​💥​ Quiz questions general ⁉️​💥​" at bounding box center [507, 306] width 532 height 44
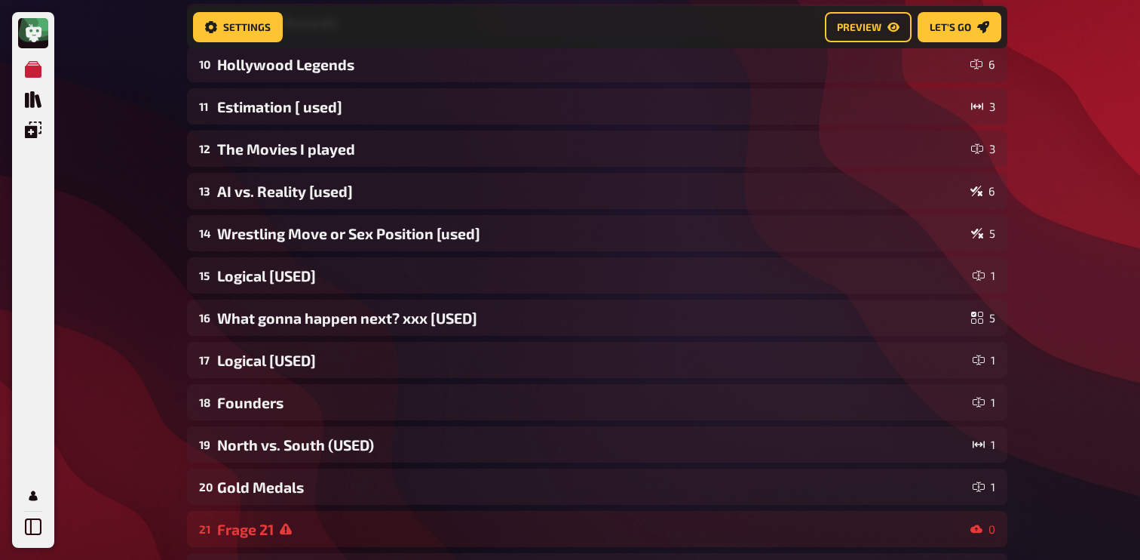
scroll to position [864, 0]
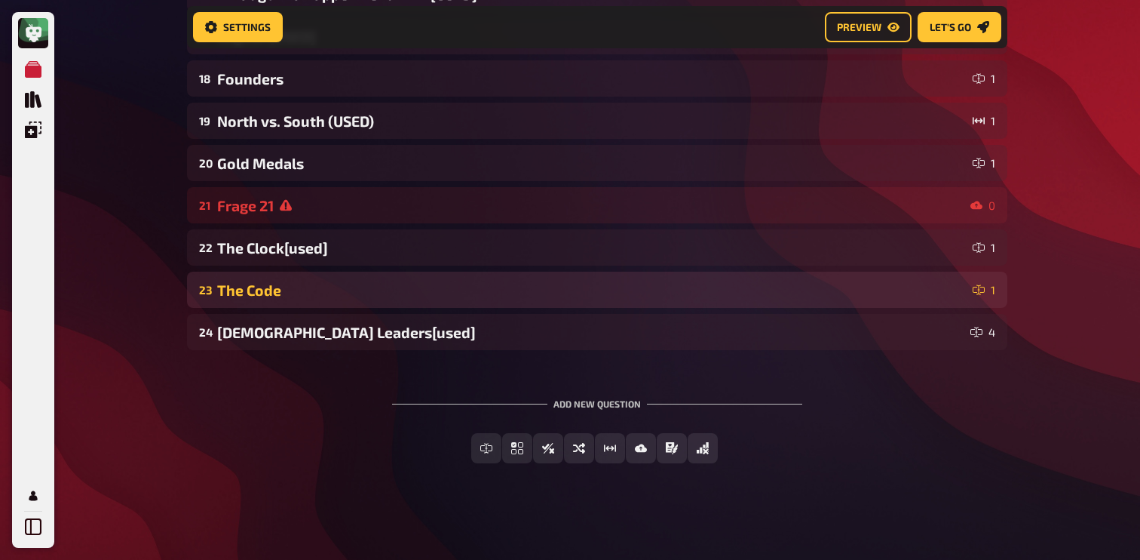
click at [401, 290] on div "The Code" at bounding box center [592, 289] width 750 height 17
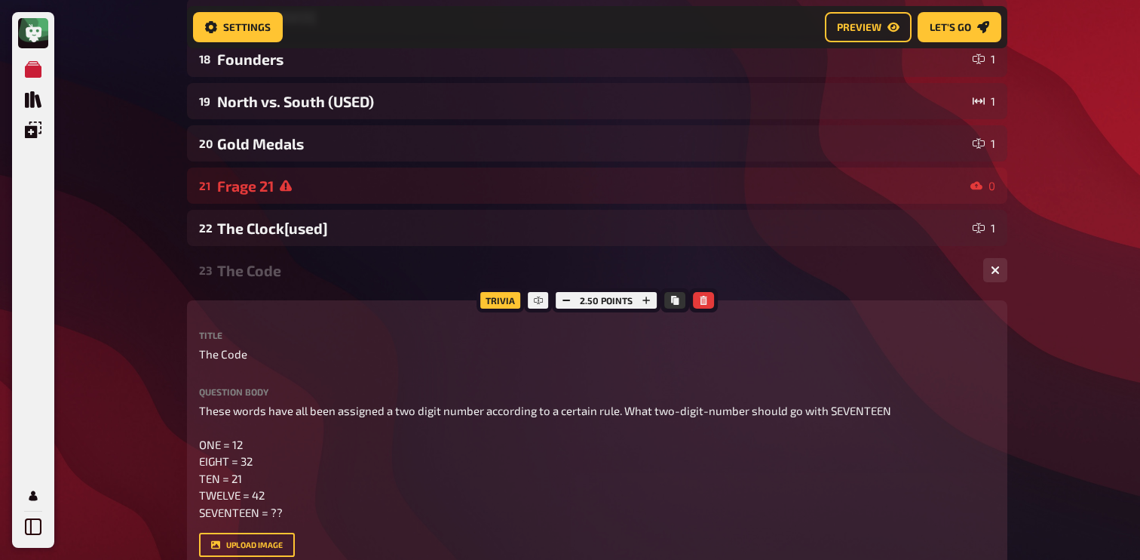
scroll to position [916, 0]
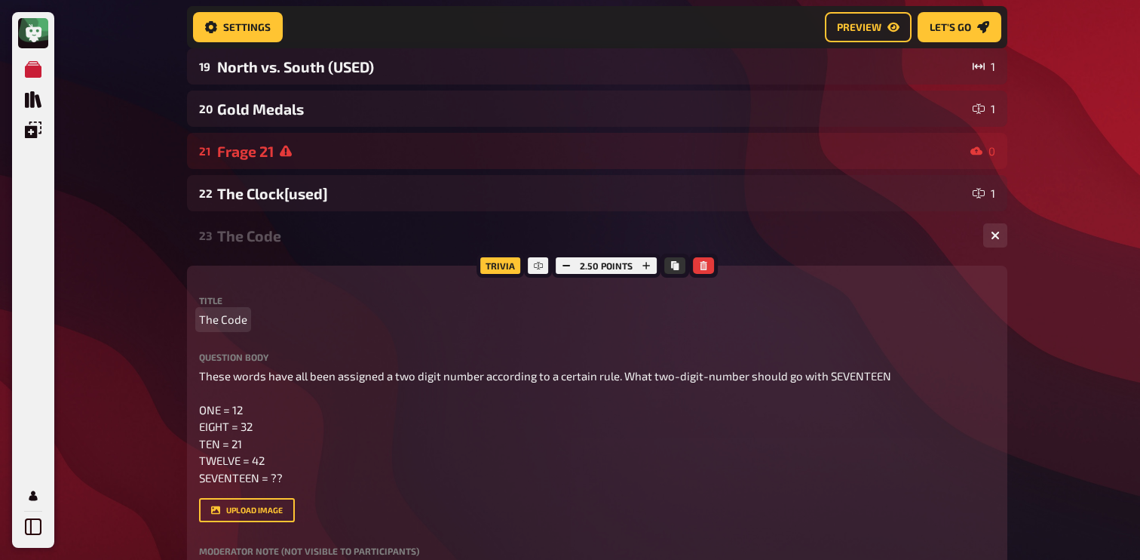
click at [242, 321] on span "The Code" at bounding box center [223, 319] width 48 height 17
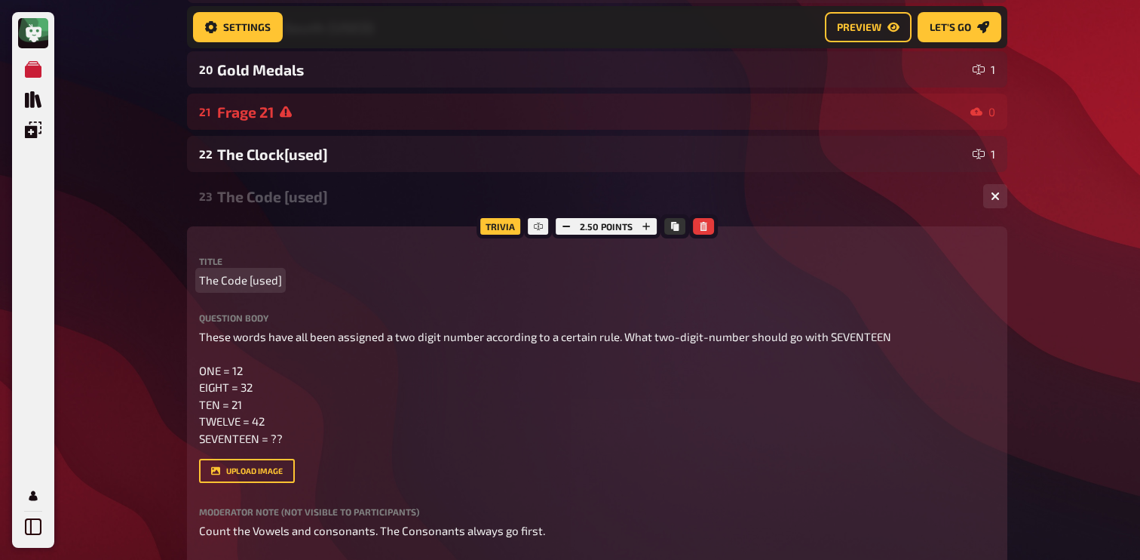
scroll to position [949, 0]
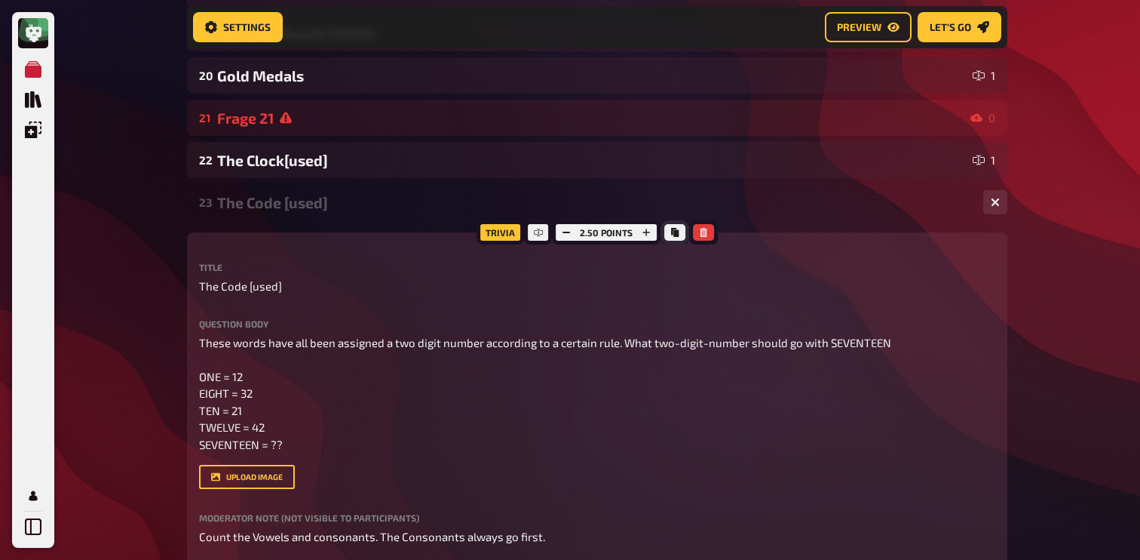
click at [673, 235] on icon "Copy" at bounding box center [675, 232] width 8 height 9
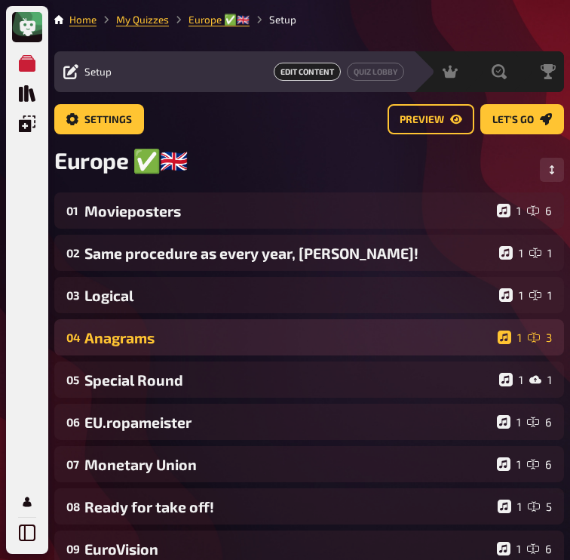
click at [179, 335] on div "Anagrams" at bounding box center [287, 337] width 407 height 17
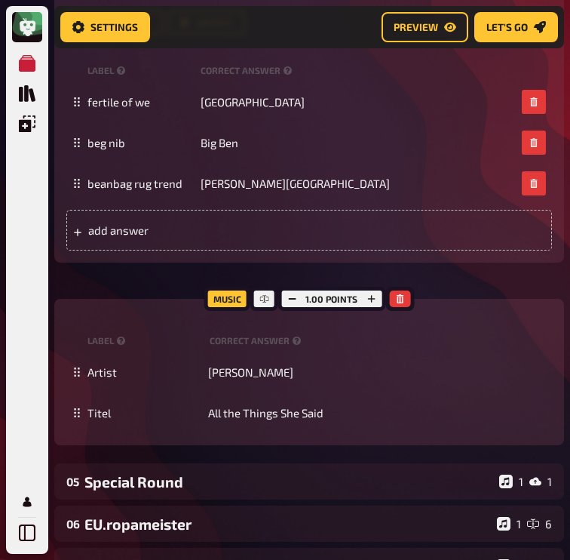
scroll to position [504, 0]
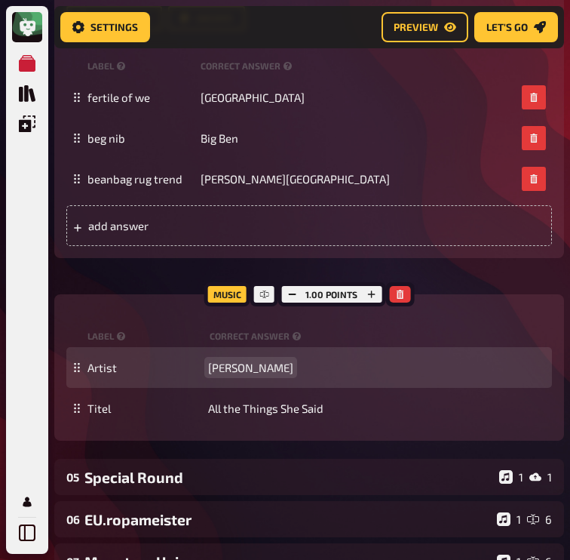
click at [223, 379] on div "Artist t.A.T.u" at bounding box center [309, 367] width 486 height 41
paste span
click at [235, 367] on span "t.A.T.uNena" at bounding box center [250, 367] width 85 height 14
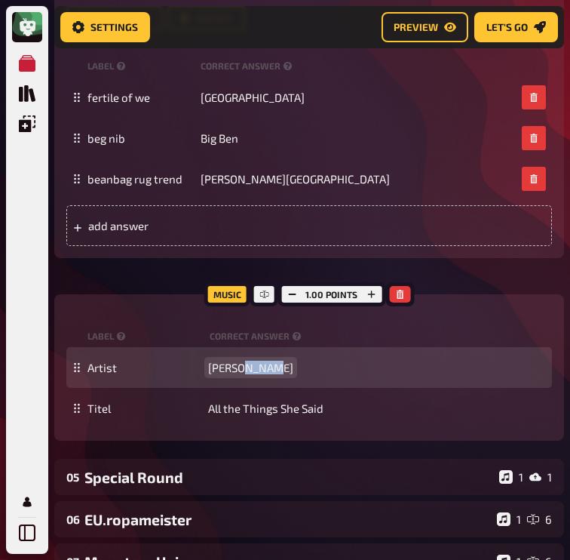
click at [235, 367] on span "t.A.T.uNena" at bounding box center [250, 367] width 85 height 14
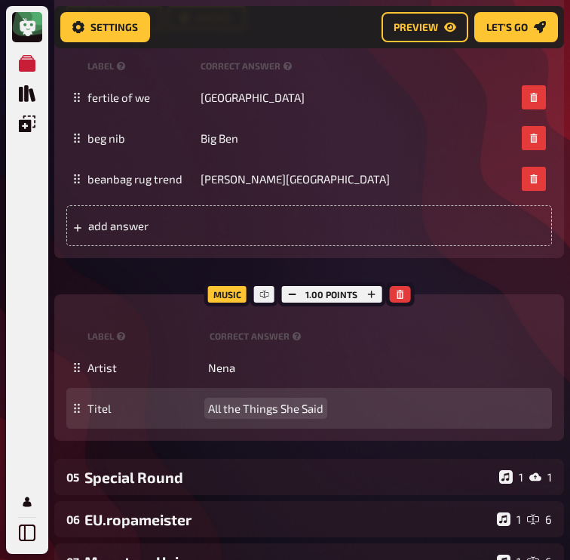
click at [250, 409] on span "All the Things She Said" at bounding box center [265, 408] width 115 height 14
paste span
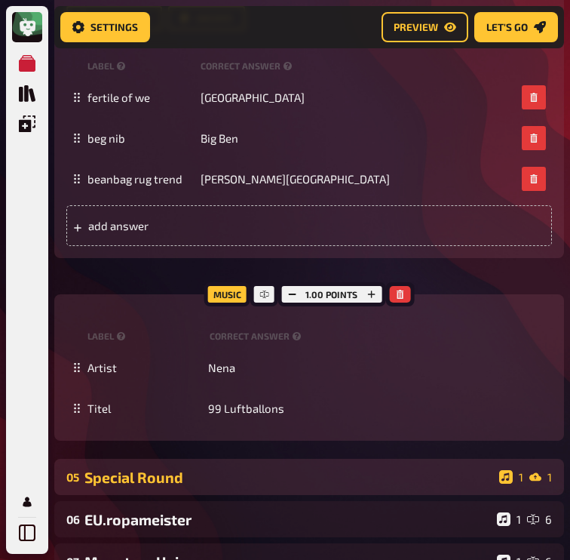
click at [227, 470] on div "Special Round" at bounding box center [288, 476] width 409 height 17
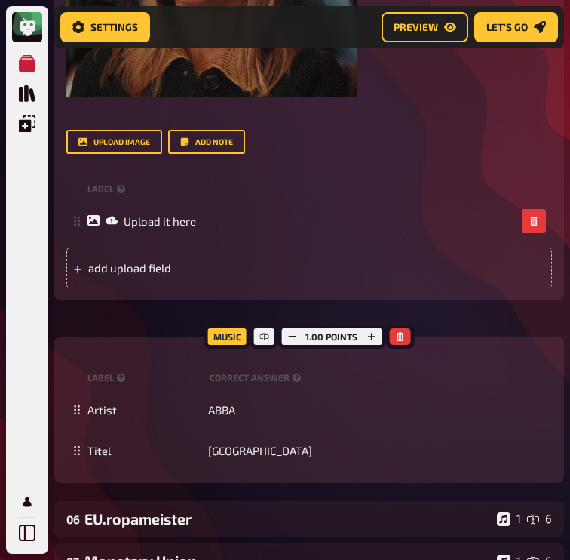
scroll to position [1370, 0]
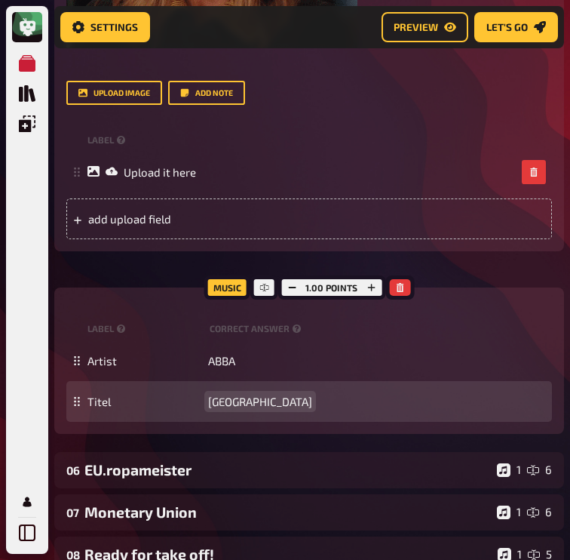
click at [222, 393] on div "Titel Waterloo" at bounding box center [309, 401] width 486 height 41
click at [227, 394] on span "Waterloo" at bounding box center [260, 401] width 104 height 14
paste span
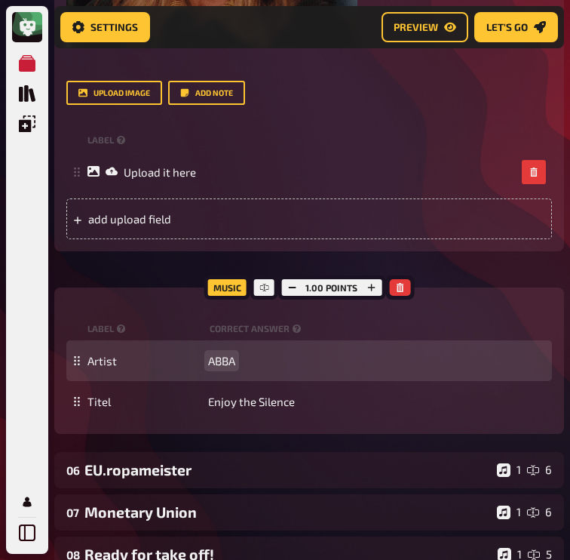
click at [213, 354] on span "ABBA" at bounding box center [221, 361] width 27 height 14
paste span
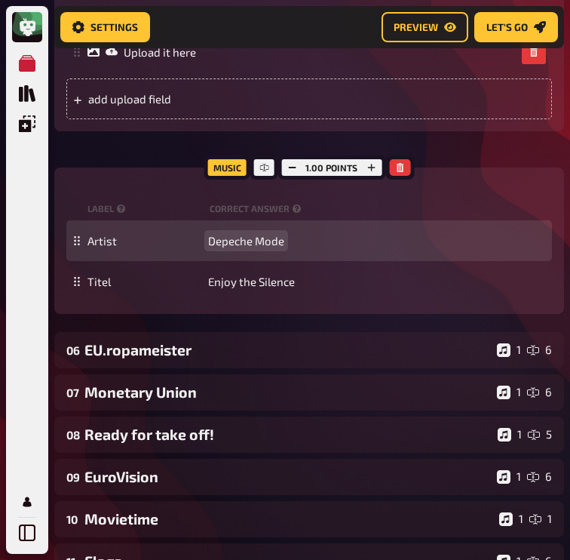
scroll to position [1543, 0]
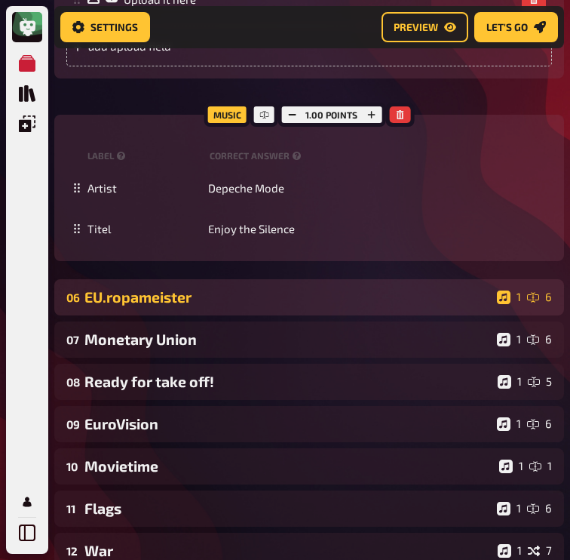
click at [226, 288] on div "EU.ropameister" at bounding box center [287, 296] width 406 height 17
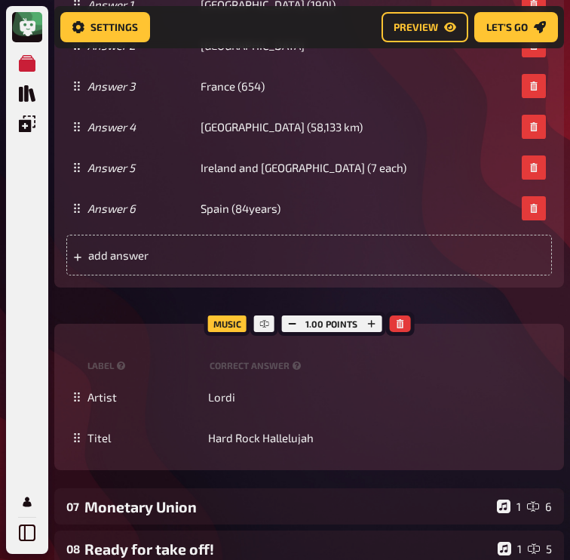
scroll to position [2212, 0]
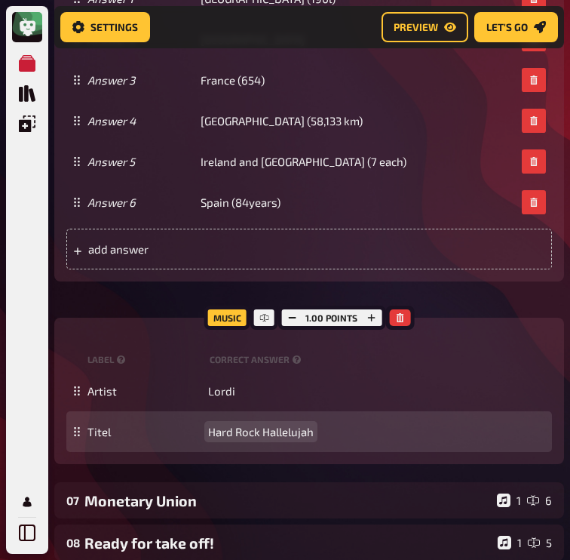
click at [236, 425] on span "Hard Rock Hallelujah" at bounding box center [261, 432] width 106 height 14
paste span
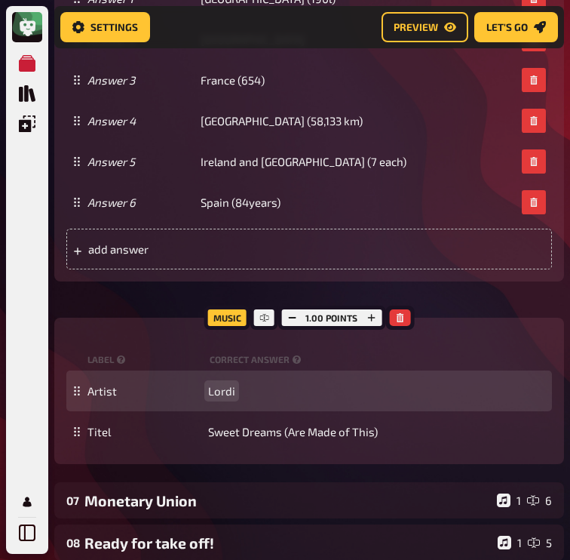
click at [220, 384] on span "Lordi" at bounding box center [221, 391] width 27 height 14
paste span
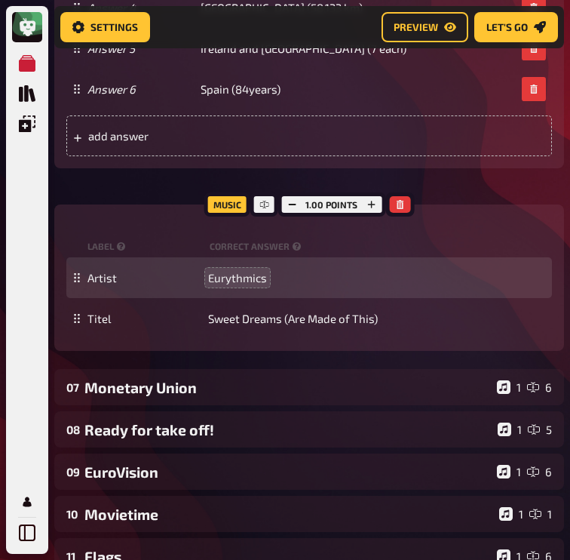
click at [220, 379] on div "Monetary Union" at bounding box center [287, 387] width 406 height 17
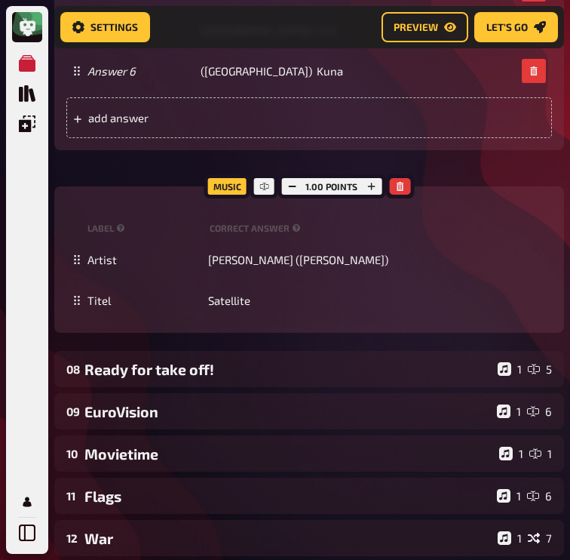
scroll to position [3308, 0]
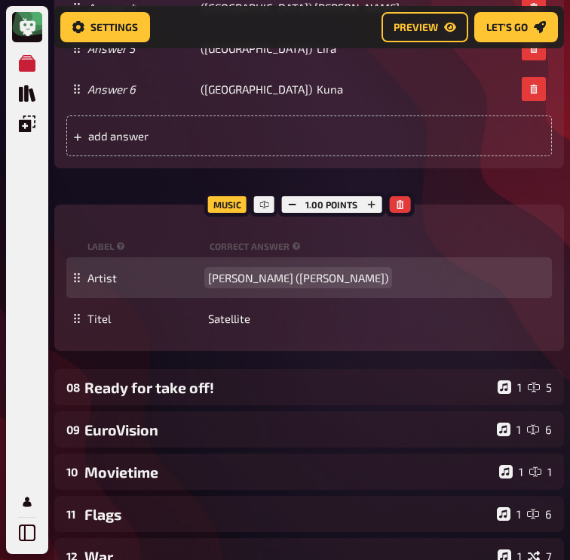
click at [247, 275] on div "Artist Lena (Mayer Landruth)" at bounding box center [309, 277] width 486 height 41
click at [256, 271] on span "Lena (Mayer Landruth)" at bounding box center [298, 278] width 180 height 14
paste span
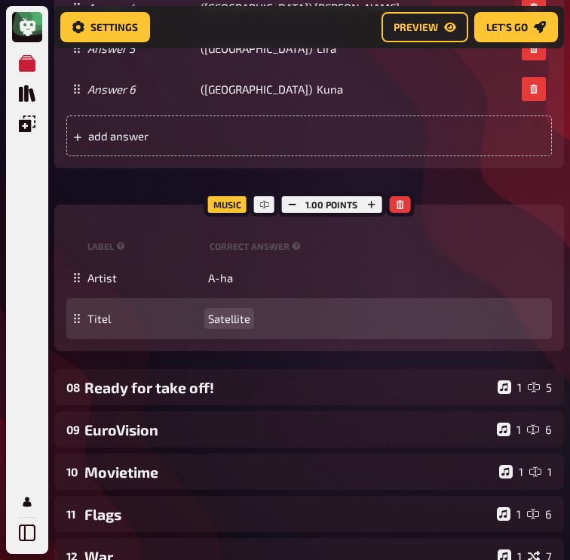
click at [233, 298] on div "Titel Satellite" at bounding box center [309, 318] width 486 height 41
click at [230, 311] on span "Satellite" at bounding box center [229, 318] width 42 height 14
paste span
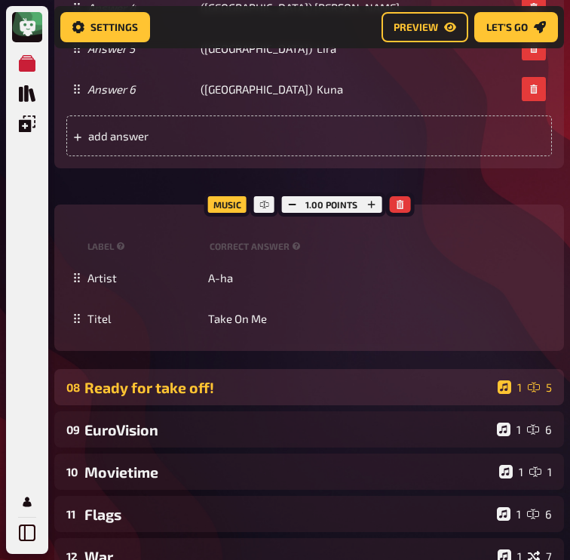
click at [204, 379] on div "Ready for take off!" at bounding box center [287, 387] width 407 height 17
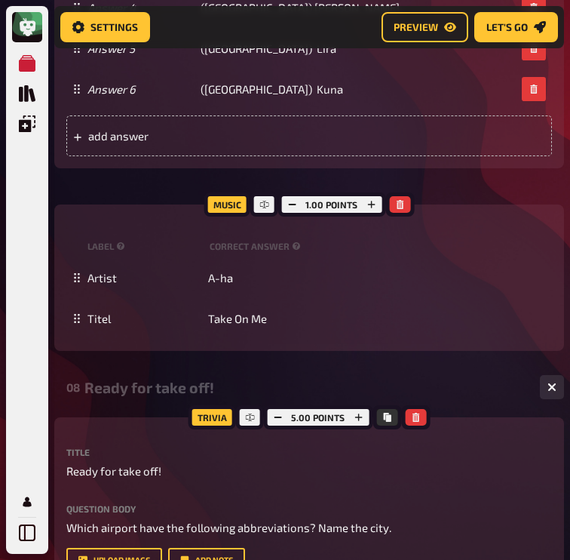
click at [204, 379] on div "Ready for take off!" at bounding box center [305, 387] width 443 height 17
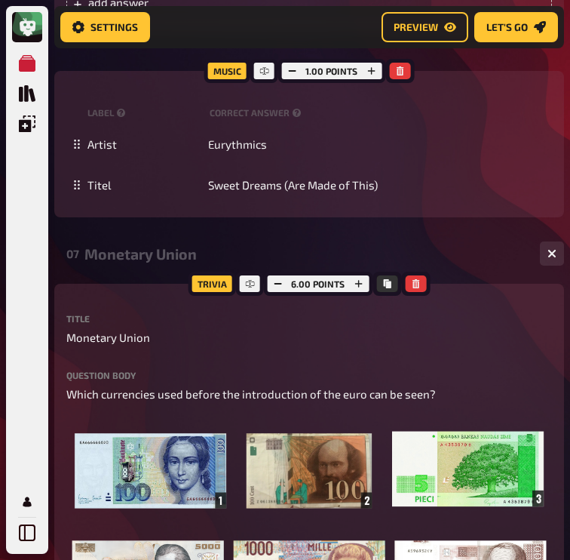
scroll to position [2436, 0]
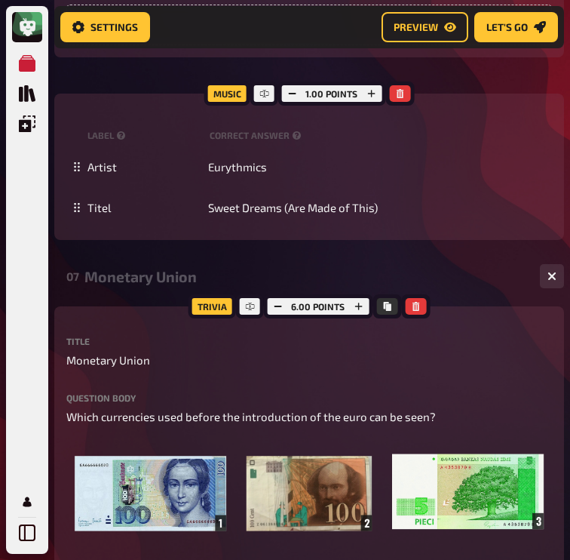
click at [249, 268] on div "Monetary Union" at bounding box center [305, 276] width 443 height 17
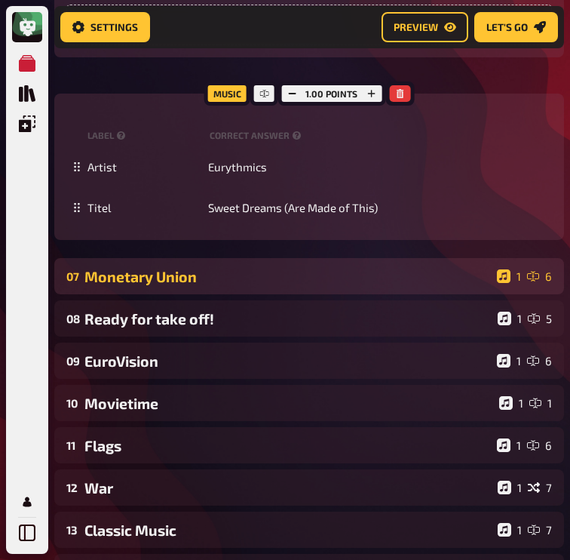
click at [249, 268] on div "Monetary Union" at bounding box center [287, 276] width 406 height 17
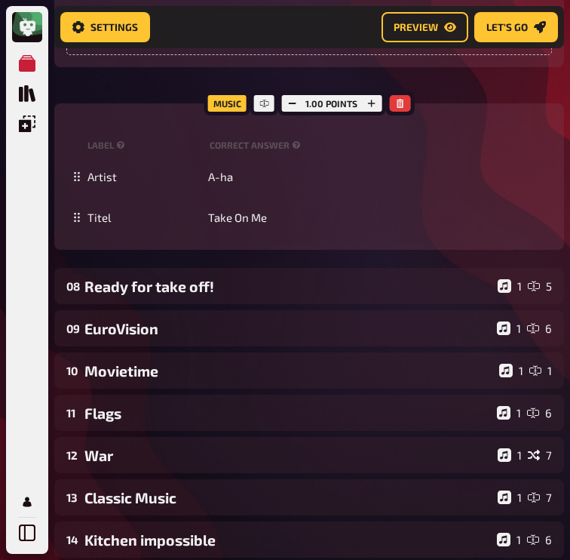
scroll to position [3423, 0]
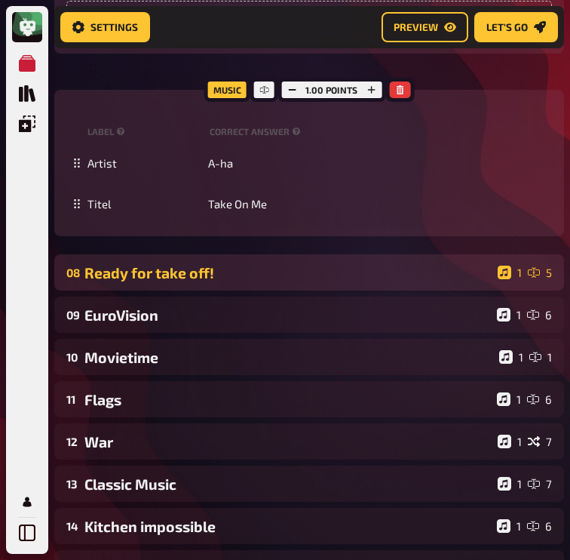
click at [286, 264] on div "Ready for take off!" at bounding box center [287, 272] width 407 height 17
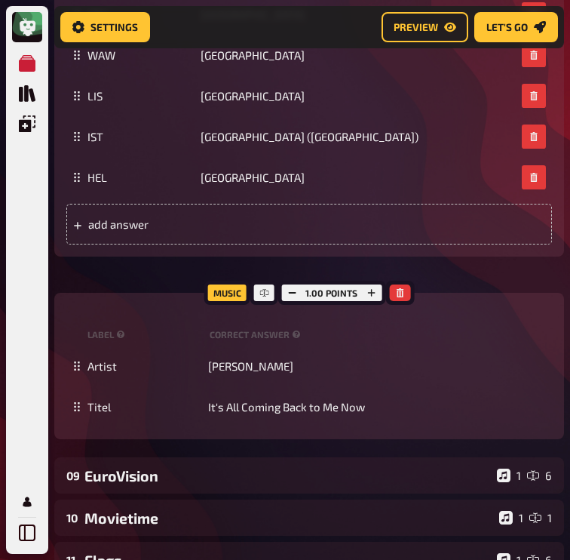
scroll to position [3935, 0]
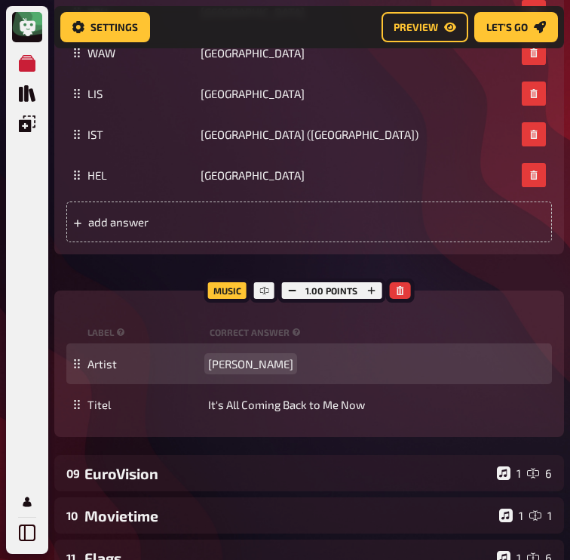
click at [250, 357] on span "Celine Dion" at bounding box center [250, 364] width 85 height 14
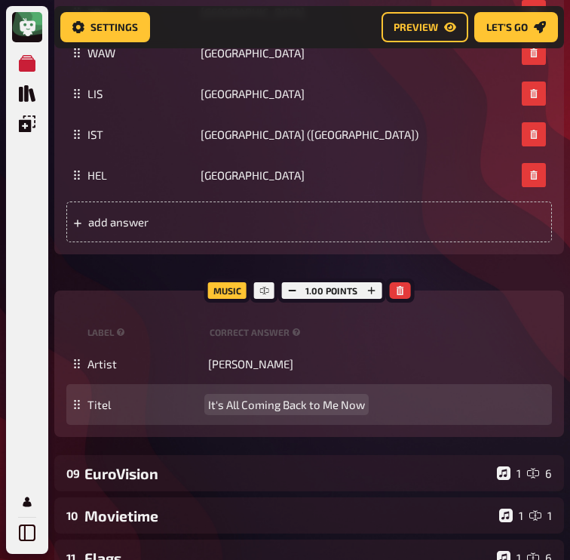
click at [250, 397] on span "It's All Coming Back to Me Now" at bounding box center [286, 404] width 157 height 14
paste span
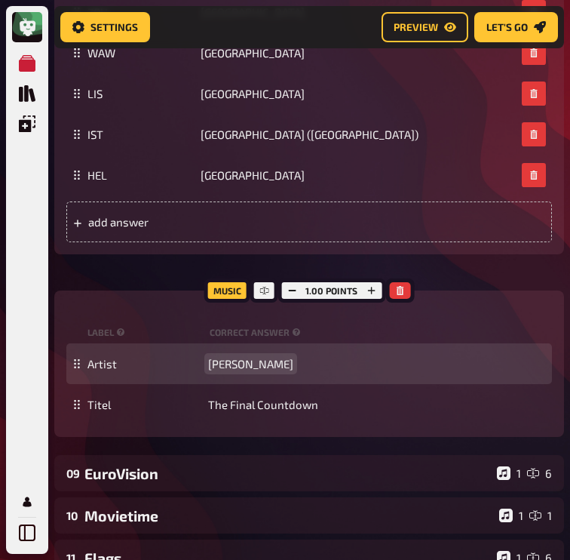
click at [239, 357] on span "Celine Dion" at bounding box center [250, 364] width 85 height 14
click at [241, 357] on span "Celine Dion" at bounding box center [250, 364] width 85 height 14
paste span
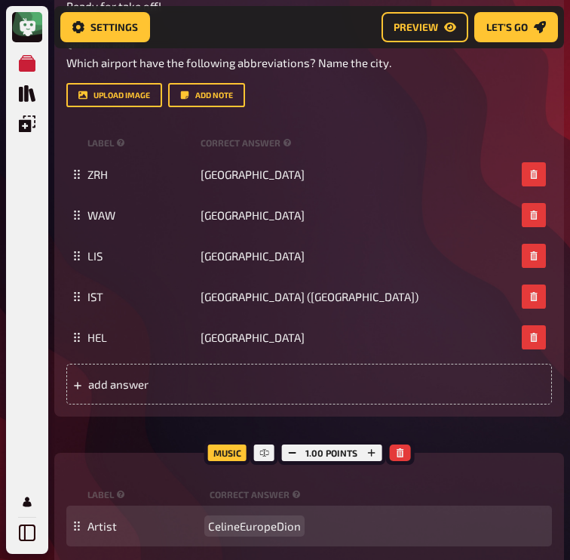
scroll to position [3793, 0]
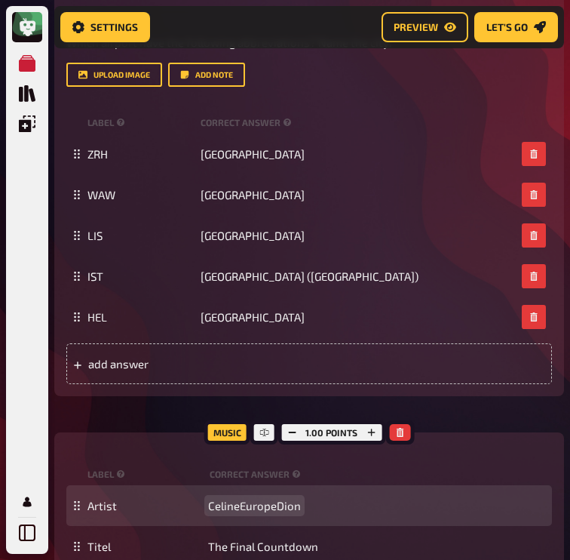
click at [231, 498] on span "CelineEuropeDion" at bounding box center [254, 505] width 93 height 14
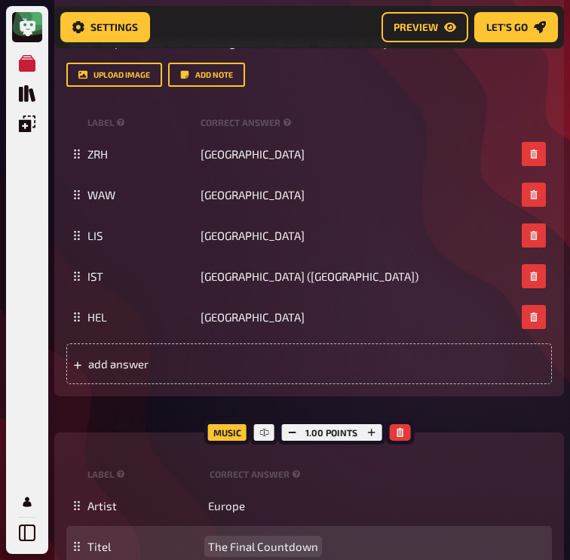
click at [261, 539] on span "The Final Countdown" at bounding box center [263, 546] width 110 height 14
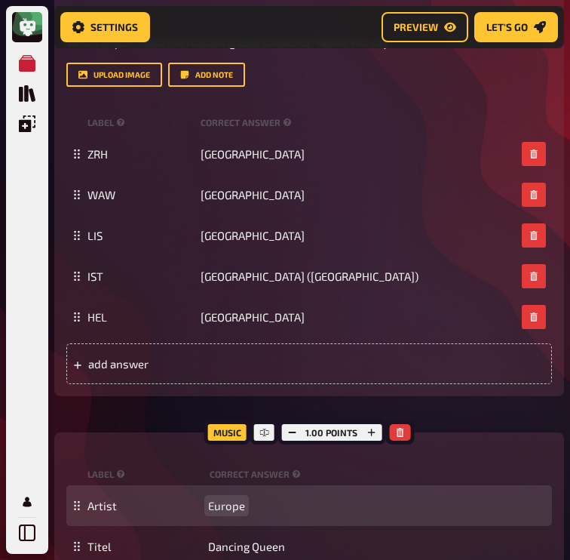
click at [235, 498] on span "Europe" at bounding box center [226, 505] width 37 height 14
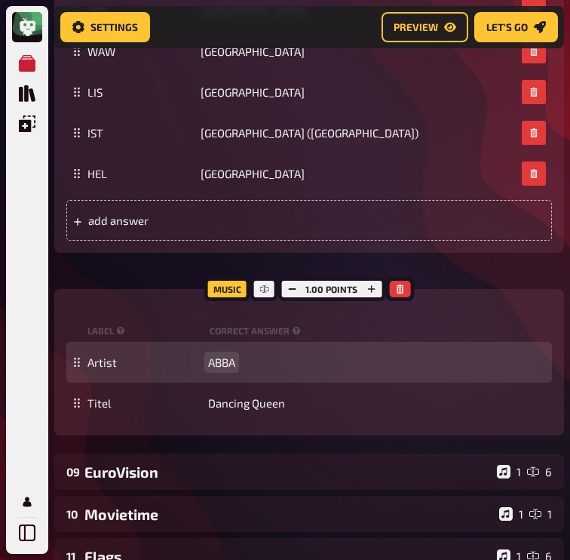
scroll to position [4020, 0]
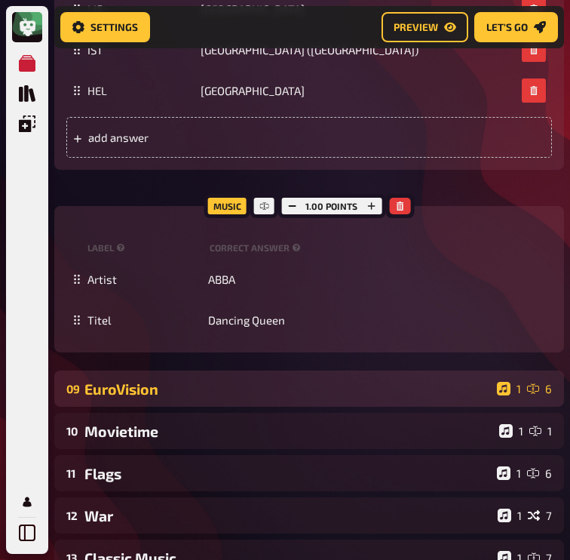
click at [227, 370] on div "09 EuroVision 1 6" at bounding box center [309, 388] width 510 height 36
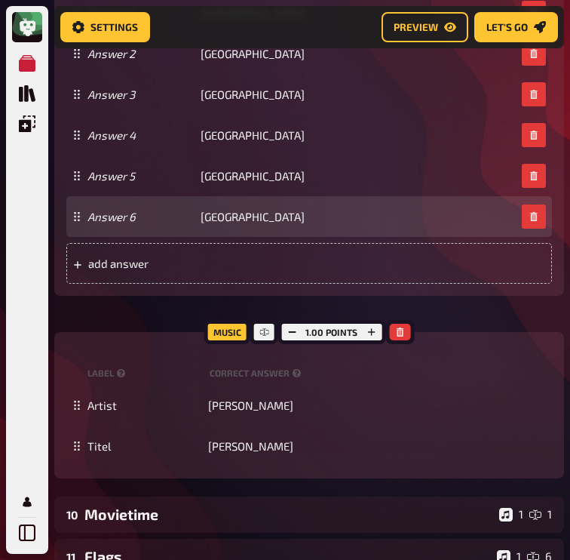
scroll to position [4704, 0]
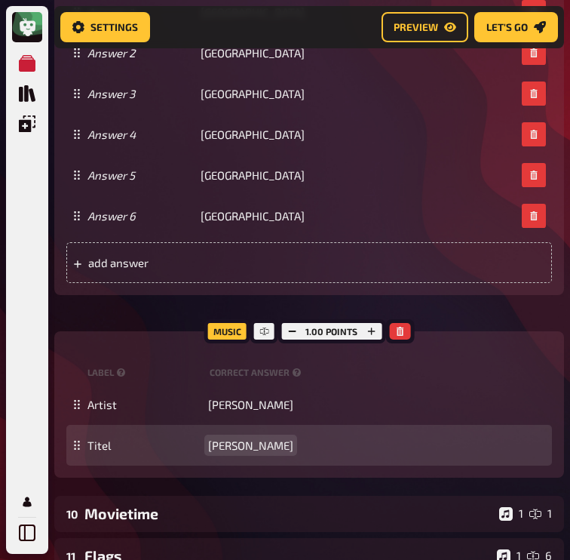
click at [240, 451] on div "Titel Merci Cherie" at bounding box center [309, 445] width 486 height 41
click at [234, 452] on span "Merci Cherie" at bounding box center [250, 445] width 85 height 14
paste span
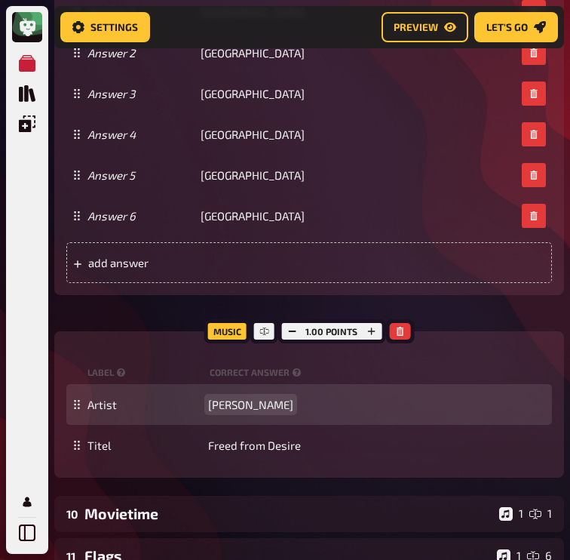
click at [231, 411] on span "Udo Jürgens" at bounding box center [250, 404] width 85 height 14
paste span
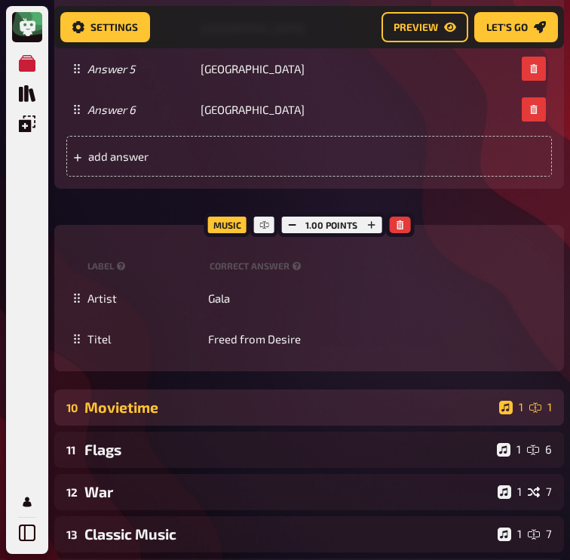
click at [226, 413] on div "10 Movietime 1 1" at bounding box center [309, 407] width 510 height 36
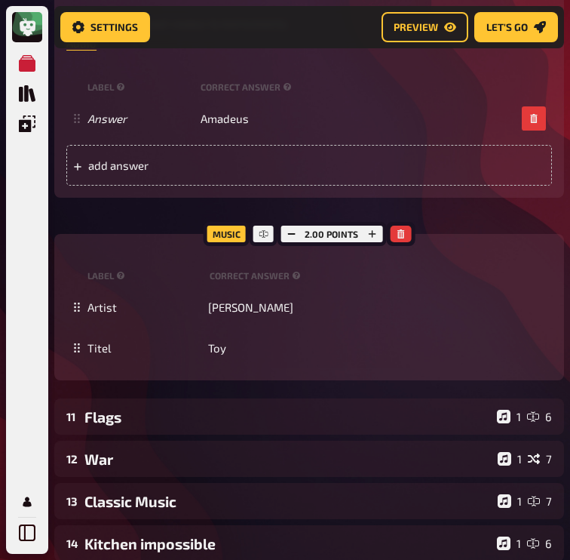
scroll to position [5406, 0]
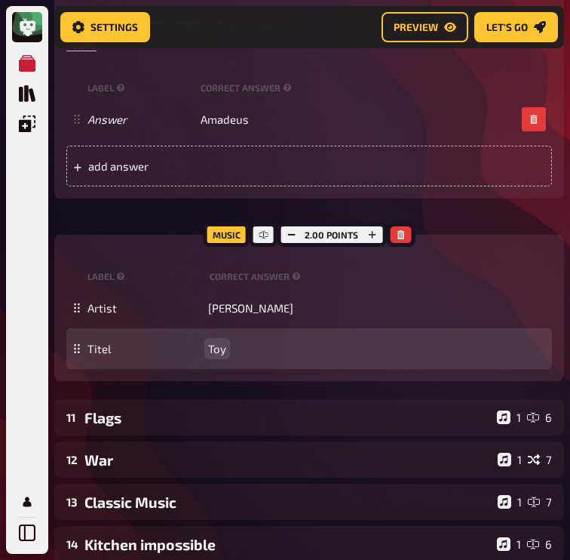
click at [216, 355] on span "Toy" at bounding box center [217, 349] width 18 height 14
paste span
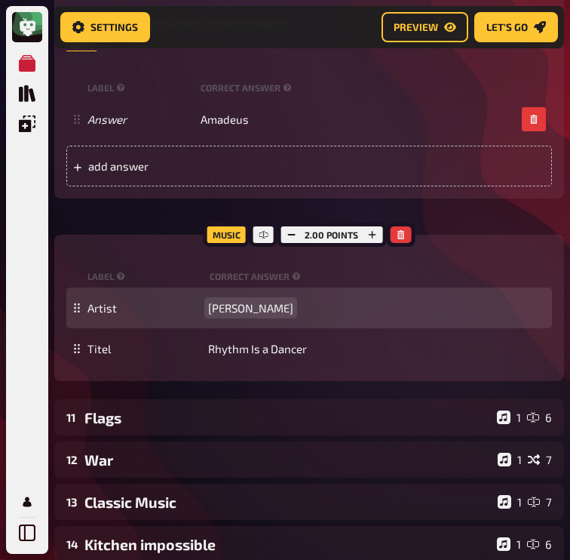
click at [229, 314] on span "Netta" at bounding box center [250, 308] width 85 height 14
paste span
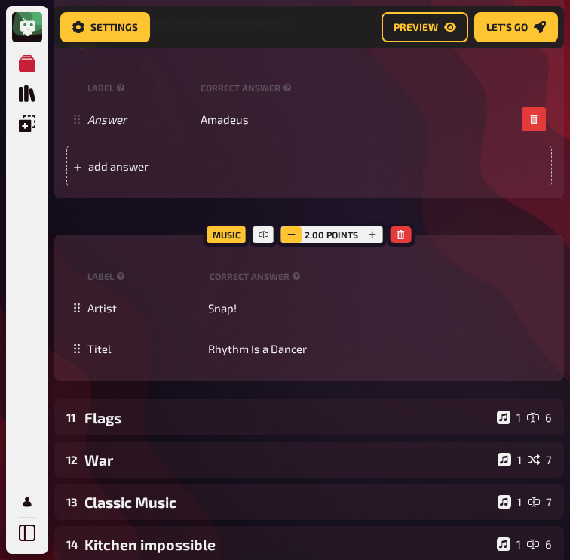
click at [291, 239] on icon "button" at bounding box center [291, 234] width 9 height 9
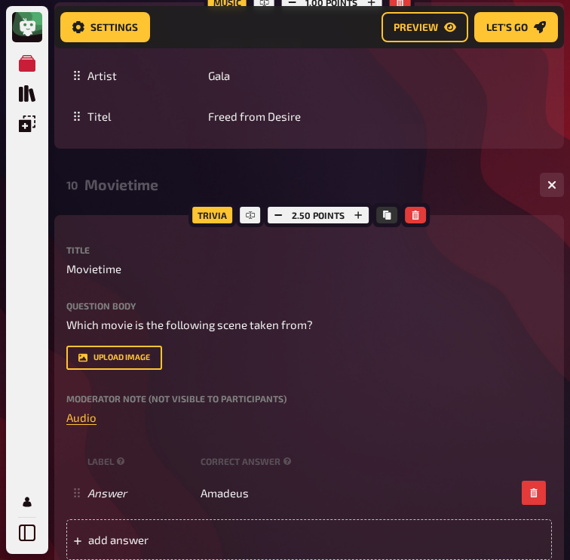
scroll to position [5025, 0]
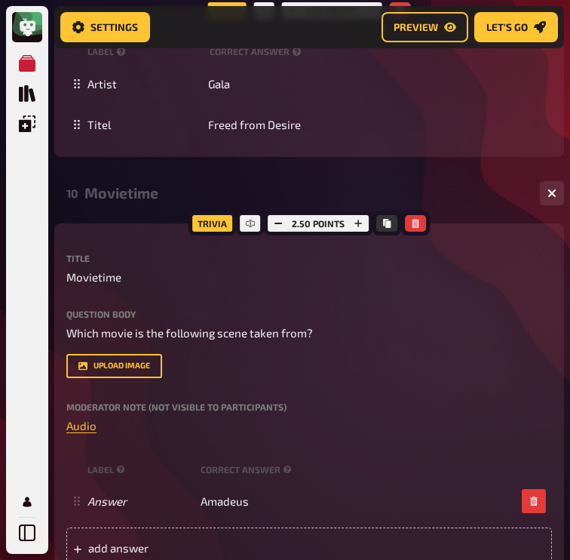
click at [152, 201] on div "Movietime" at bounding box center [305, 192] width 443 height 17
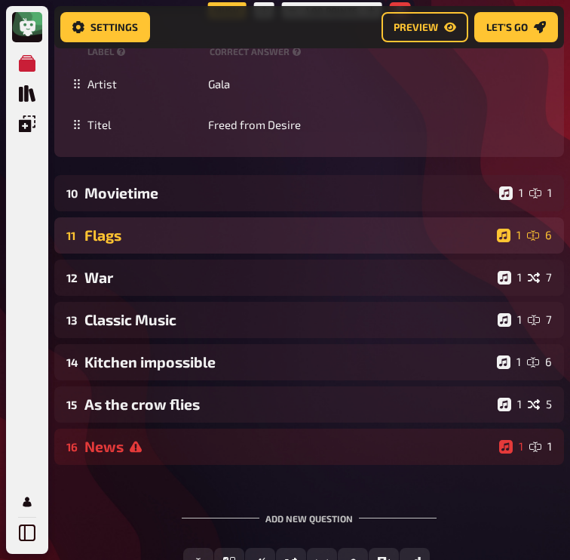
click at [140, 244] on div "Flags" at bounding box center [287, 234] width 406 height 17
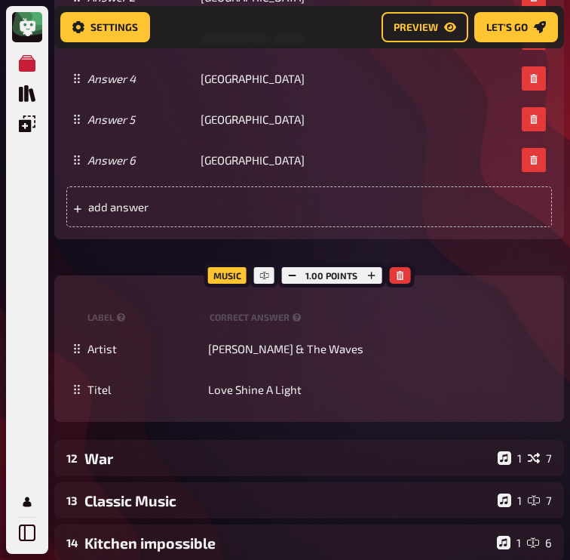
scroll to position [5789, 0]
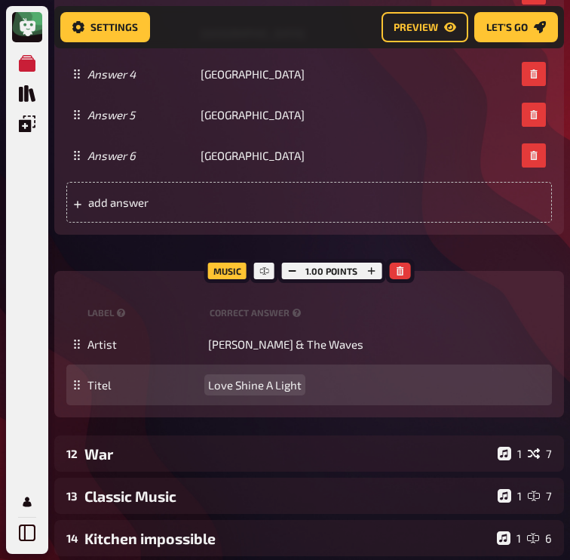
click at [262, 394] on div "Titel Love Shine A Light" at bounding box center [309, 384] width 486 height 41
click at [258, 391] on span "Love Shine A Light" at bounding box center [255, 385] width 94 height 14
paste span
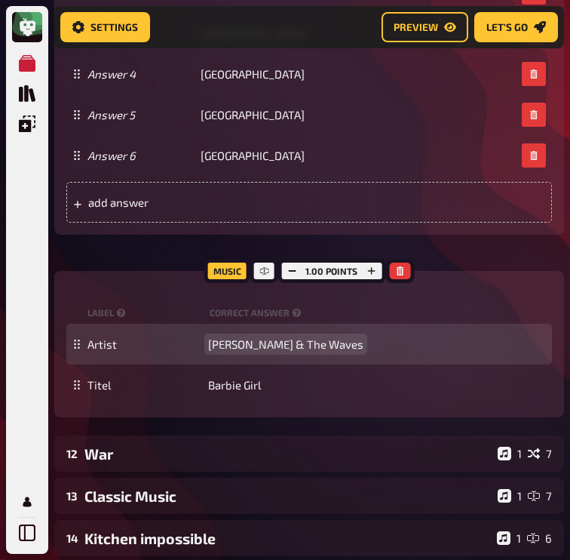
click at [236, 351] on span "[PERSON_NAME] & The Waves" at bounding box center [285, 344] width 155 height 14
paste span
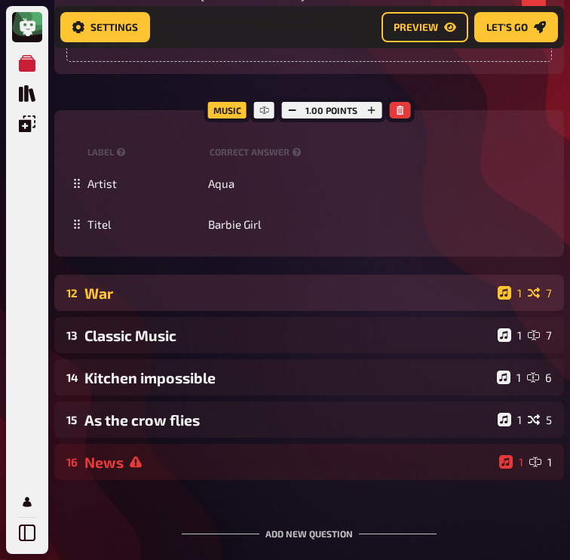
click at [215, 302] on div "War" at bounding box center [287, 292] width 407 height 17
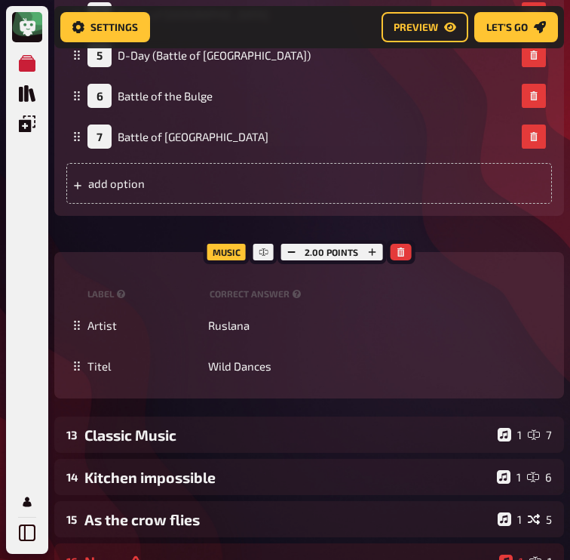
scroll to position [6850, 0]
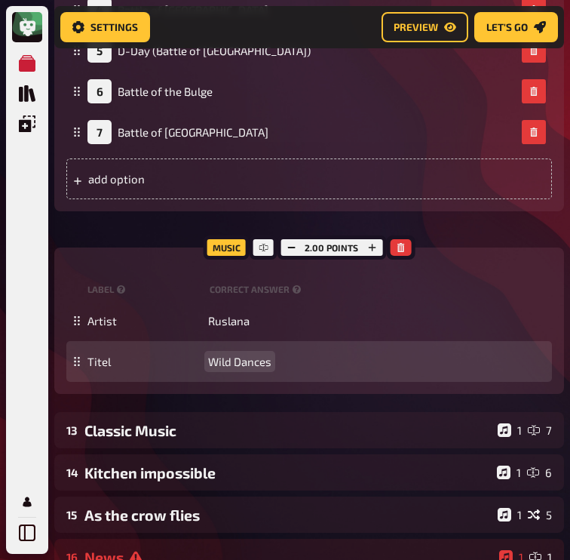
click at [230, 368] on span "Wild Dances" at bounding box center [239, 361] width 63 height 14
paste span
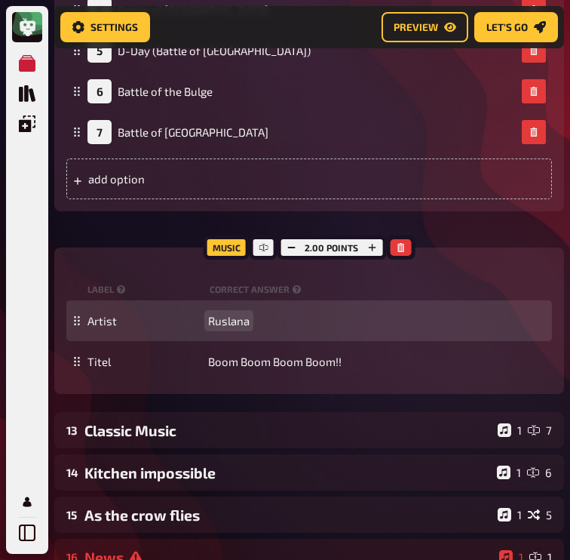
click at [237, 327] on span "Ruslana" at bounding box center [228, 321] width 41 height 14
paste span
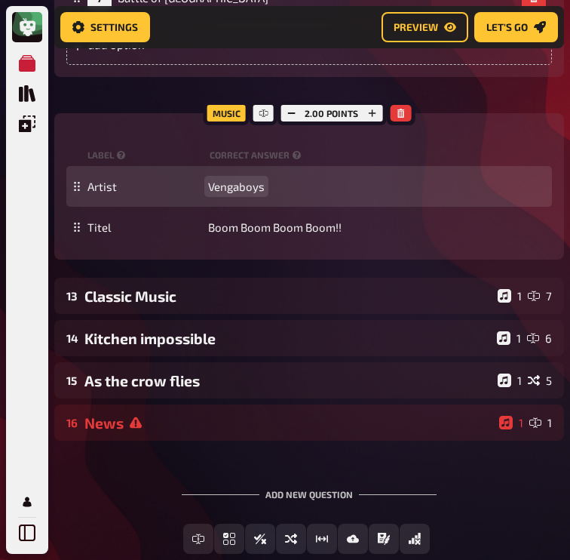
scroll to position [7020, 0]
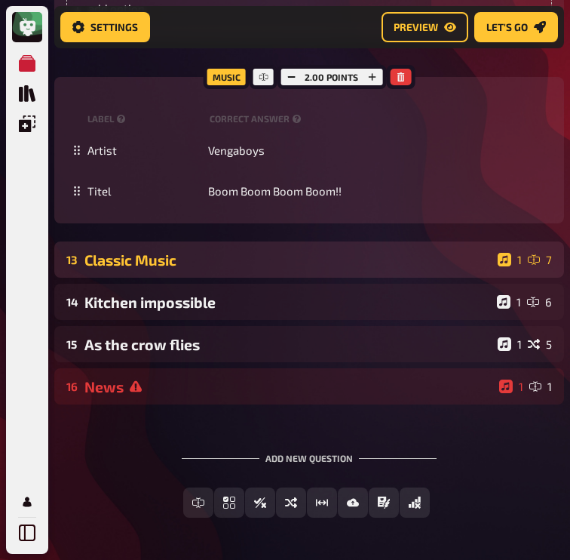
click at [199, 268] on div "Classic Music" at bounding box center [287, 259] width 407 height 17
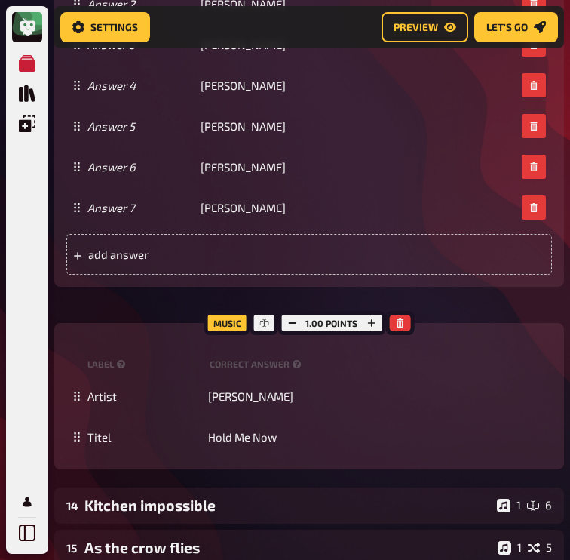
scroll to position [7626, 0]
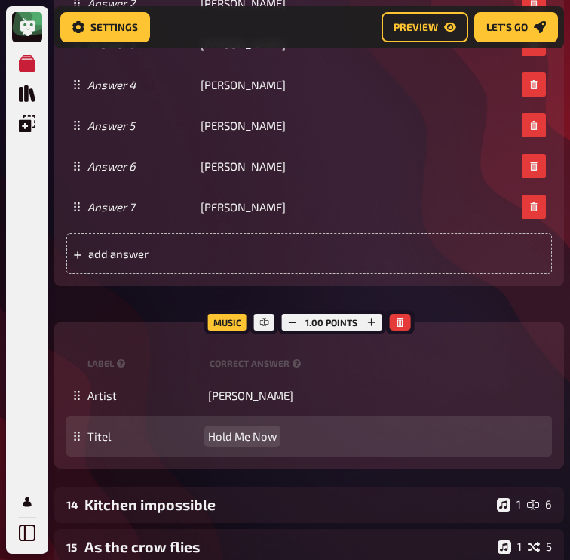
click at [242, 443] on span "Hold Me Now" at bounding box center [242, 436] width 69 height 14
paste span
click at [242, 443] on span "Hold . What Is Love Now" at bounding box center [270, 436] width 124 height 14
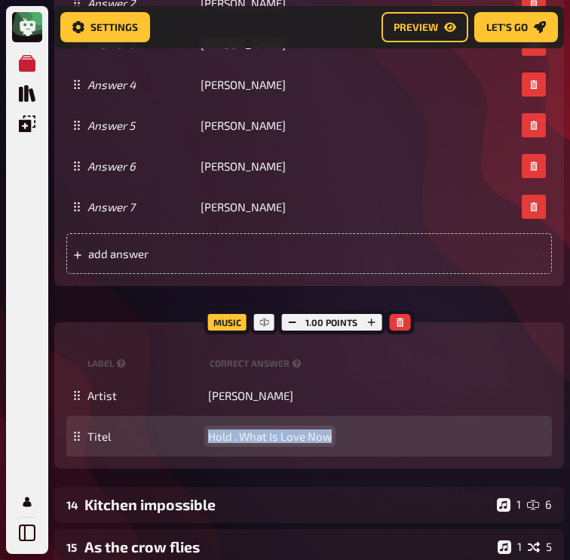
click at [242, 443] on span "Hold . What Is Love Now" at bounding box center [270, 436] width 124 height 14
click at [216, 443] on span ". What Is Love" at bounding box center [243, 436] width 71 height 14
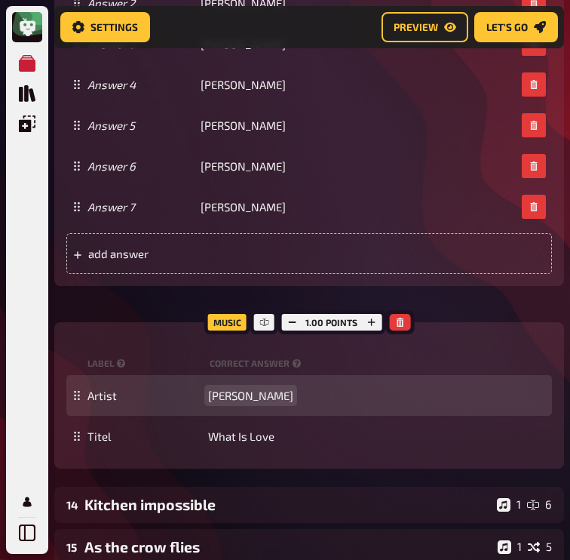
click at [216, 402] on span "[PERSON_NAME]" at bounding box center [250, 395] width 85 height 14
paste span
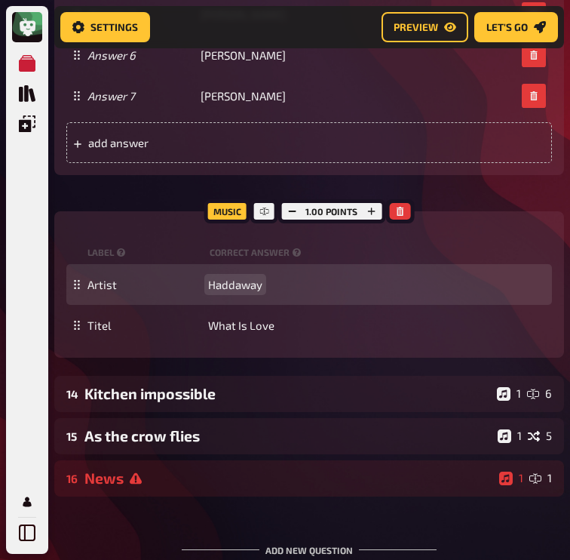
scroll to position [7761, 0]
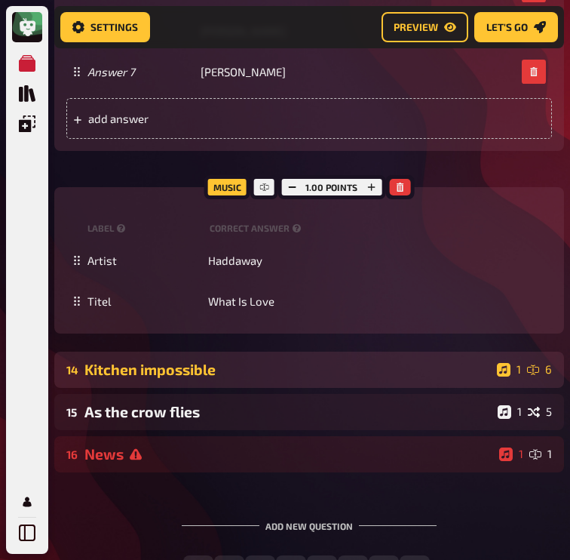
click at [212, 388] on div "14 Kitchen impossible 1 6" at bounding box center [309, 369] width 510 height 36
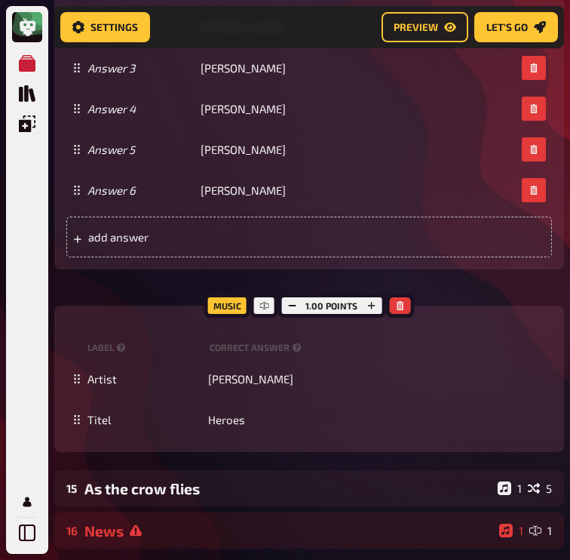
scroll to position [8857, 0]
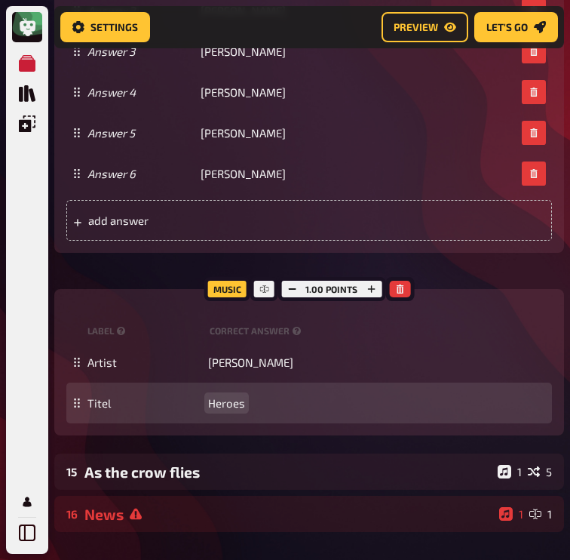
click at [221, 409] on span "Heroes" at bounding box center [226, 403] width 37 height 14
paste span
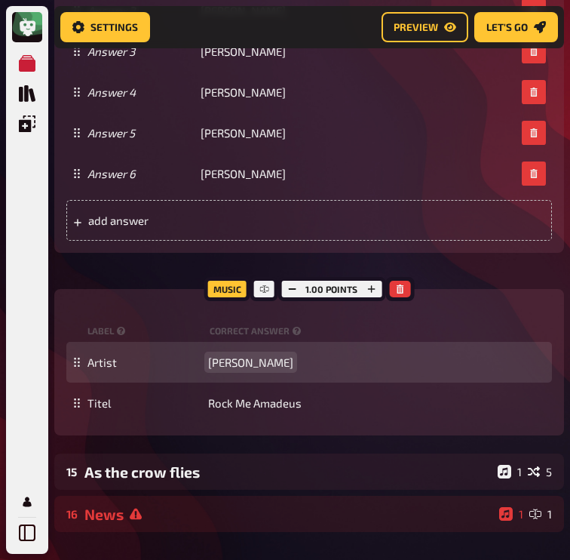
click at [272, 369] on span "[PERSON_NAME]" at bounding box center [250, 362] width 85 height 14
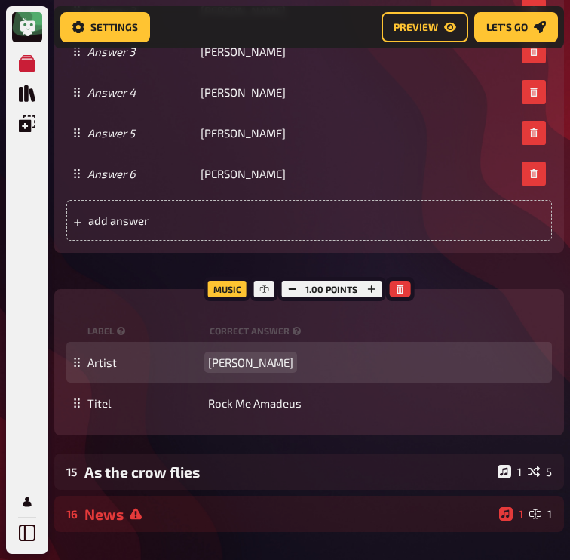
paste span
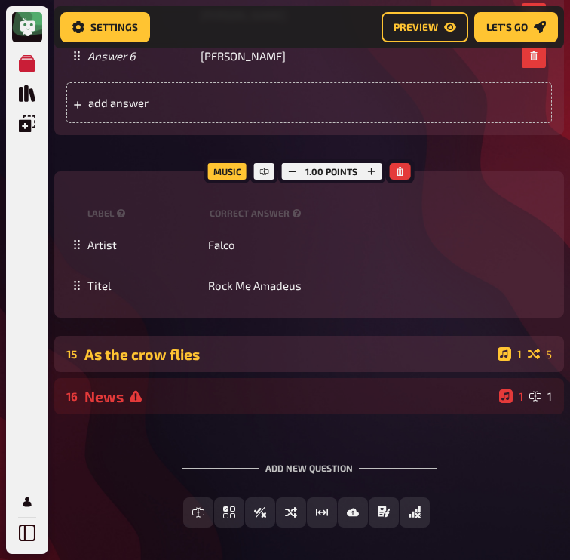
click at [253, 363] on div "As the crow flies" at bounding box center [287, 353] width 407 height 17
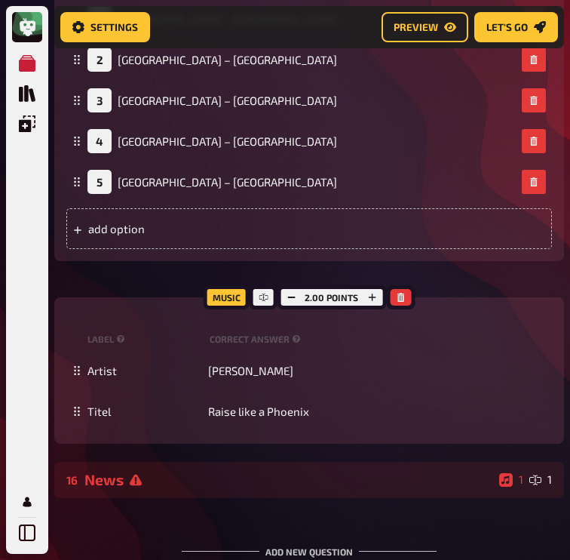
scroll to position [9753, 0]
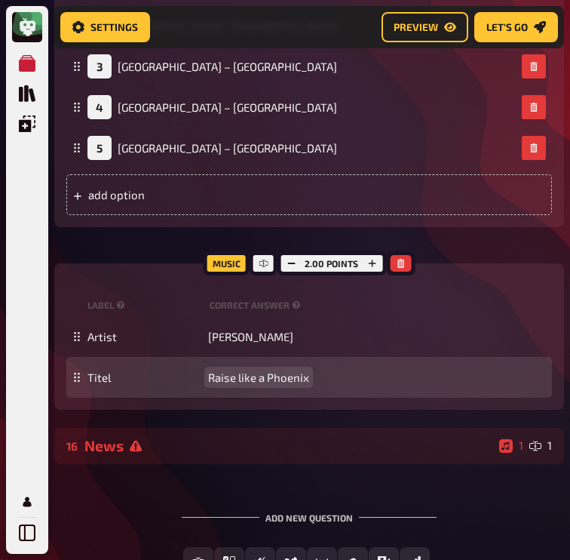
click at [273, 384] on span "Raise like a Phoenix" at bounding box center [258, 377] width 101 height 14
paste span
click at [235, 384] on span "Papaoutai" at bounding box center [234, 377] width 53 height 14
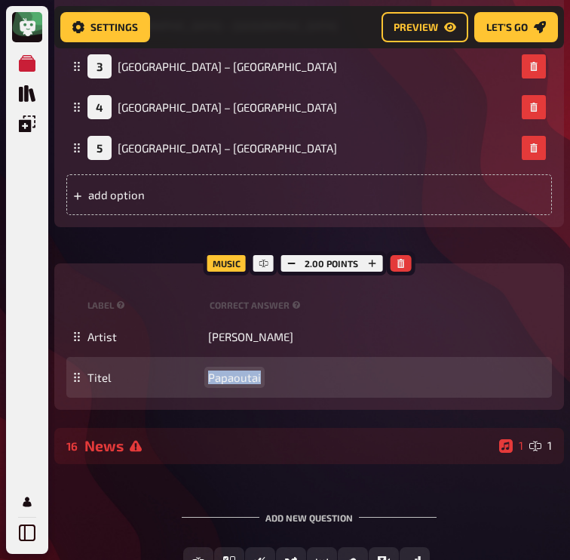
click at [235, 384] on span "Papaoutai" at bounding box center [234, 377] width 53 height 14
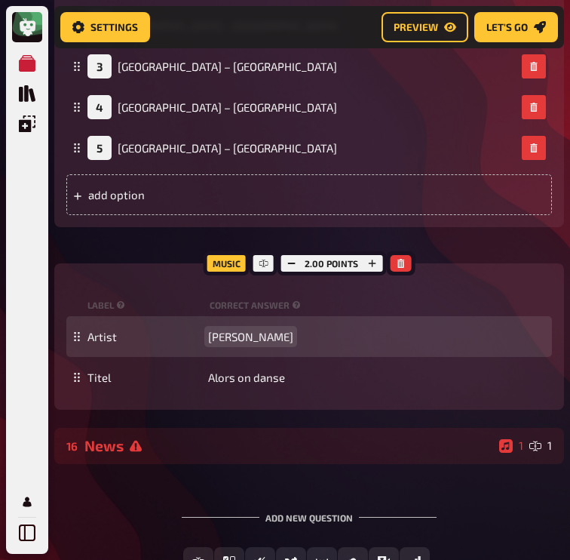
click at [270, 357] on div "Artist Conchita Wurst" at bounding box center [309, 336] width 486 height 41
click at [271, 343] on span "[PERSON_NAME]" at bounding box center [250, 337] width 85 height 14
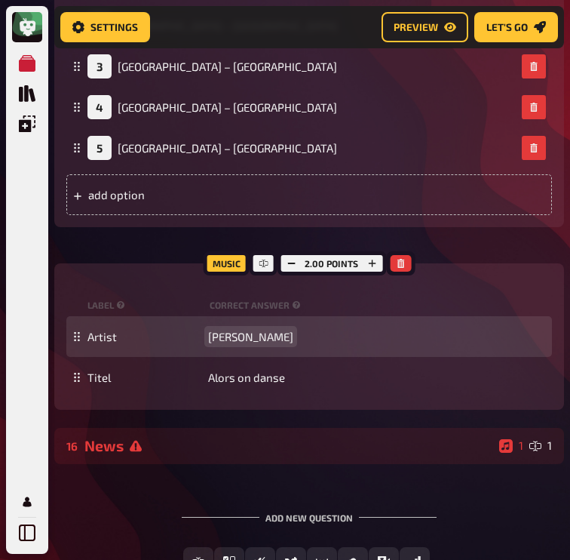
click at [271, 343] on span "[PERSON_NAME]" at bounding box center [250, 337] width 85 height 14
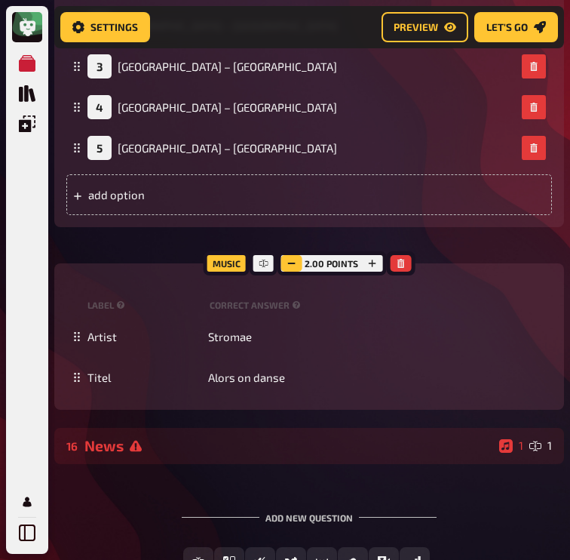
click at [292, 268] on icon "button" at bounding box center [291, 263] width 9 height 9
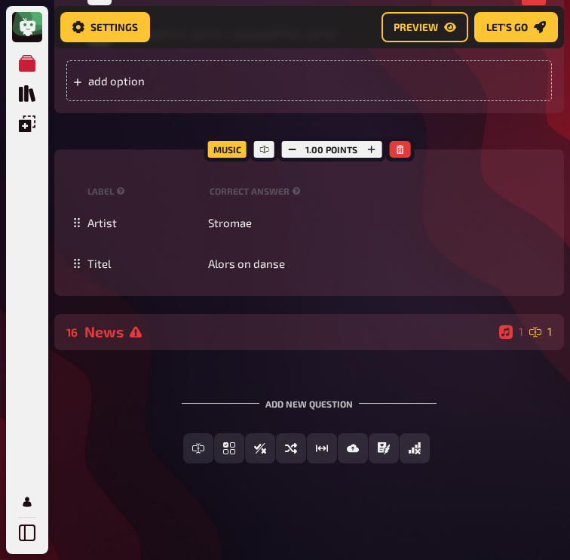
click at [213, 339] on div "News" at bounding box center [288, 331] width 409 height 17
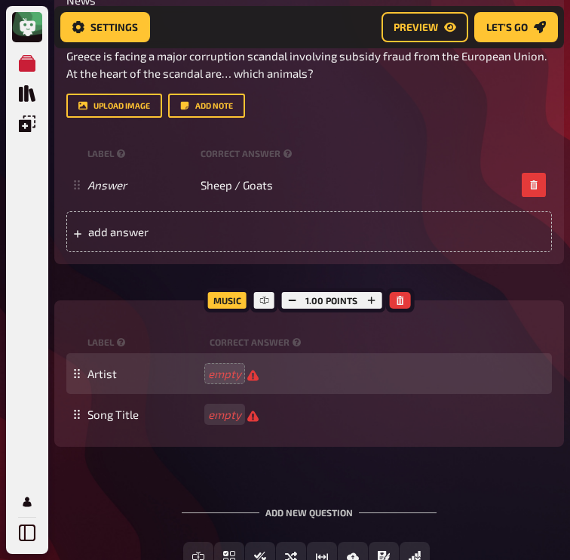
scroll to position [10266, 0]
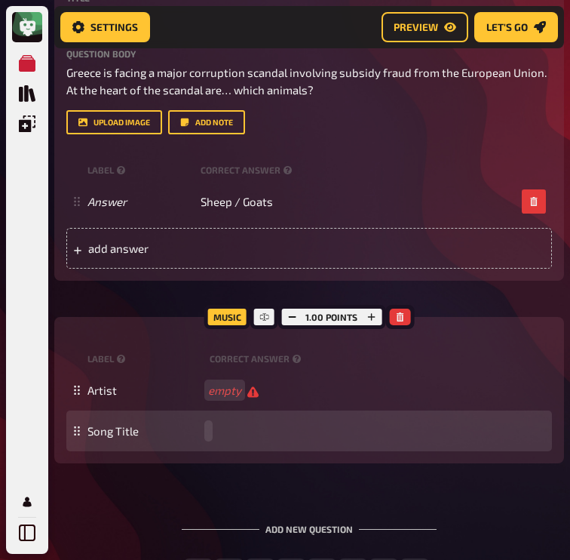
paste span
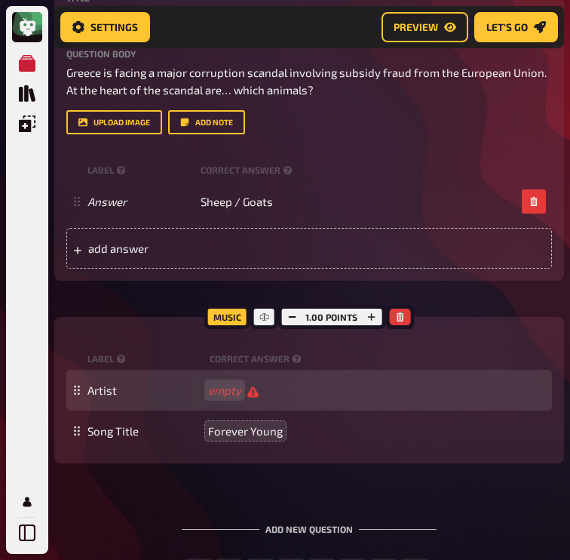
click at [235, 410] on div "Artist empty" at bounding box center [309, 390] width 486 height 41
click at [241, 393] on div "Artist" at bounding box center [309, 390] width 486 height 41
paste span
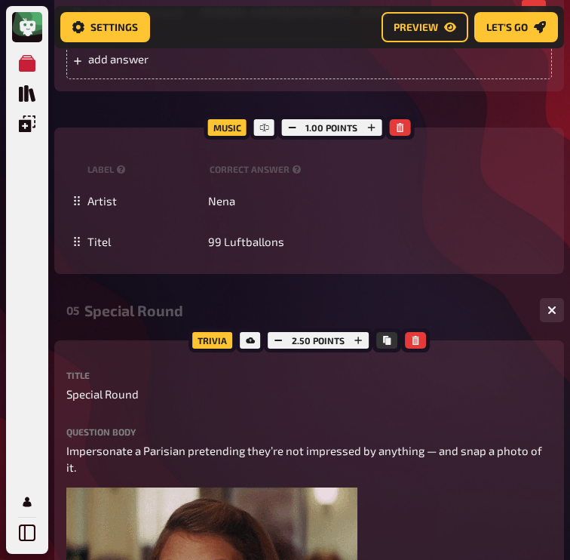
scroll to position [0, 0]
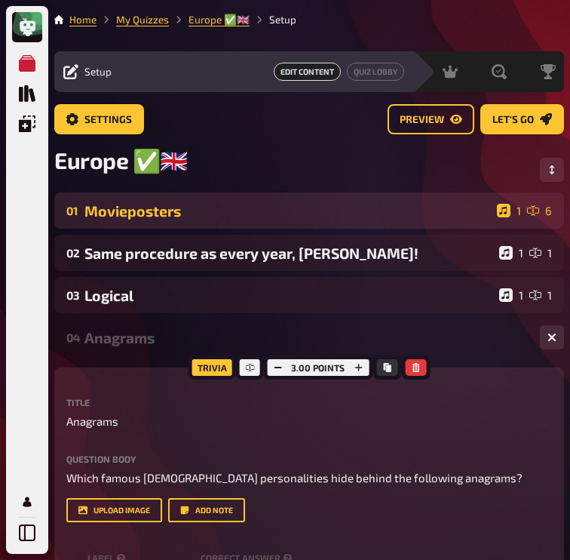
click at [219, 202] on div "01 Movieposters 1 6" at bounding box center [309, 210] width 510 height 36
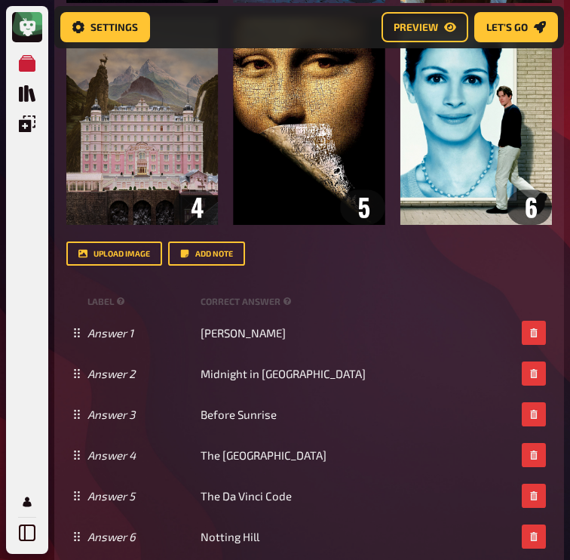
scroll to position [629, 0]
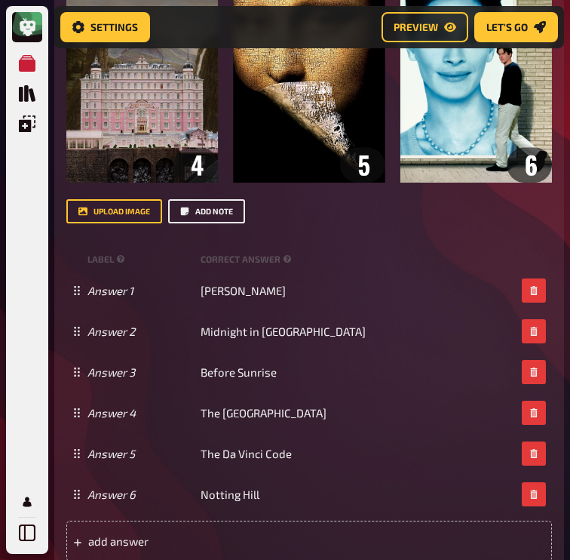
click at [194, 216] on button "Add note" at bounding box center [206, 211] width 77 height 24
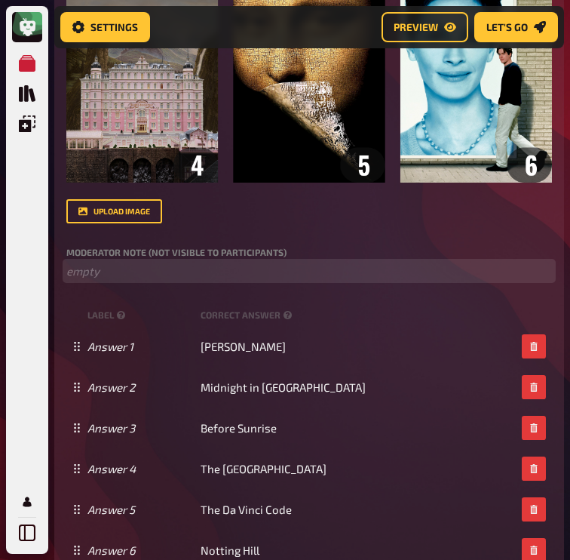
click at [173, 269] on p "﻿ empty" at bounding box center [309, 270] width 486 height 17
click at [126, 277] on span "Link to the playlis" at bounding box center [111, 271] width 91 height 14
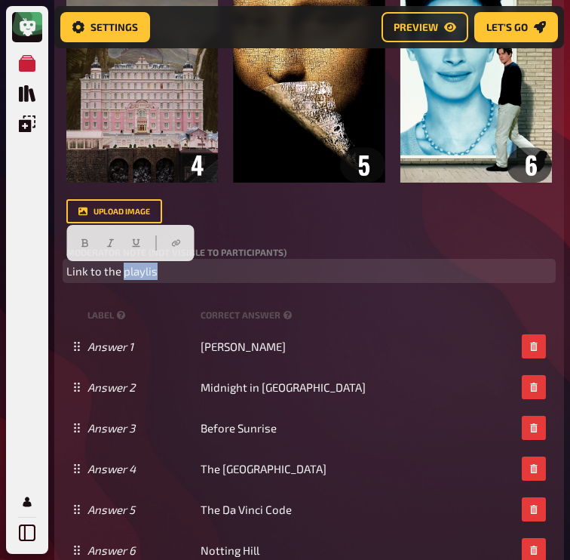
click at [126, 277] on span "Link to the playlis" at bounding box center [111, 271] width 91 height 14
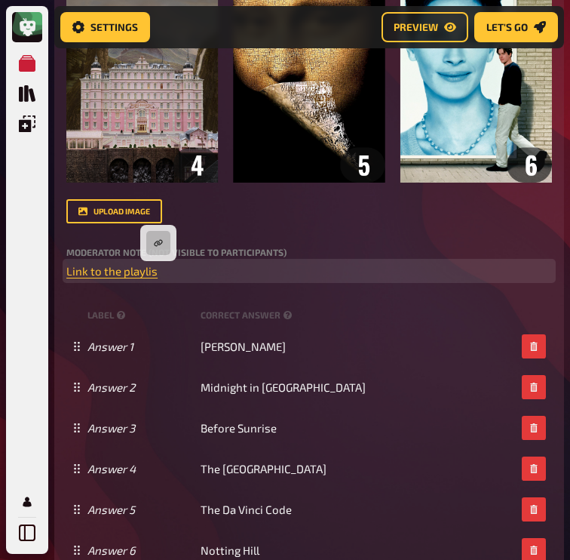
click at [204, 275] on p "﻿ Link to the playlis ﻿" at bounding box center [309, 270] width 486 height 17
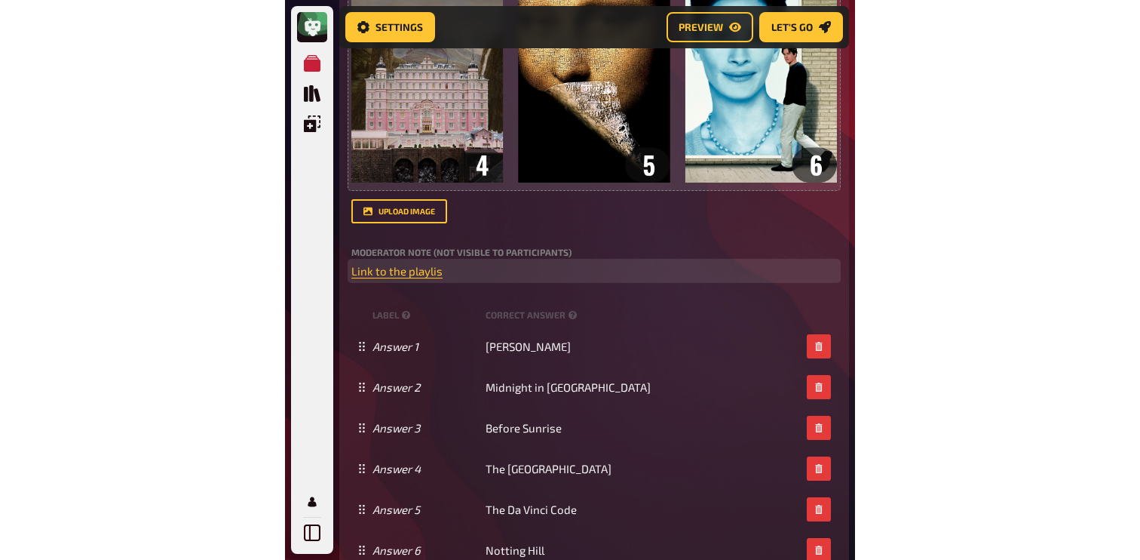
scroll to position [631, 0]
